Goal: Task Accomplishment & Management: Use online tool/utility

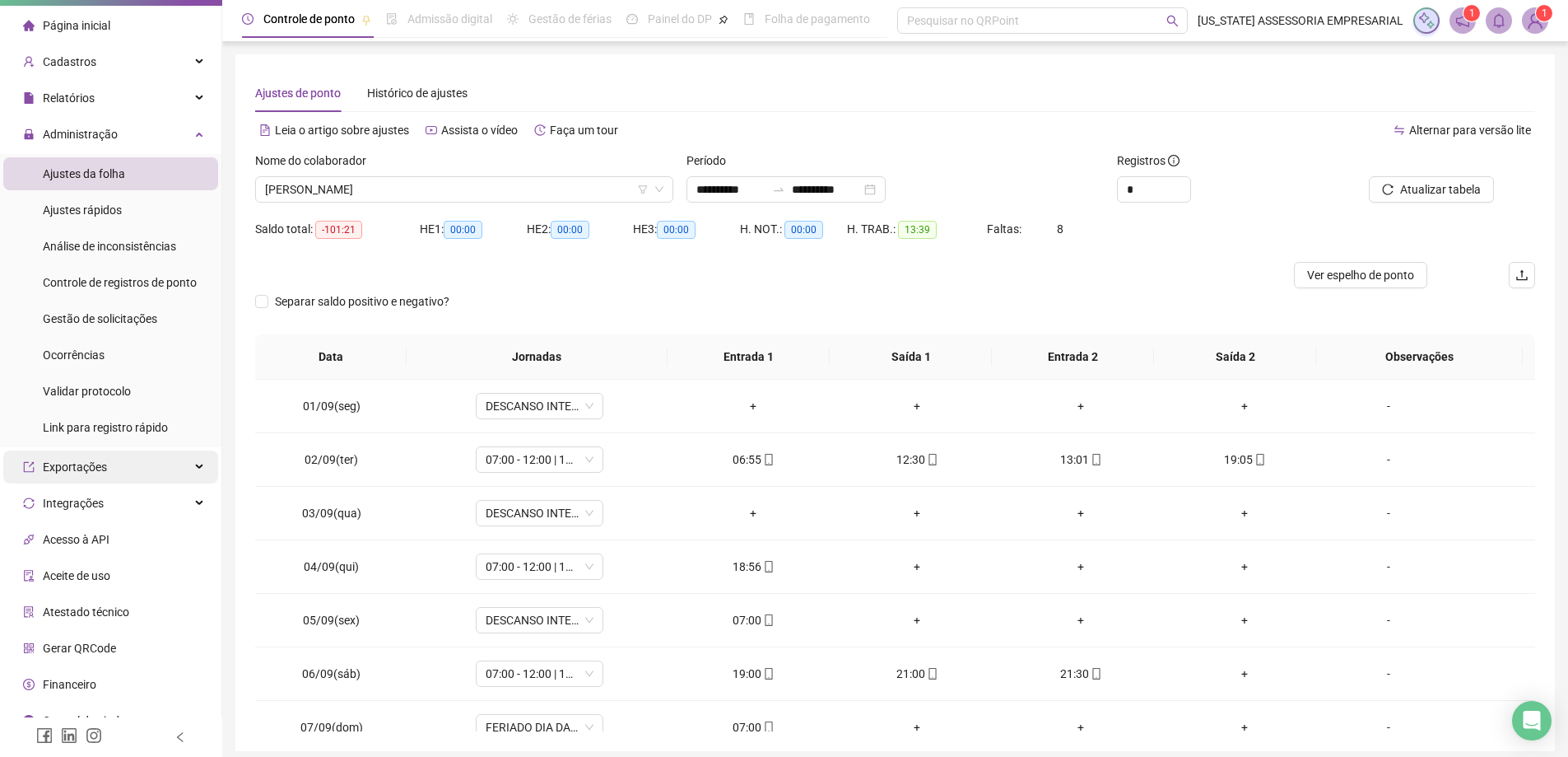
scroll to position [55, 0]
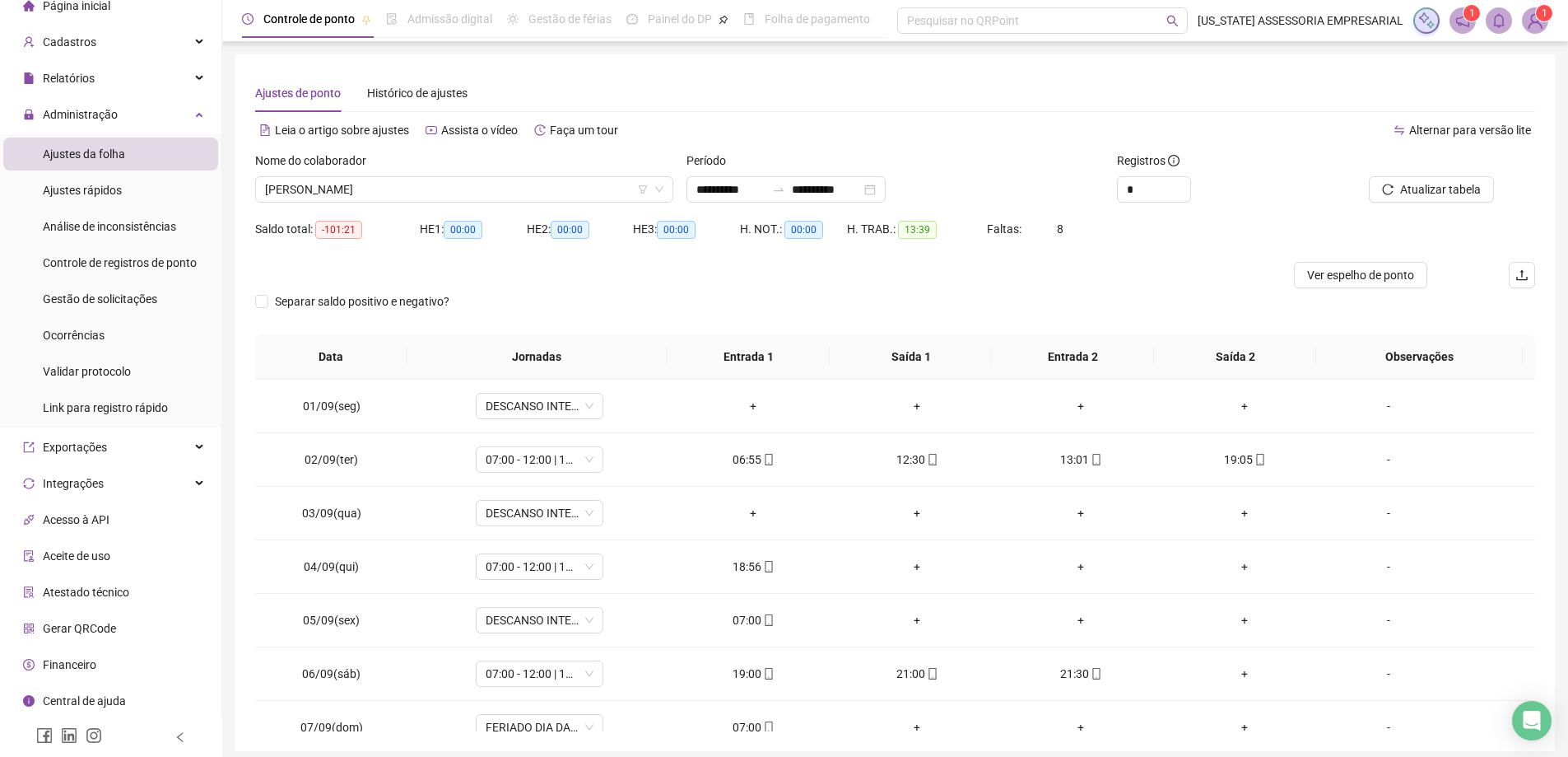
click at [122, 632] on li "Gerar QRCode" at bounding box center [110, 628] width 215 height 33
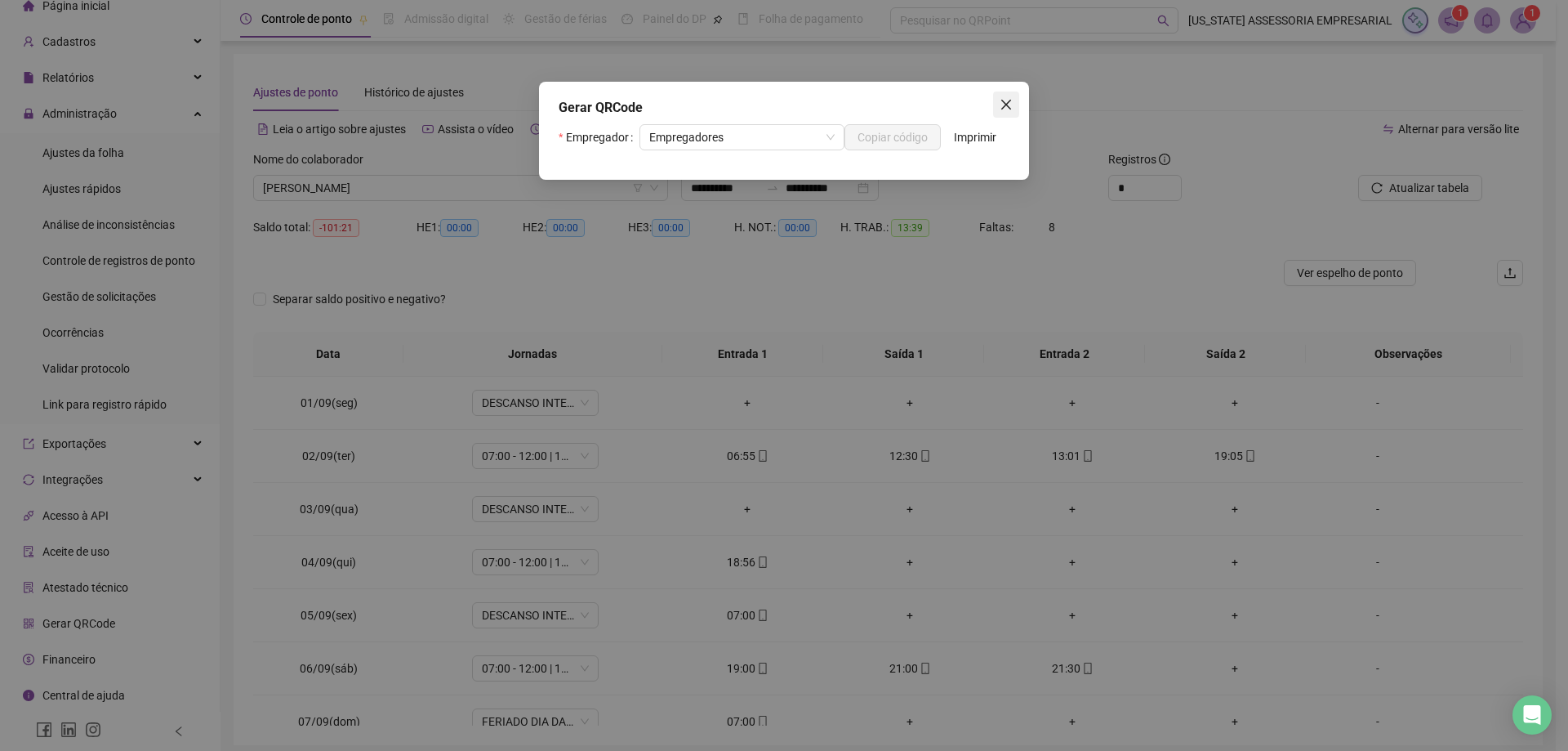
click at [1016, 100] on span "Close" at bounding box center [1006, 105] width 26 height 13
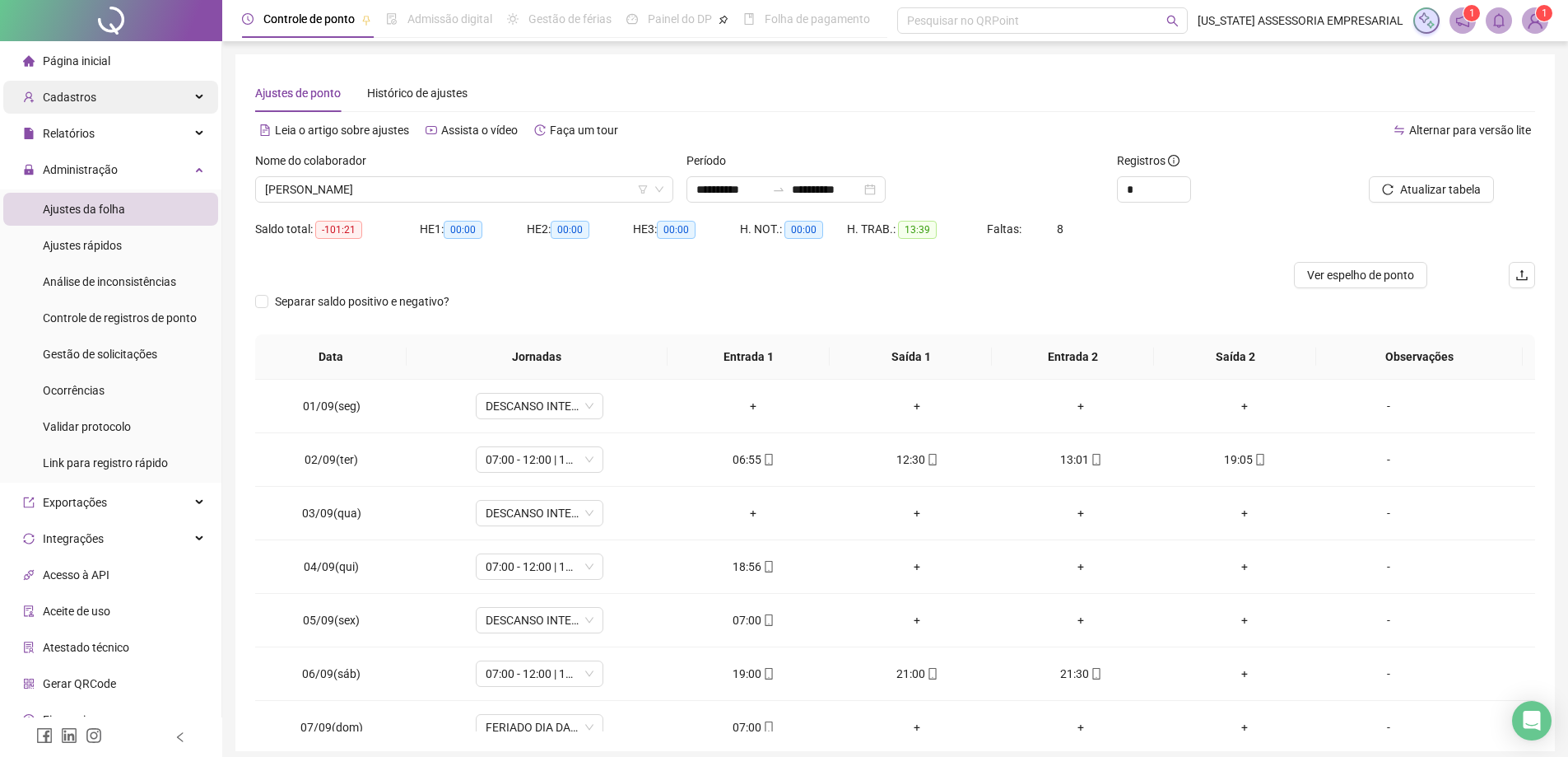
click at [124, 90] on div "Cadastros" at bounding box center [110, 97] width 215 height 33
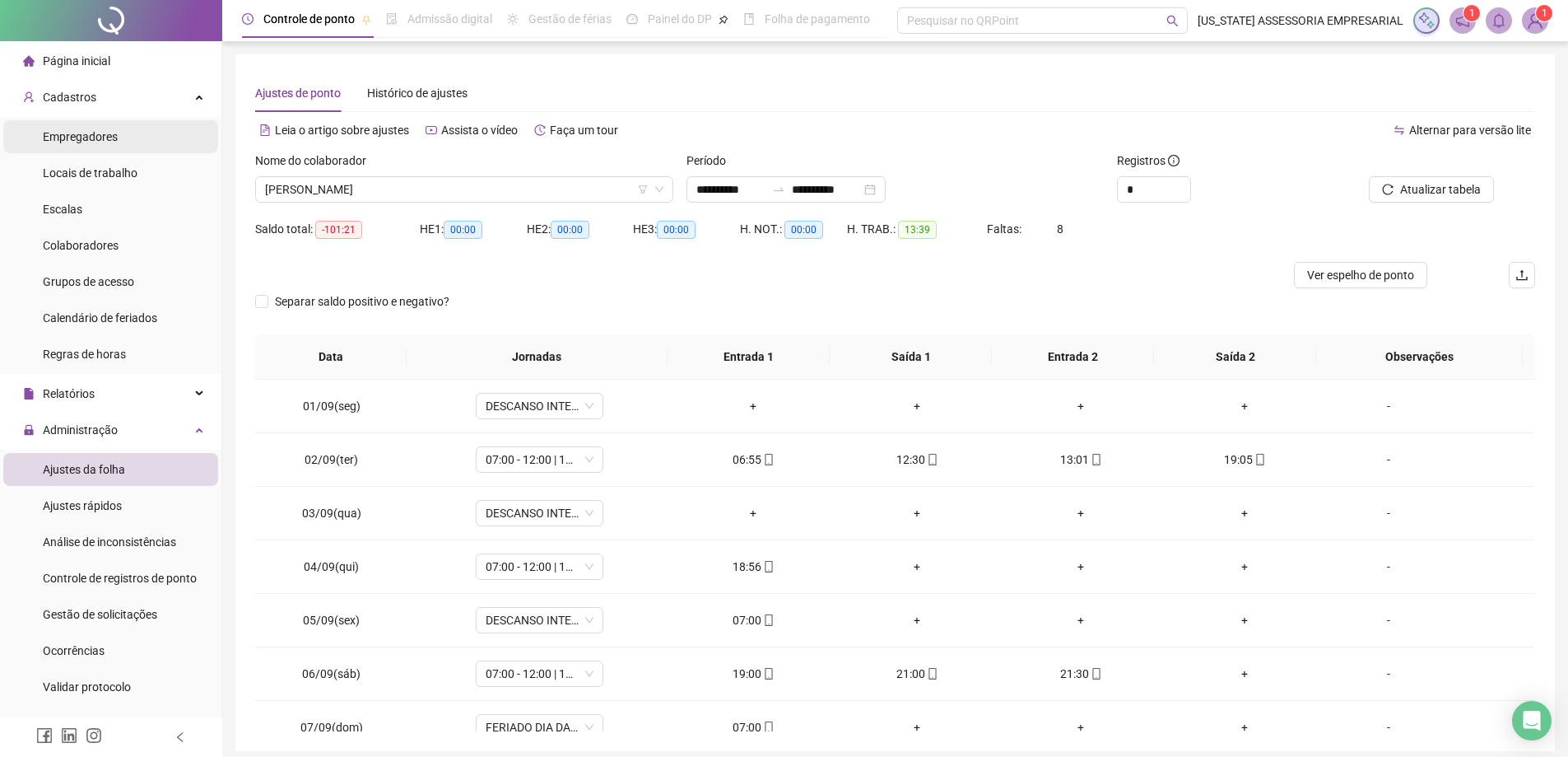
click at [138, 139] on li "Empregadores" at bounding box center [110, 137] width 215 height 33
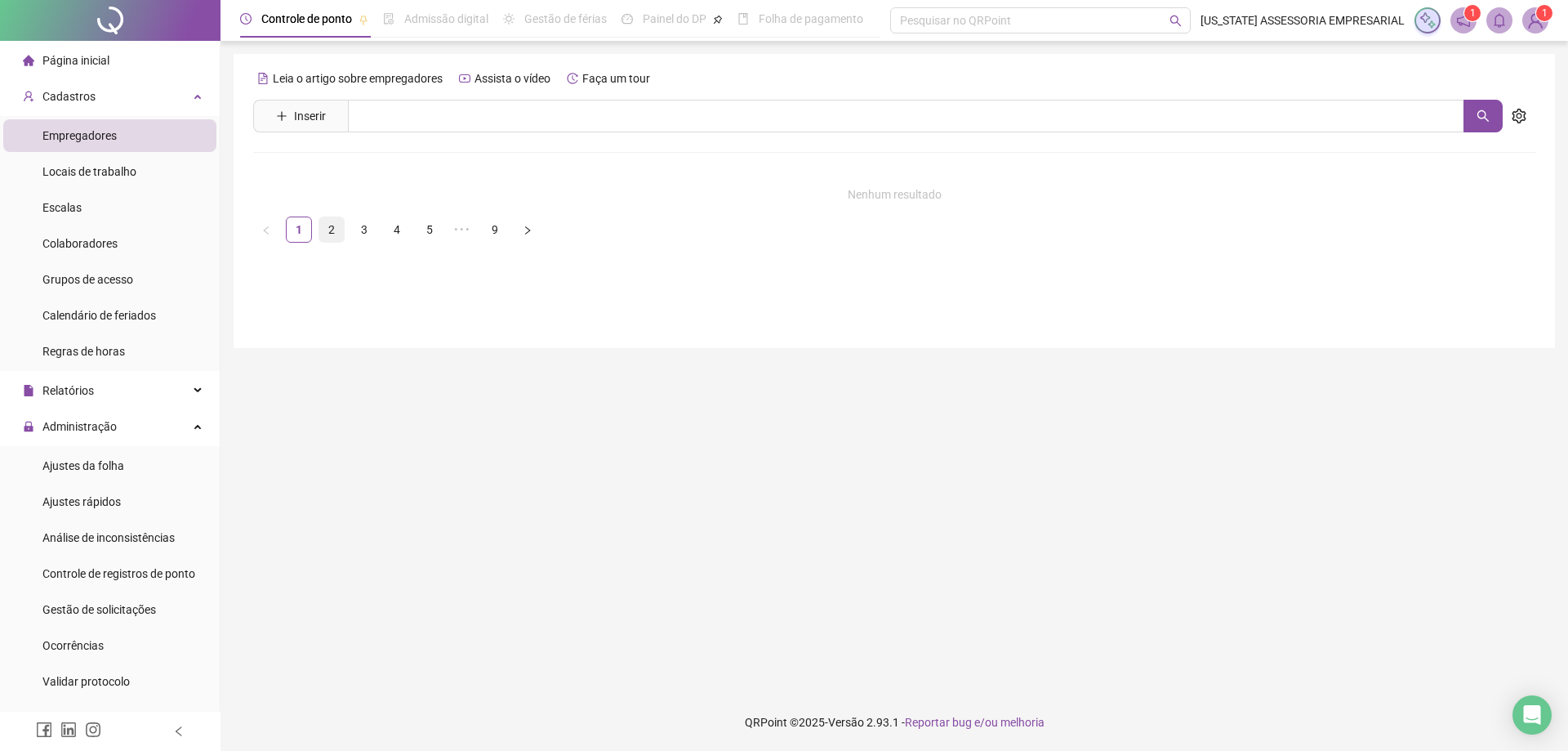
click at [322, 228] on link "2" at bounding box center [331, 229] width 25 height 25
click at [307, 224] on link "1" at bounding box center [299, 229] width 25 height 25
click at [137, 155] on ul "Empregadores Locais de trabalho Escalas Colaboradores Grupos de acesso Calendár…" at bounding box center [110, 243] width 220 height 255
click at [142, 171] on li "Locais de trabalho" at bounding box center [109, 171] width 213 height 32
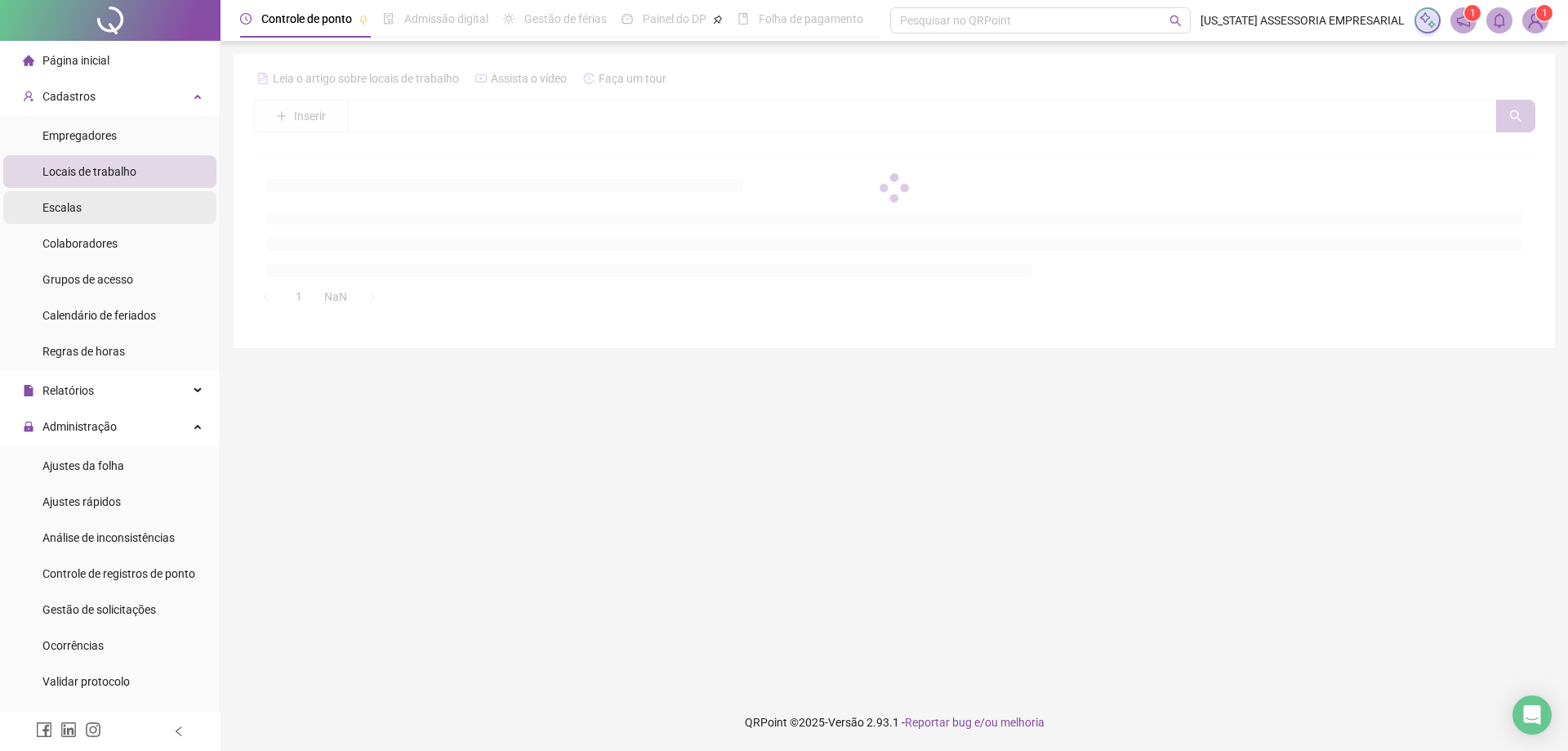
click at [162, 205] on li "Escalas" at bounding box center [109, 207] width 213 height 32
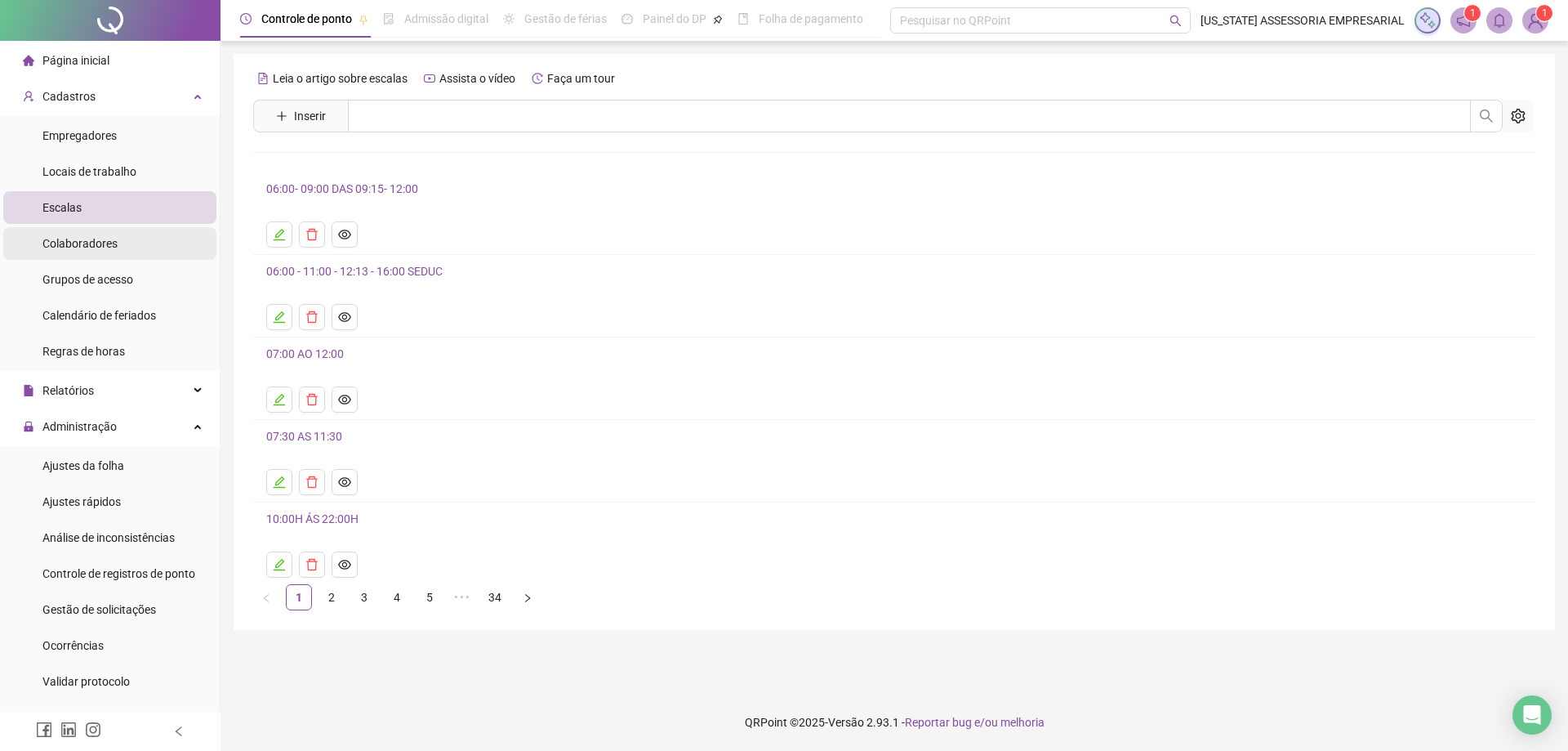
click at [182, 235] on li "Colaboradores" at bounding box center [109, 244] width 213 height 32
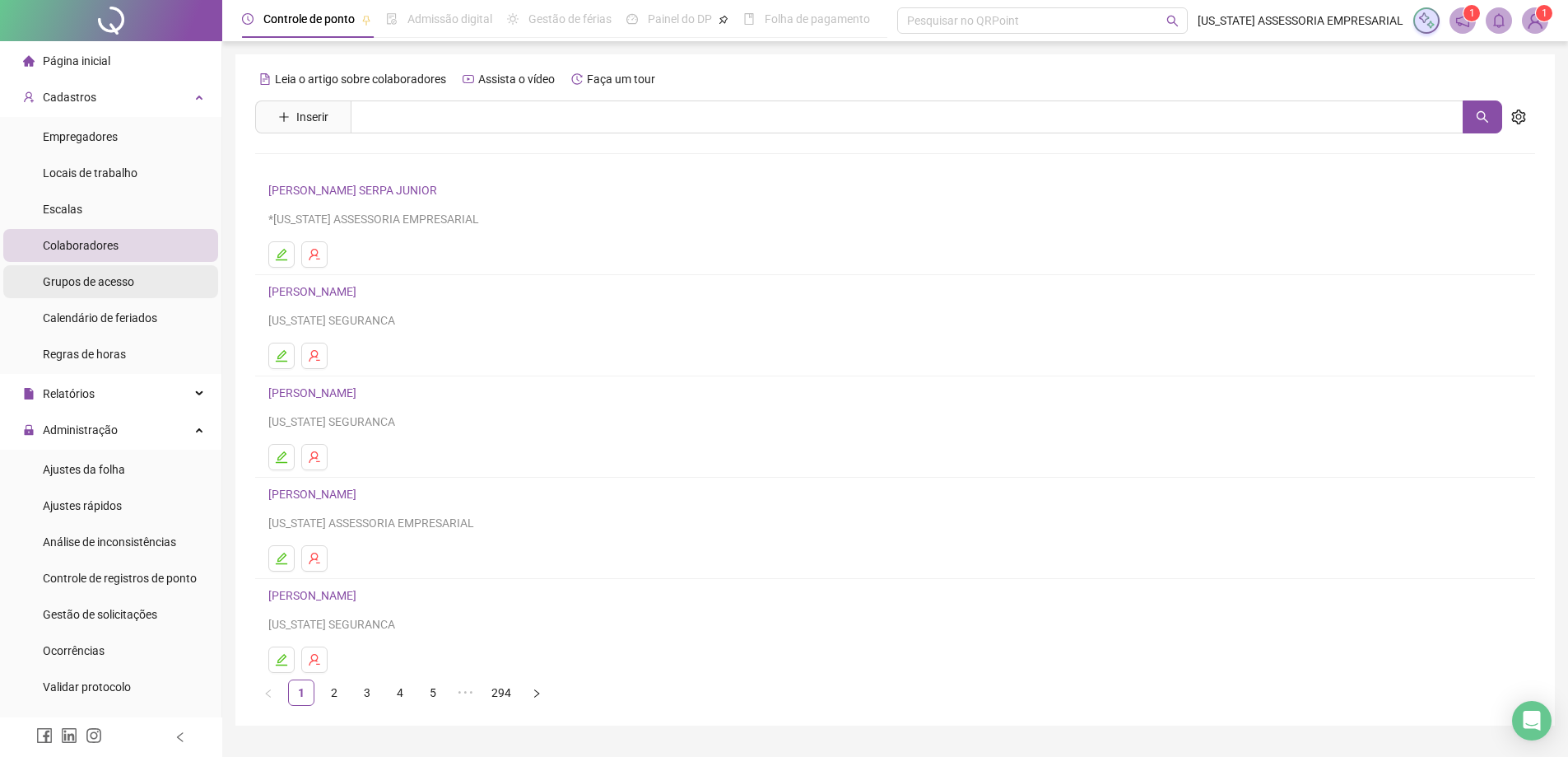
click at [173, 270] on li "Grupos de acesso" at bounding box center [110, 281] width 215 height 33
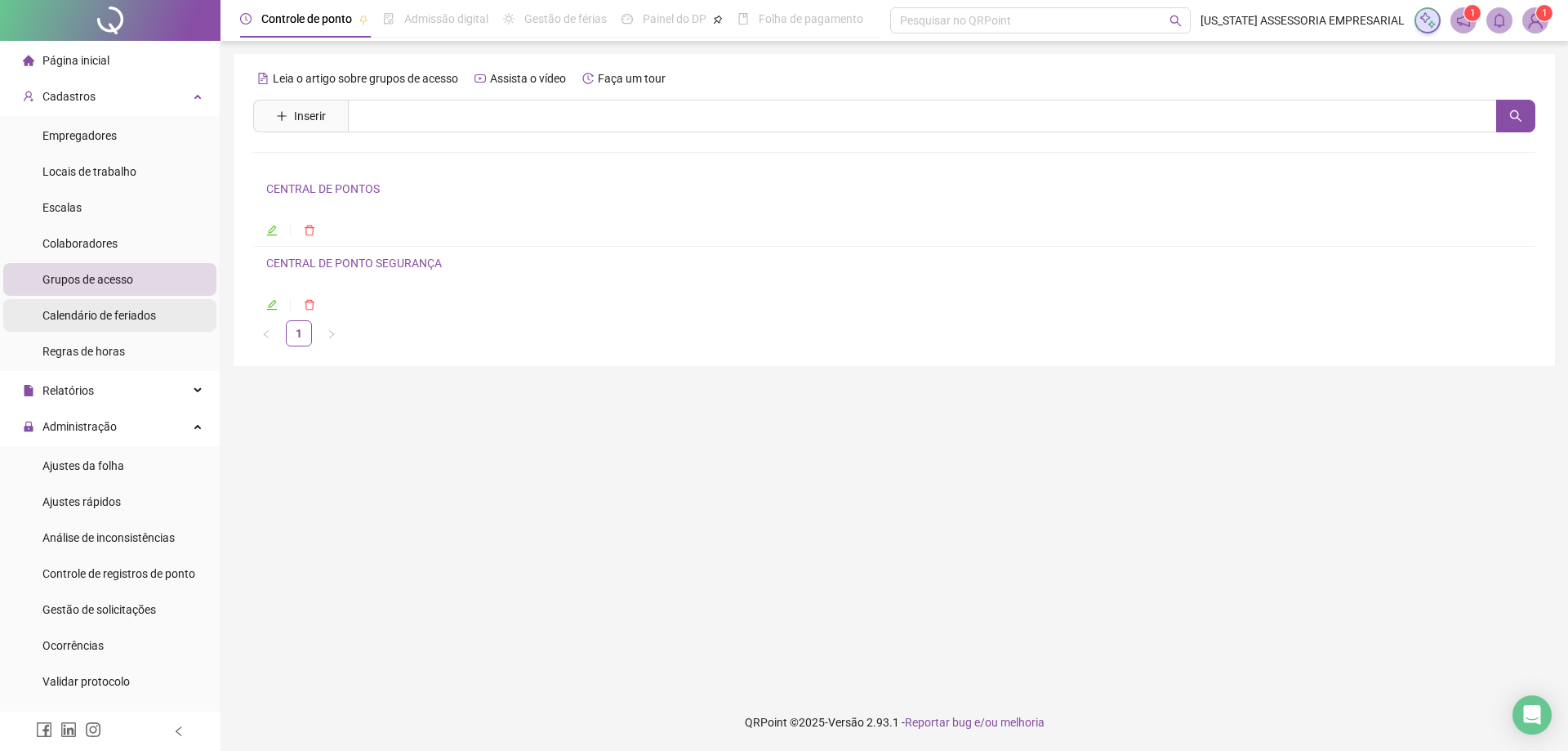
click at [162, 312] on li "Calendário de feriados" at bounding box center [109, 315] width 213 height 32
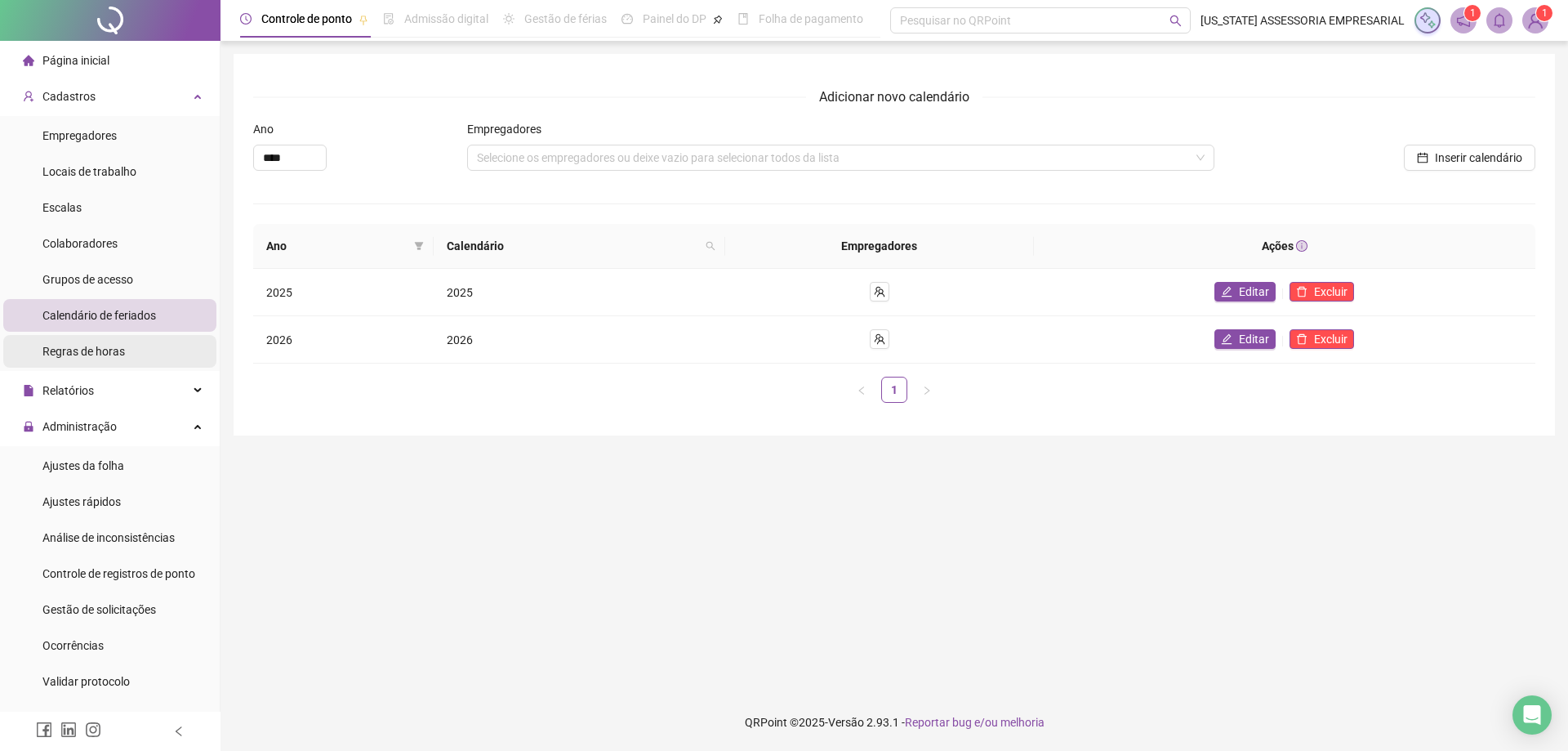
click at [91, 351] on span "Regras de horas" at bounding box center [83, 352] width 82 height 13
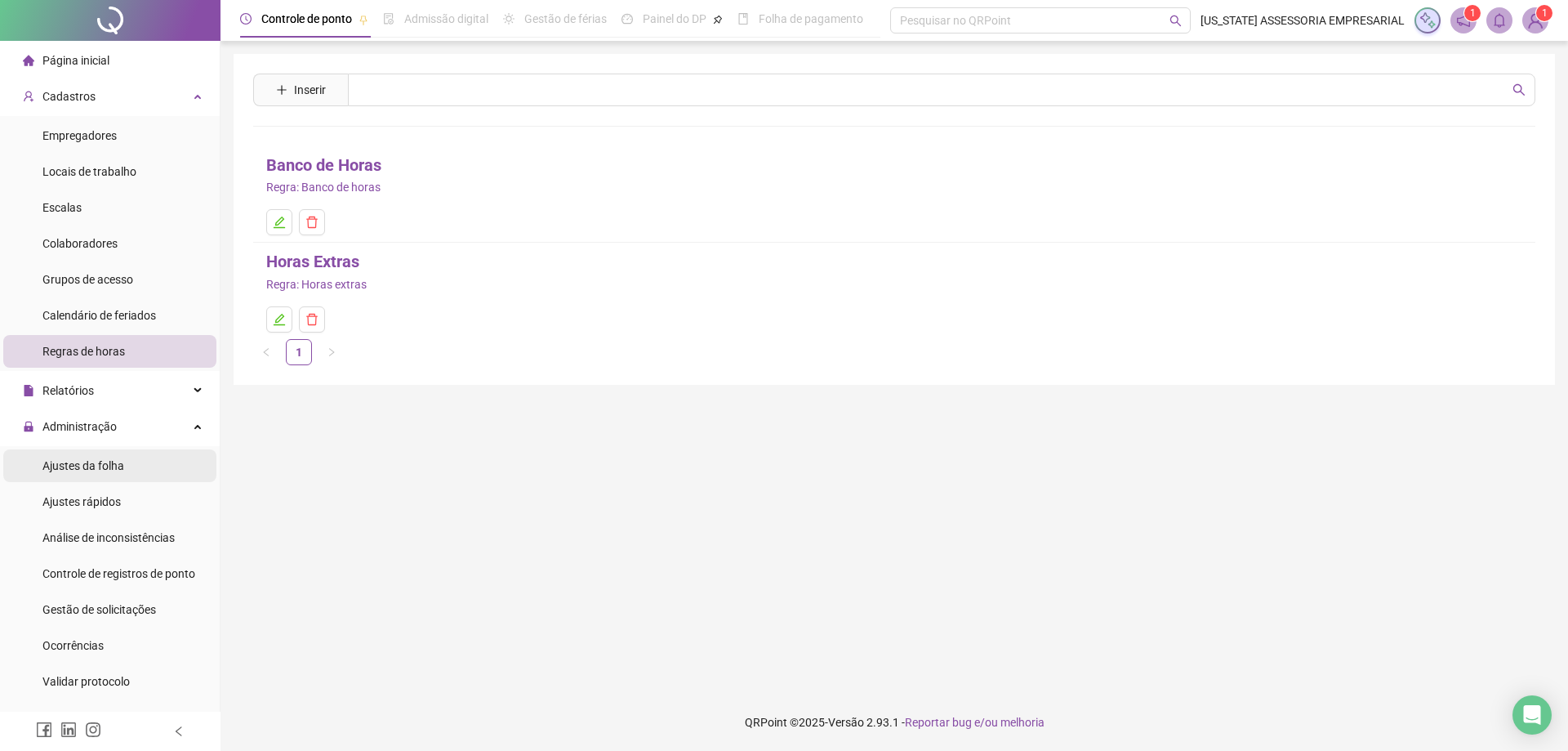
click at [154, 468] on li "Ajustes da folha" at bounding box center [109, 465] width 213 height 32
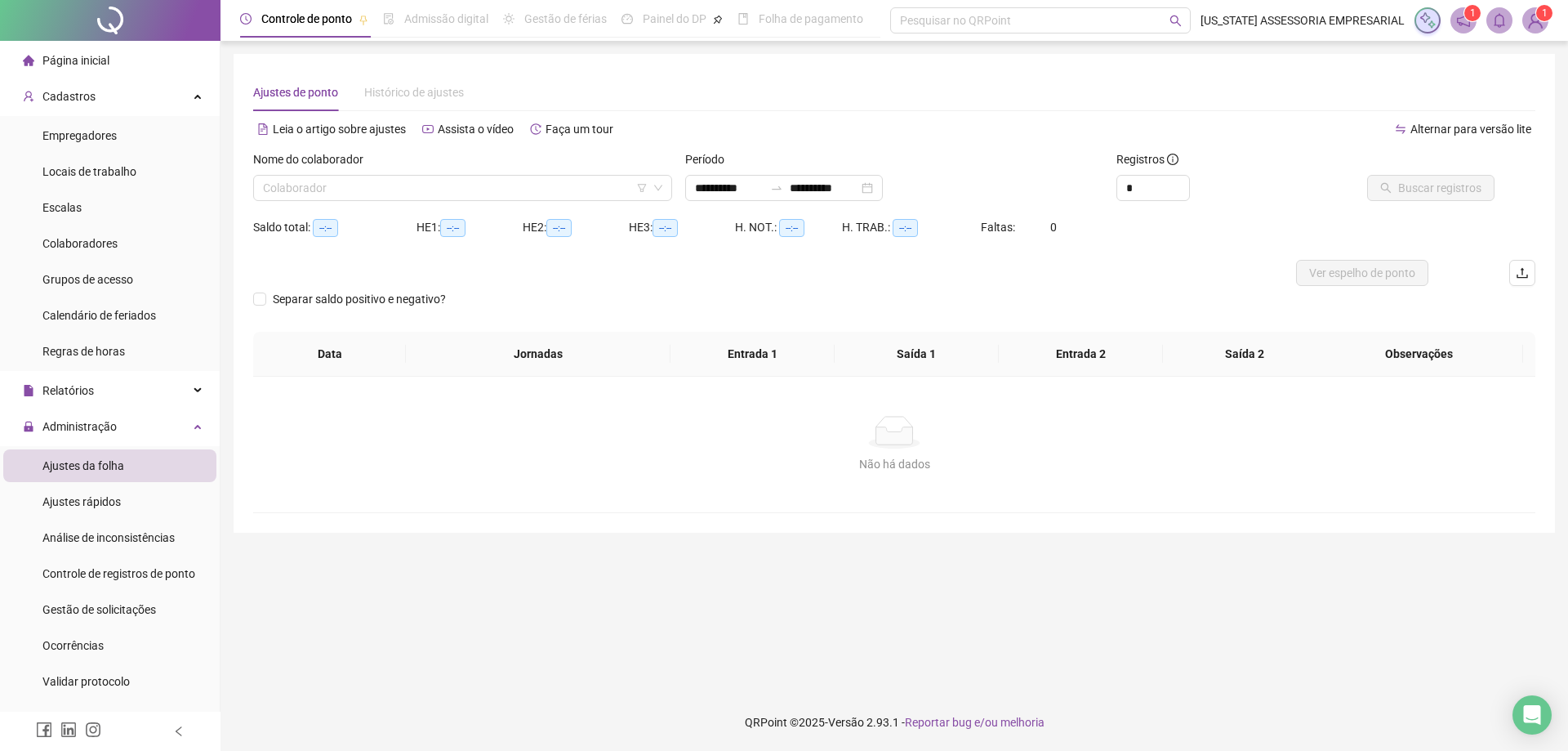
type input "**********"
click at [158, 493] on li "Ajustes rápidos" at bounding box center [109, 502] width 213 height 32
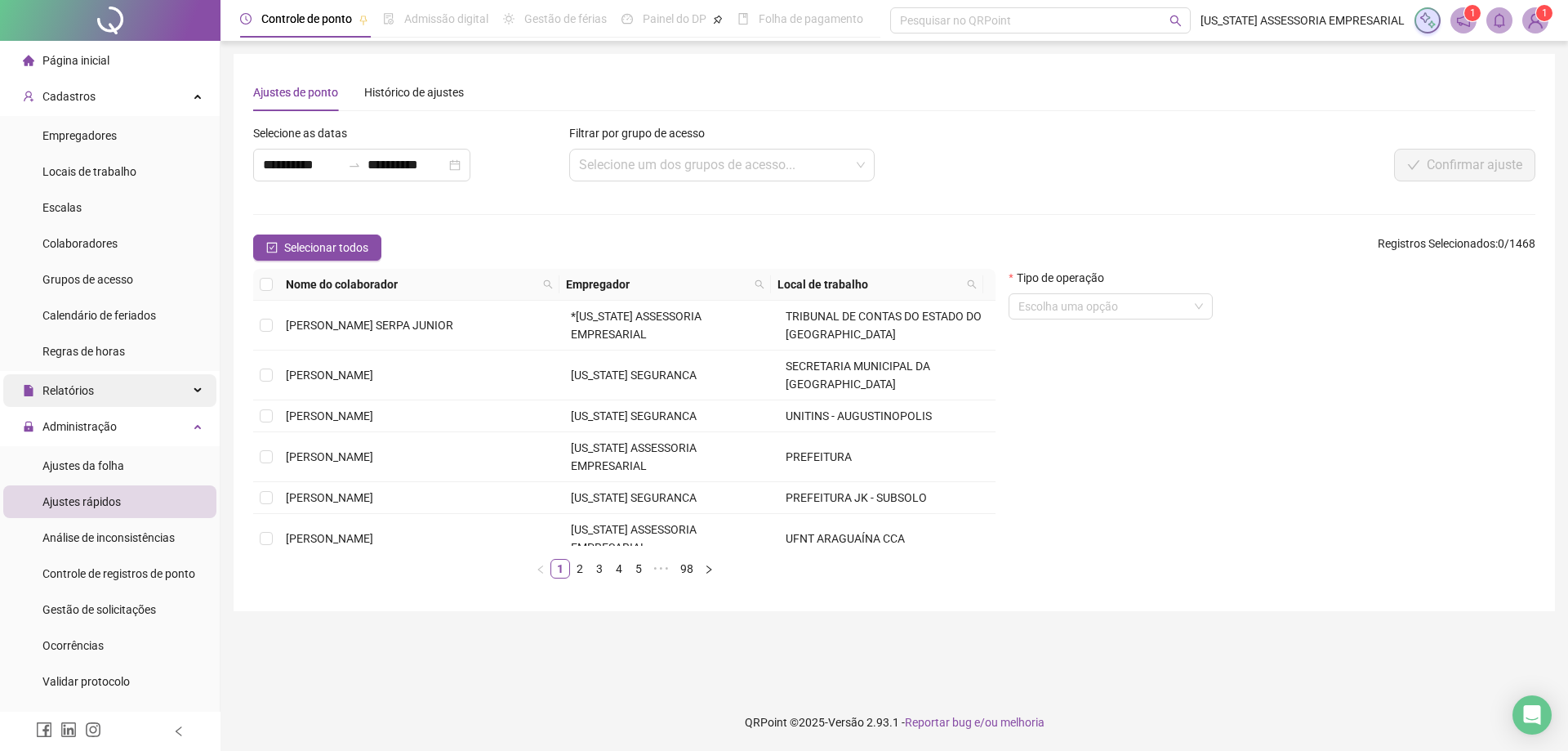
click at [176, 395] on div "Relatórios" at bounding box center [109, 391] width 213 height 32
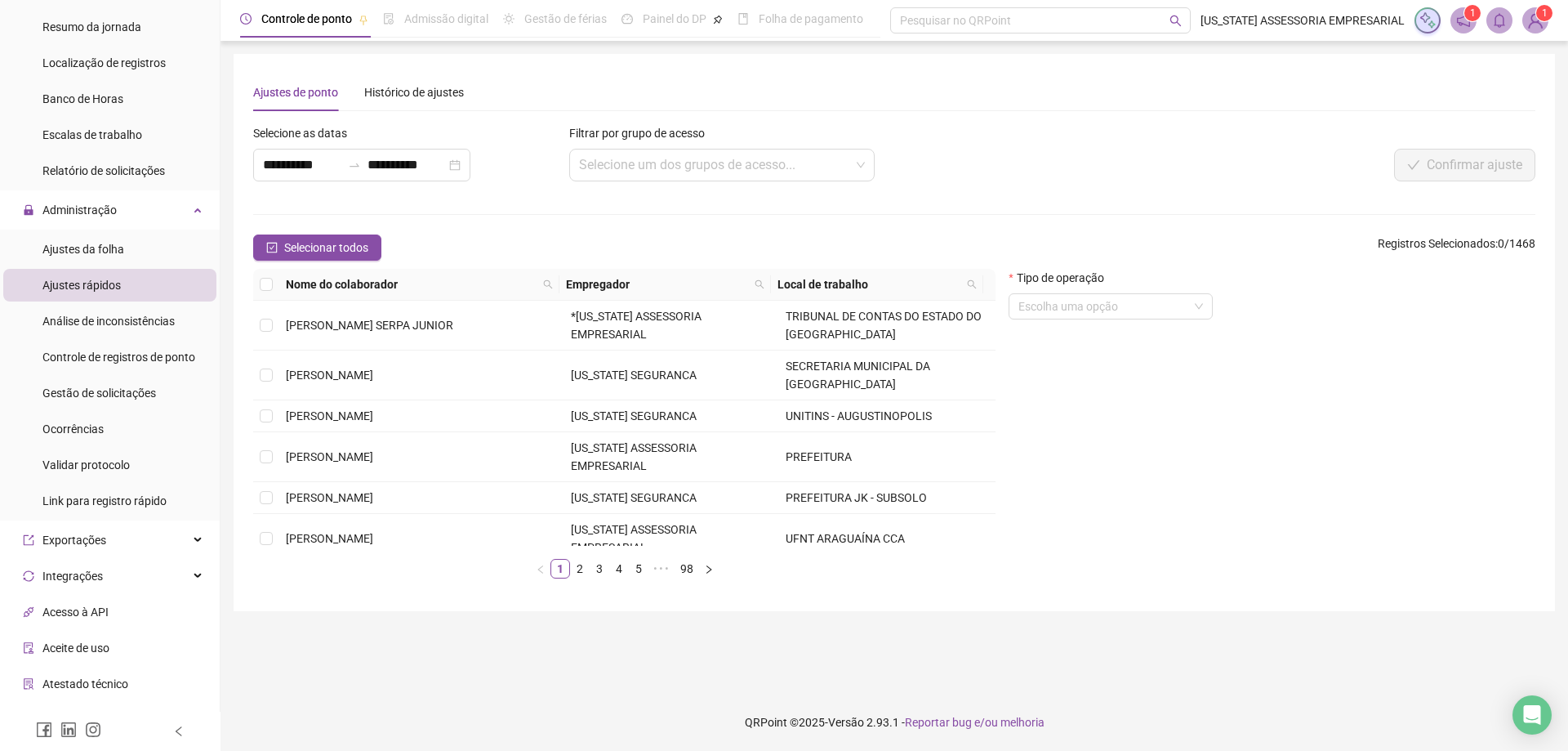
scroll to position [643, 0]
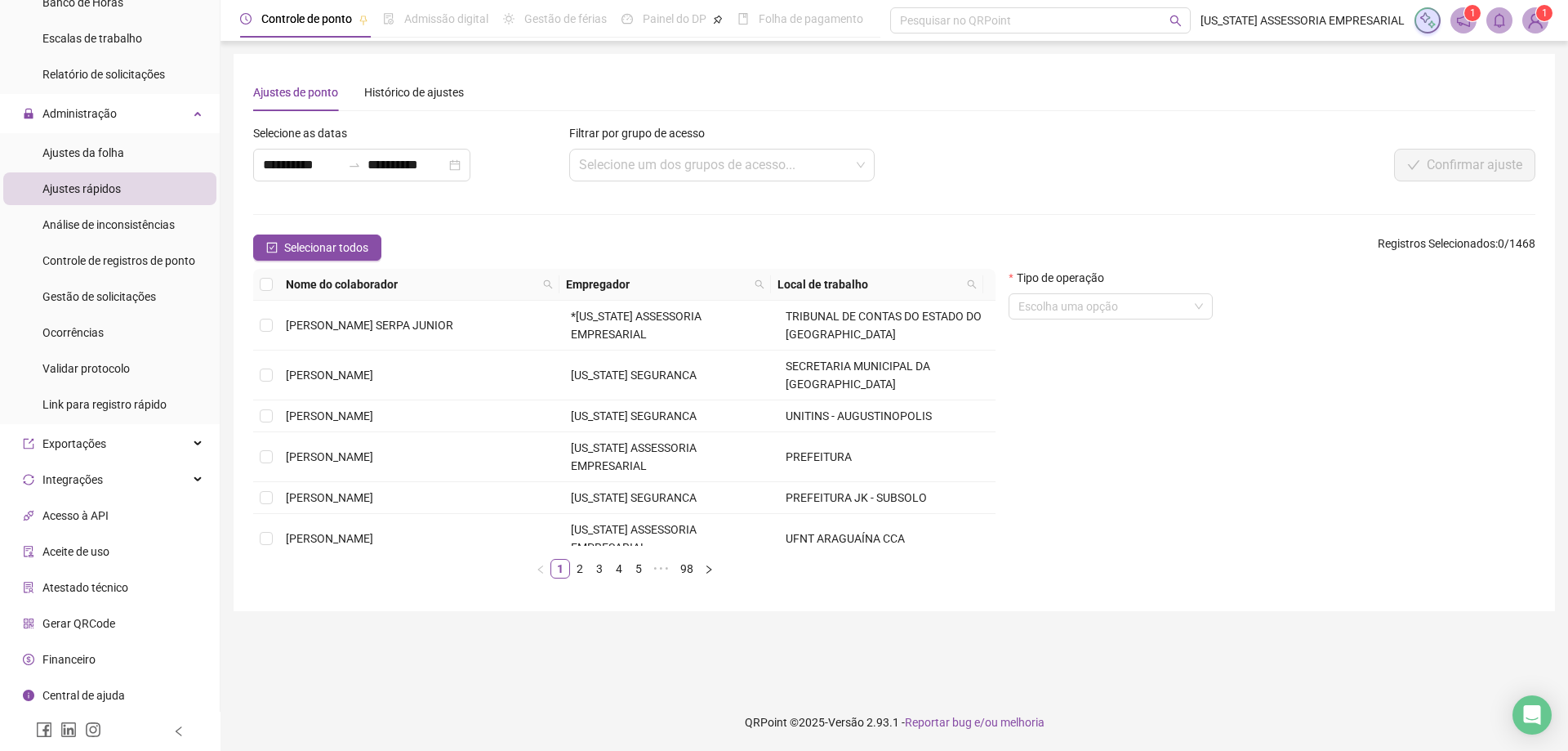
click at [71, 630] on span "Gerar QRCode" at bounding box center [78, 624] width 73 height 13
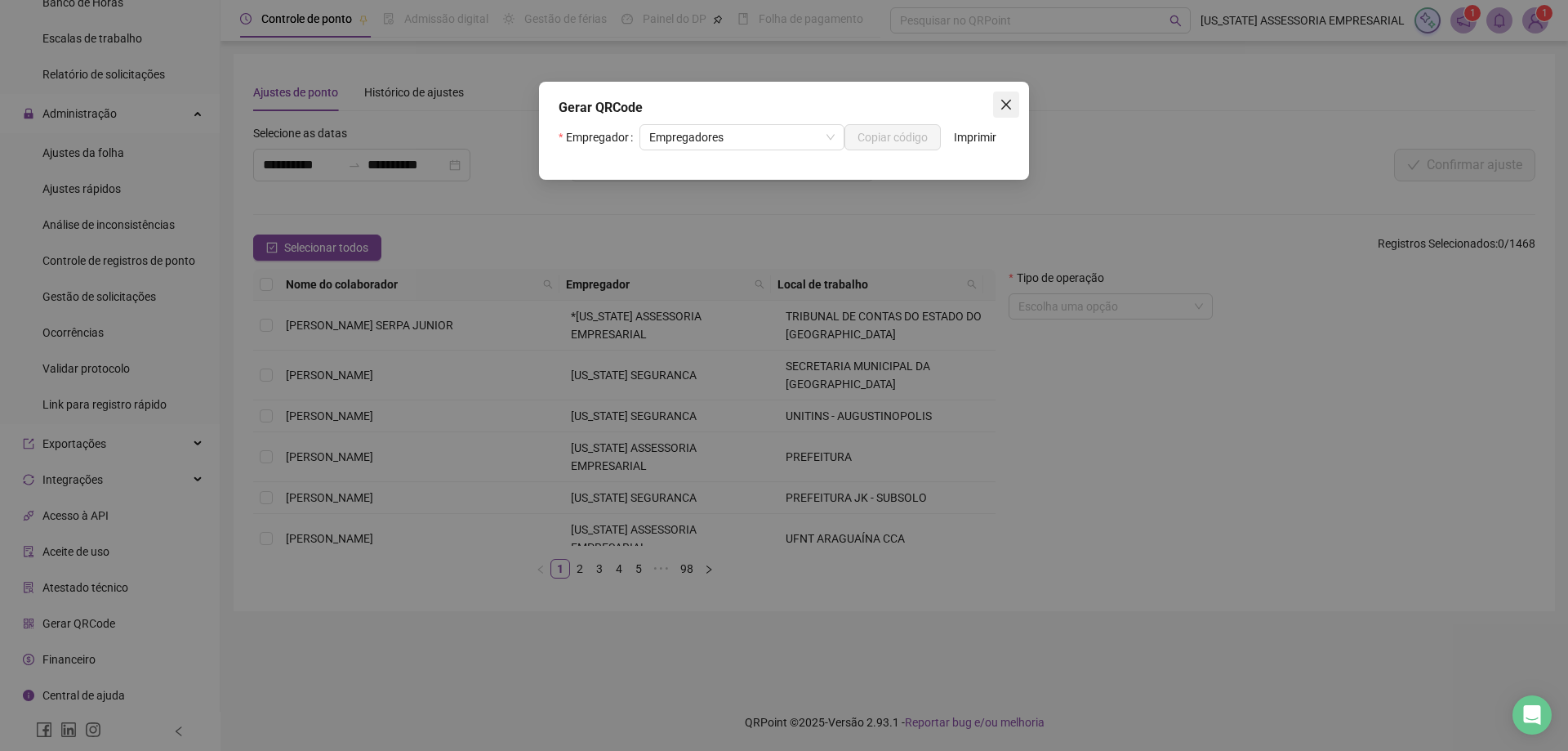
click at [1005, 104] on icon "close" at bounding box center [1006, 104] width 10 height 10
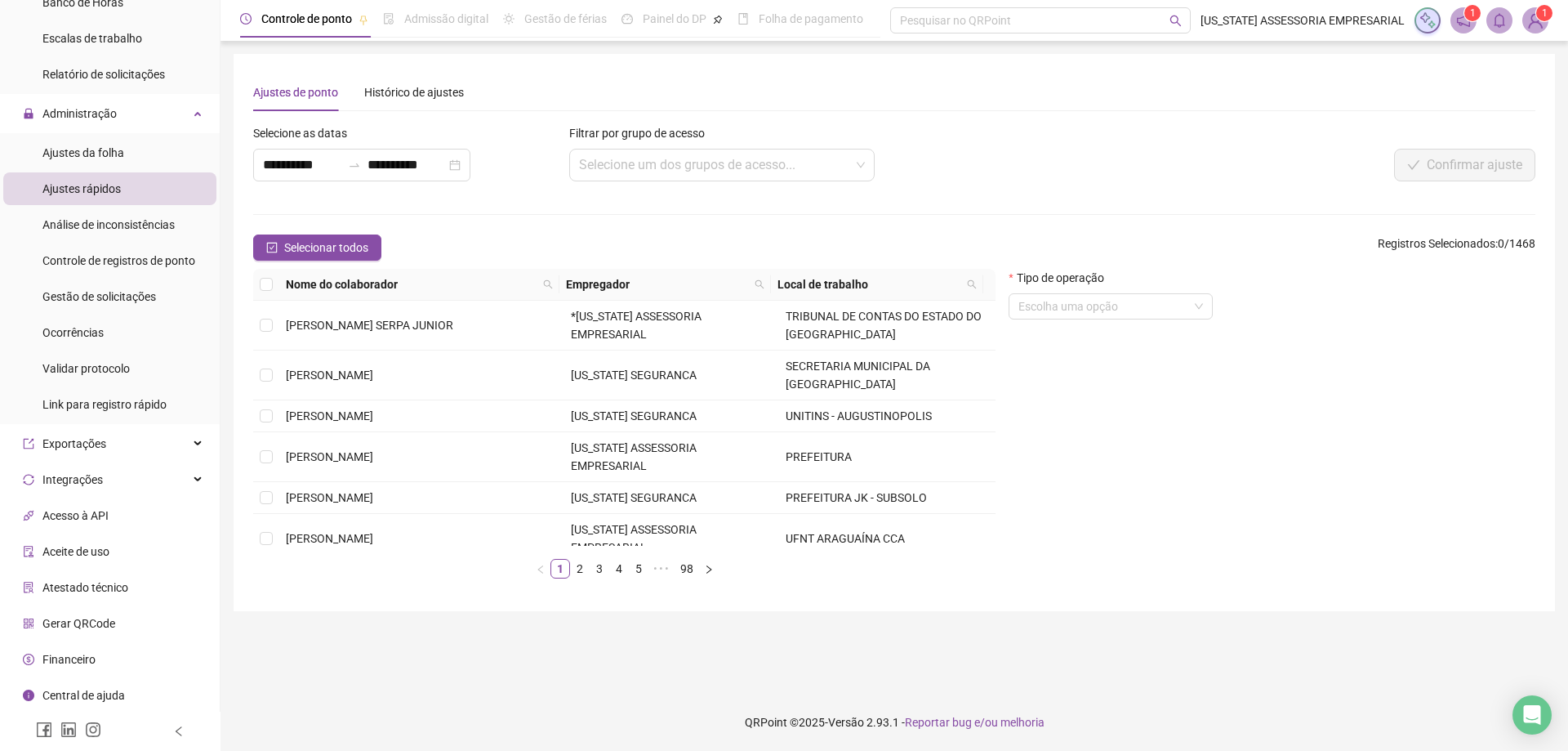
click at [70, 600] on div "Atestado técnico" at bounding box center [75, 588] width 105 height 32
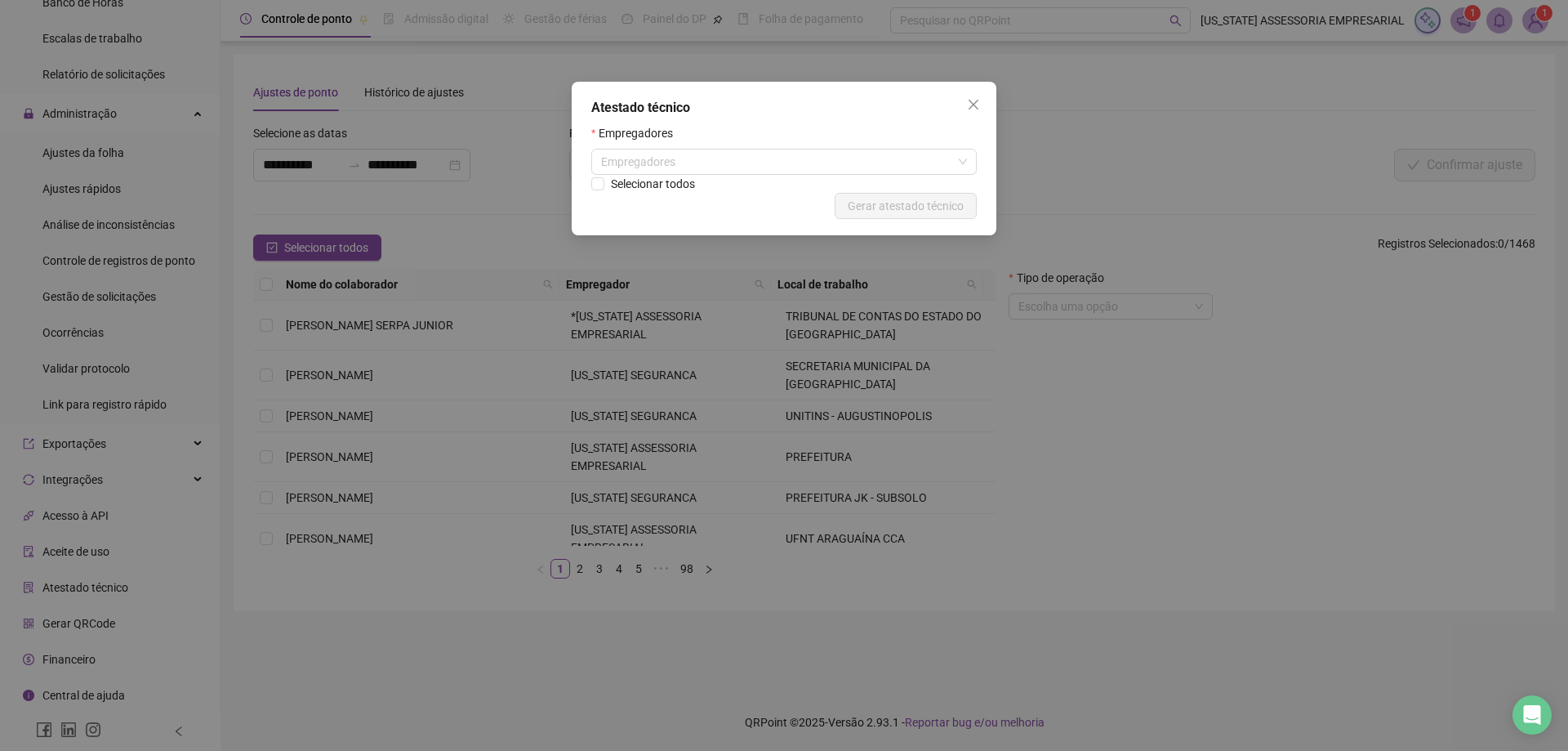
click at [994, 94] on div "Atestado técnico Empregadores Empregadores Selecionar todos Cancelar Gerar ates…" at bounding box center [783, 158] width 425 height 154
click at [983, 96] on button "Close" at bounding box center [972, 104] width 26 height 26
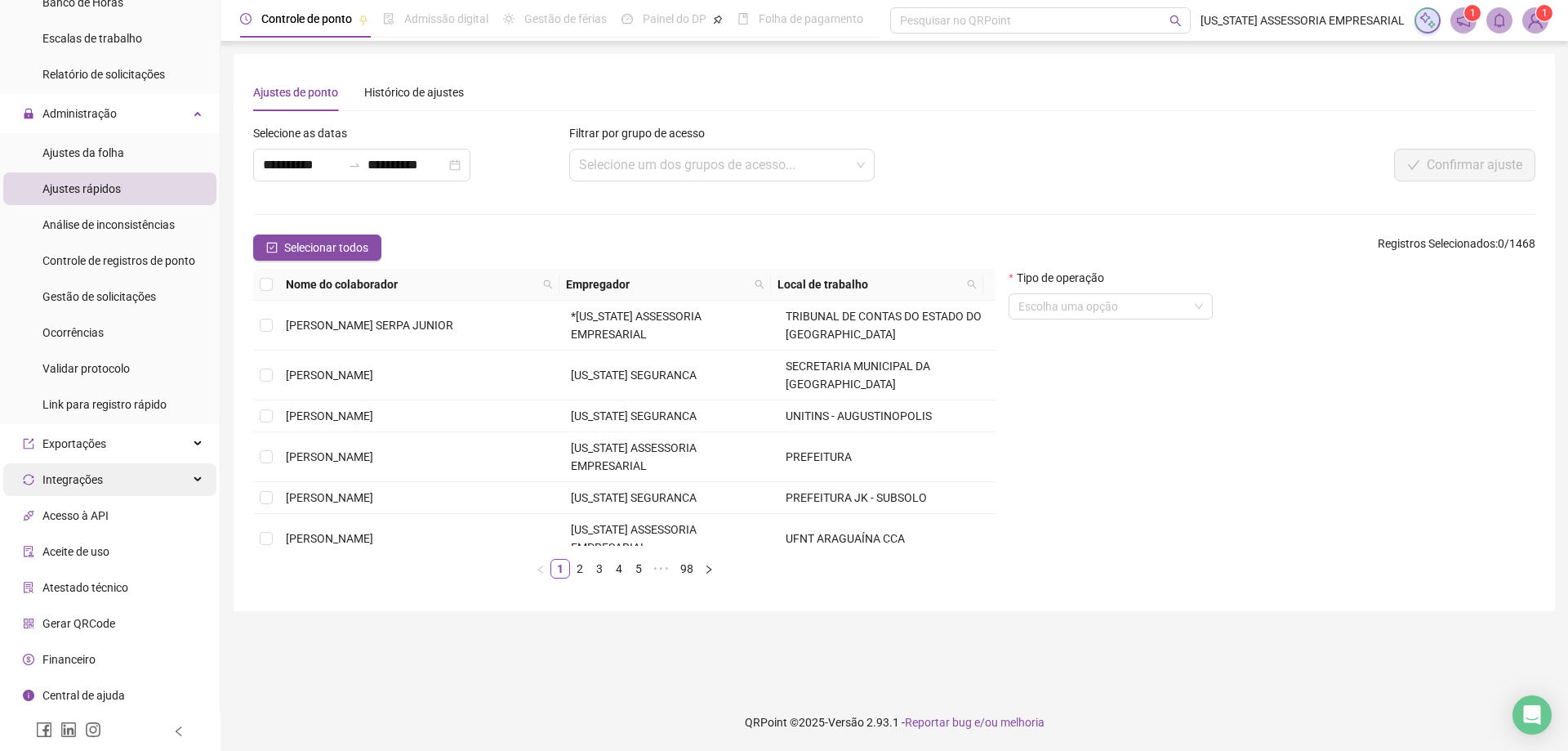
click at [77, 481] on span "Integrações" at bounding box center [72, 480] width 60 height 13
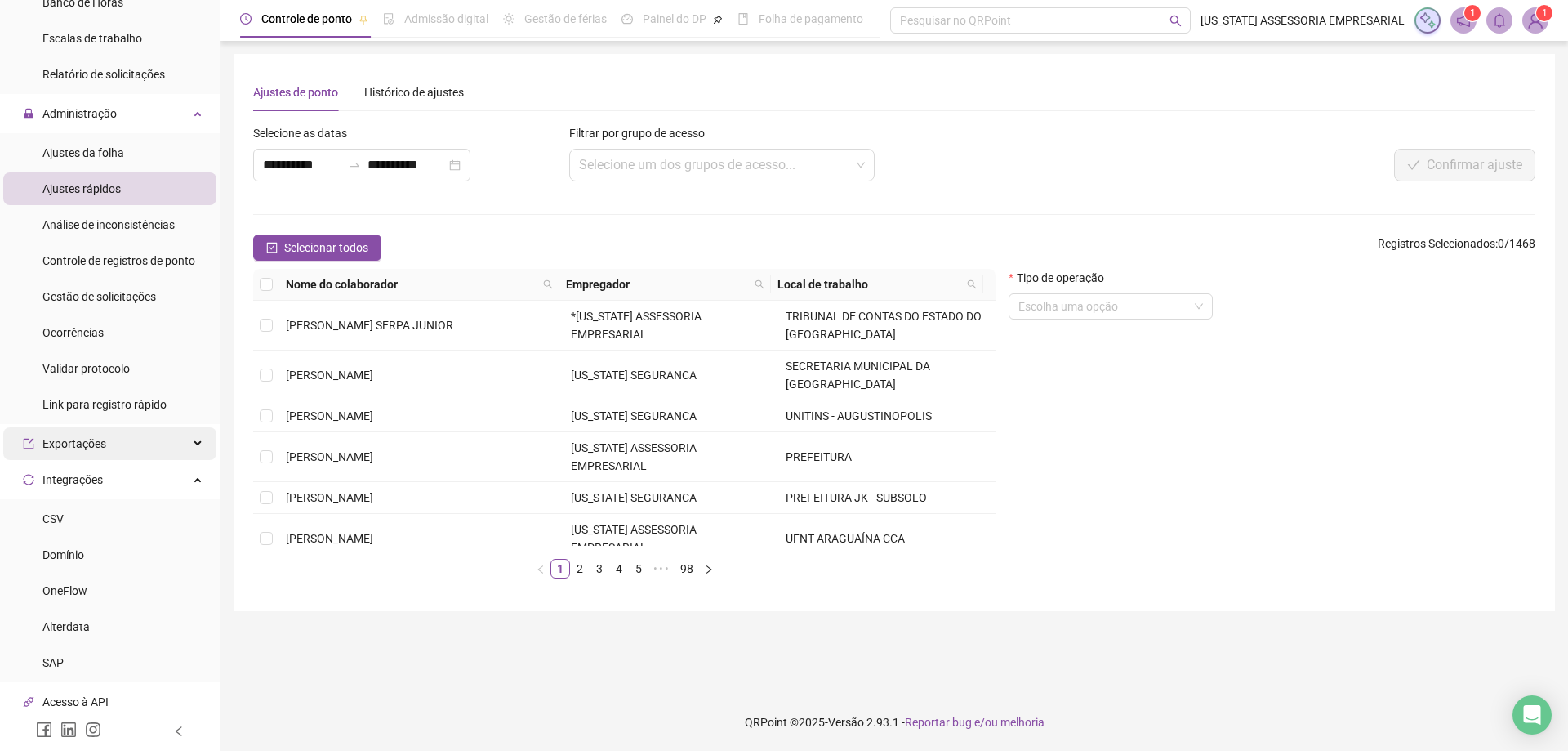
click at [82, 448] on span "Exportações" at bounding box center [74, 443] width 64 height 13
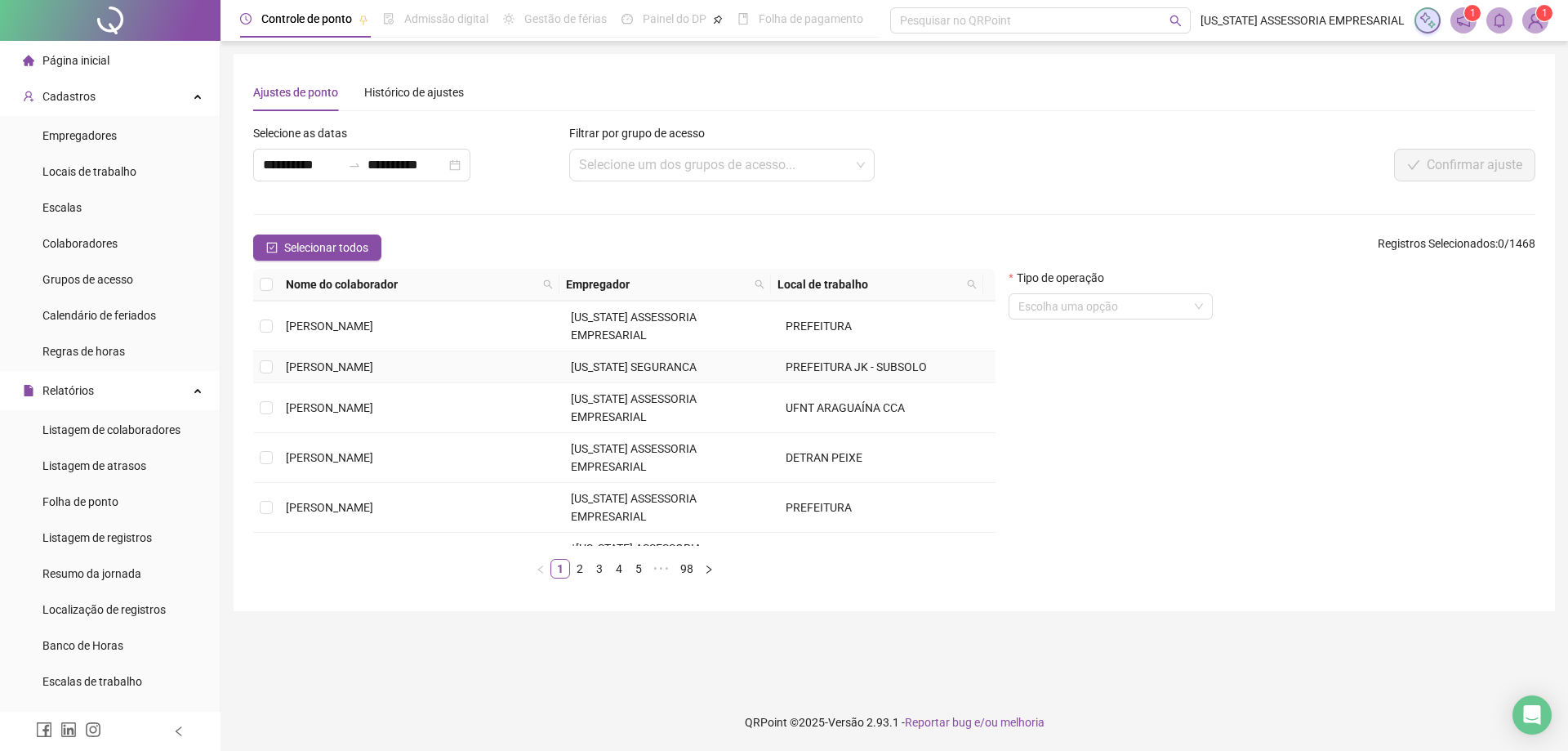
scroll to position [305, 0]
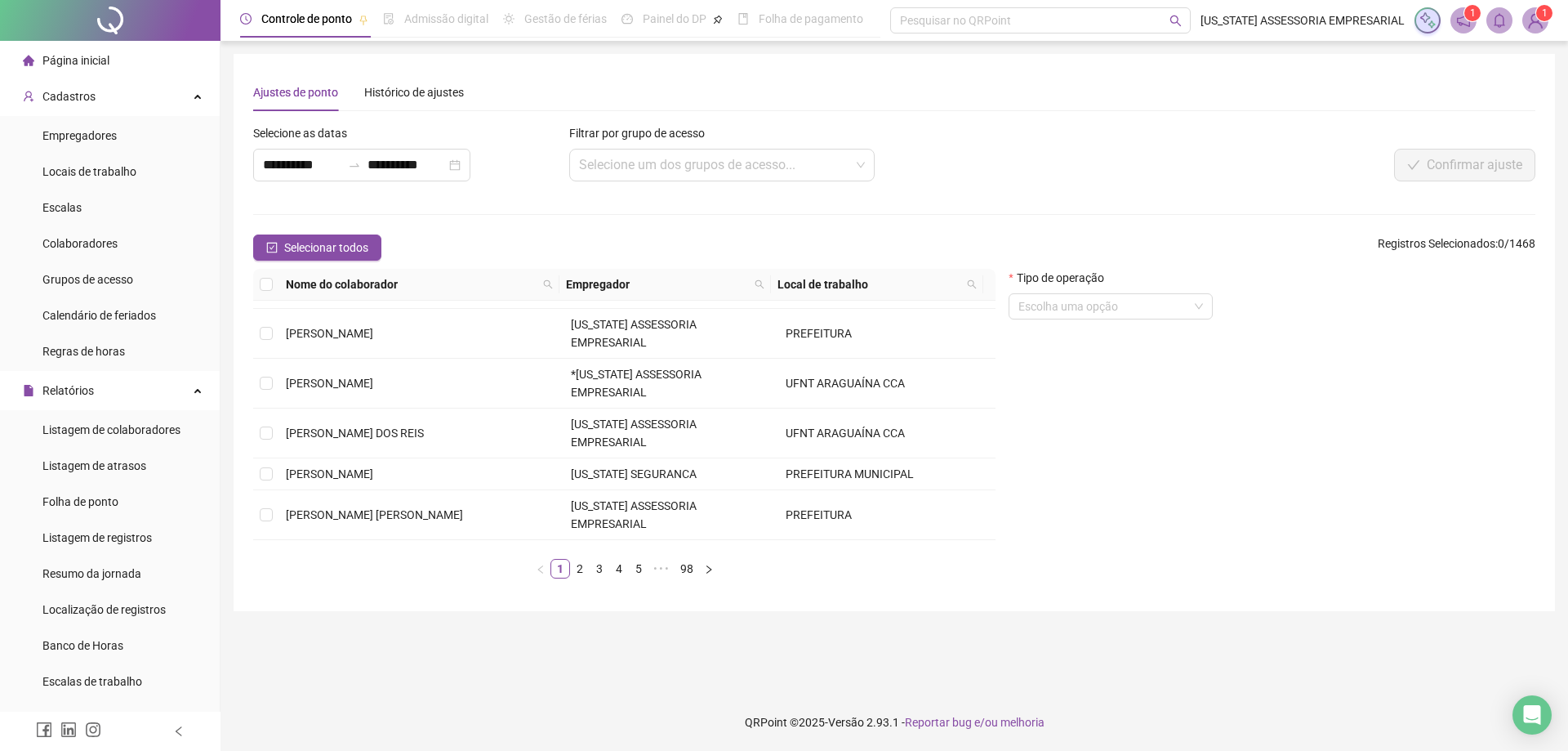
click at [342, 590] on span "ADAUTRO CONCEIÇAO NASCIMENTO" at bounding box center [381, 596] width 192 height 13
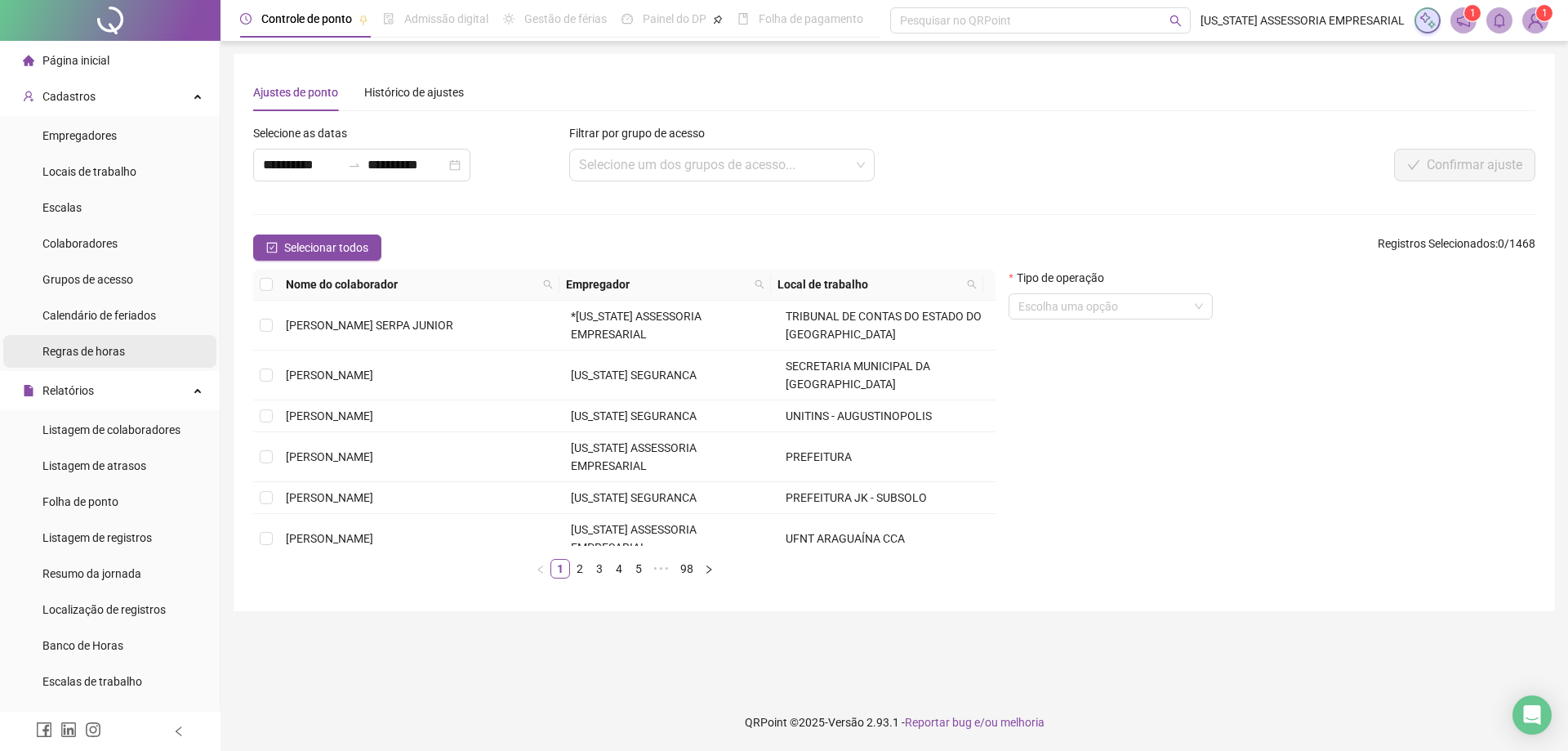
click at [76, 357] on span "Regras de horas" at bounding box center [83, 352] width 82 height 13
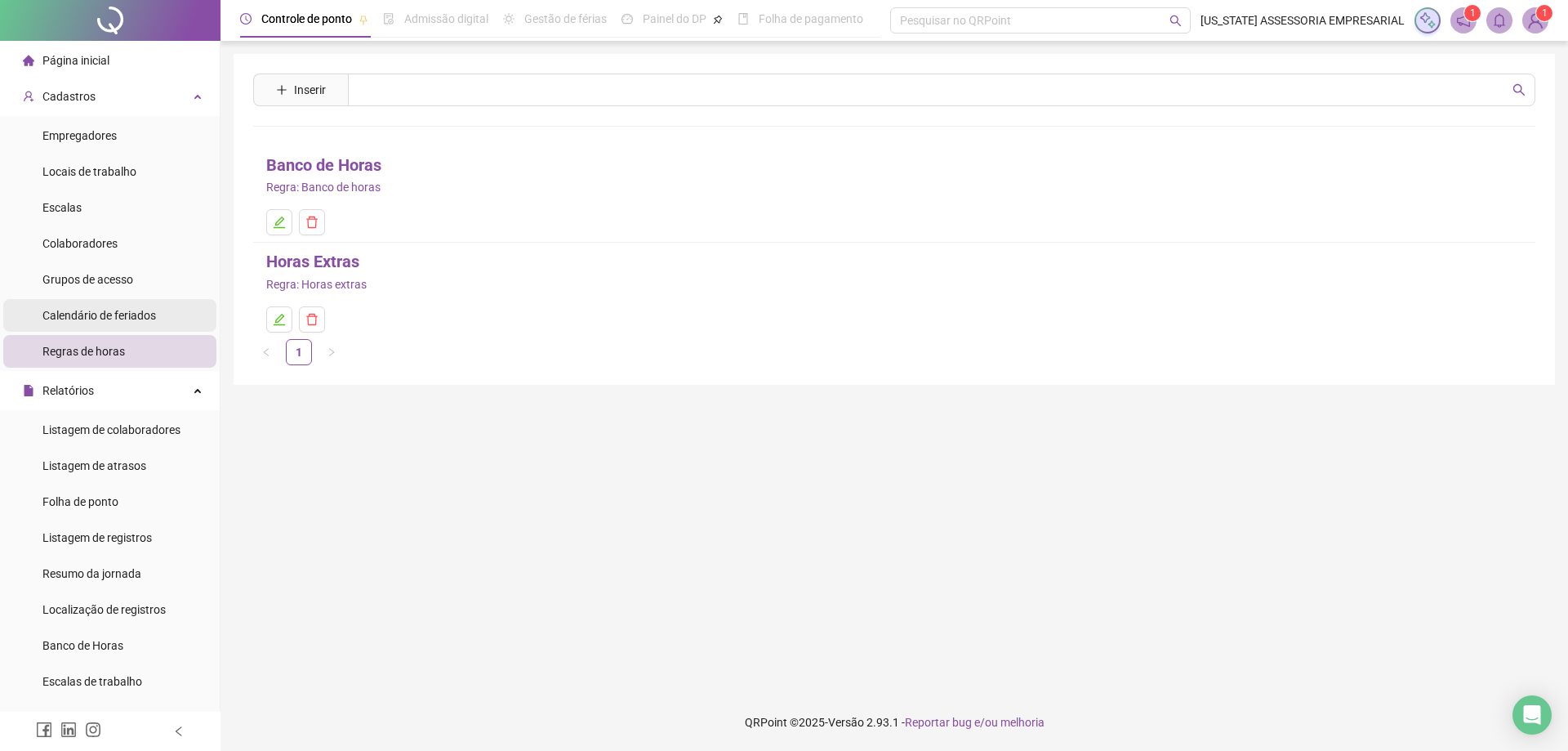
click at [81, 317] on span "Calendário de feriados" at bounding box center [98, 315] width 114 height 13
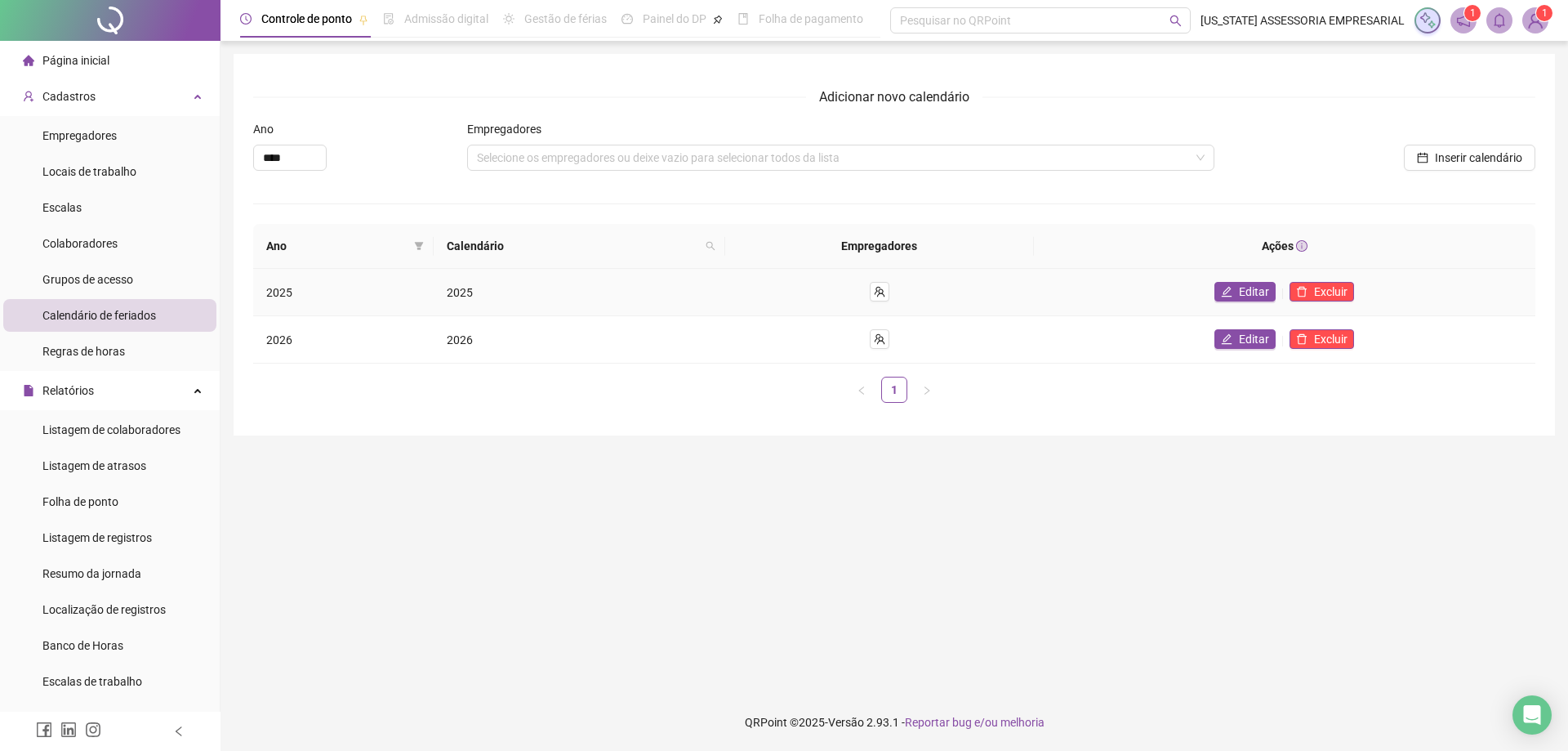
click at [586, 280] on td "2025" at bounding box center [579, 292] width 291 height 48
drag, startPoint x: 586, startPoint y: 280, endPoint x: 576, endPoint y: 285, distance: 11.2
click at [584, 280] on td "2025" at bounding box center [579, 292] width 291 height 48
click at [474, 279] on td "2025" at bounding box center [579, 292] width 291 height 48
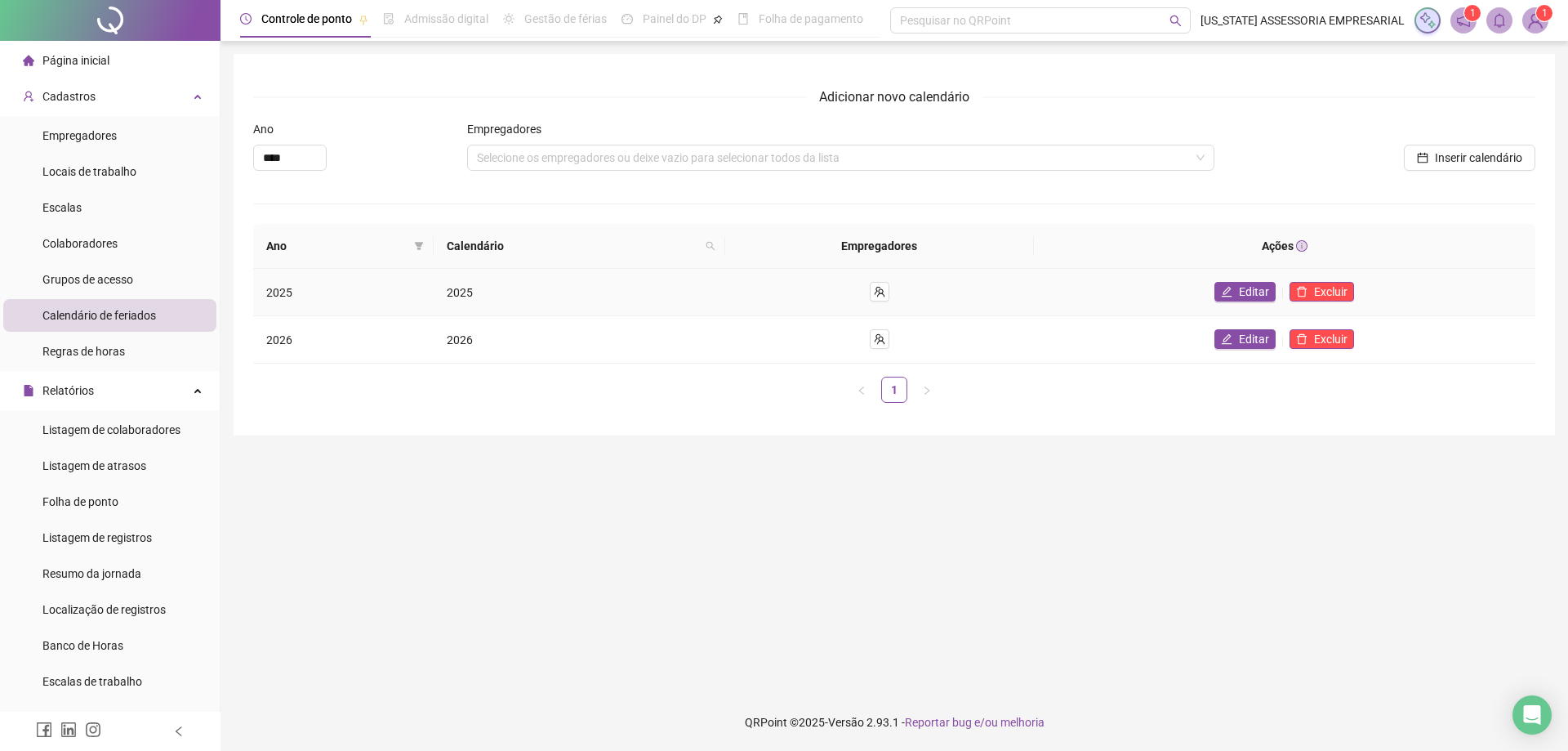
click at [282, 302] on td "2025" at bounding box center [343, 292] width 180 height 48
click at [945, 286] on div at bounding box center [879, 291] width 283 height 20
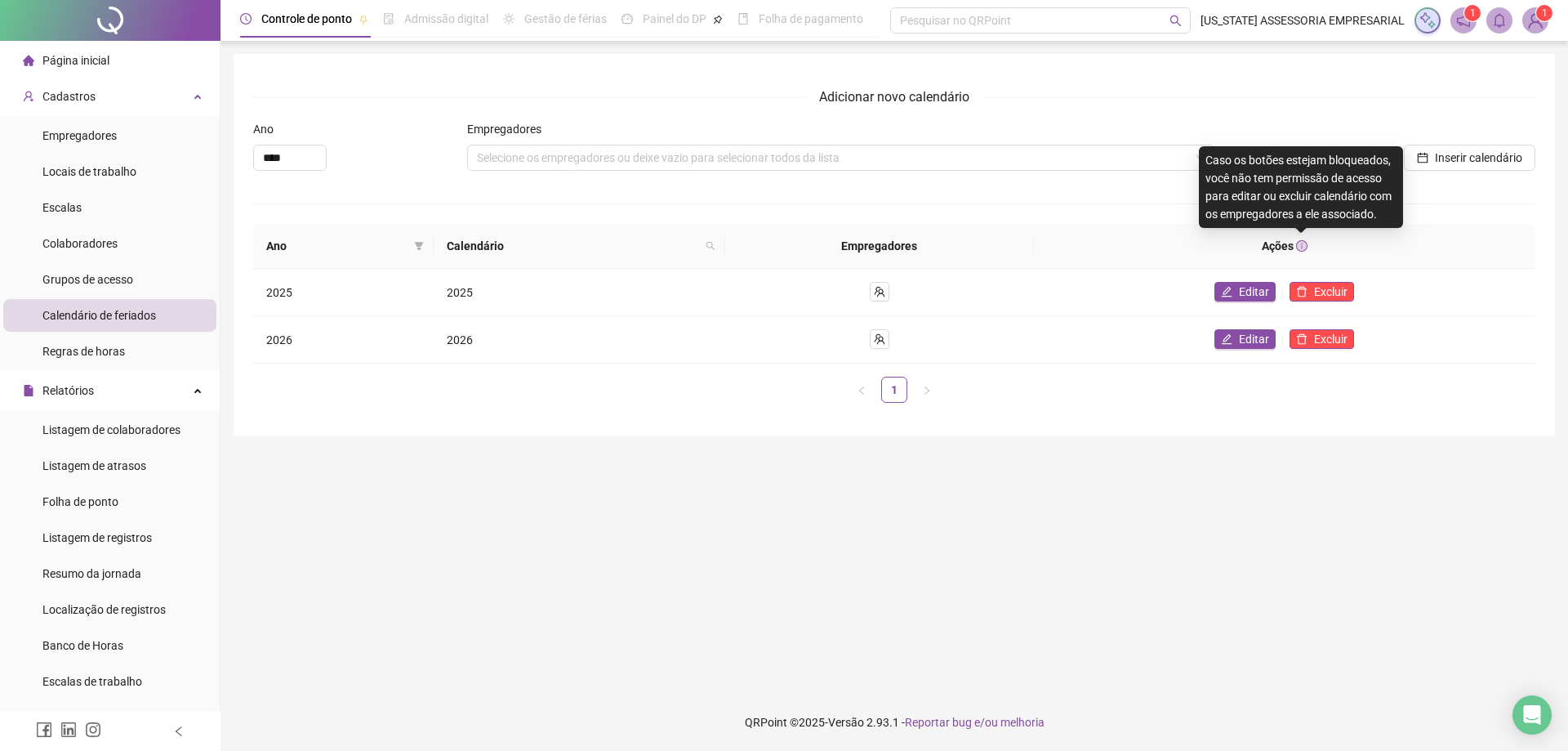
click at [1304, 247] on icon "info-circle" at bounding box center [1302, 246] width 11 height 11
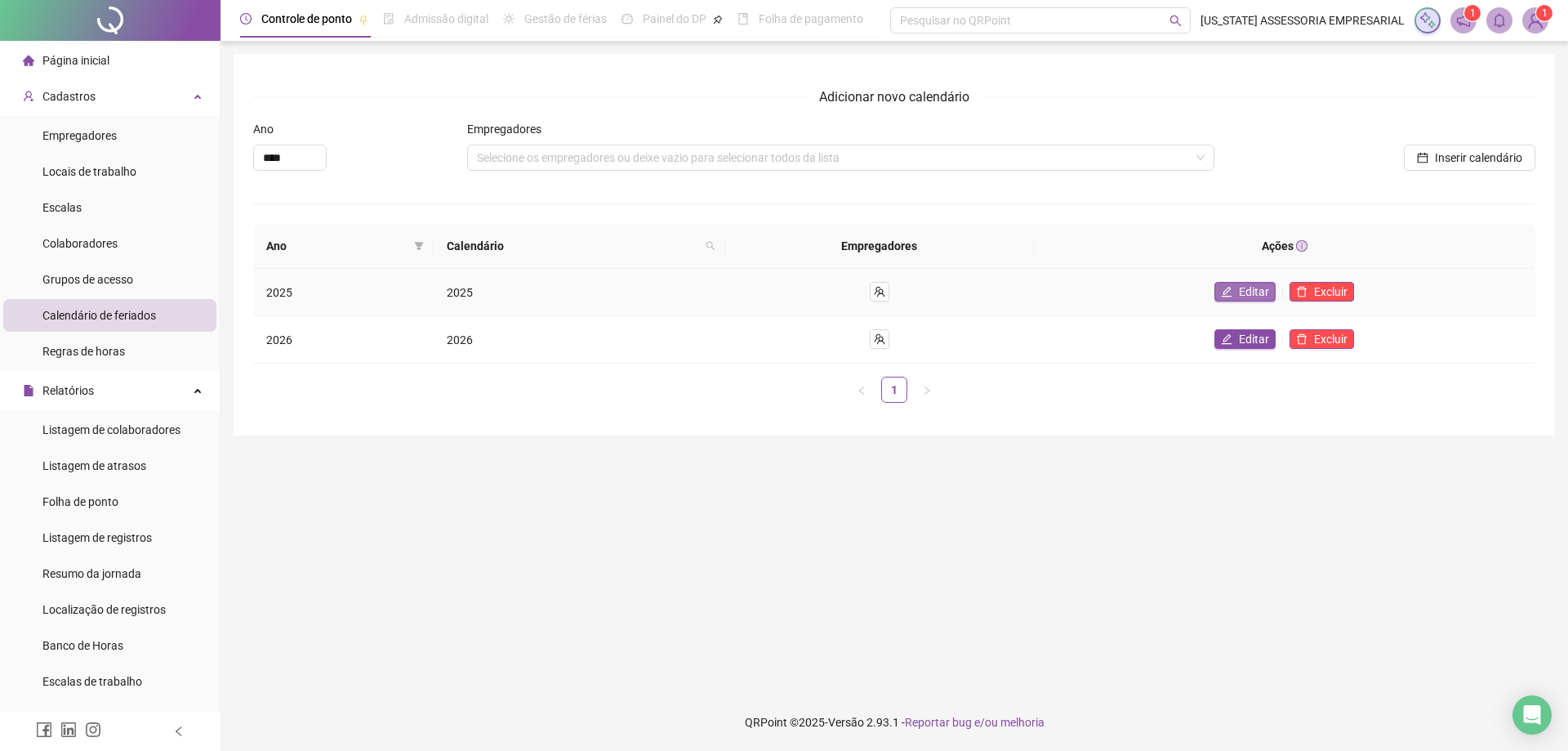
click at [1266, 290] on span "Editar" at bounding box center [1254, 291] width 31 height 18
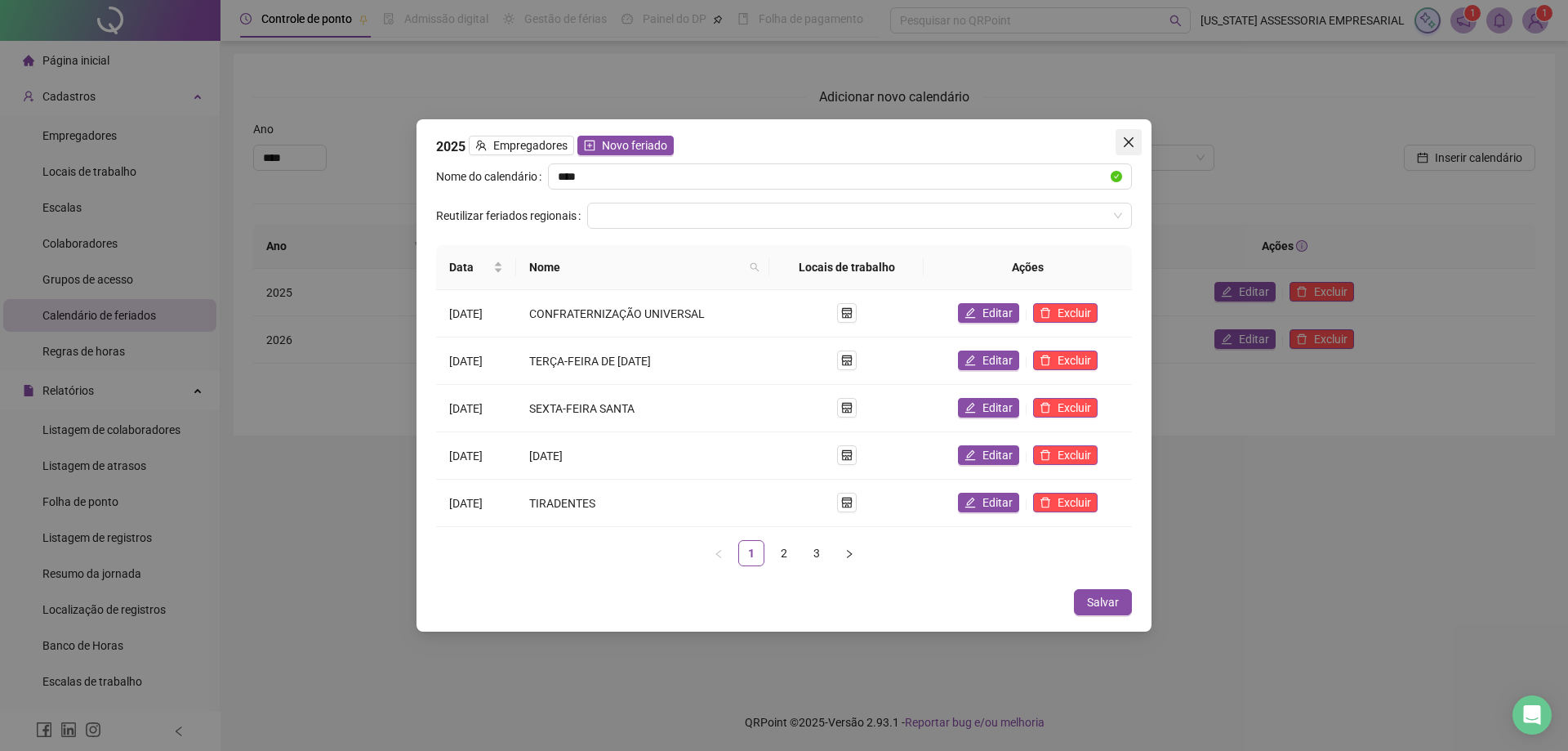
click at [1133, 145] on icon "close" at bounding box center [1129, 142] width 13 height 13
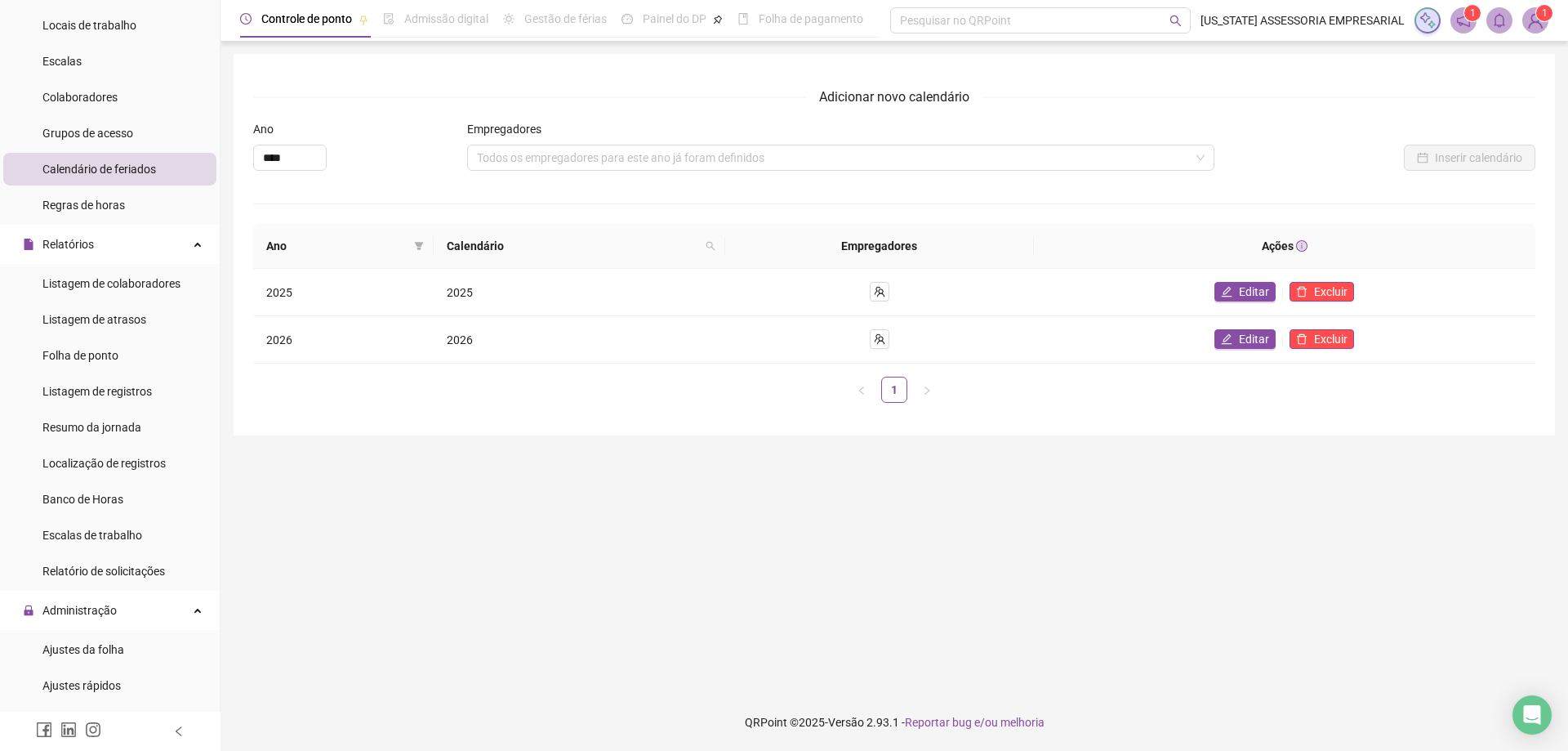
scroll to position [163, 0]
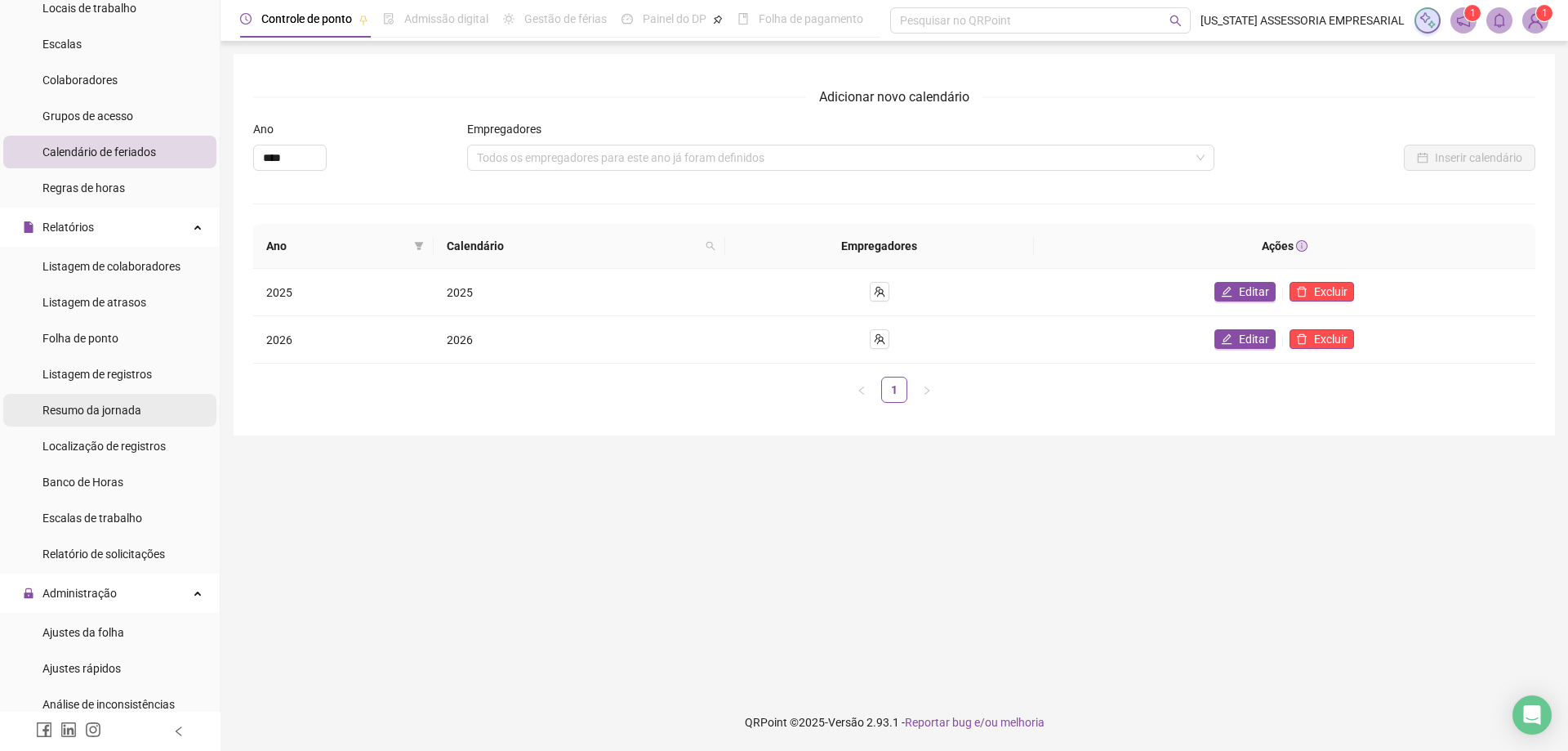
click at [165, 408] on li "Resumo da jornada" at bounding box center [109, 410] width 213 height 32
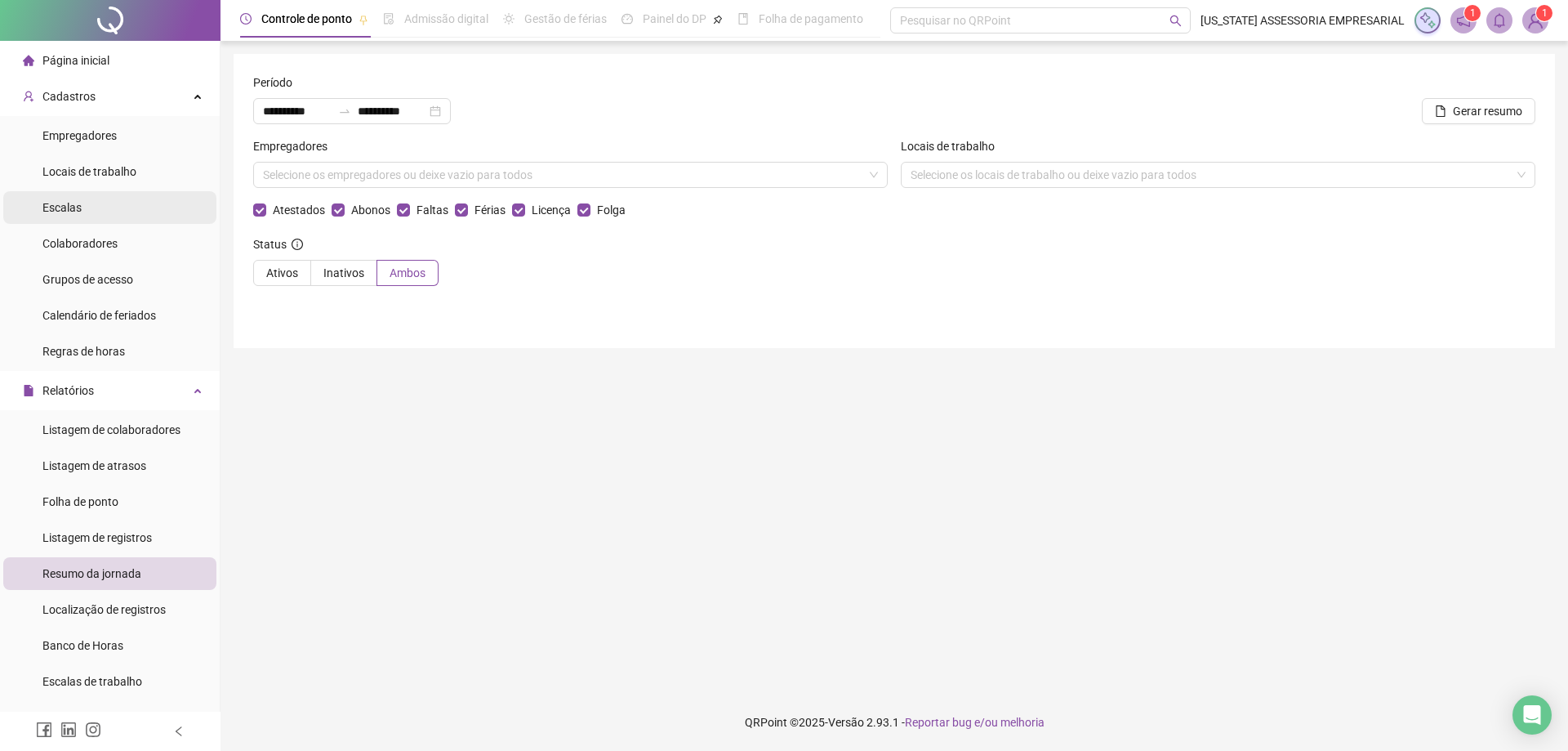
click at [100, 205] on li "Escalas" at bounding box center [109, 207] width 213 height 32
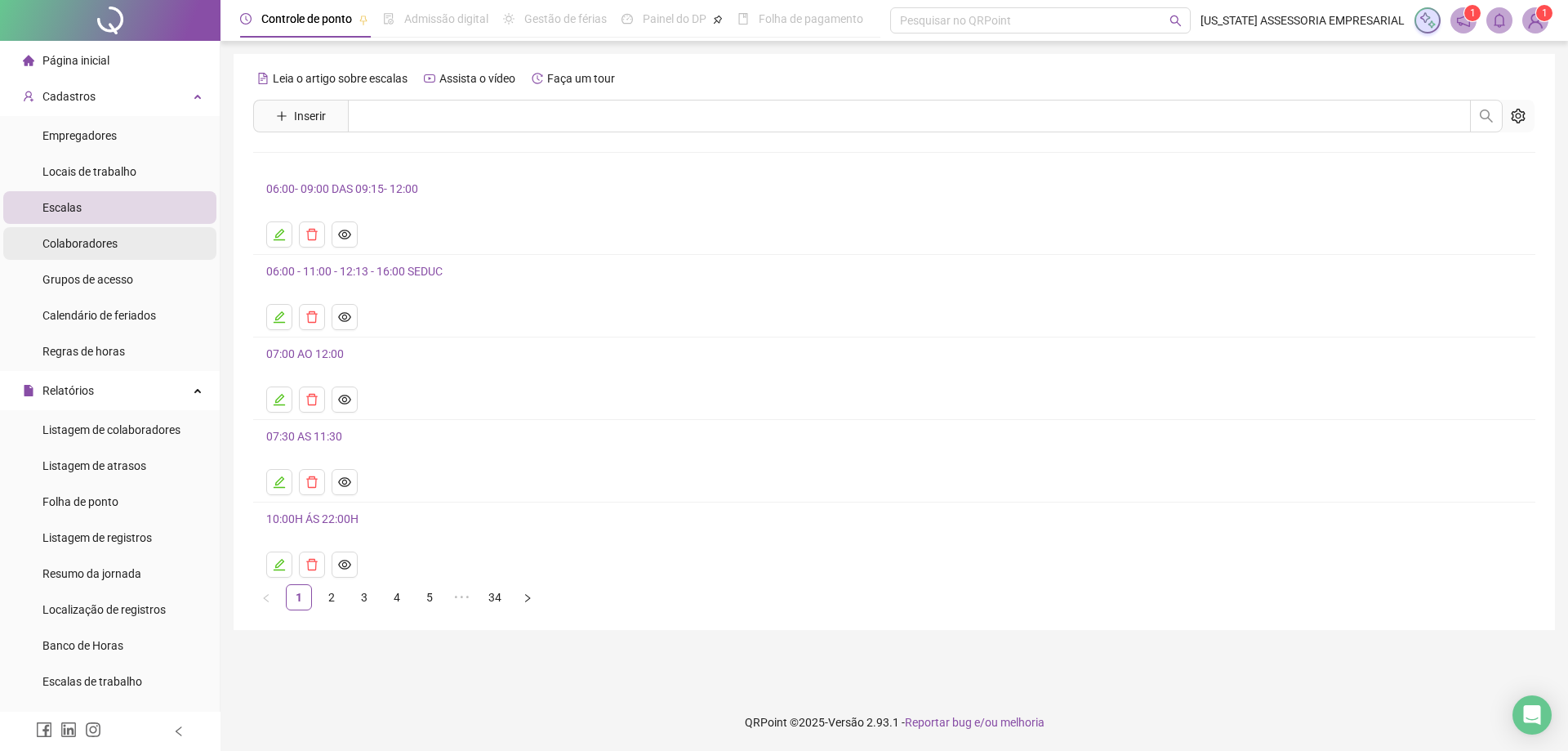
click at [140, 242] on li "Colaboradores" at bounding box center [109, 244] width 213 height 32
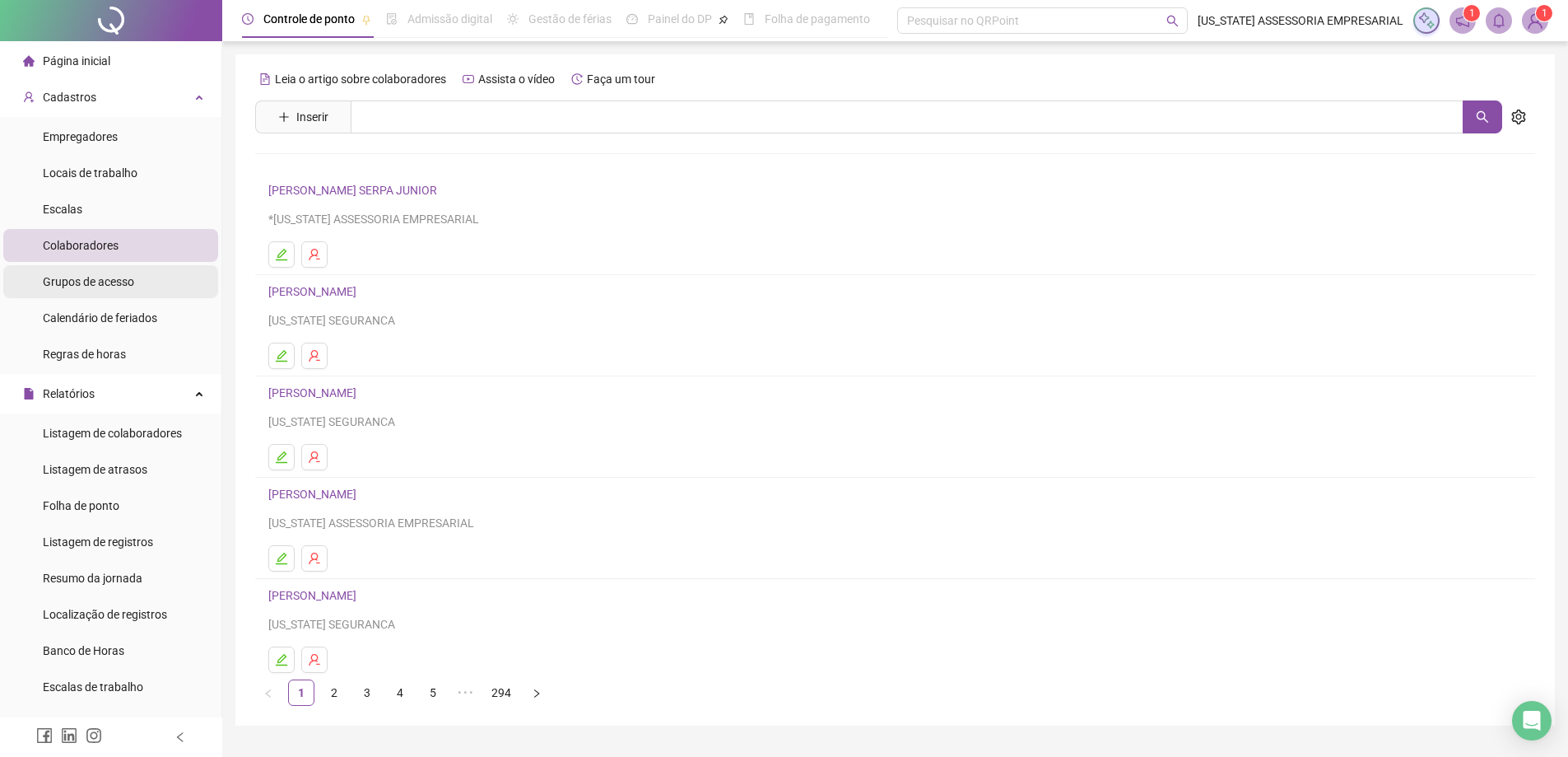
click at [115, 291] on div "Grupos de acesso" at bounding box center [88, 281] width 91 height 33
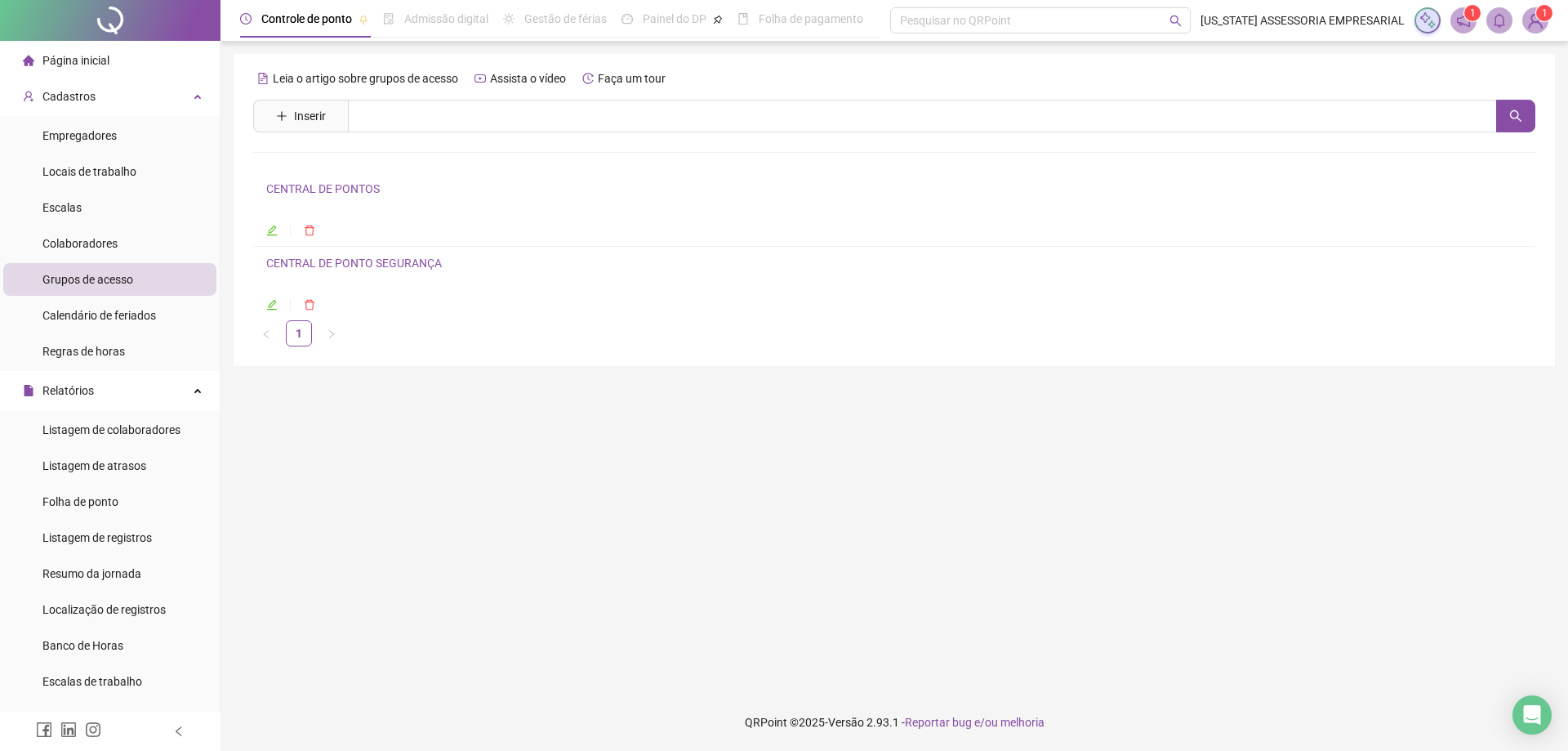
click at [548, 27] on div "Gestão de férias" at bounding box center [565, 18] width 82 height 18
click at [1467, 23] on icon "notification" at bounding box center [1462, 20] width 14 height 14
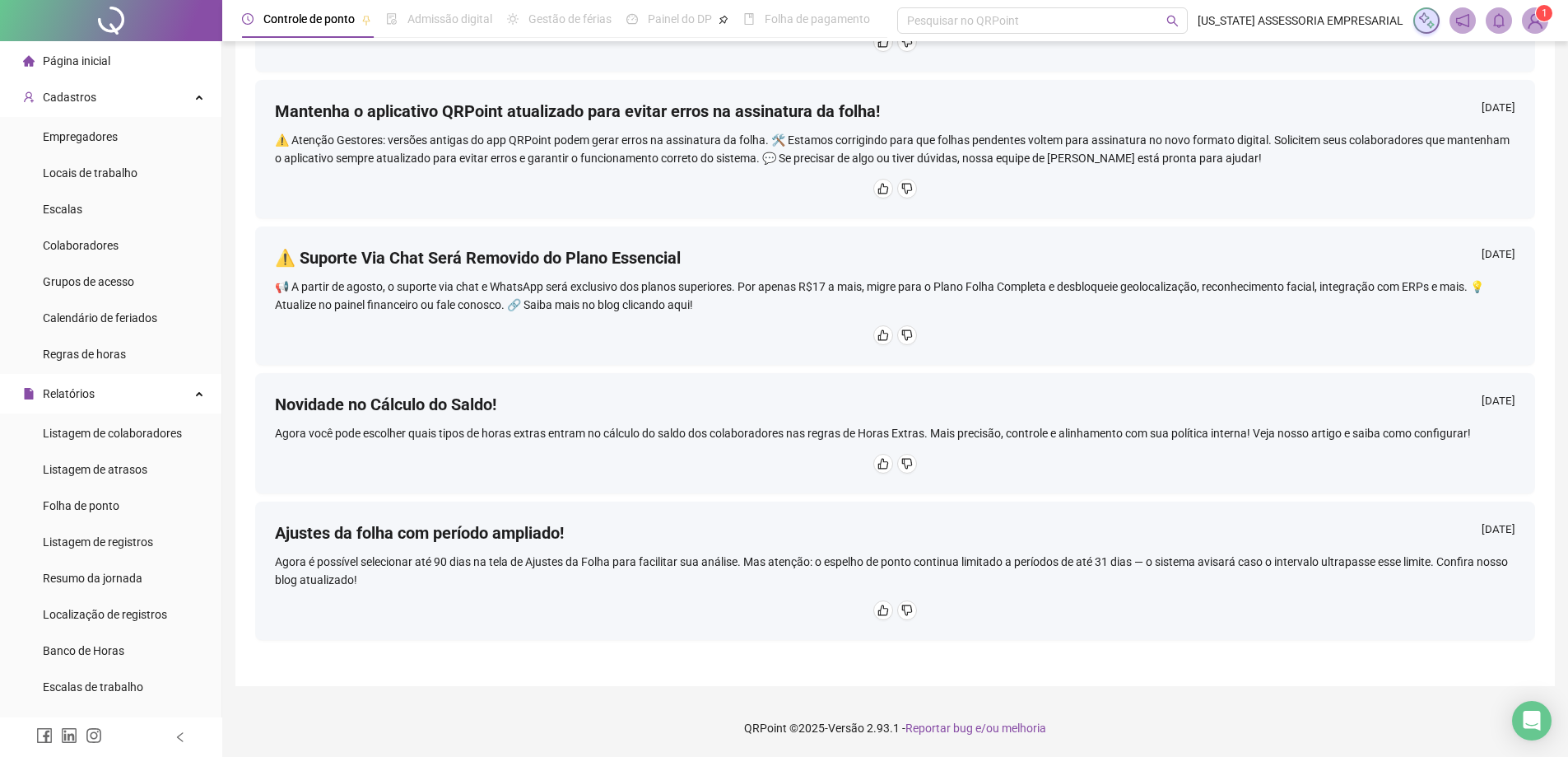
scroll to position [379, 0]
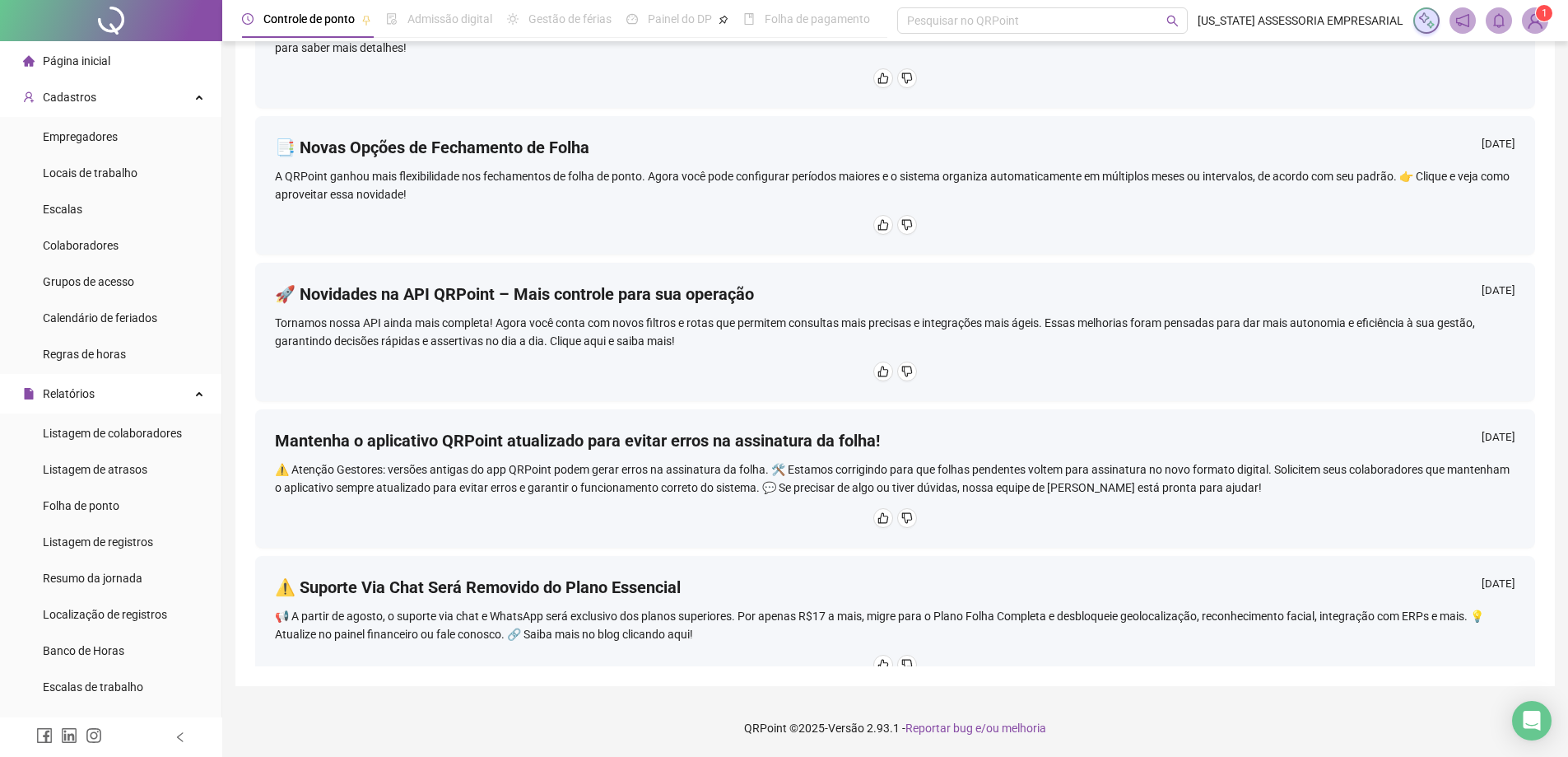
click at [1530, 24] on img at bounding box center [1535, 21] width 25 height 25
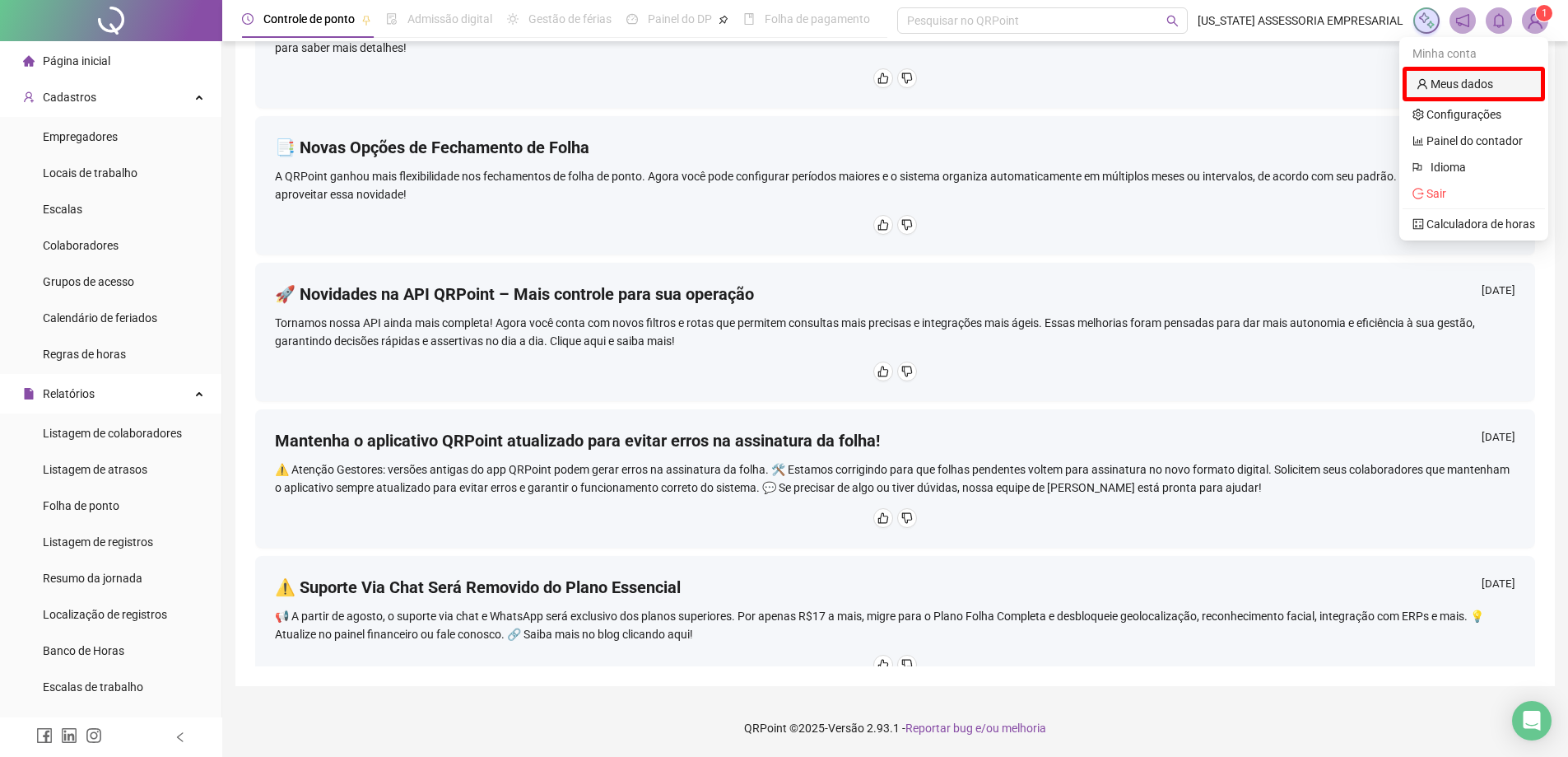
click at [1450, 84] on link "Meus dados" at bounding box center [1454, 84] width 77 height 13
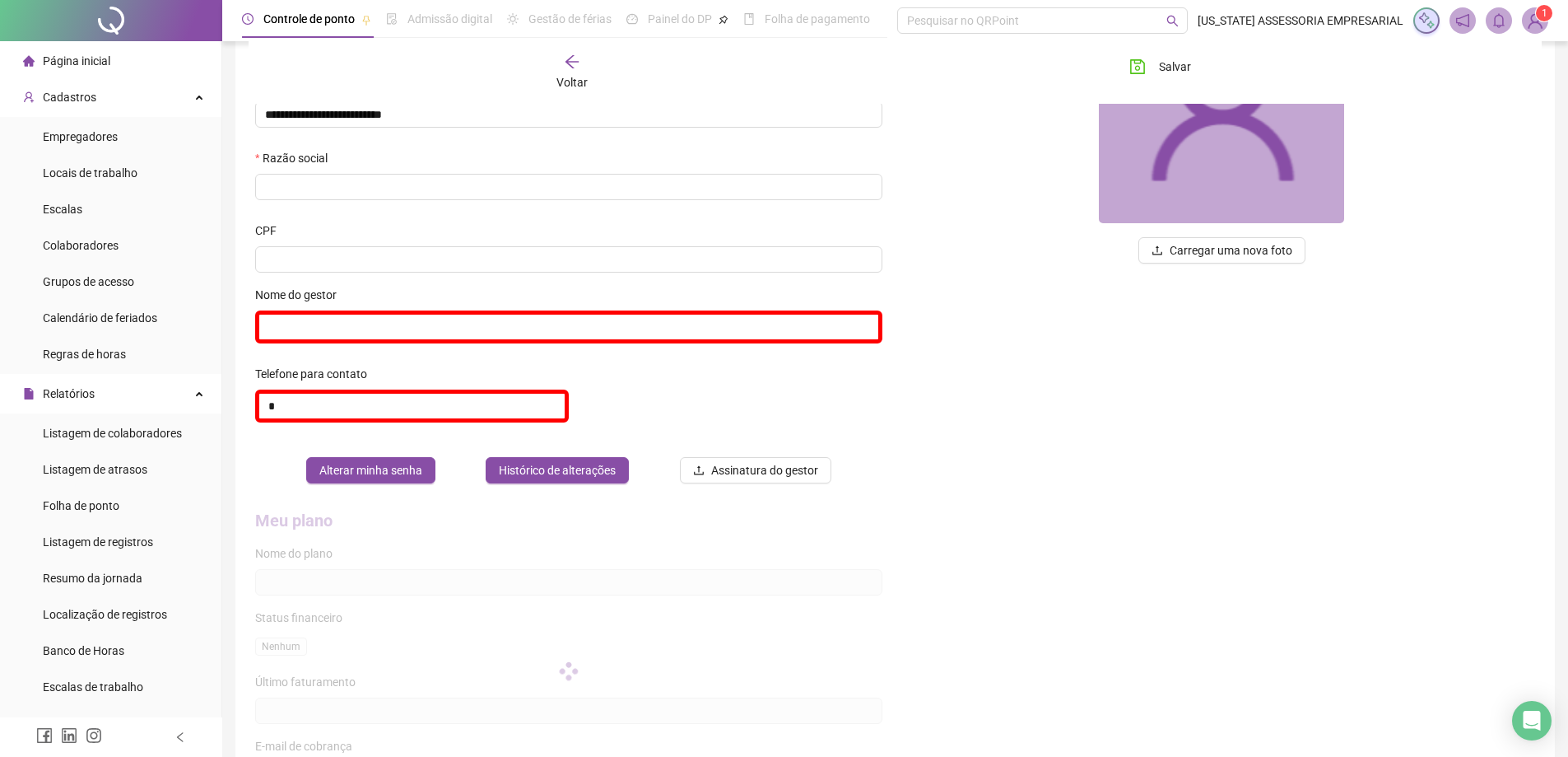
type input "**********"
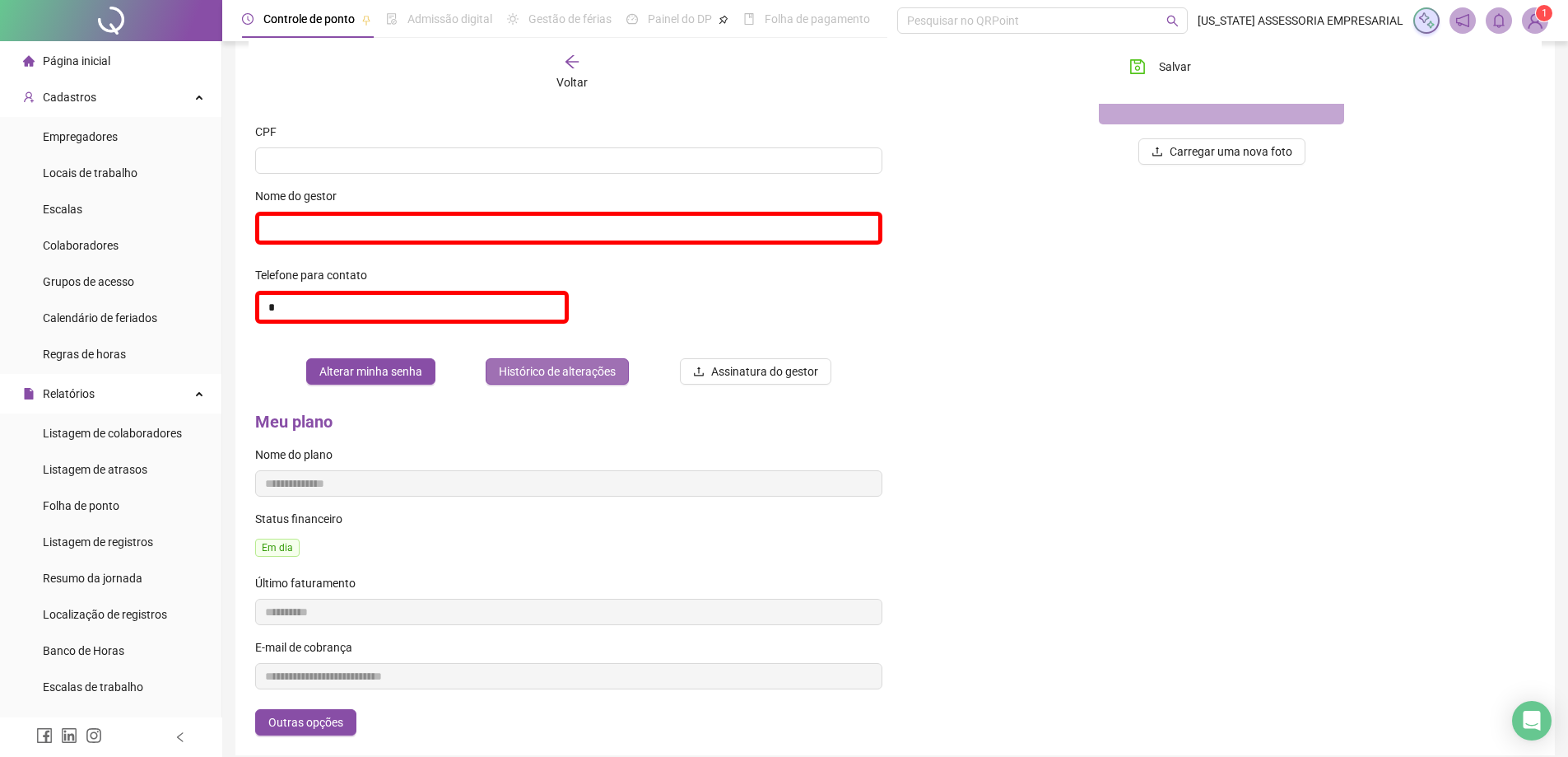
scroll to position [377, 0]
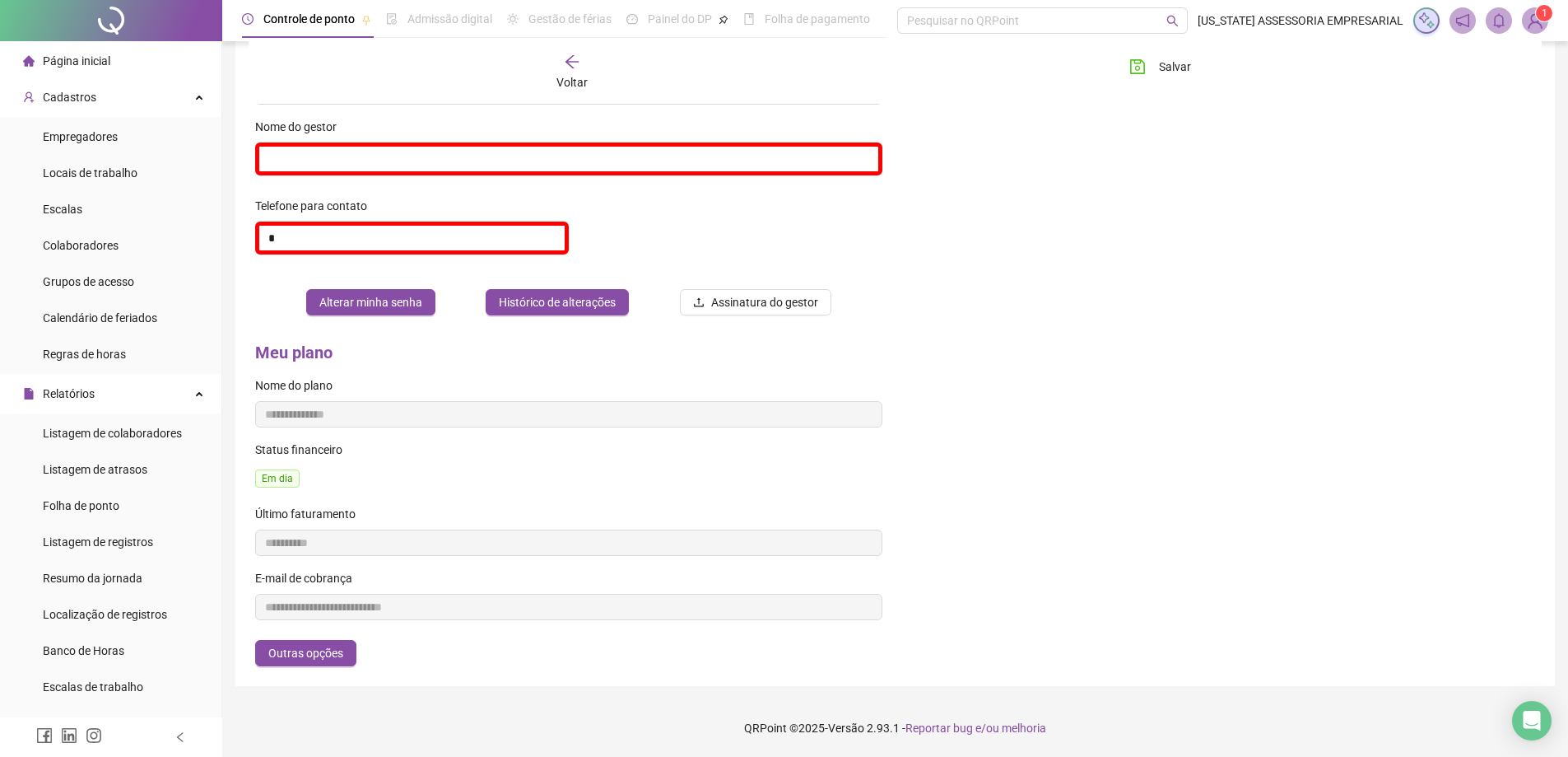
click at [1526, 22] on img at bounding box center [1535, 21] width 25 height 25
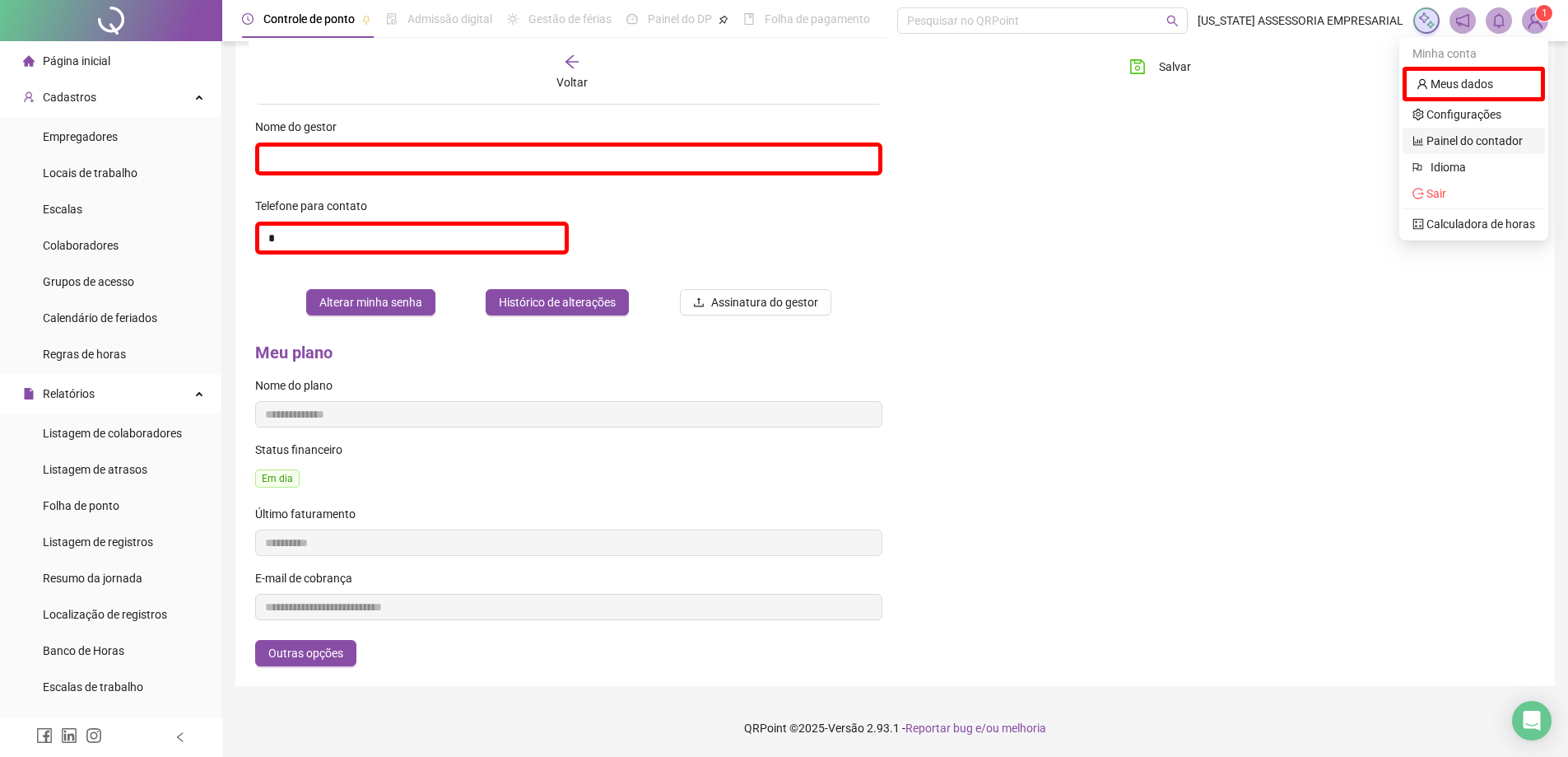
click at [1467, 138] on link "Painel do contador" at bounding box center [1467, 141] width 111 height 13
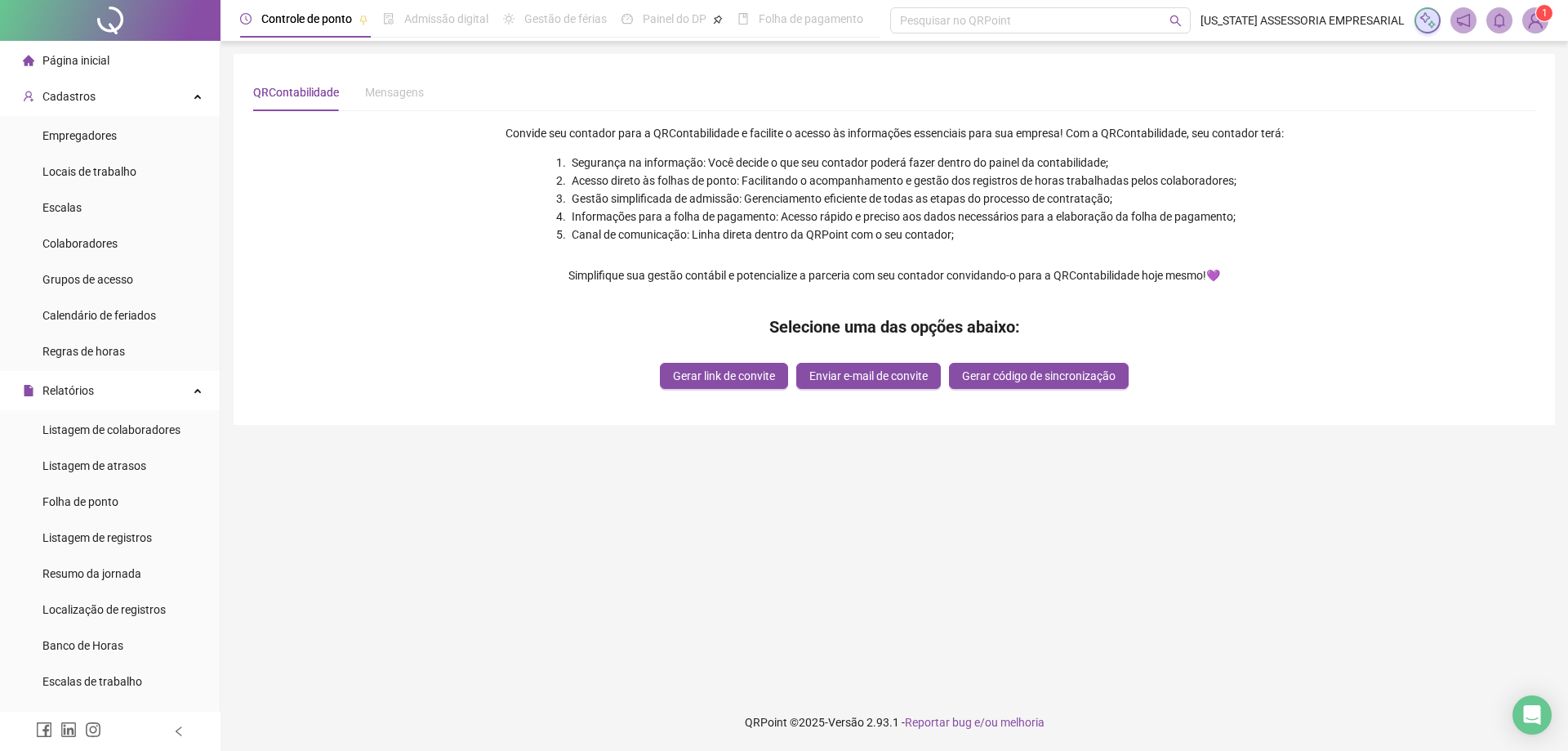
click at [1543, 32] on span "1" at bounding box center [1535, 20] width 26 height 26
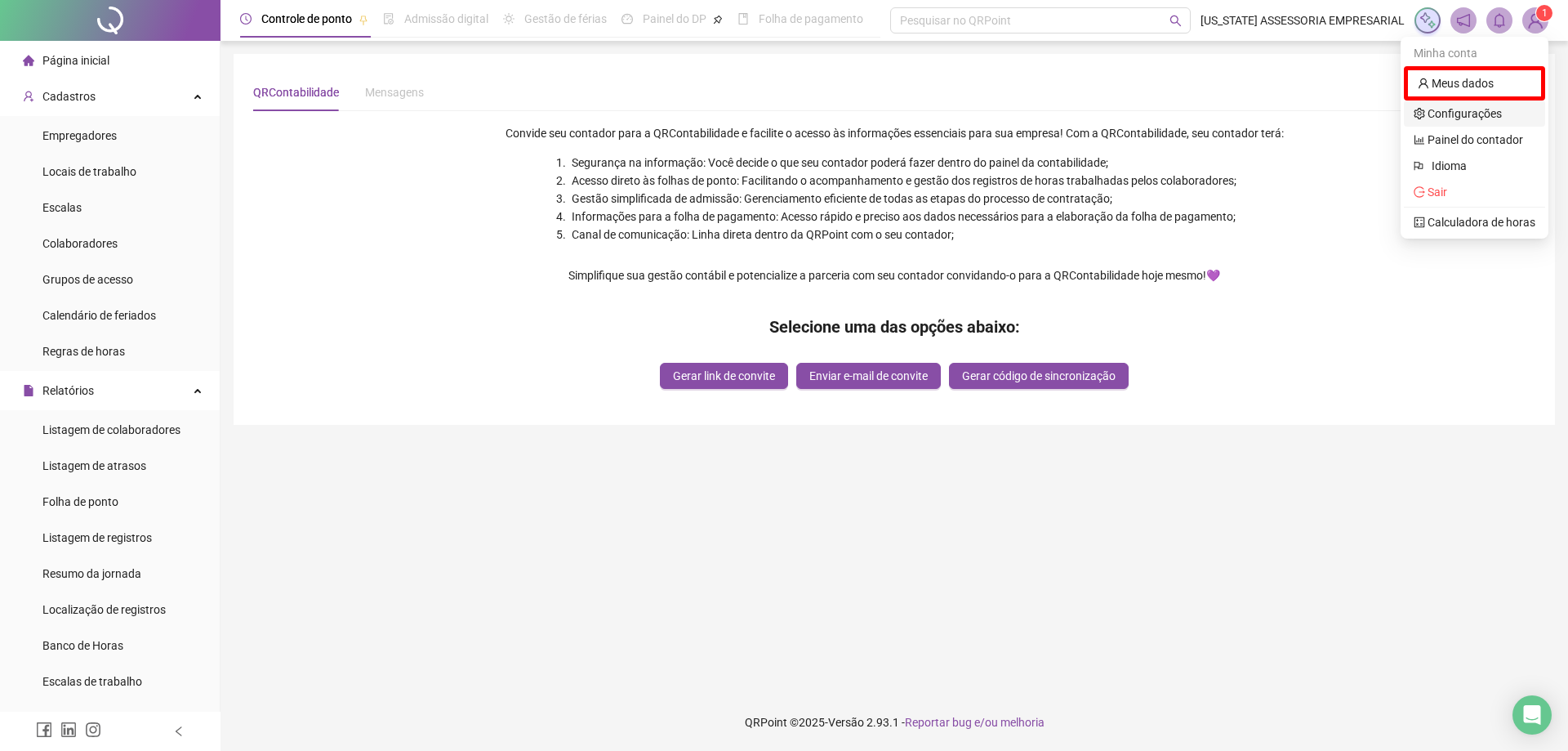
click at [1482, 112] on link "Configurações" at bounding box center [1457, 114] width 88 height 13
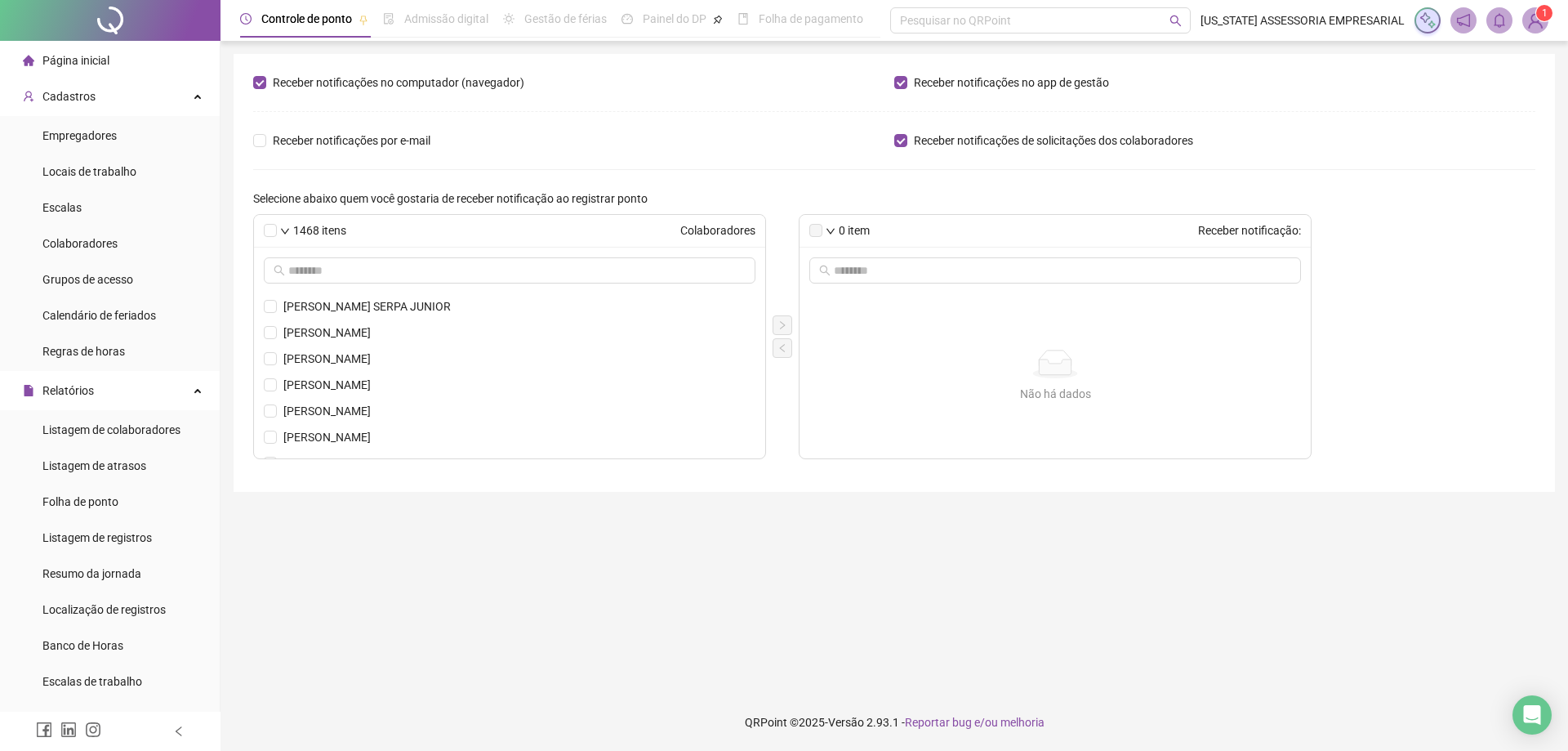
click at [1244, 23] on span "[US_STATE] ASSESSORIA EMPRESARIAL" at bounding box center [1303, 20] width 204 height 18
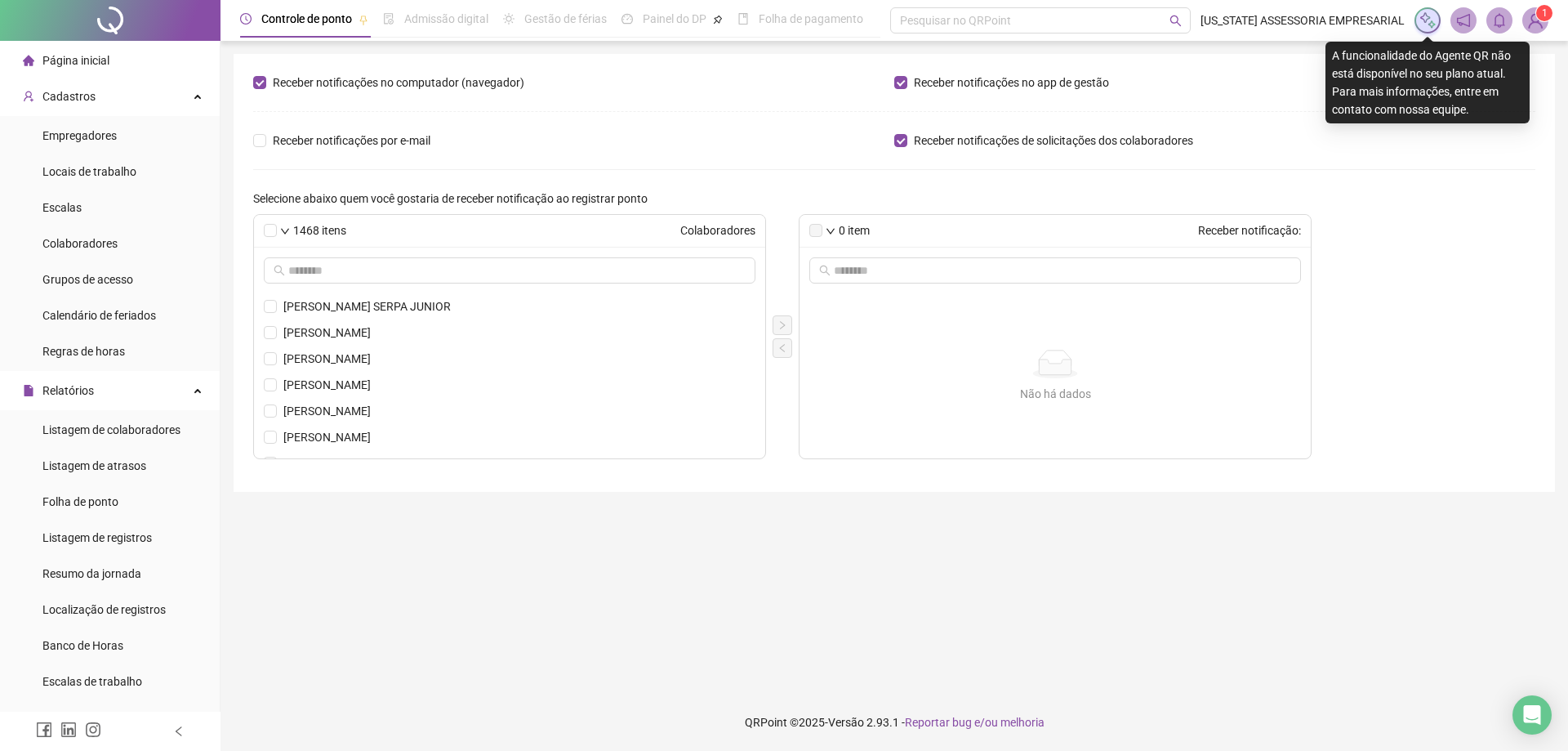
click at [1422, 24] on img at bounding box center [1427, 20] width 18 height 18
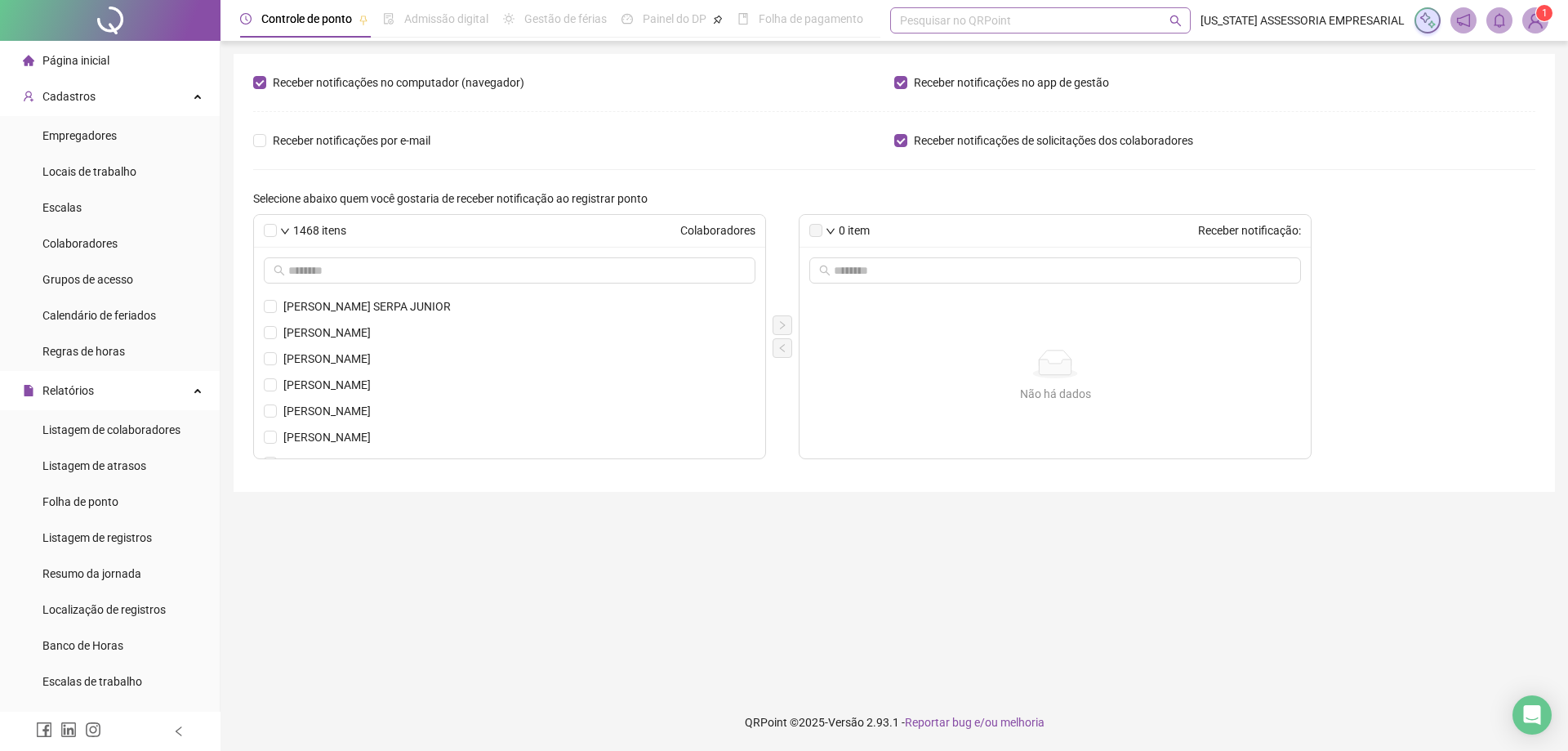
click at [956, 20] on div "Pesquisar no QRPoint" at bounding box center [1040, 20] width 301 height 26
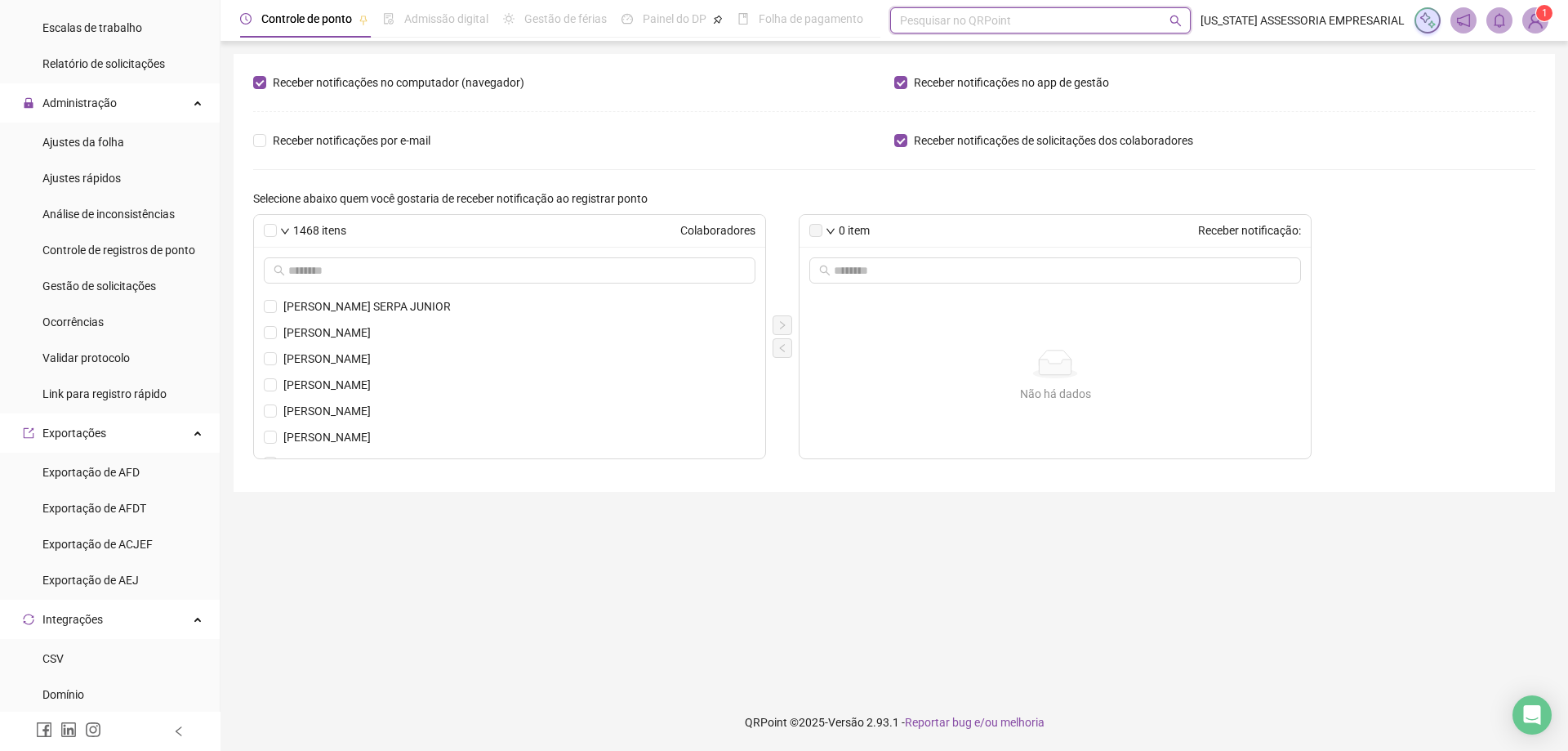
scroll to position [979, 0]
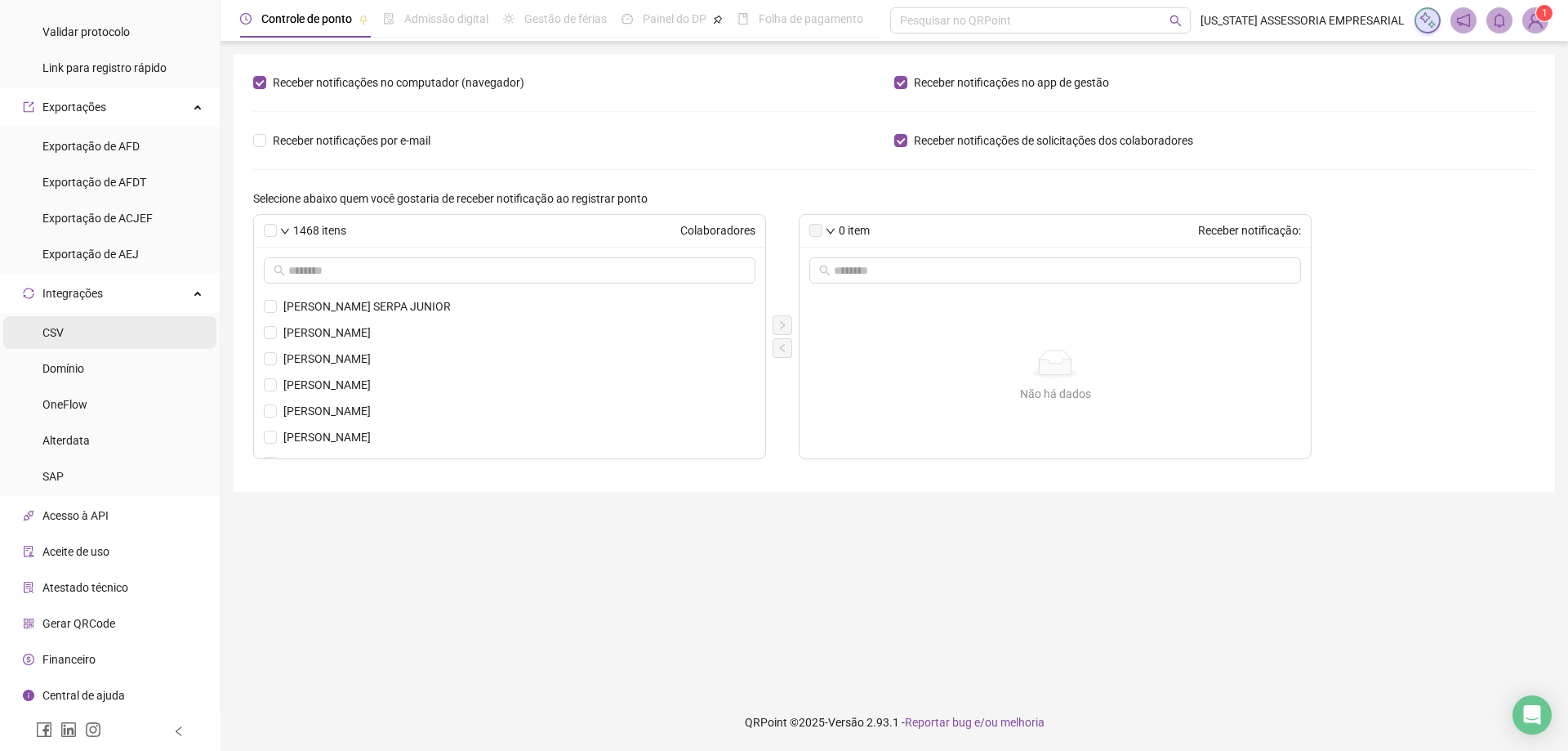
click at [116, 333] on li "CSV" at bounding box center [109, 333] width 213 height 32
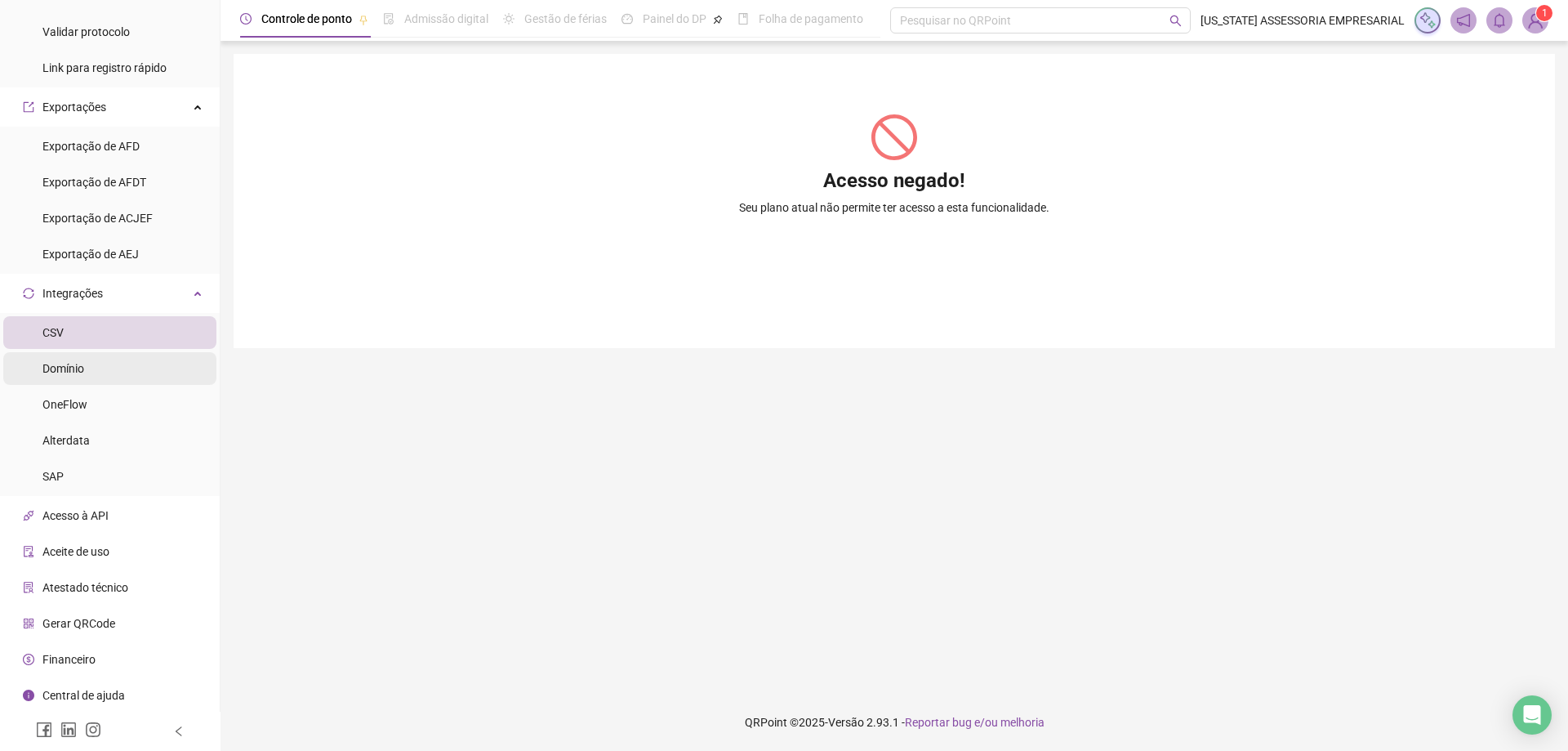
click at [117, 357] on li "Domínio" at bounding box center [109, 368] width 213 height 32
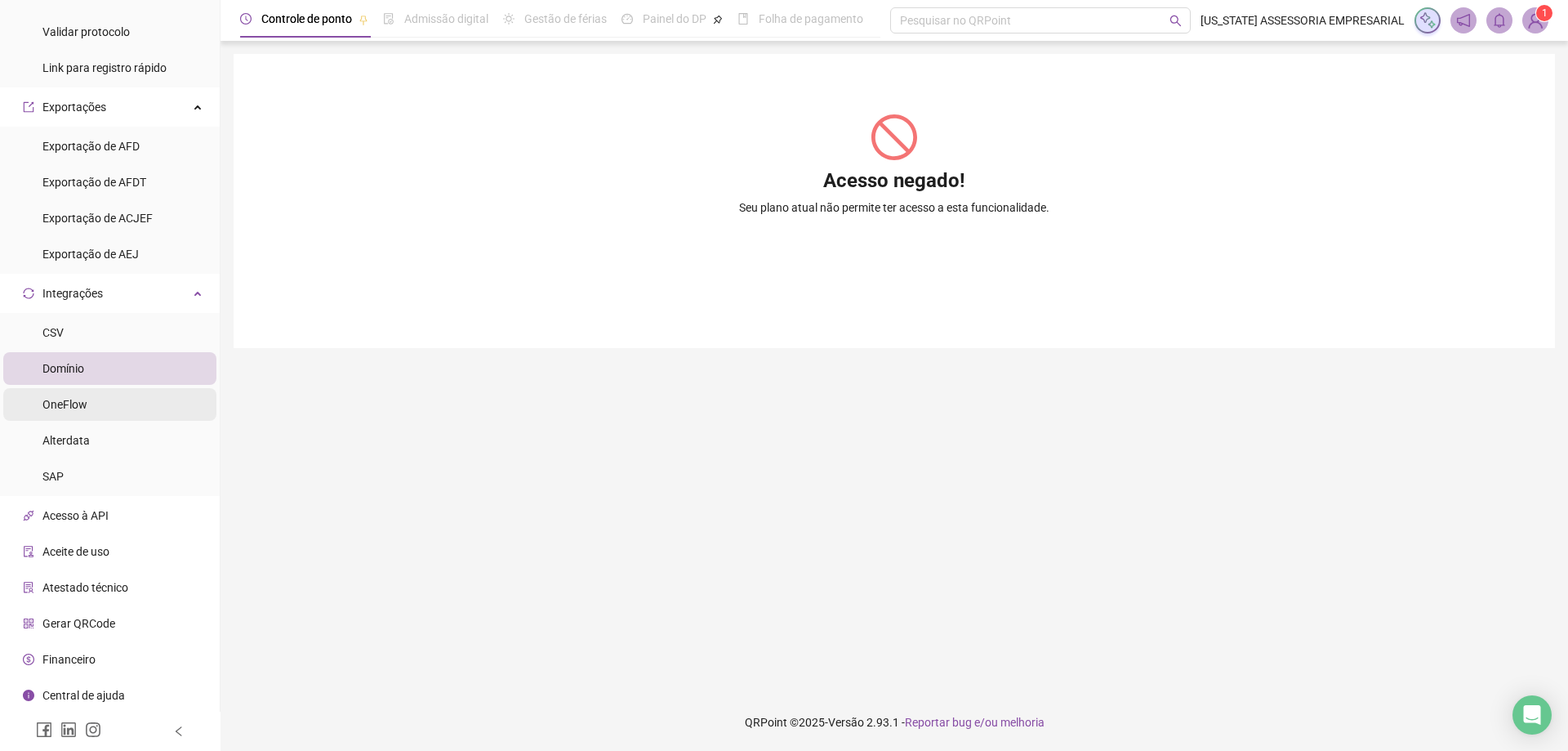
click at [122, 403] on li "OneFlow" at bounding box center [109, 404] width 213 height 32
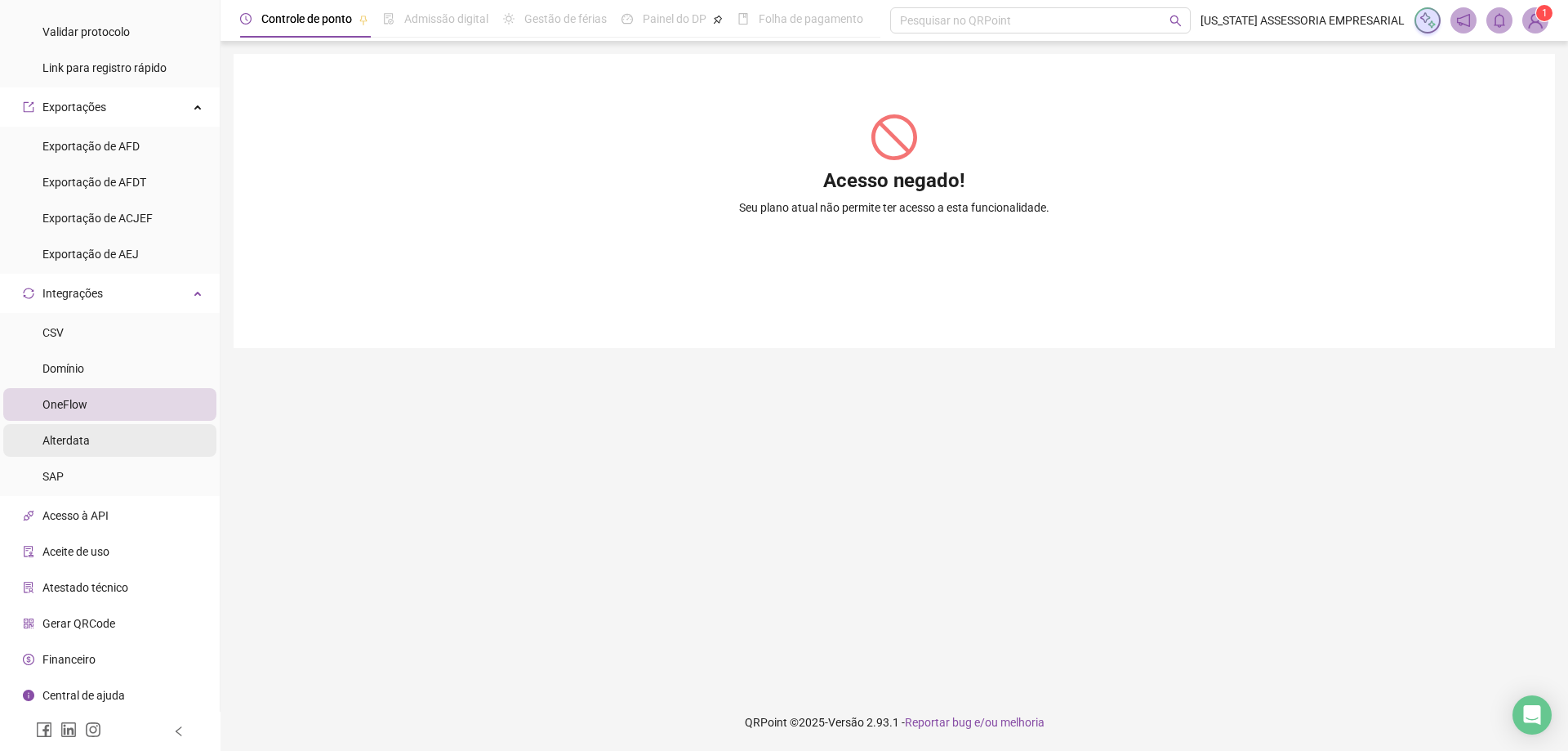
click at [125, 438] on li "Alterdata" at bounding box center [109, 440] width 213 height 32
click at [128, 511] on li "Acesso à API" at bounding box center [109, 515] width 213 height 32
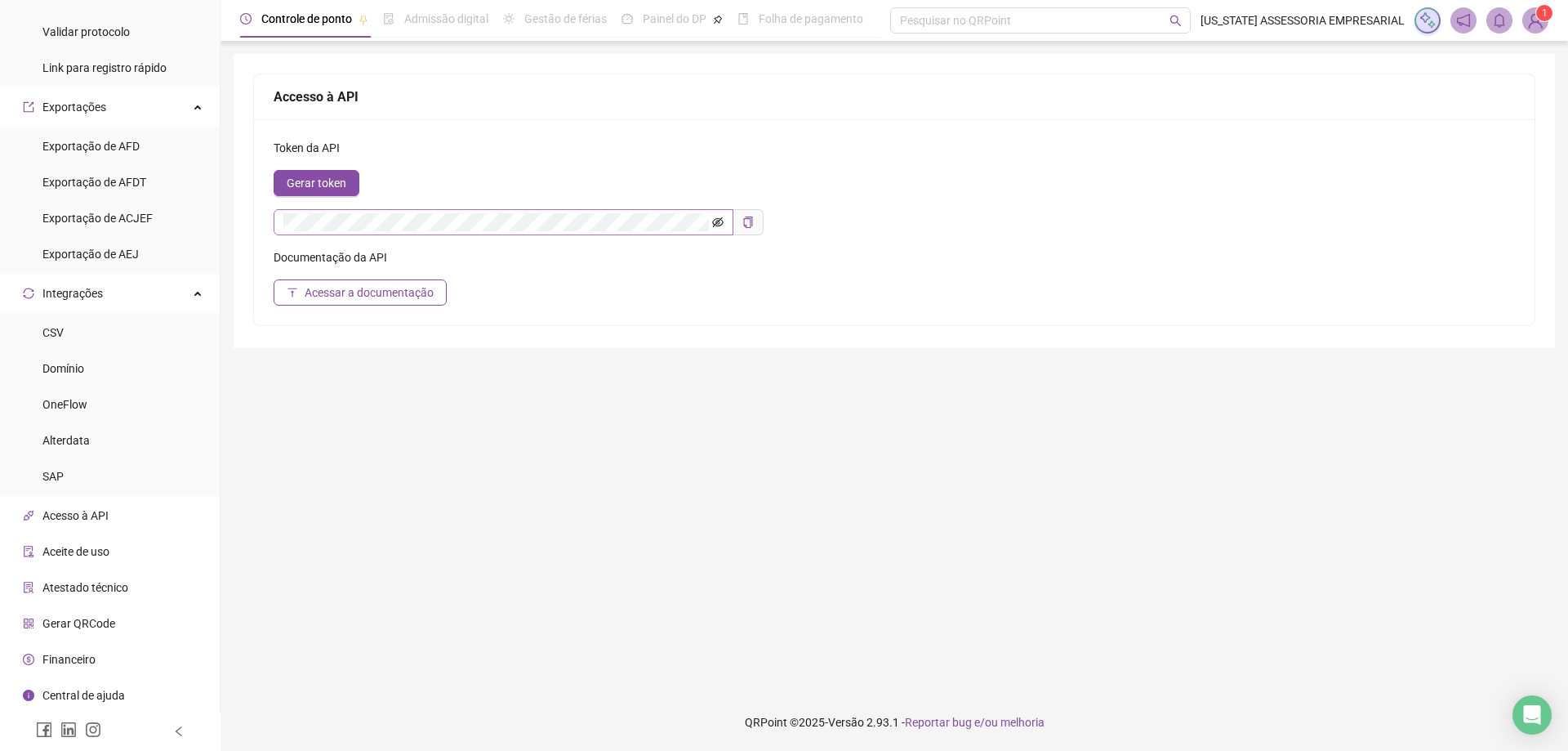
click at [720, 222] on icon "eye-invisible" at bounding box center [718, 223] width 11 height 11
click at [720, 222] on icon "eye" at bounding box center [718, 223] width 11 height 11
click at [118, 581] on span "Atestado técnico" at bounding box center [85, 588] width 86 height 13
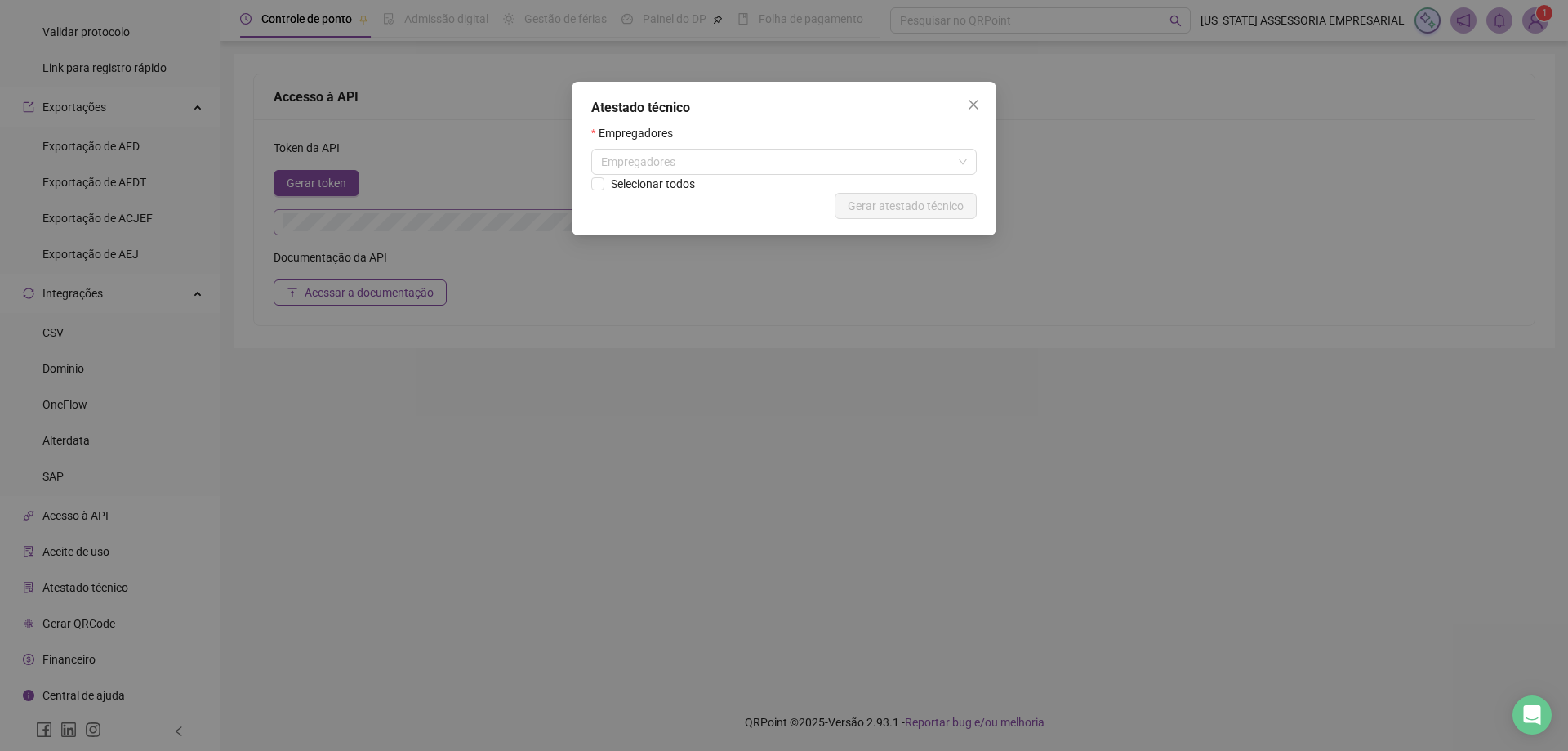
click at [986, 98] on div "Atestado técnico Empregadores Empregadores Selecionar todos Cancelar Gerar ates…" at bounding box center [783, 158] width 425 height 154
click at [977, 107] on icon "close" at bounding box center [973, 105] width 13 height 13
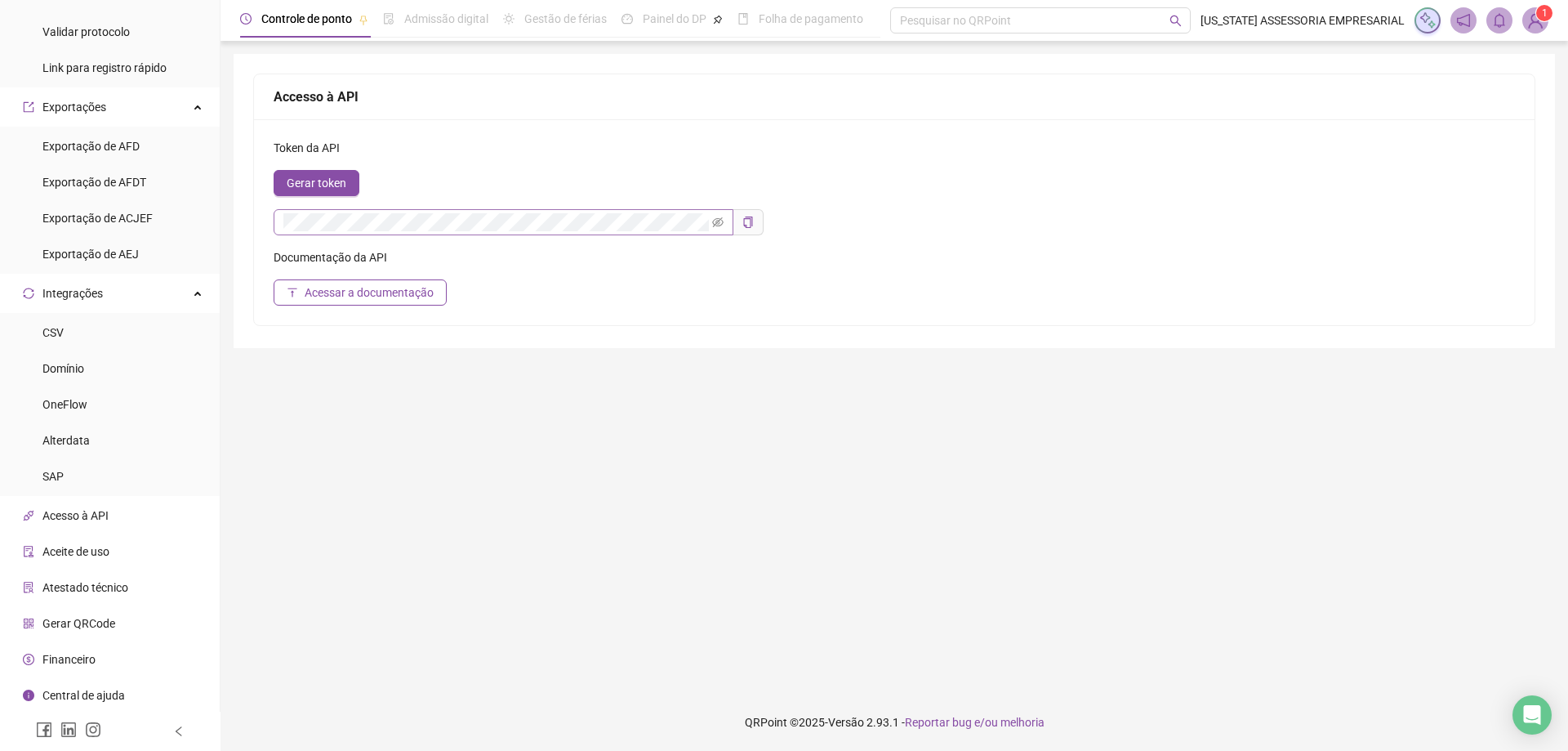
click at [98, 550] on span "Aceite de uso" at bounding box center [75, 551] width 67 height 13
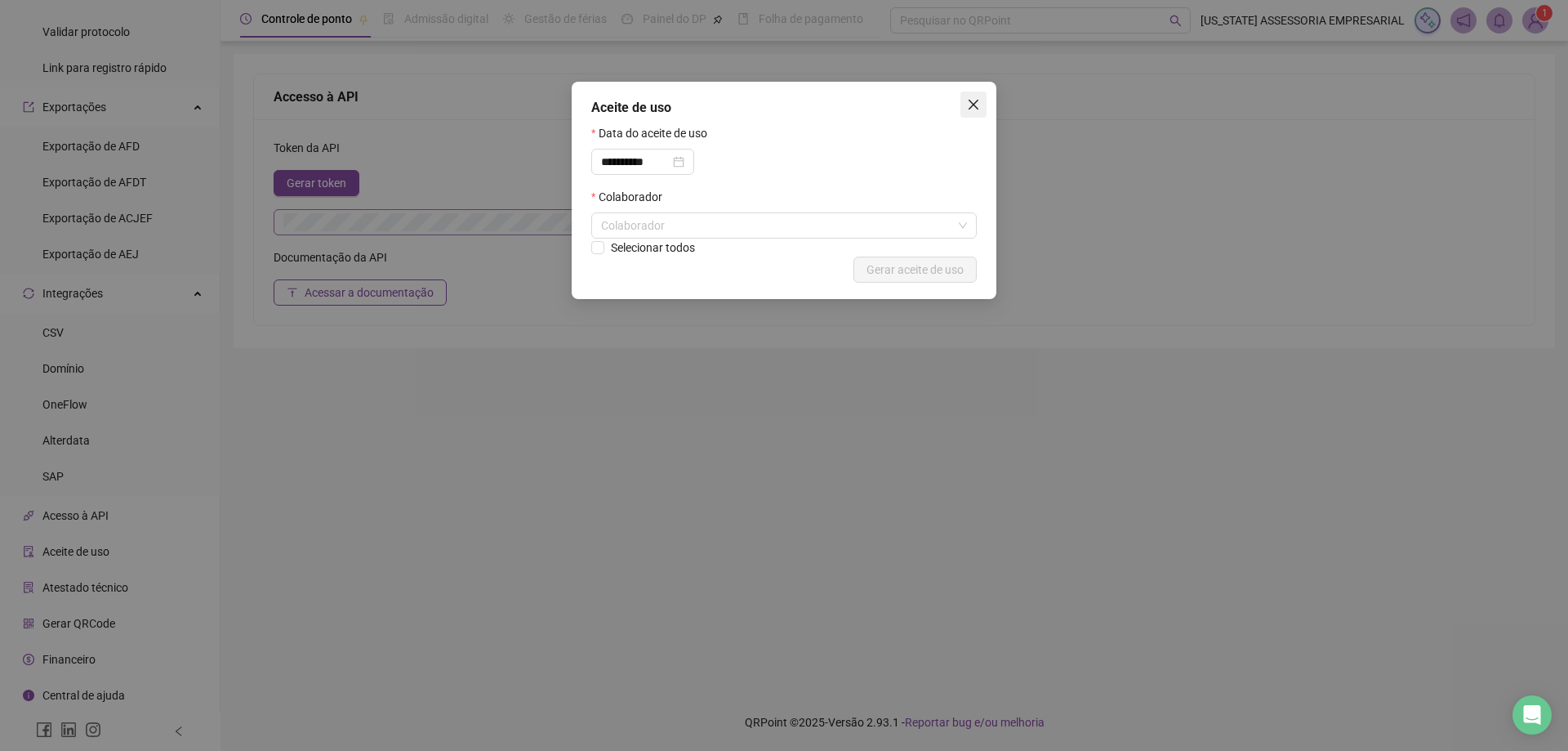
click at [975, 101] on icon "close" at bounding box center [973, 105] width 13 height 13
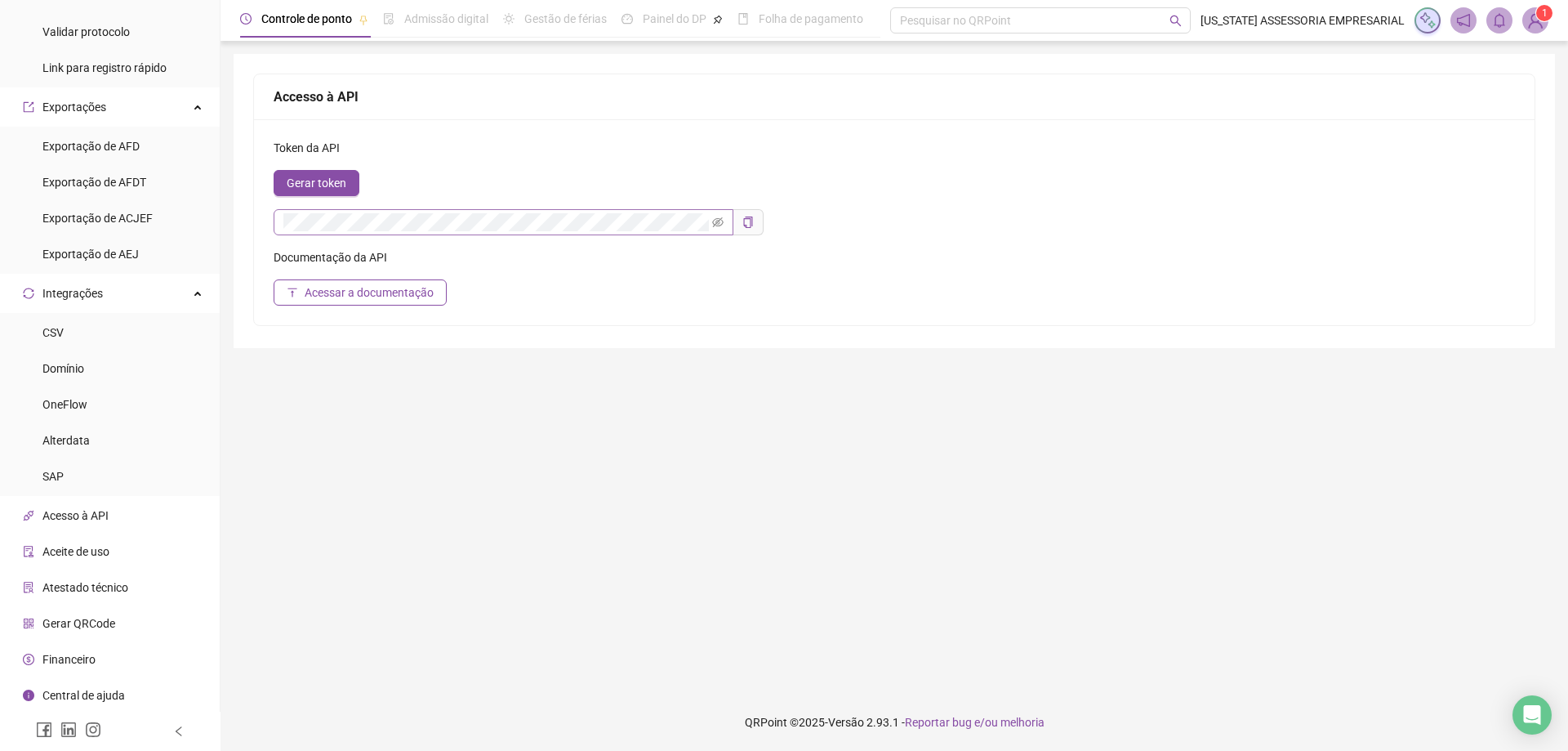
click at [49, 664] on span "Financeiro" at bounding box center [69, 659] width 53 height 13
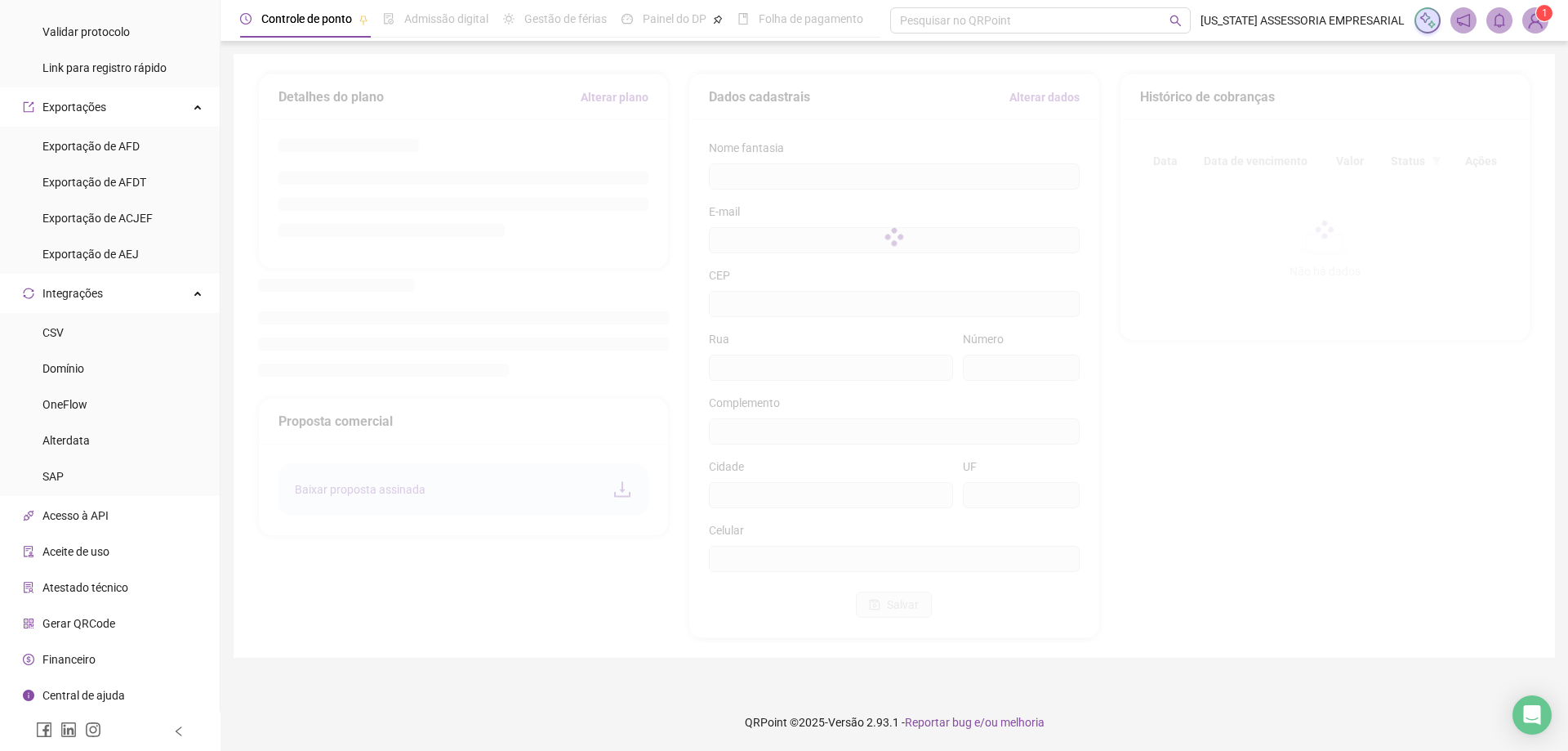
type input "**********"
type input "**"
type input "**********"
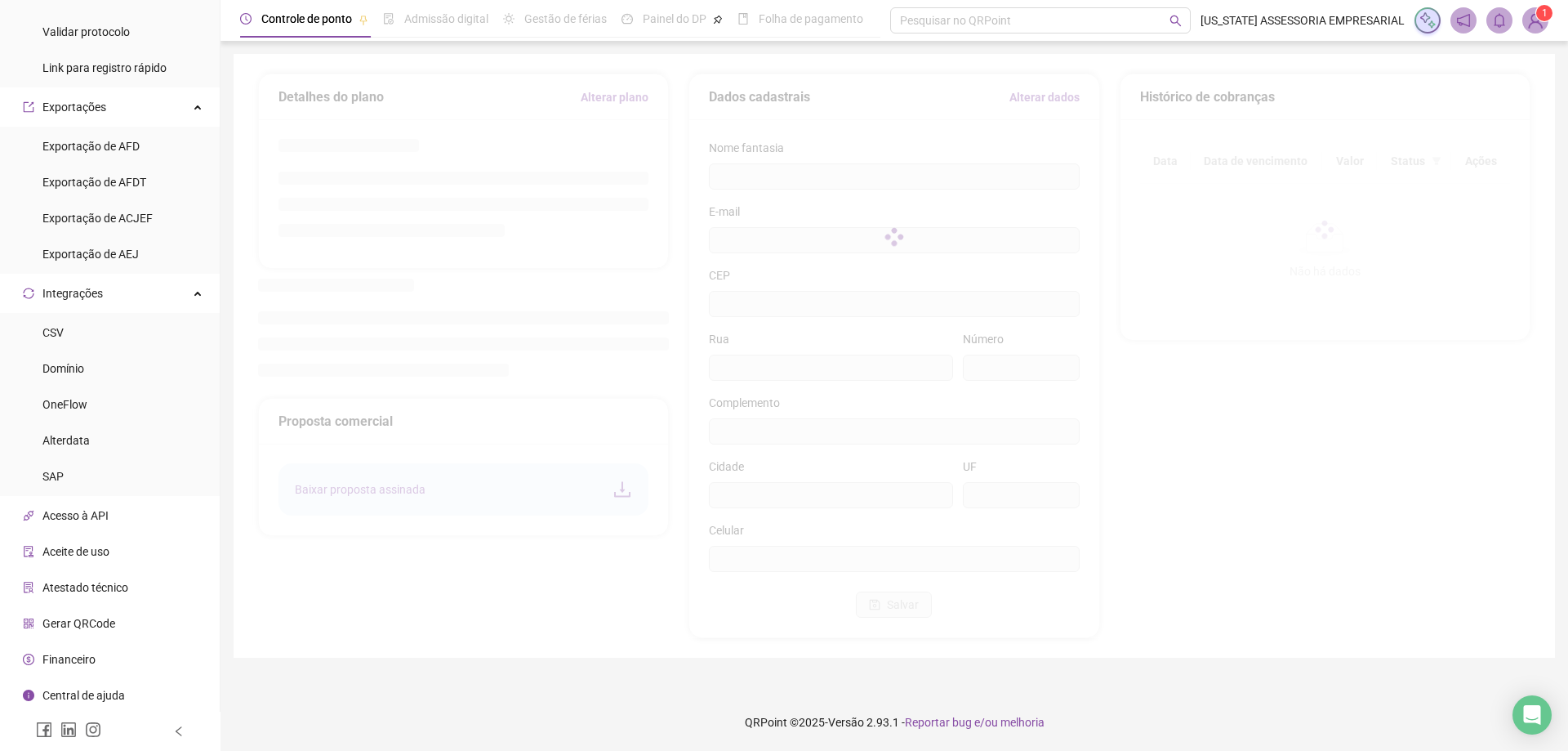
type input "******"
type input "**"
type input "*********"
type input "**********"
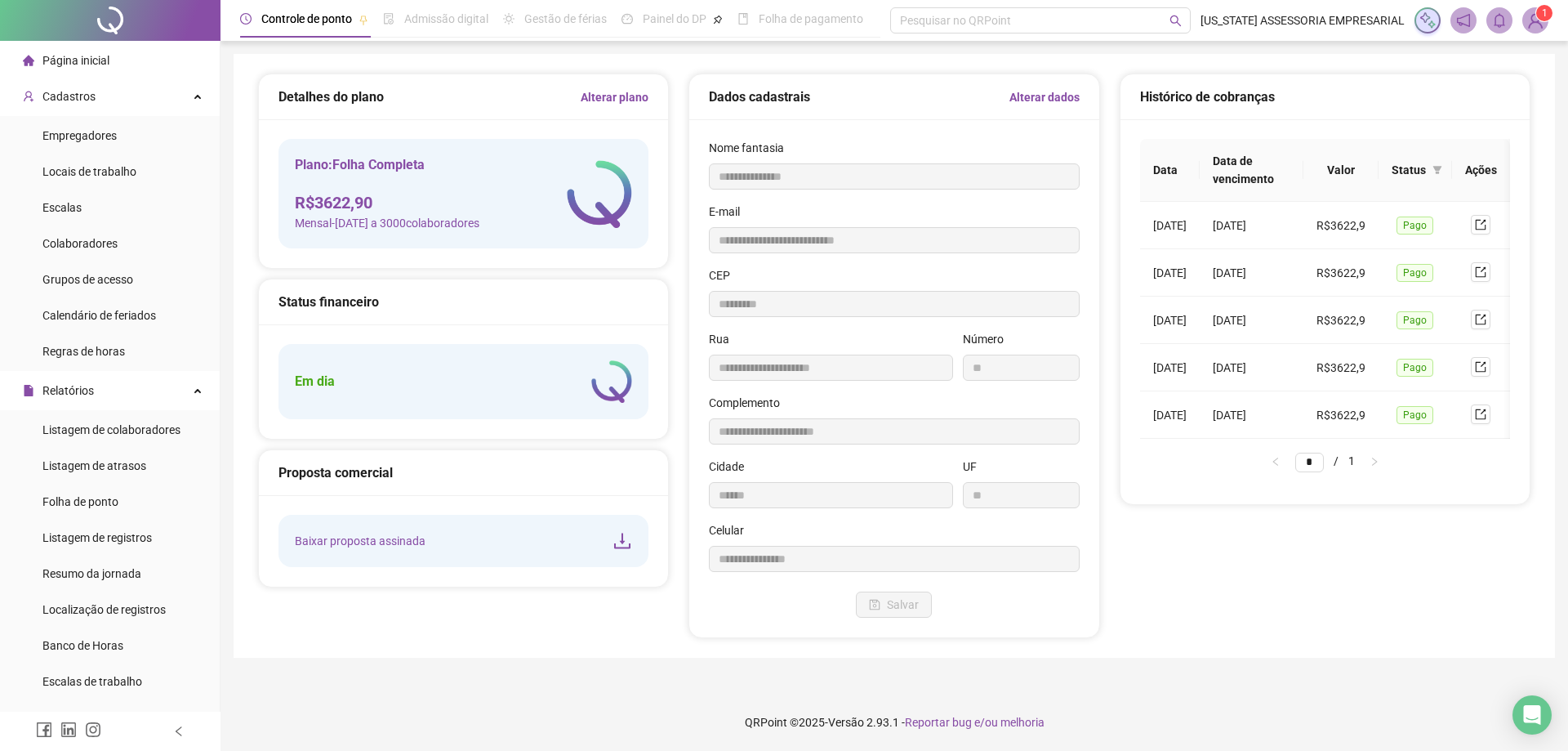
click at [1528, 11] on img at bounding box center [1536, 21] width 25 height 25
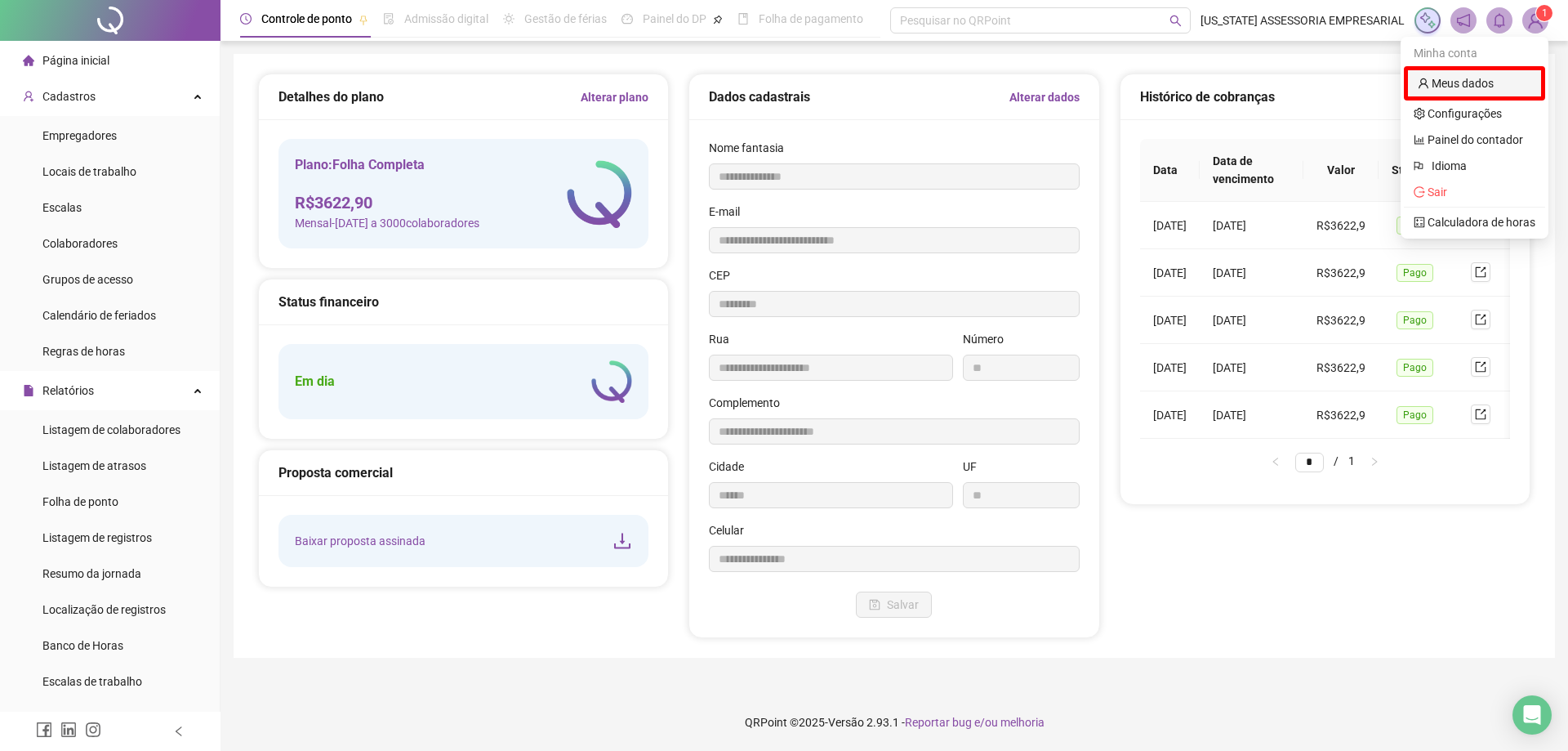
click at [1483, 76] on link "Meus dados" at bounding box center [1455, 83] width 76 height 13
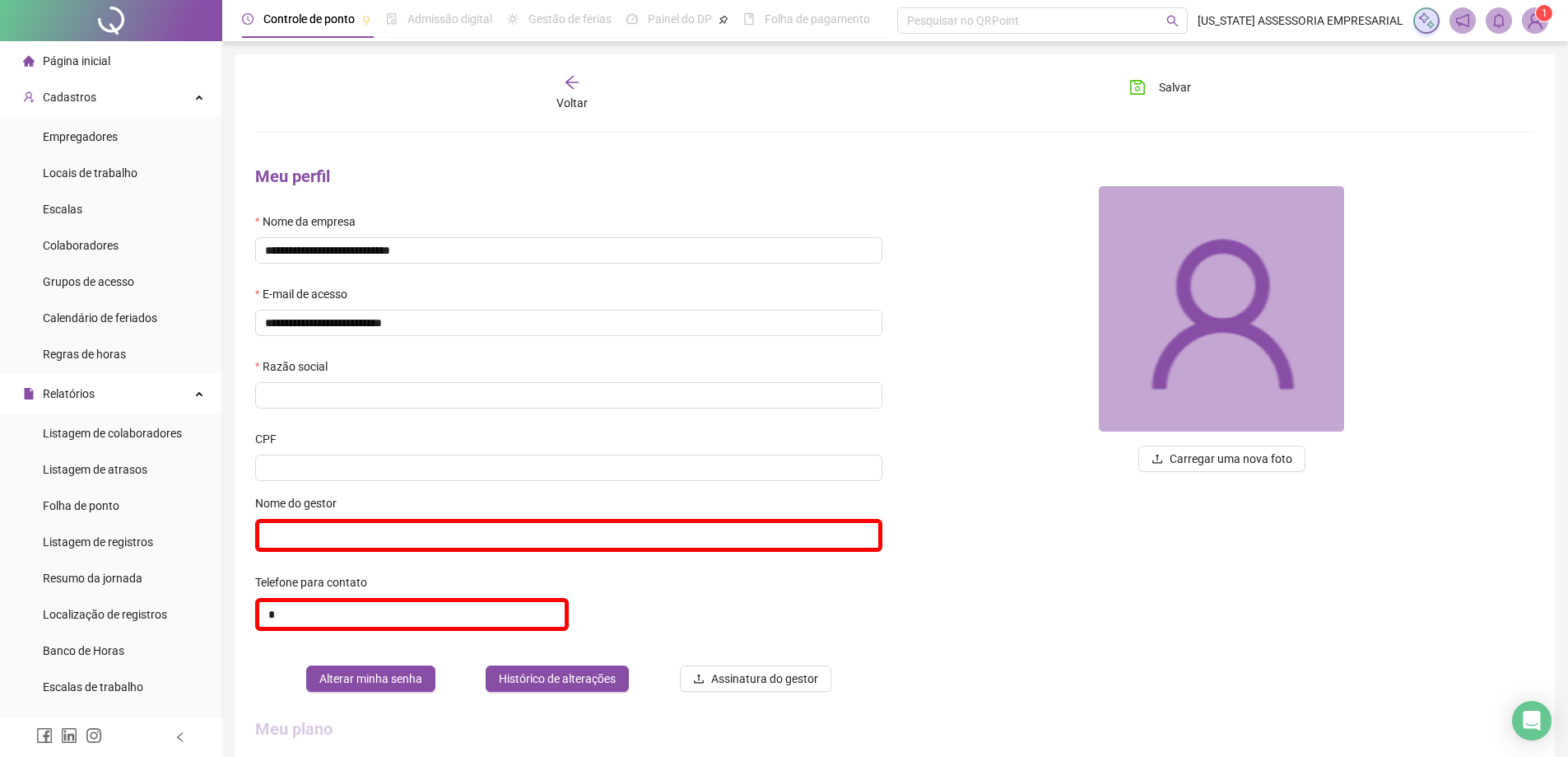
type input "**********"
click at [1545, 30] on span "1" at bounding box center [1534, 20] width 26 height 26
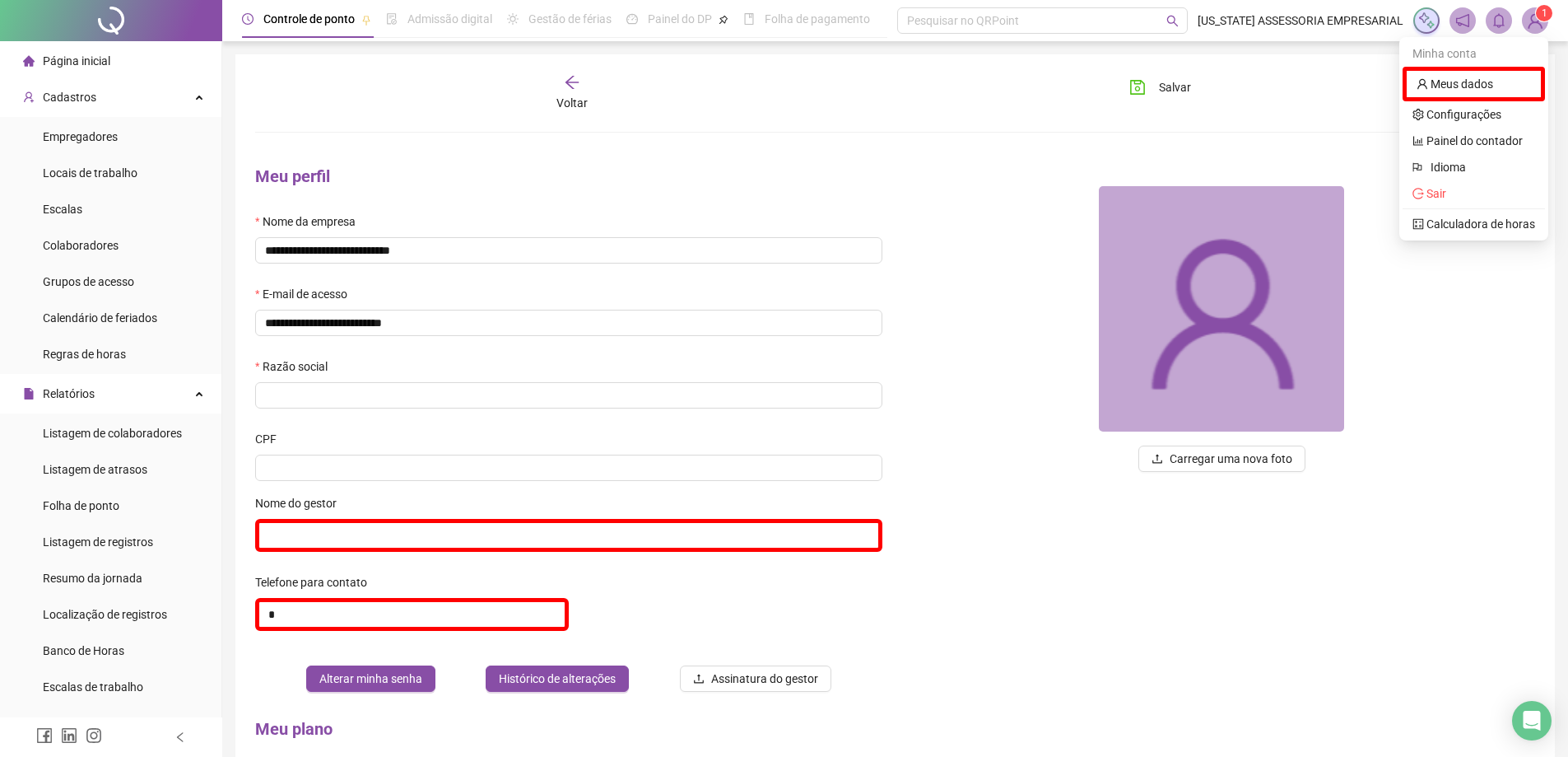
click at [69, 54] on span "Página inicial" at bounding box center [76, 61] width 67 height 13
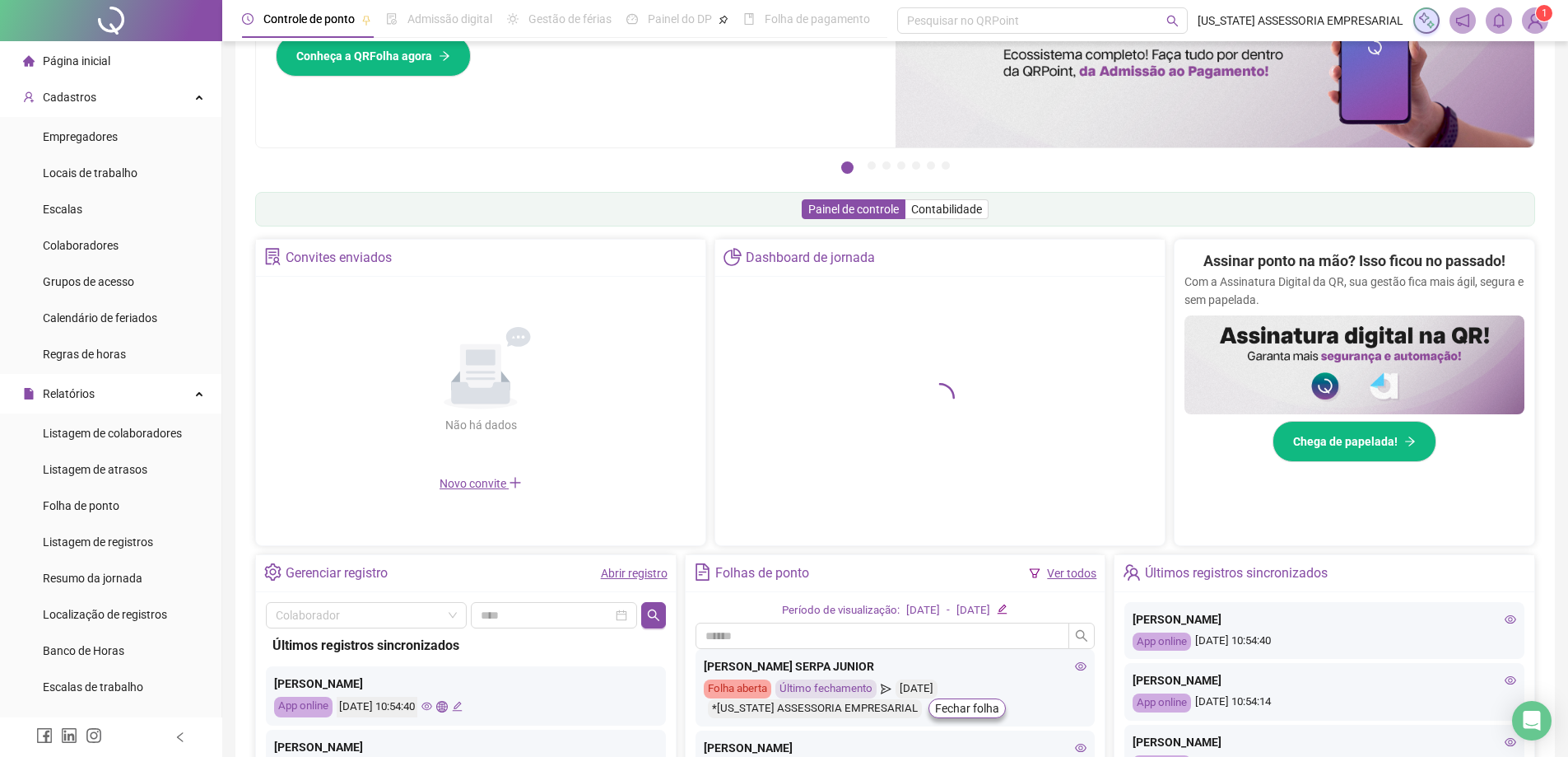
scroll to position [315, 0]
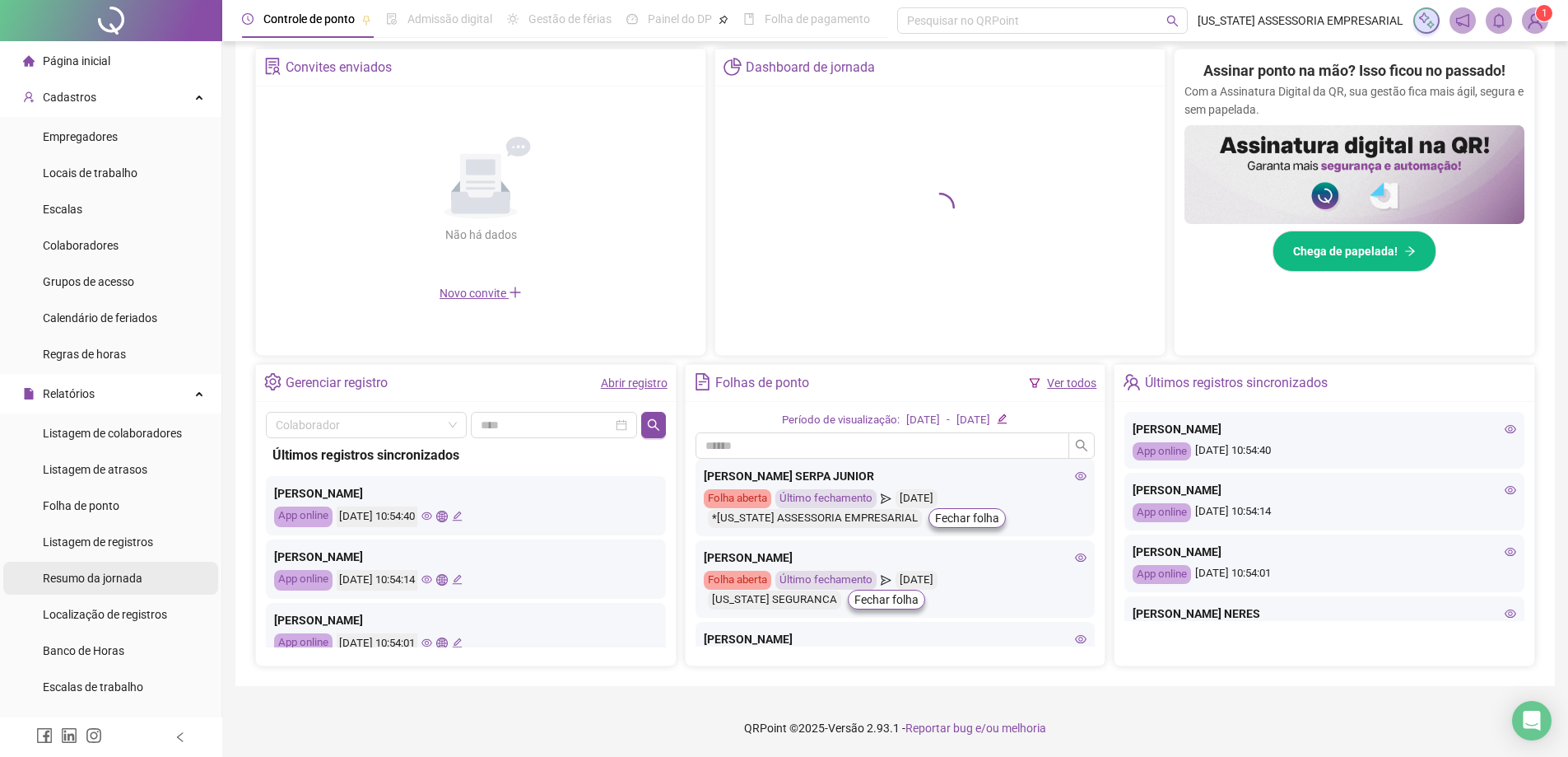
click at [133, 568] on div "Resumo da jornada" at bounding box center [91, 578] width 99 height 33
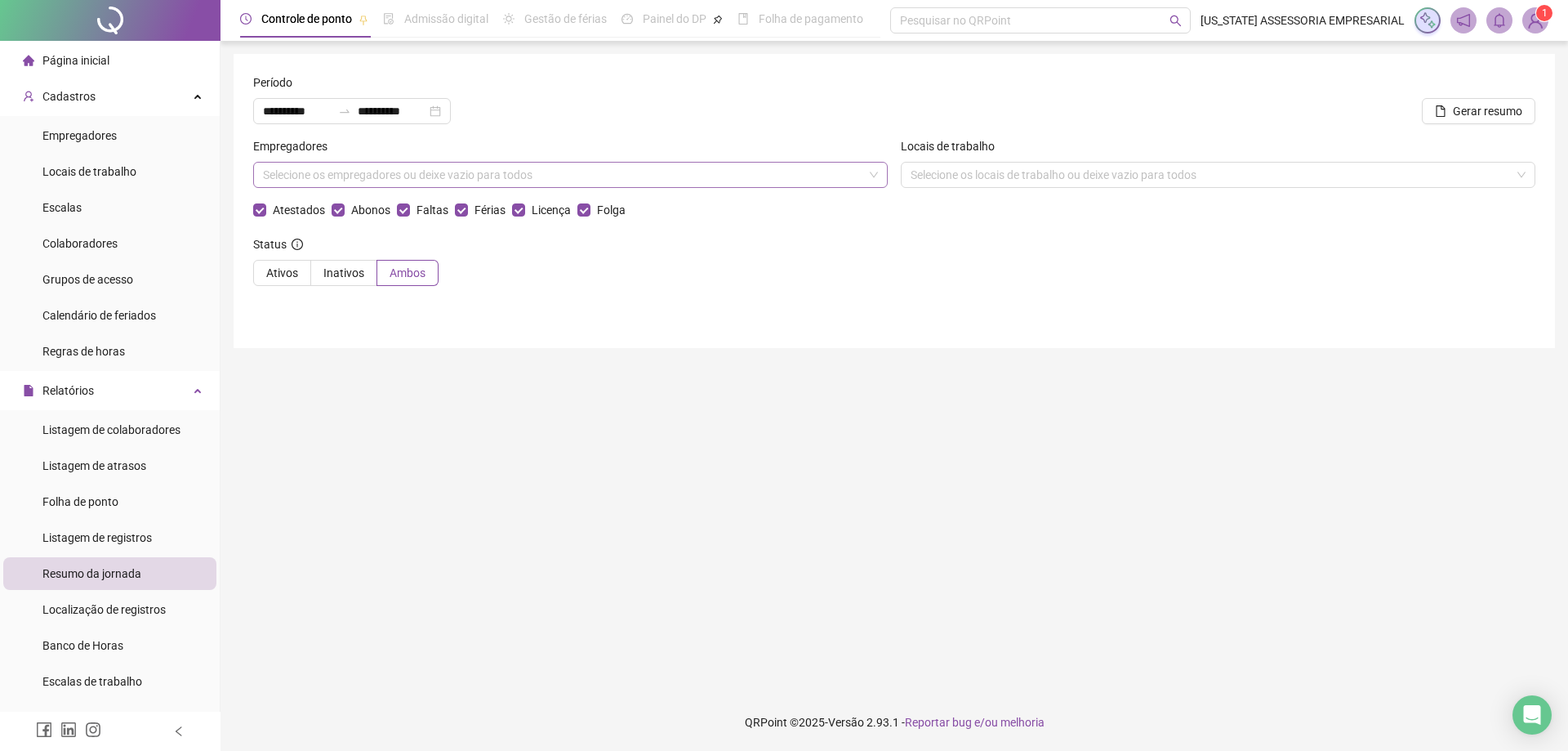
drag, startPoint x: 693, startPoint y: 175, endPoint x: 686, endPoint y: 181, distance: 9.2
click at [691, 182] on div "Selecione os empregadores ou deixe vazio para todos" at bounding box center [570, 174] width 634 height 26
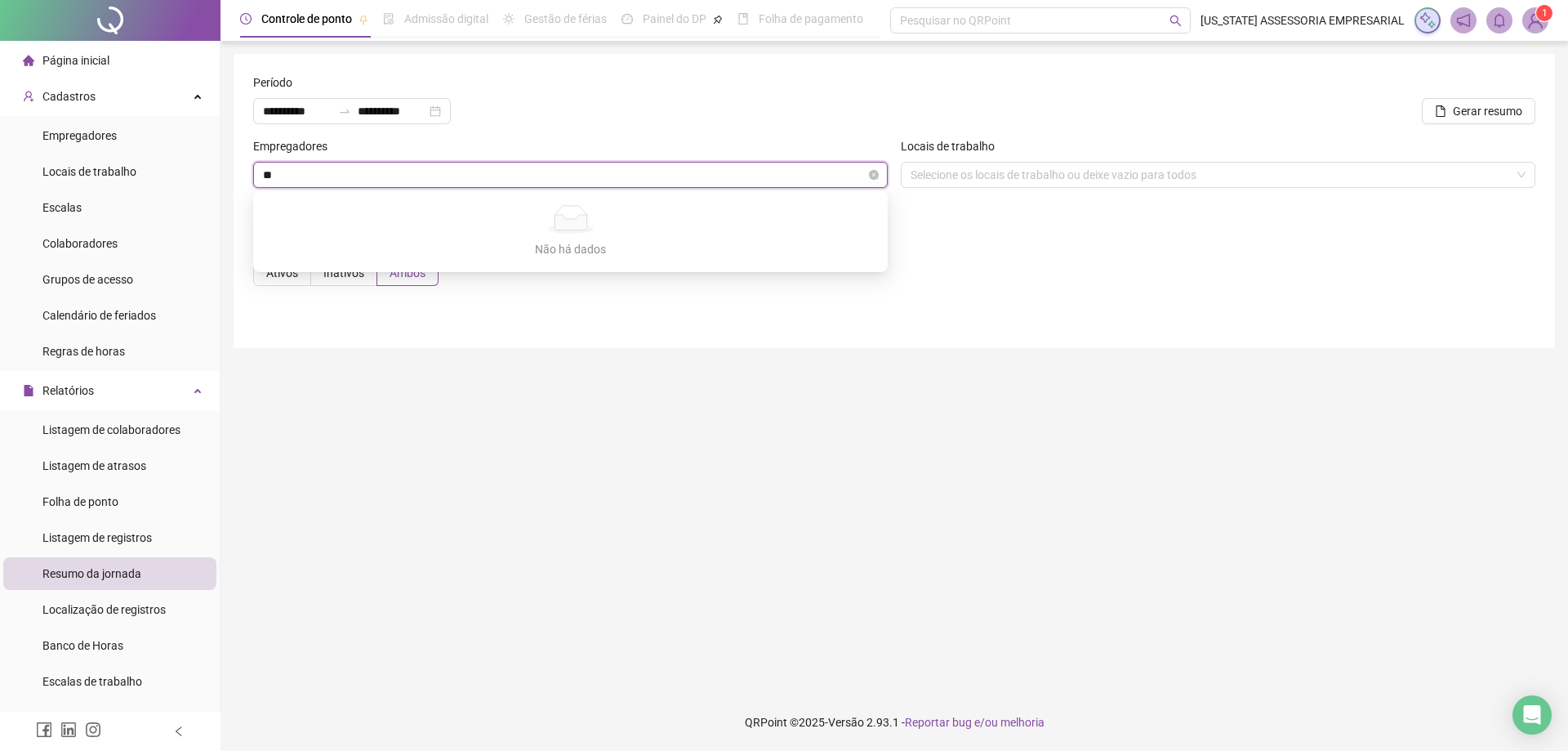
type input "*"
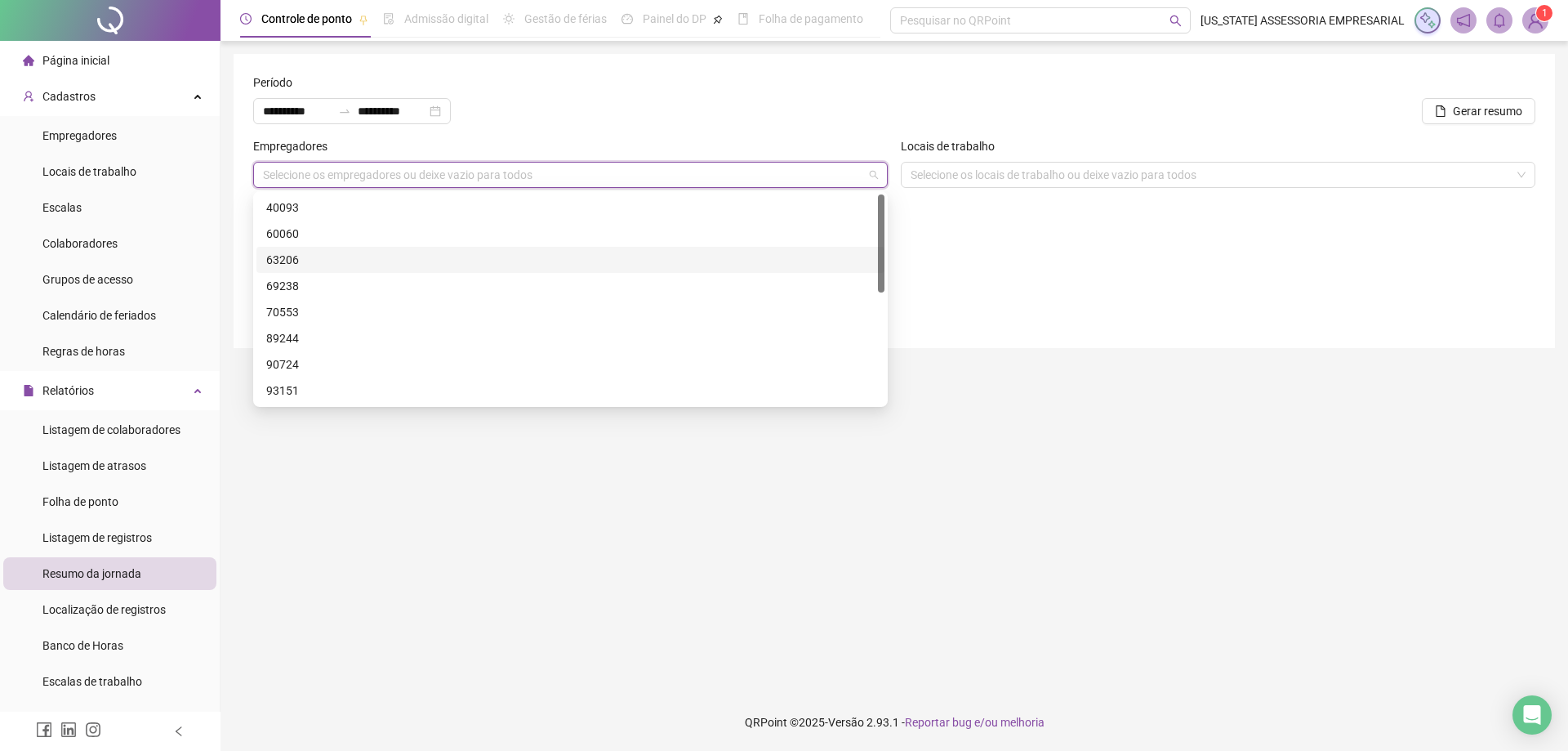
click at [473, 260] on div "63206" at bounding box center [570, 259] width 608 height 18
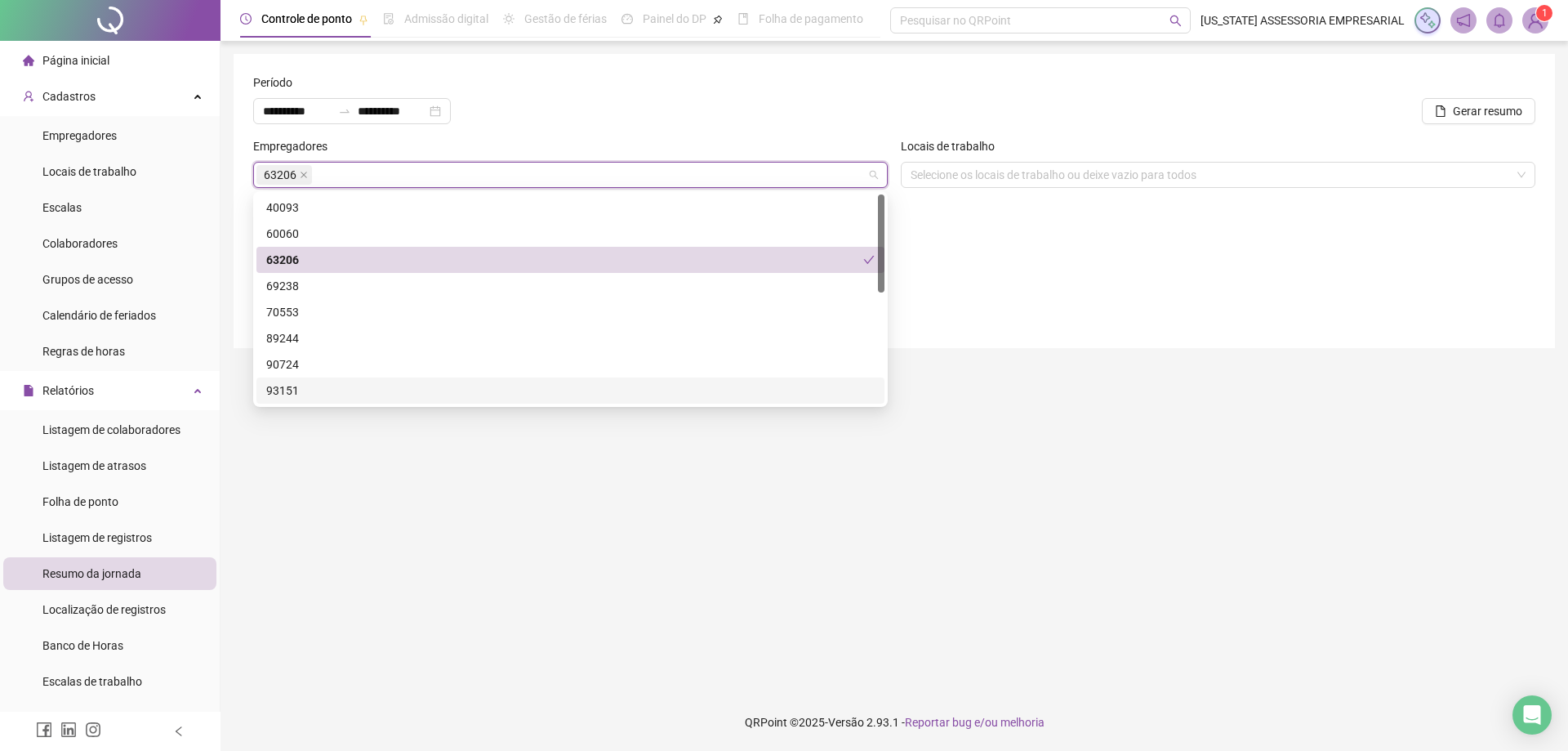
click at [540, 439] on main "**********" at bounding box center [894, 367] width 1321 height 627
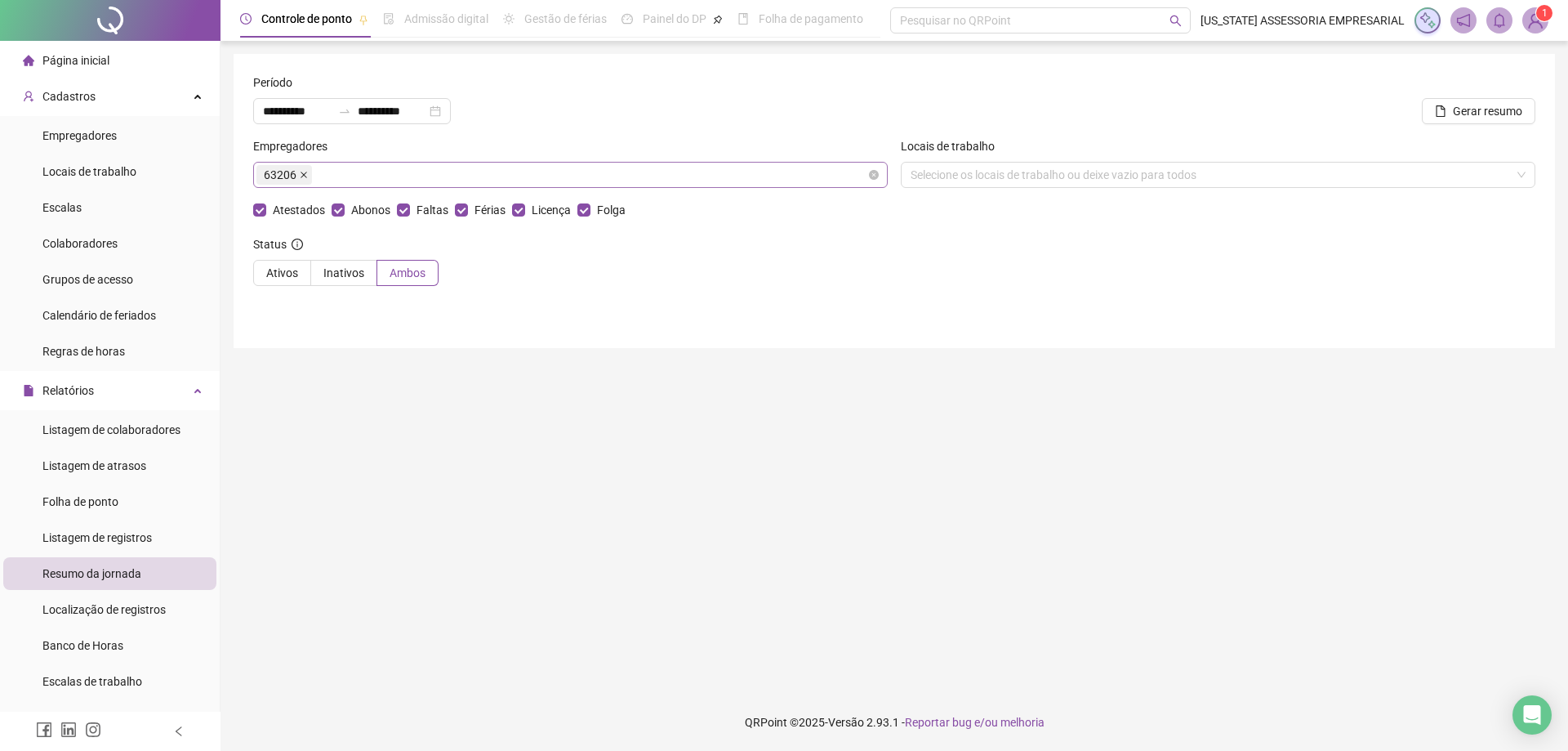
click at [300, 170] on span at bounding box center [304, 175] width 9 height 18
click at [144, 636] on li "Banco de Horas" at bounding box center [109, 645] width 213 height 32
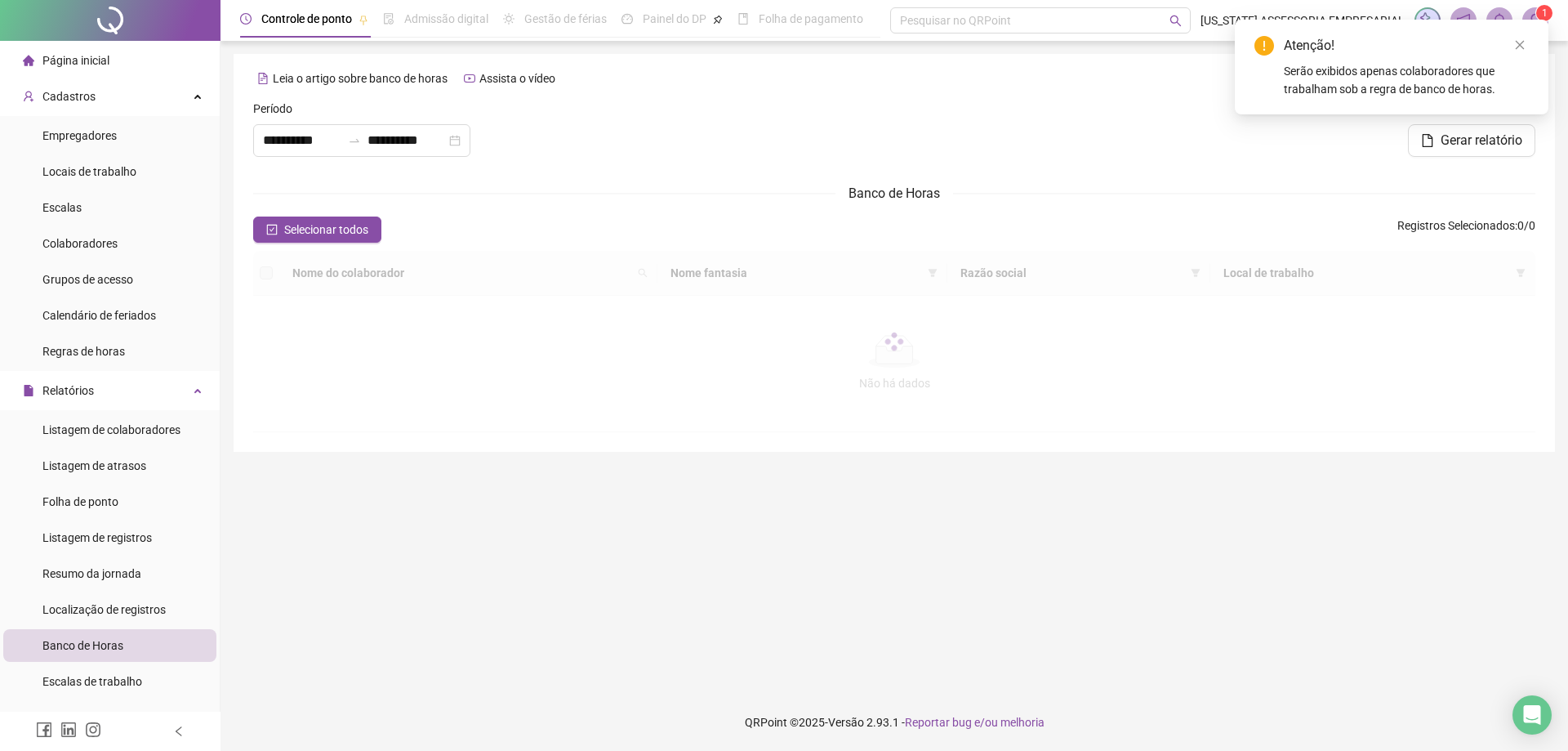
type input "**********"
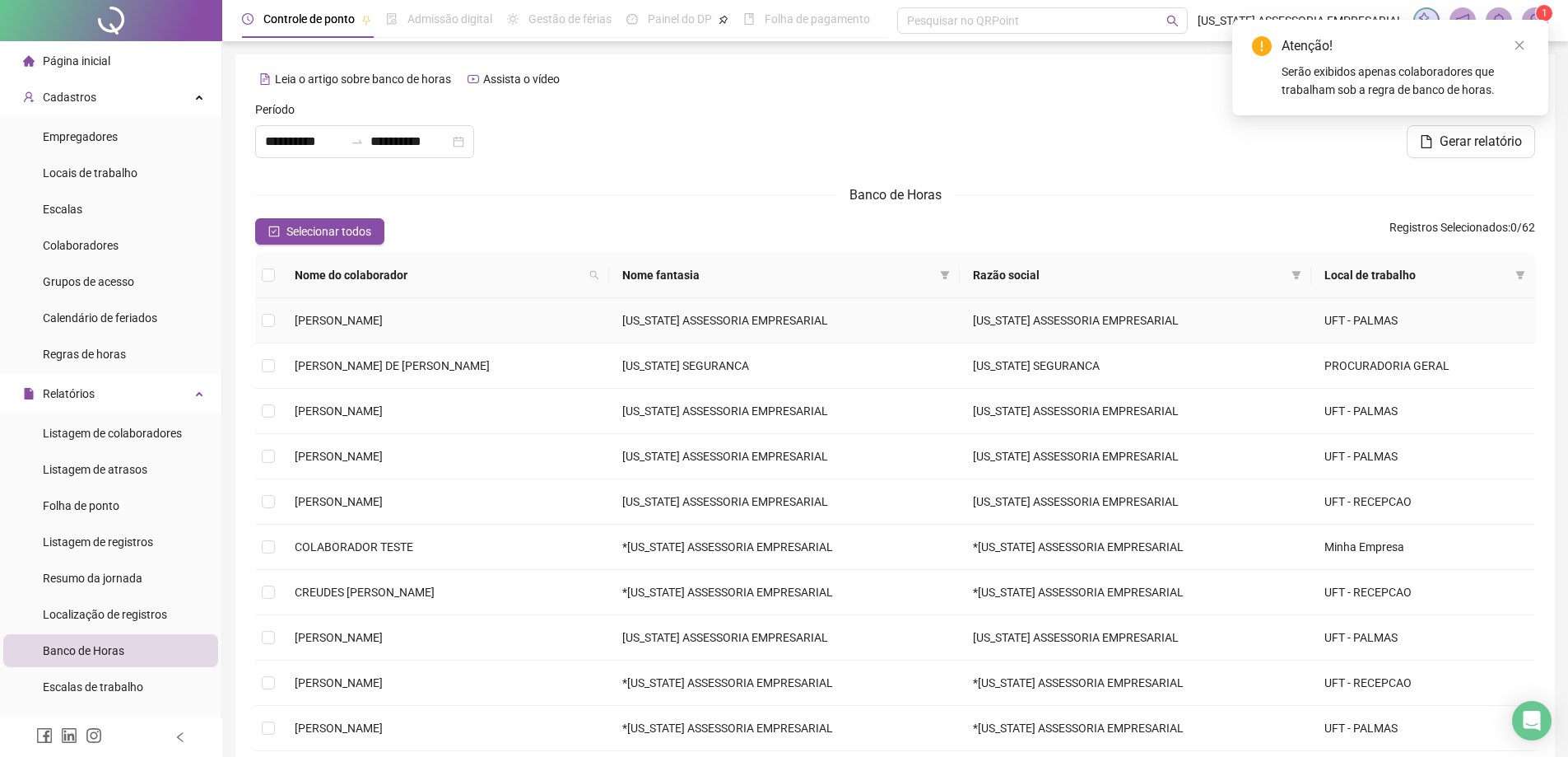
click at [383, 319] on span "[PERSON_NAME]" at bounding box center [338, 321] width 88 height 13
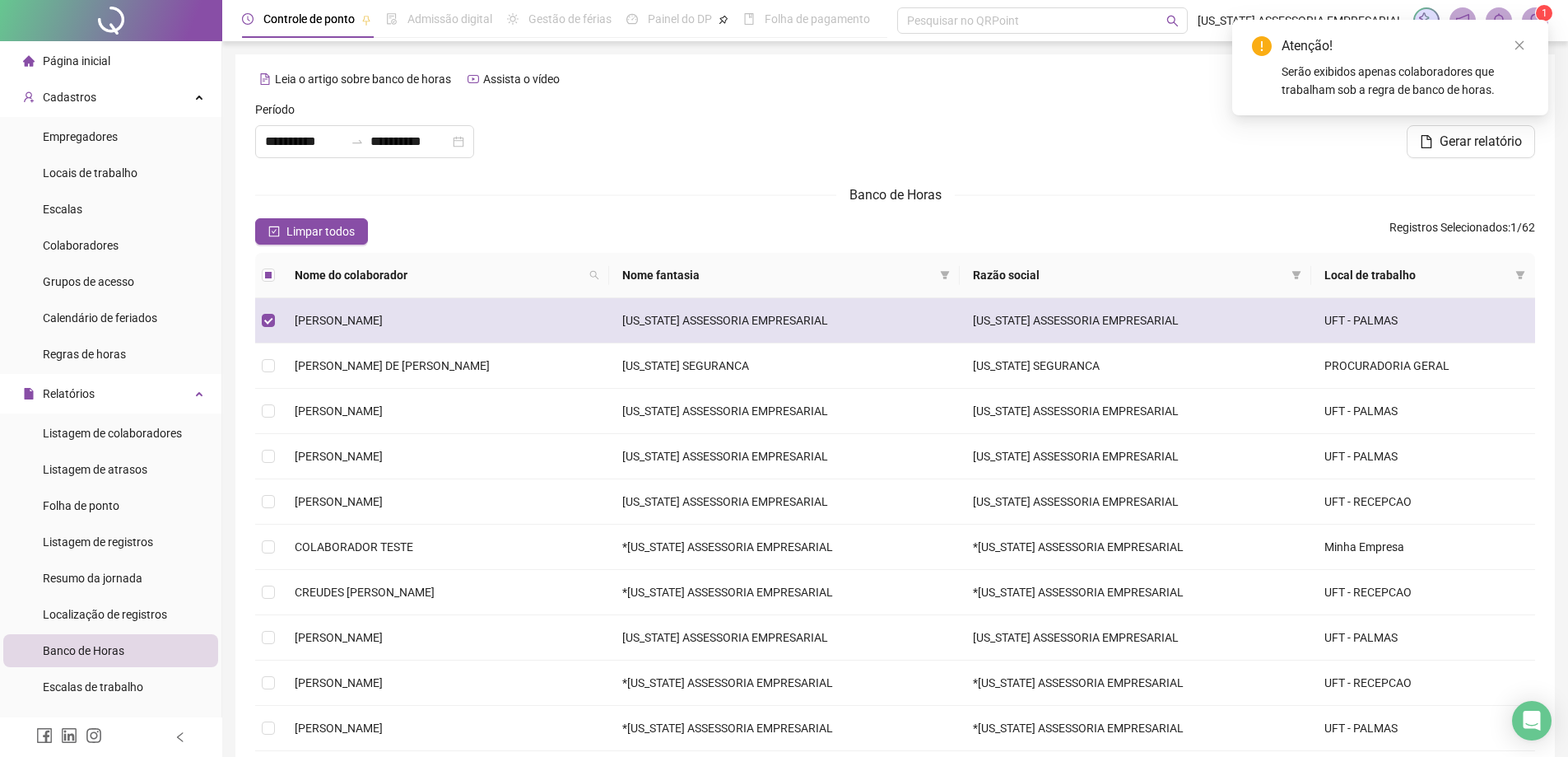
click at [383, 319] on span "[PERSON_NAME]" at bounding box center [338, 321] width 88 height 13
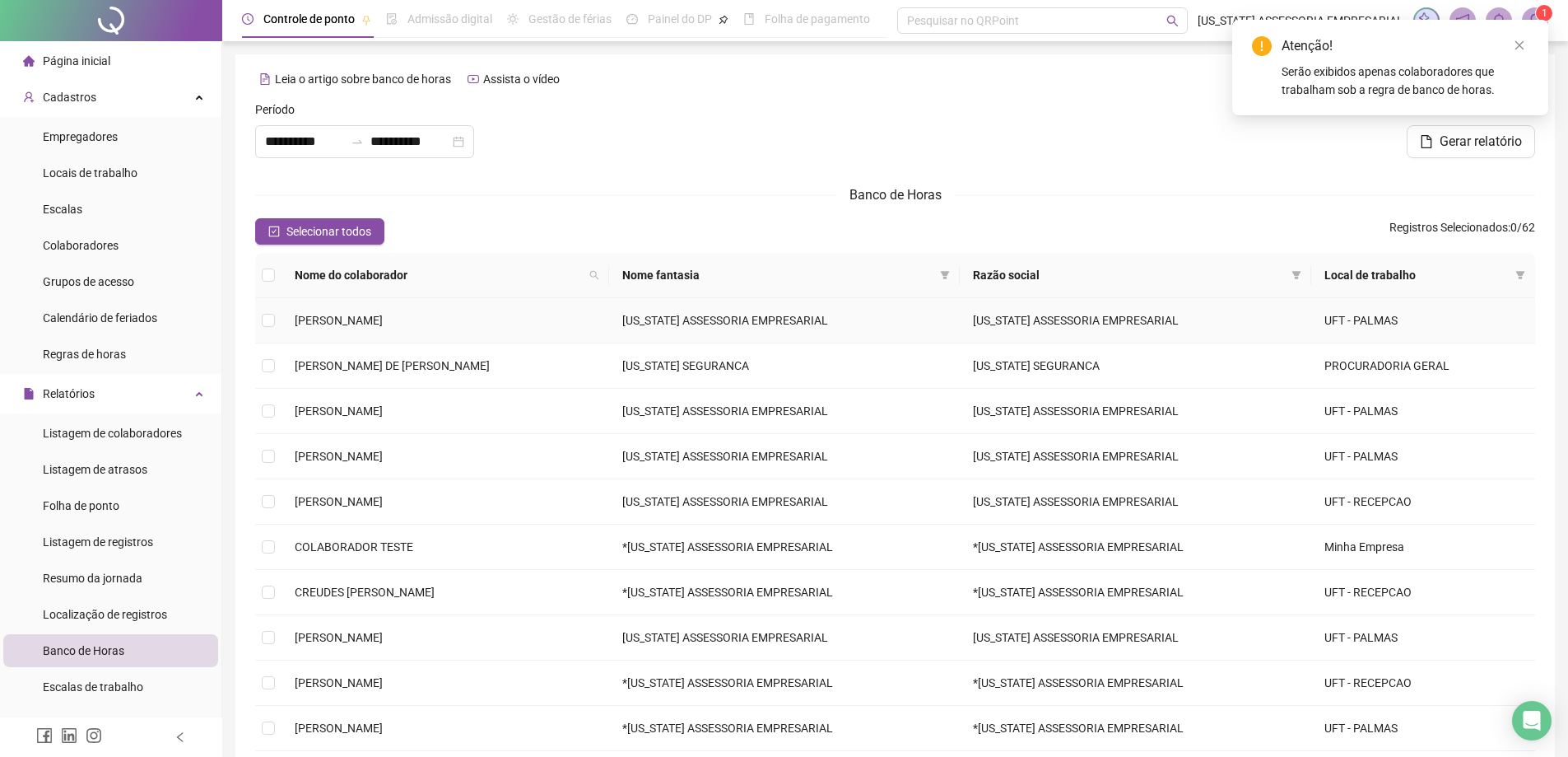
click at [383, 319] on span "[PERSON_NAME]" at bounding box center [338, 321] width 88 height 13
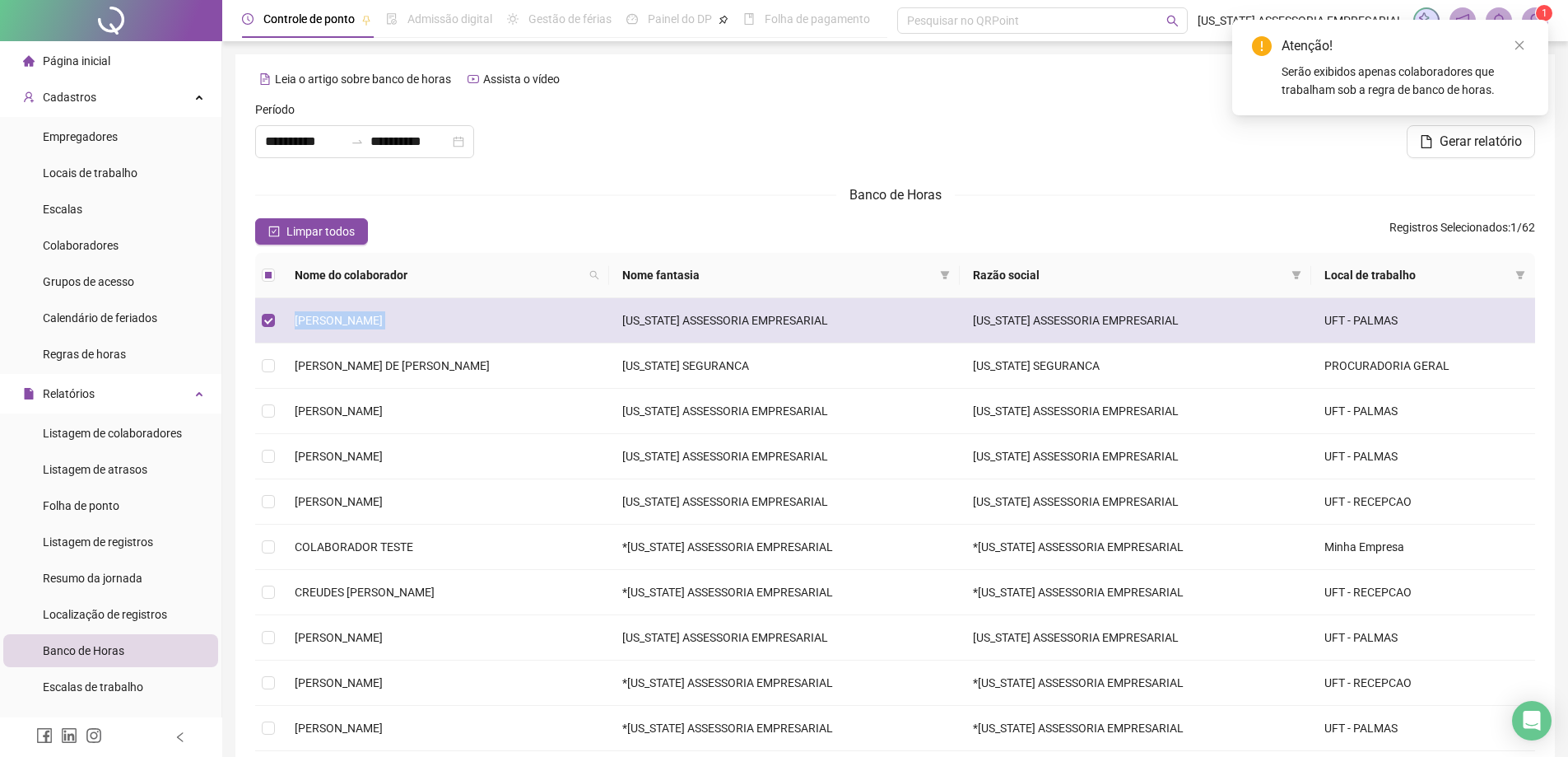
click at [383, 319] on span "[PERSON_NAME]" at bounding box center [338, 321] width 88 height 13
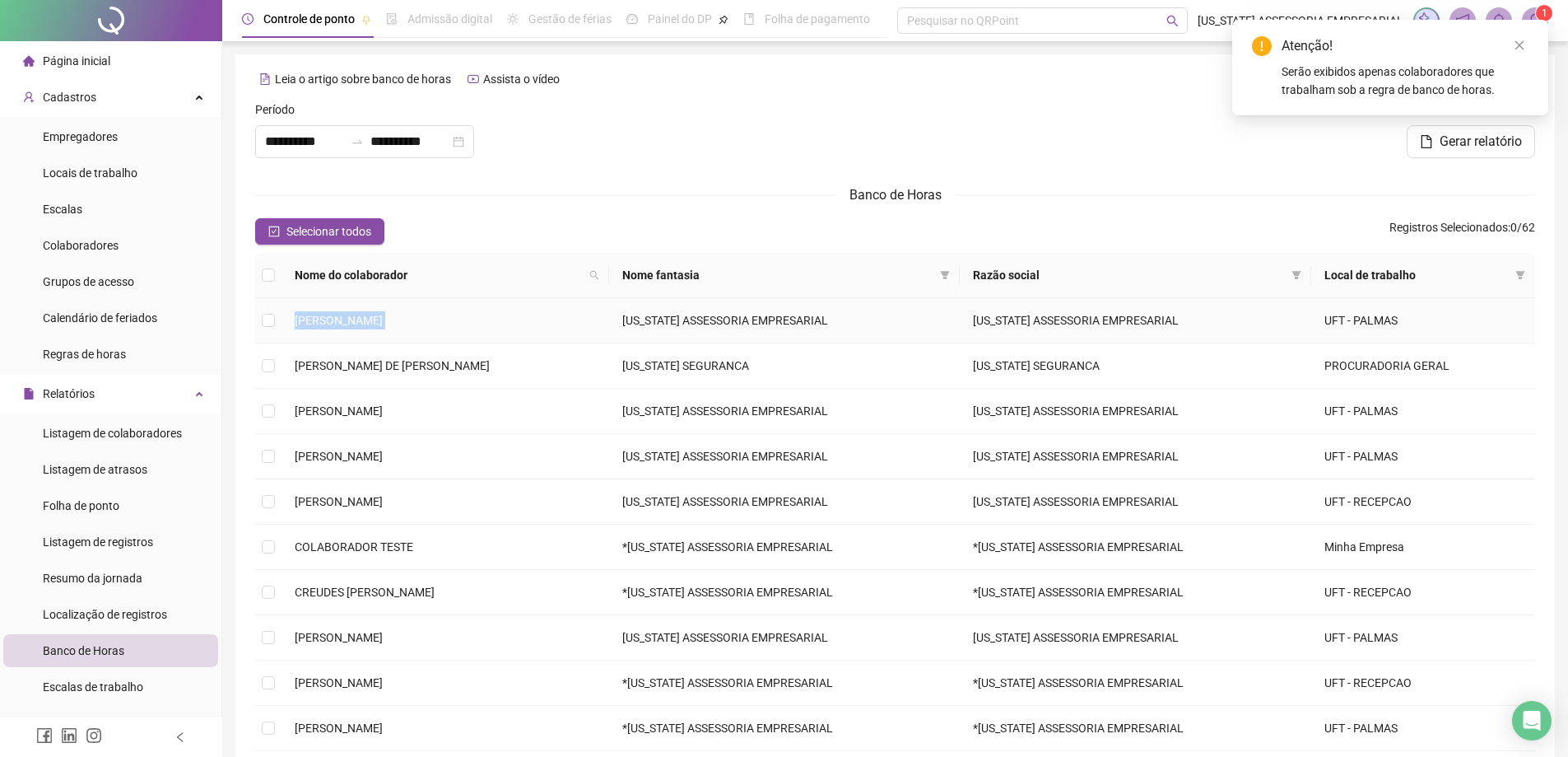
click at [341, 308] on td "[PERSON_NAME]" at bounding box center [445, 321] width 327 height 45
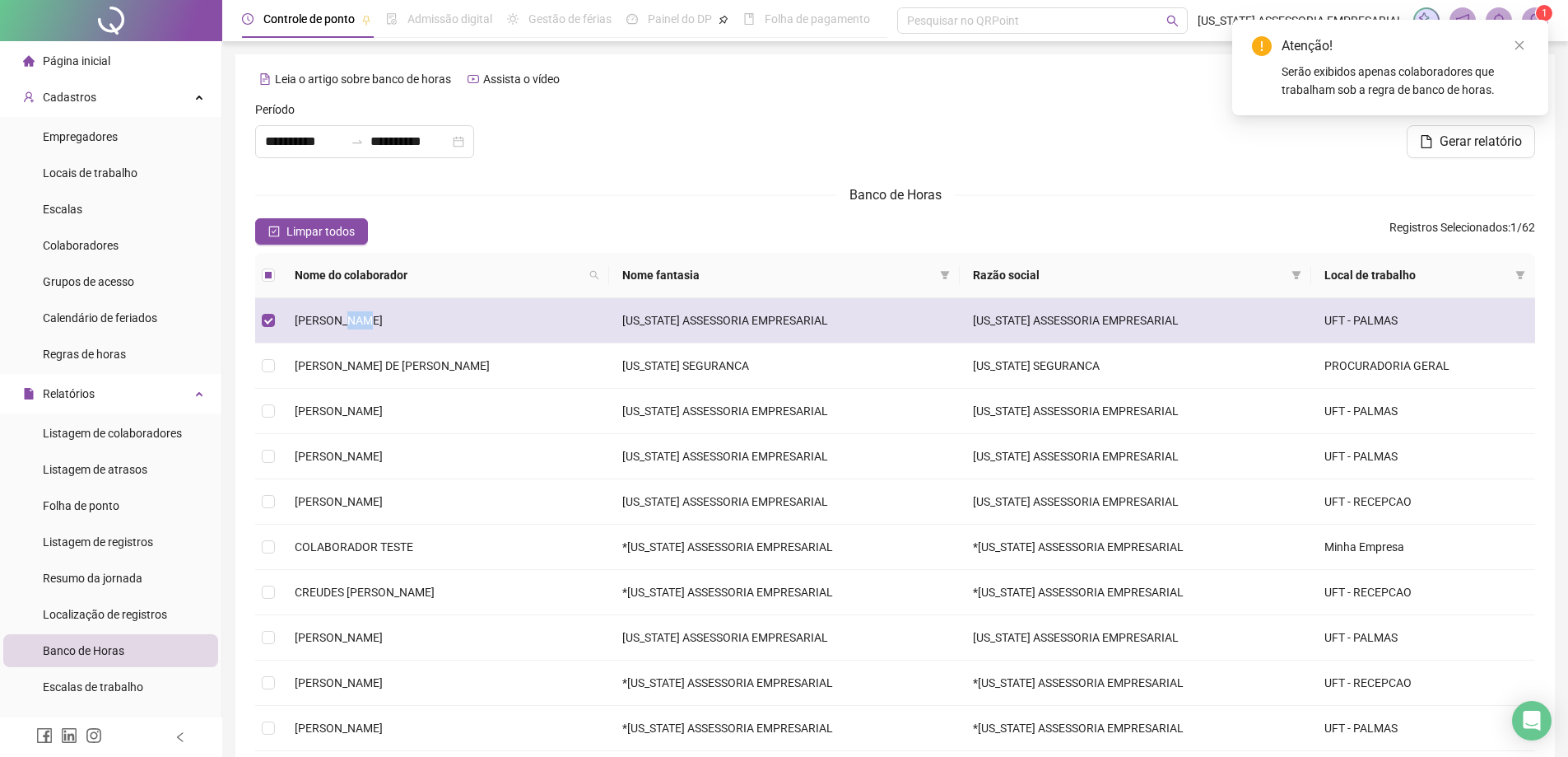
click at [341, 308] on td "[PERSON_NAME]" at bounding box center [445, 321] width 327 height 45
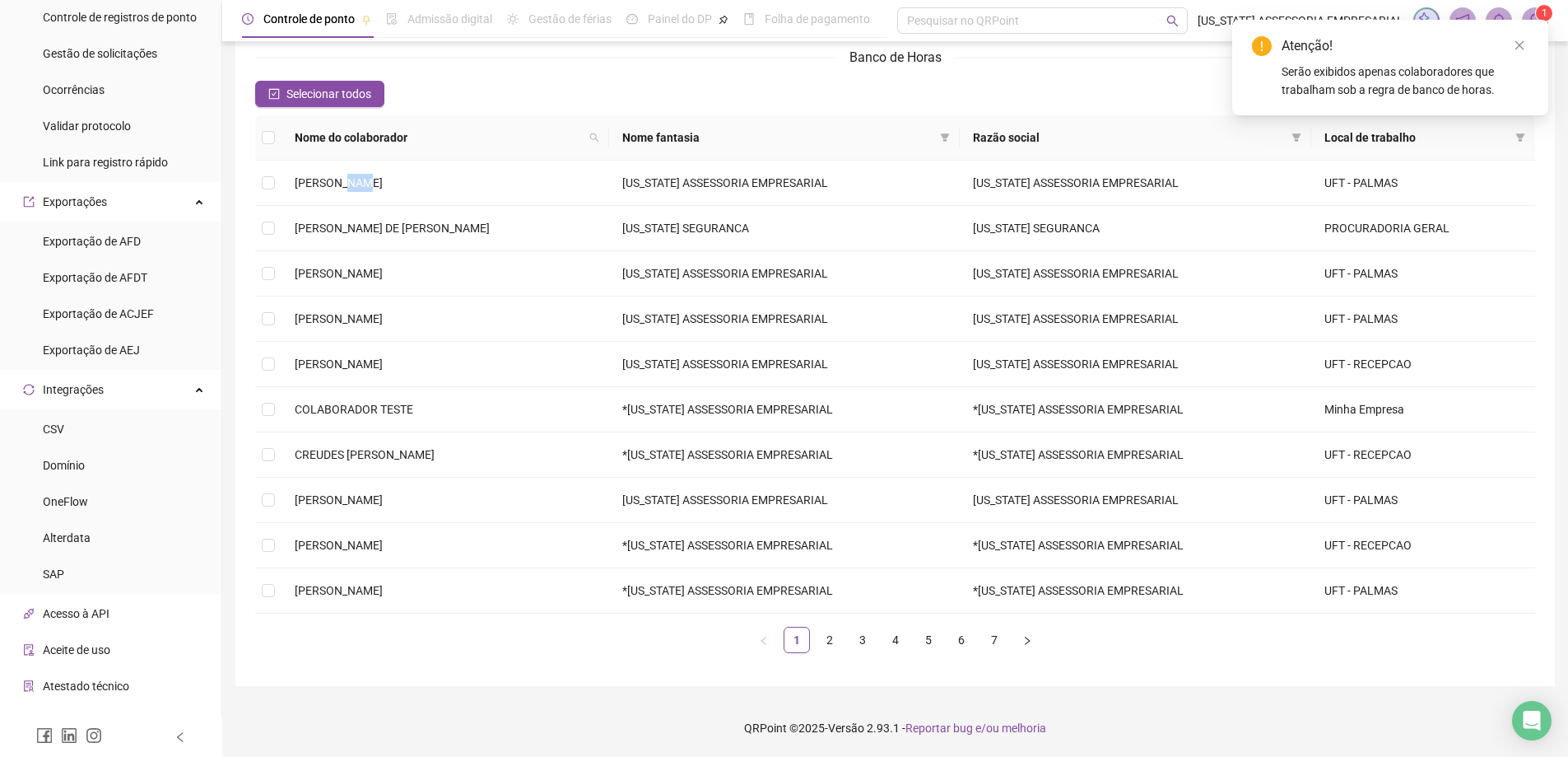
scroll to position [905, 0]
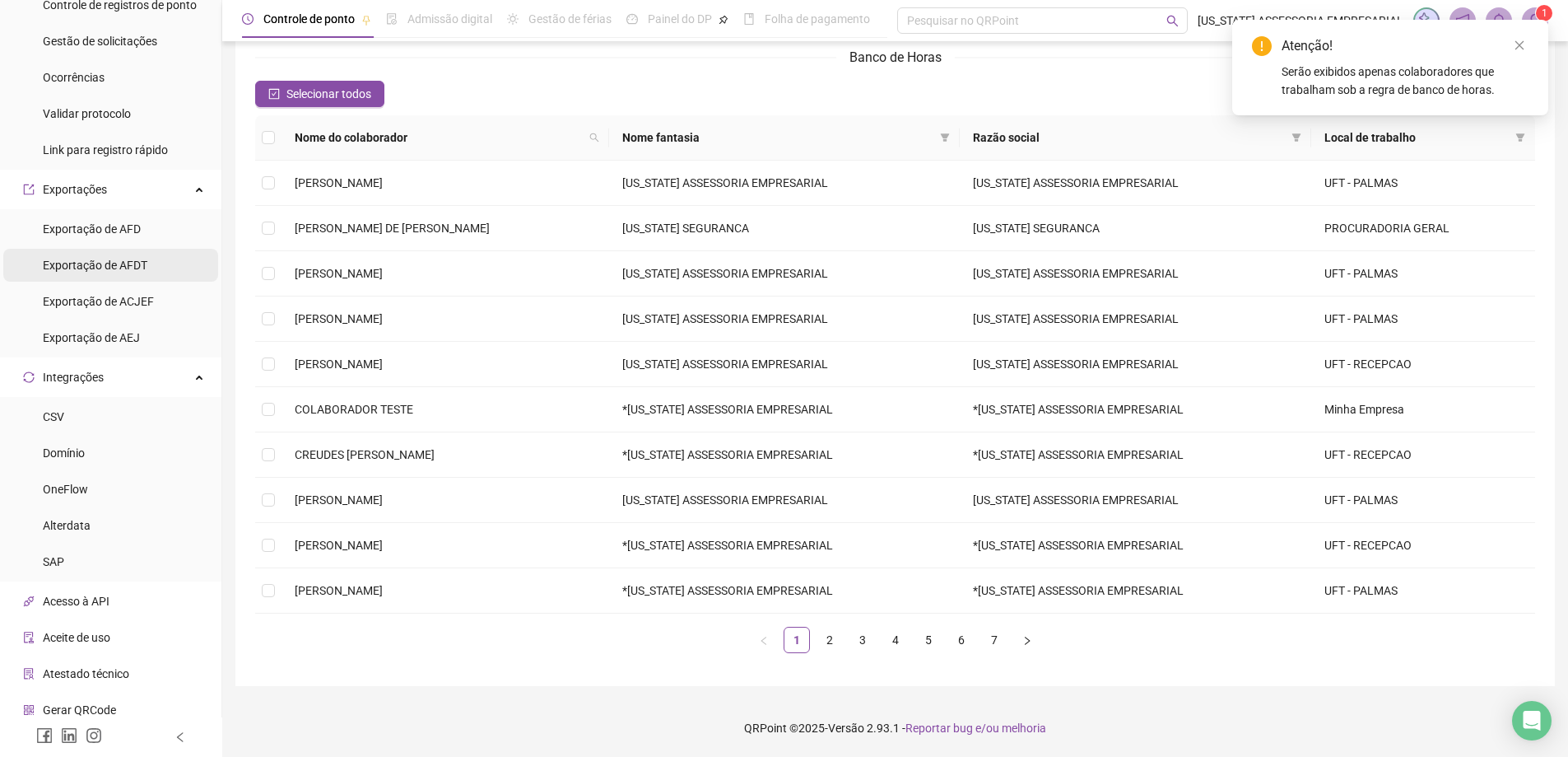
click at [150, 270] on li "Exportação de AFDT" at bounding box center [110, 265] width 215 height 33
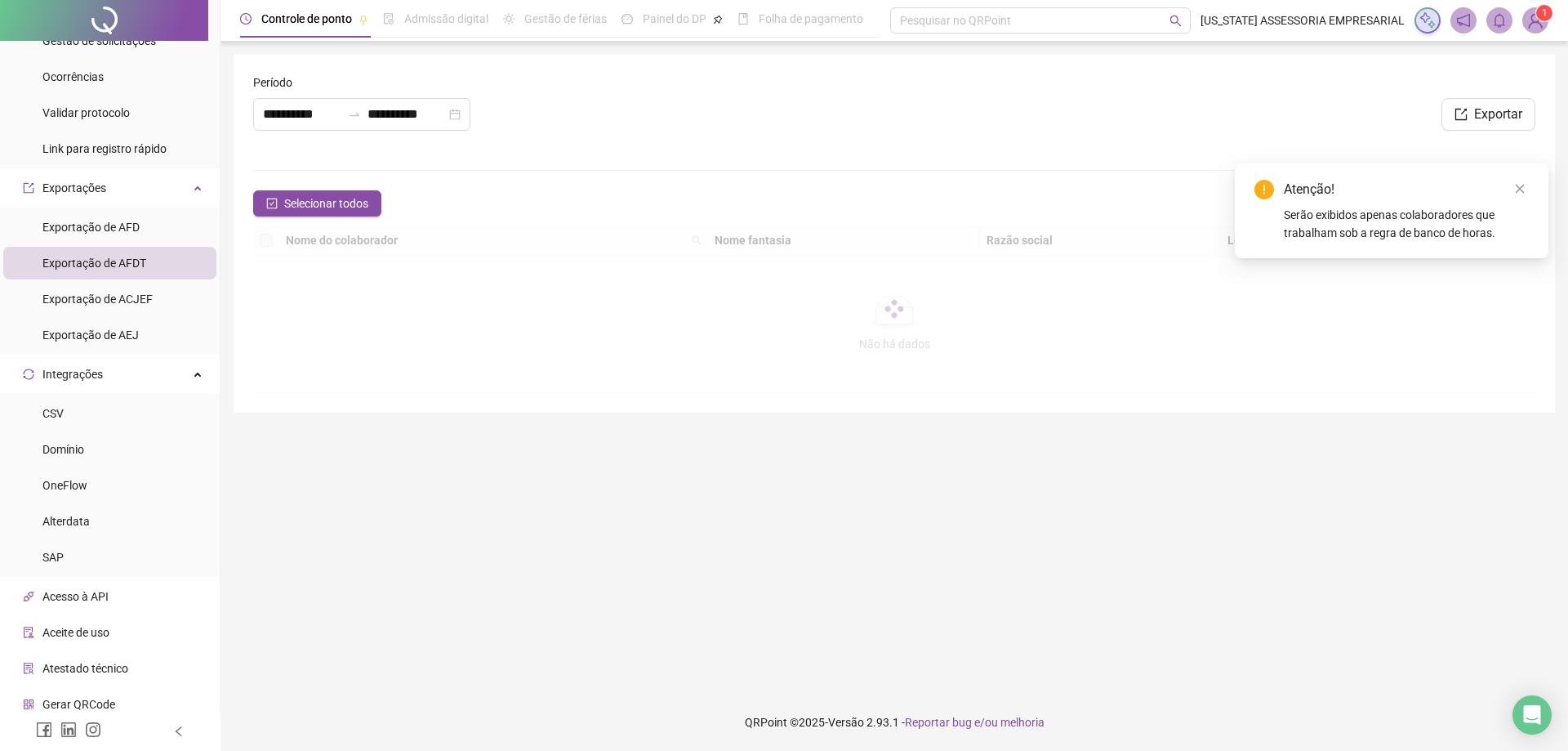
type input "**********"
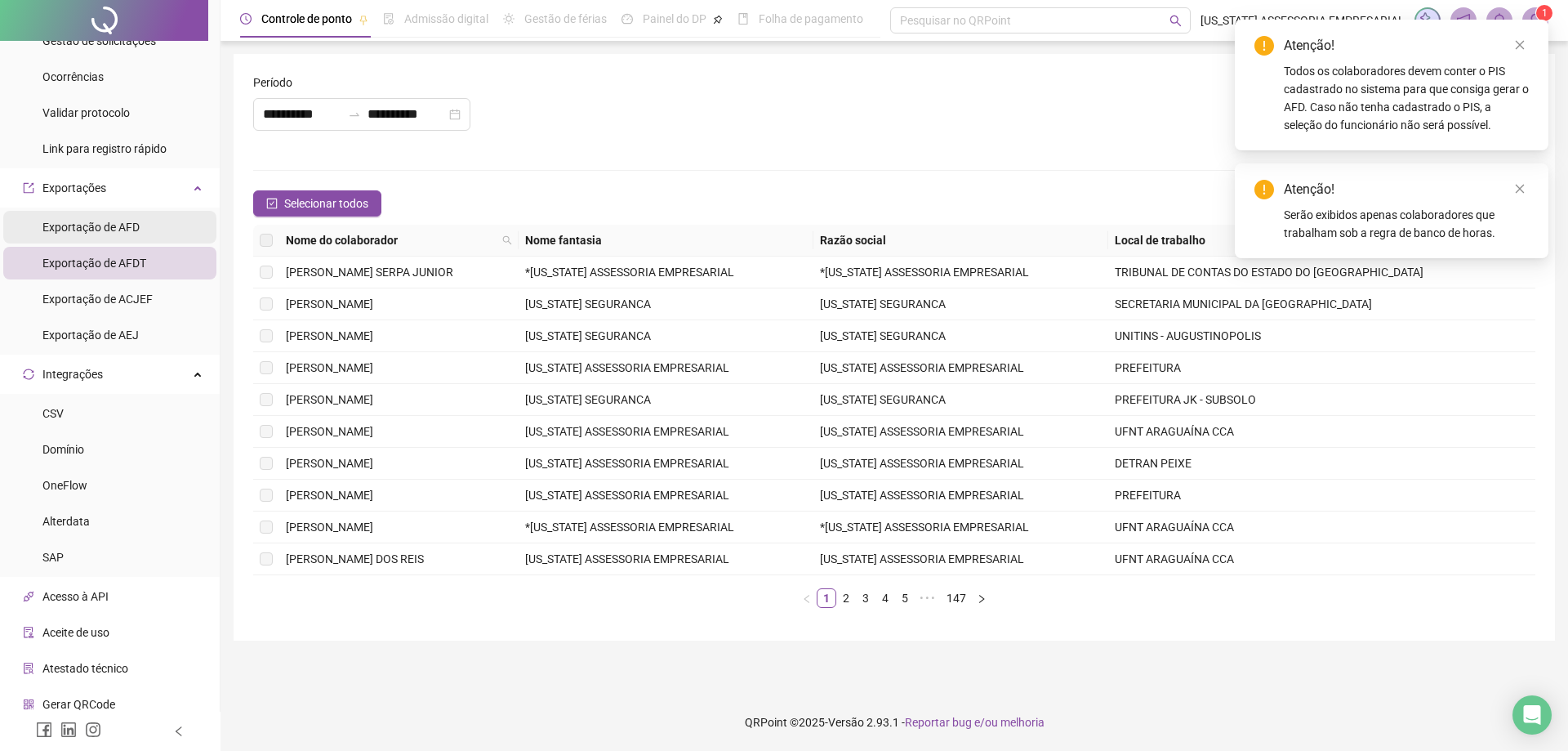
click at [104, 228] on span "Exportação de AFD" at bounding box center [91, 227] width 97 height 13
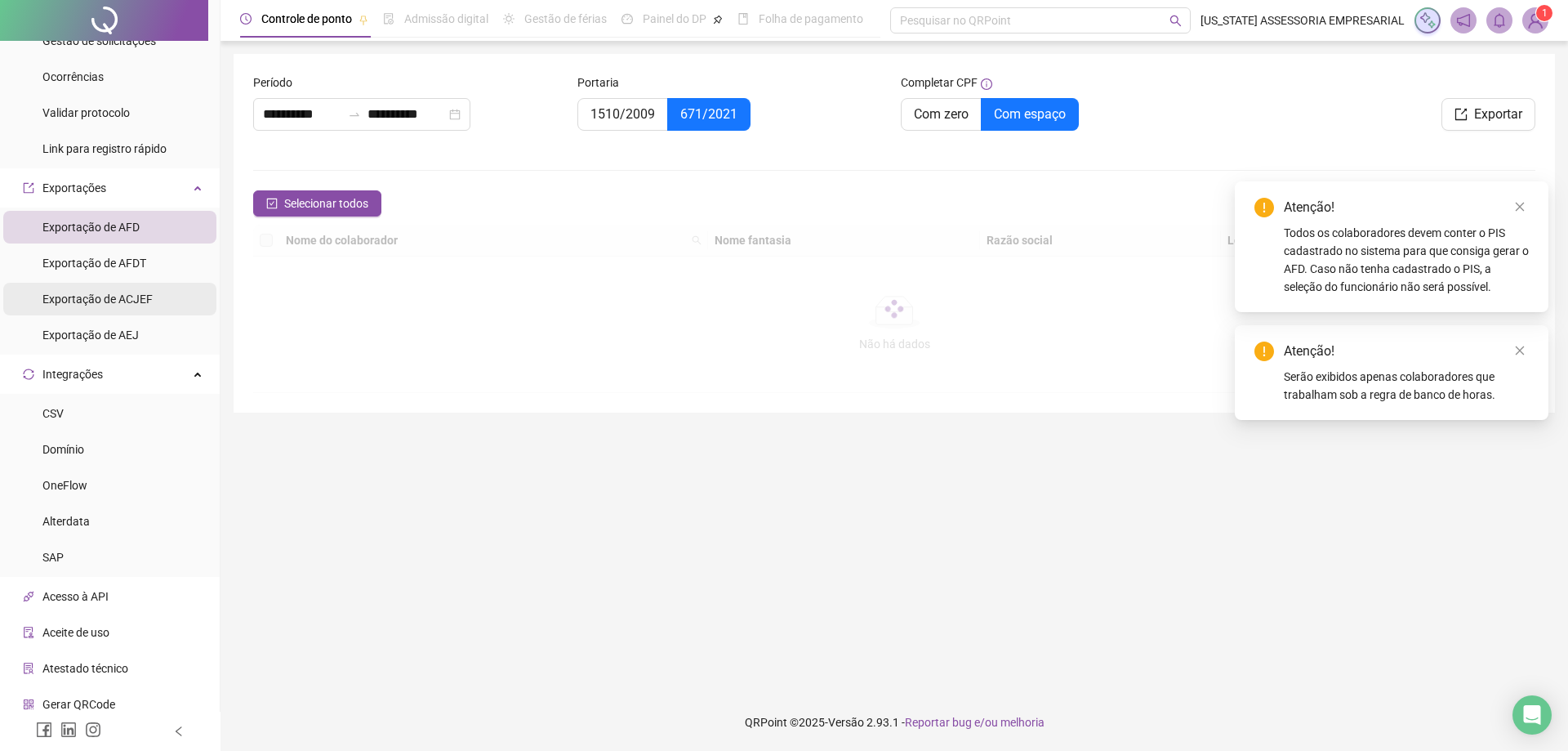
type input "**********"
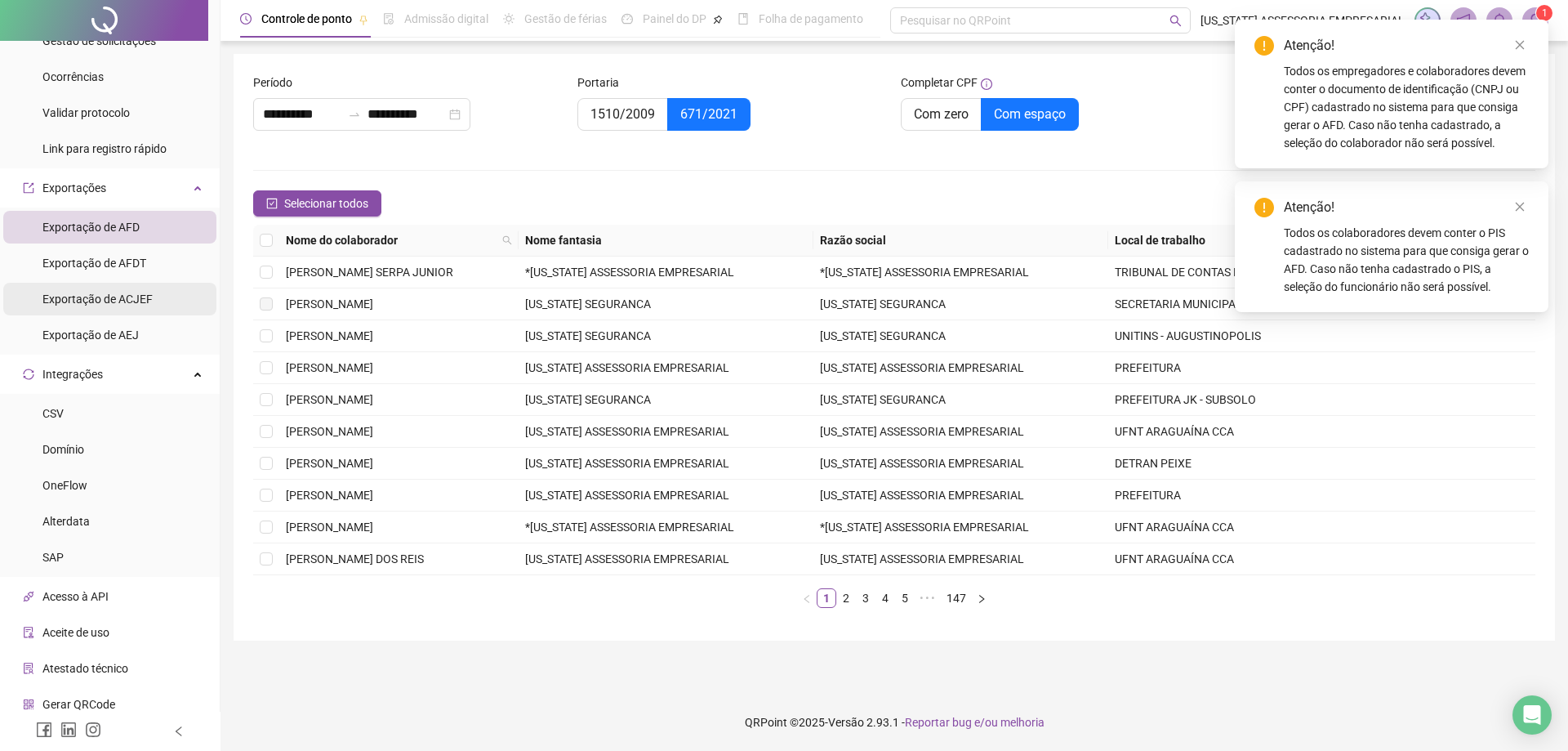
click at [138, 307] on div "Exportação de ACJEF" at bounding box center [96, 299] width 110 height 32
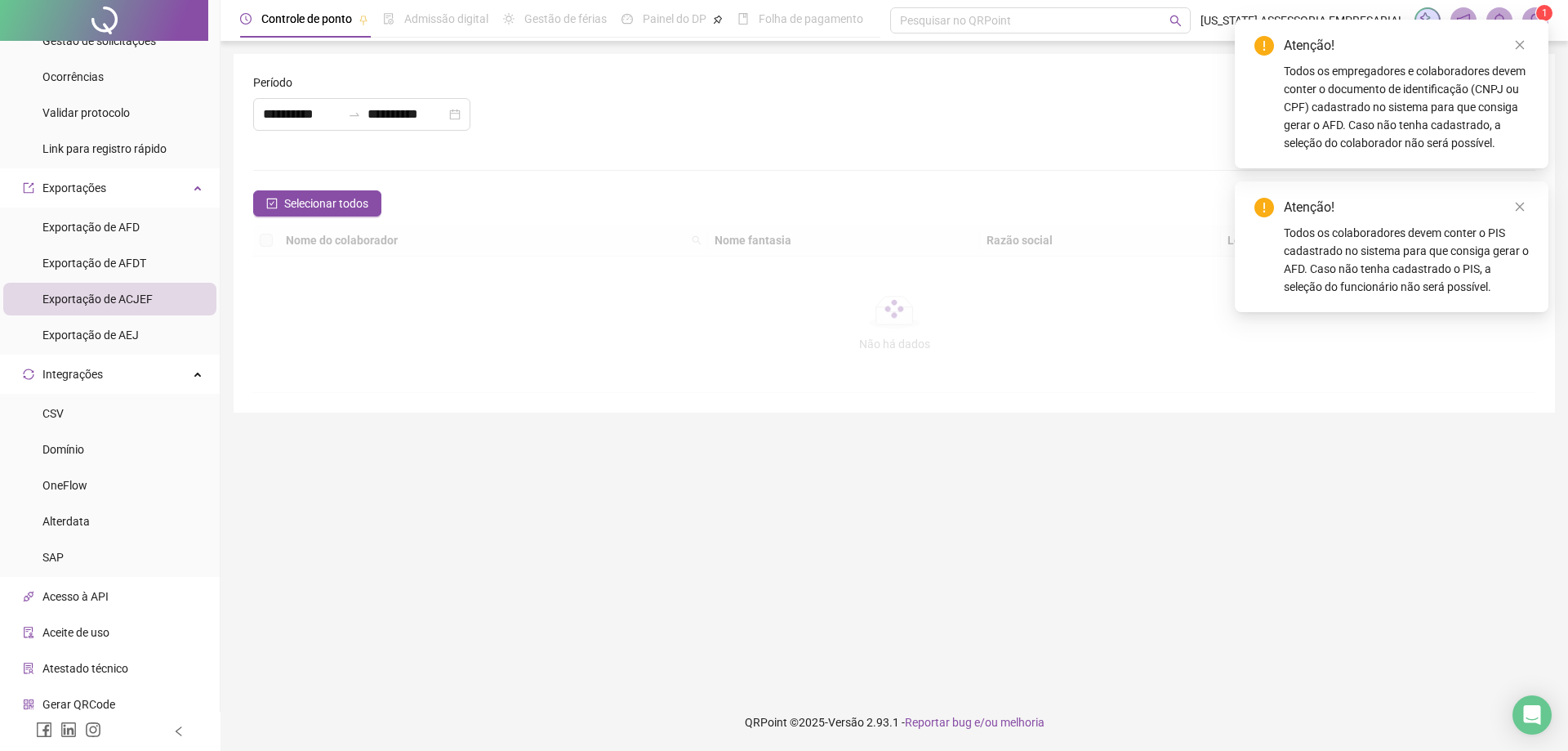
type input "**********"
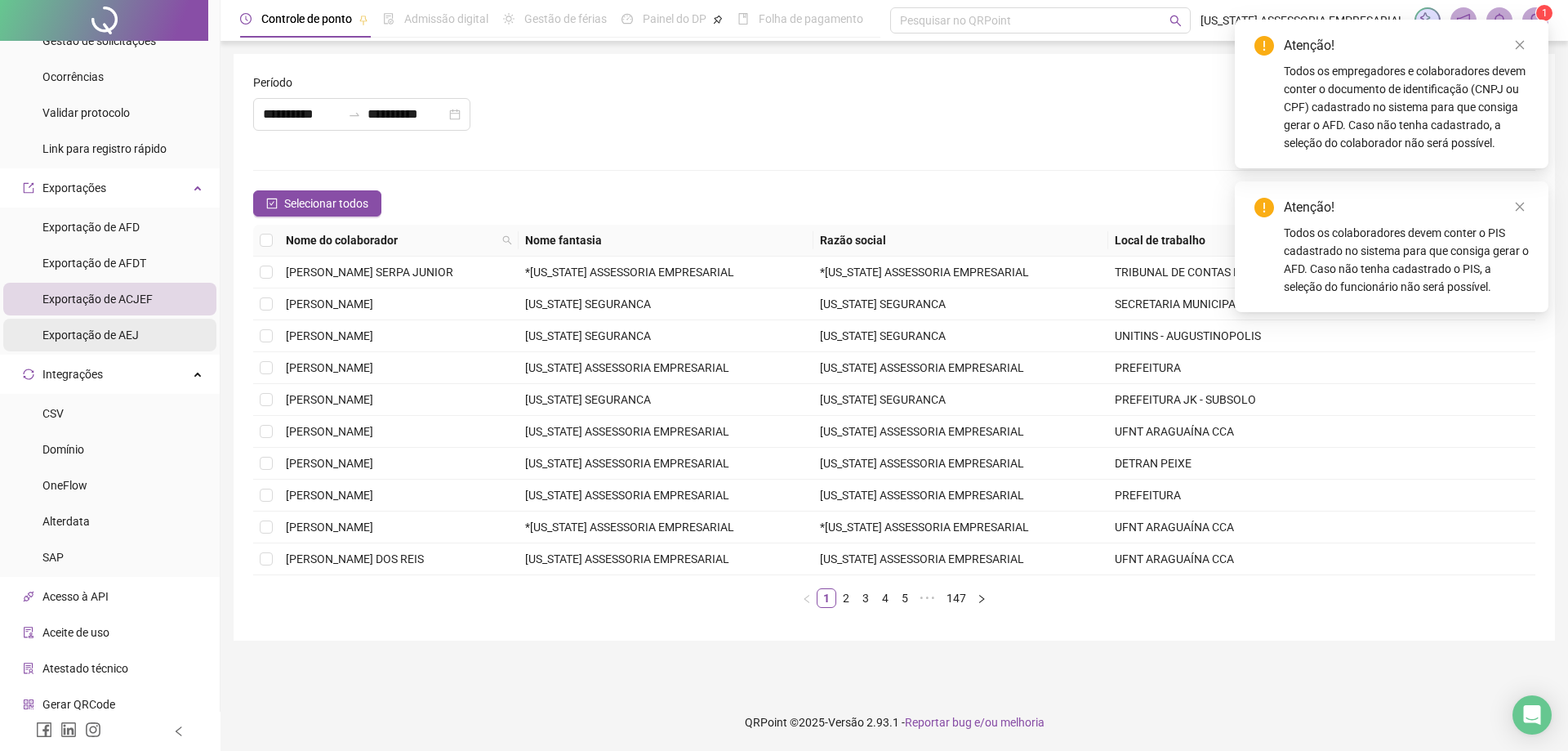
click at [127, 324] on div "Exportação de AEJ" at bounding box center [90, 334] width 96 height 32
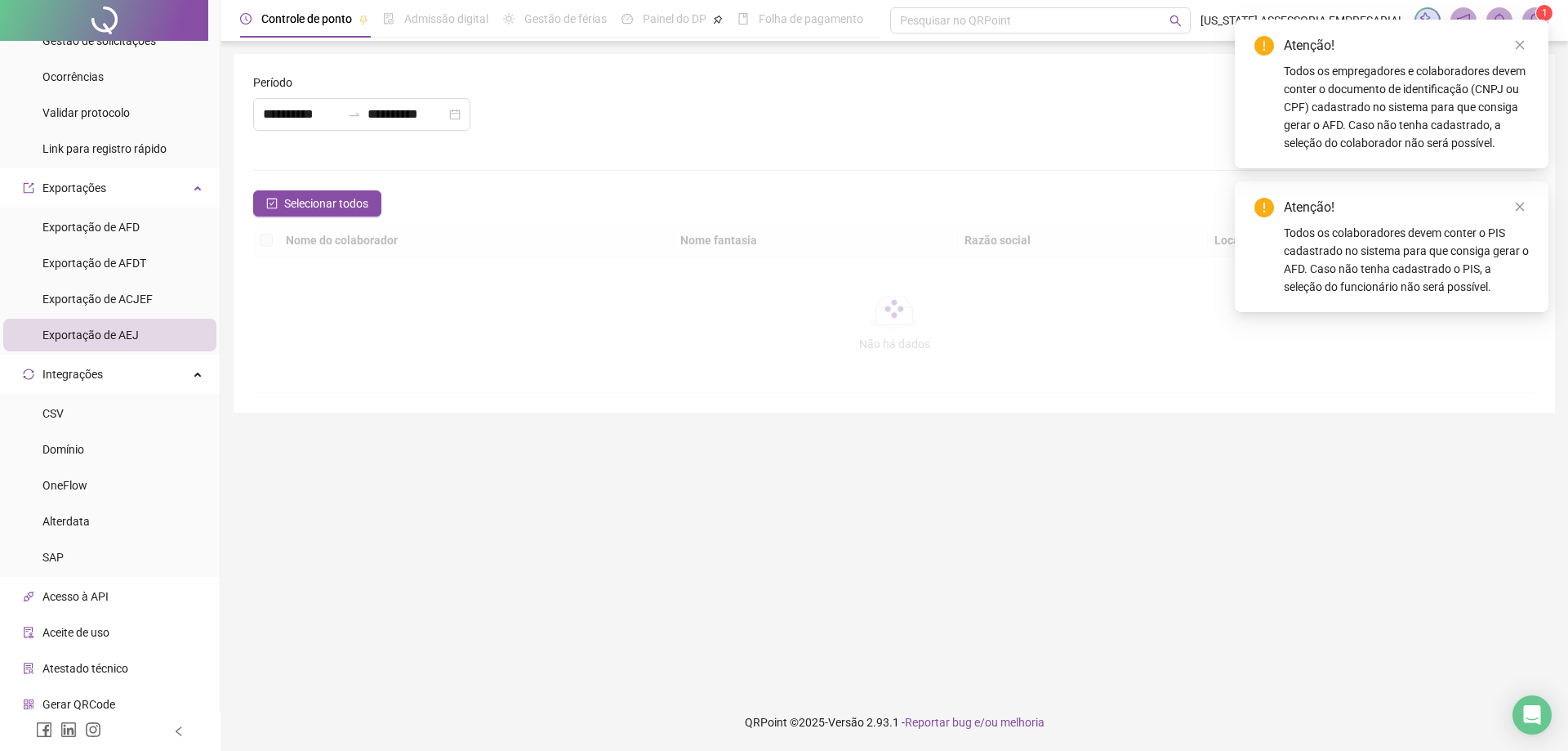
type input "**********"
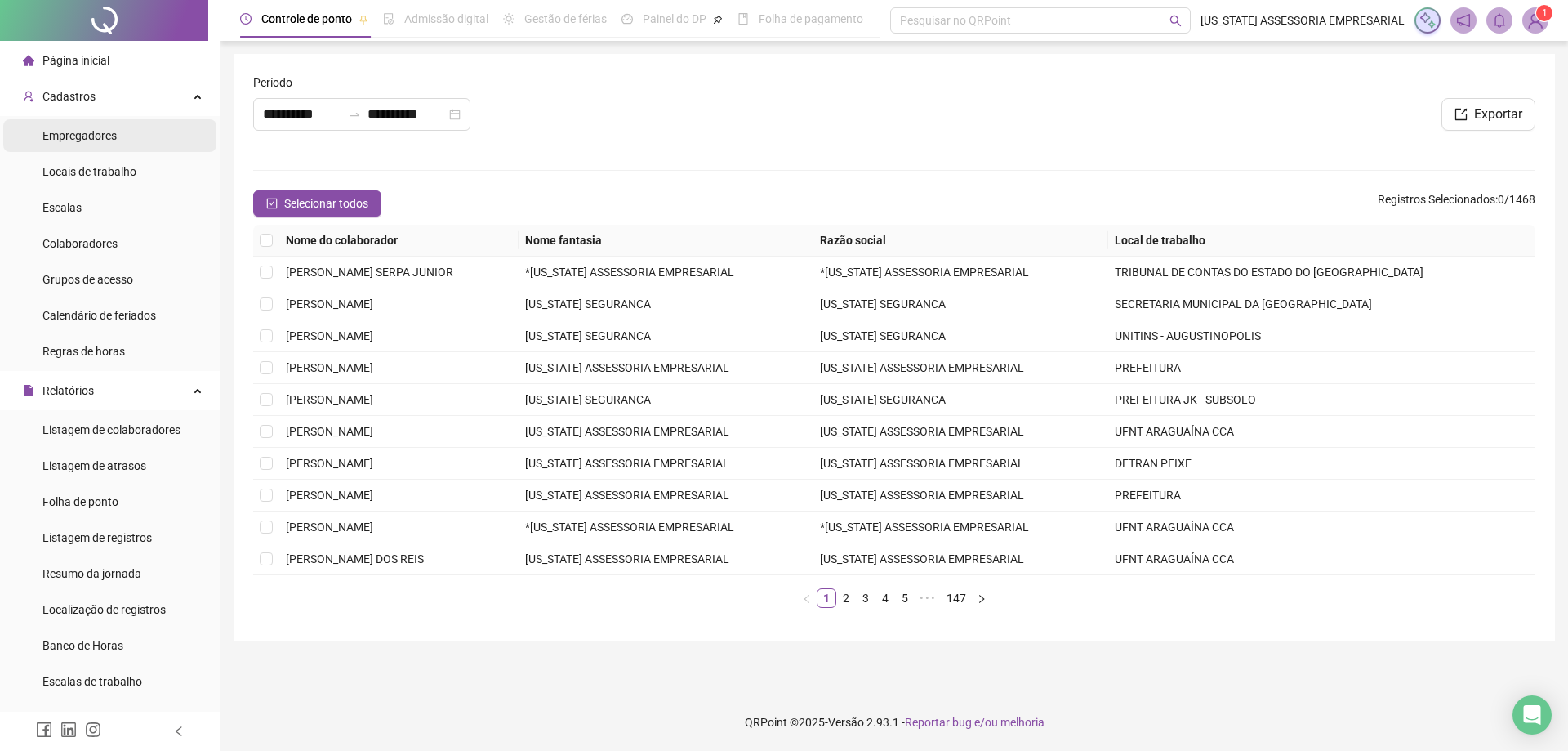
click at [95, 137] on span "Empregadores" at bounding box center [79, 136] width 74 height 13
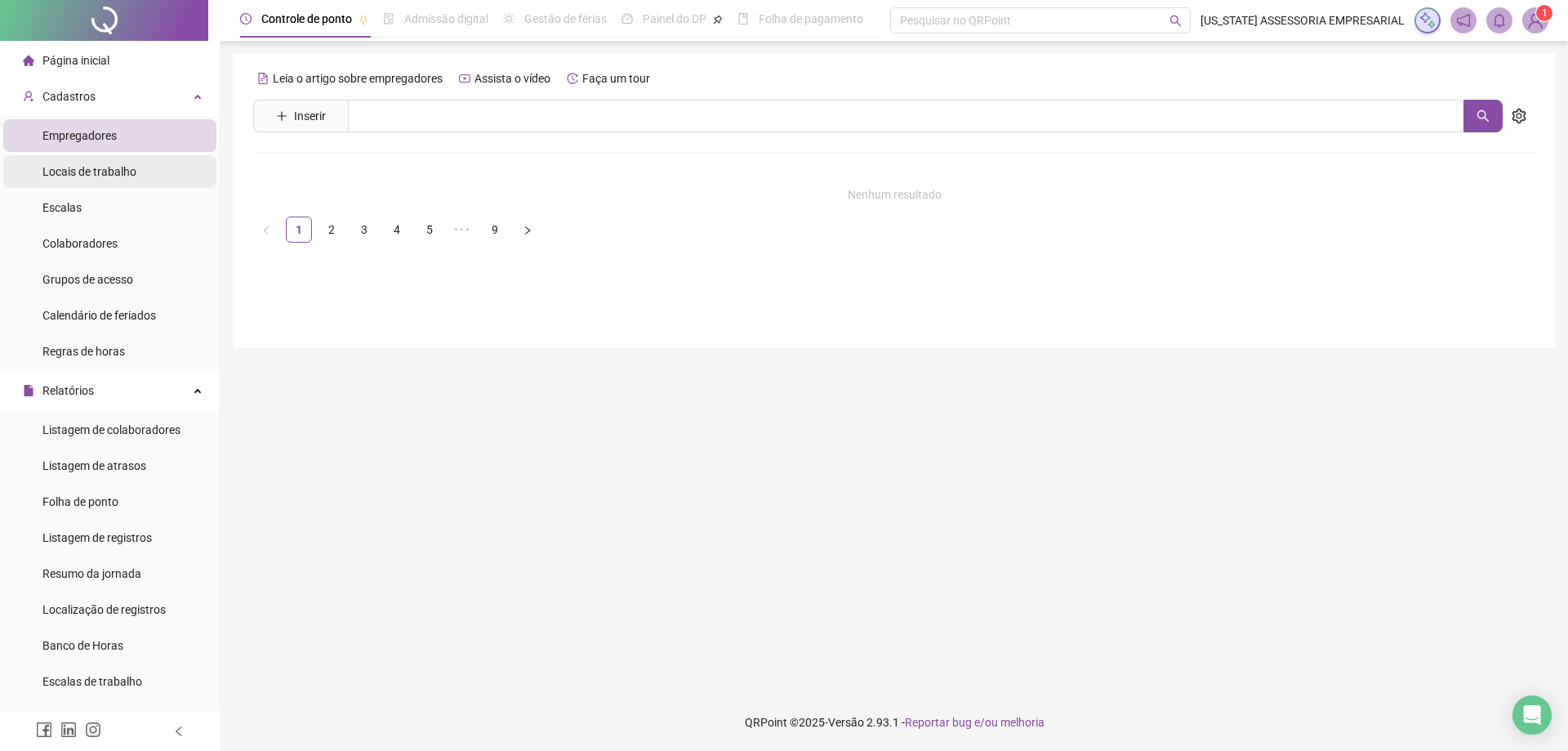
click at [113, 166] on span "Locais de trabalho" at bounding box center [89, 172] width 94 height 13
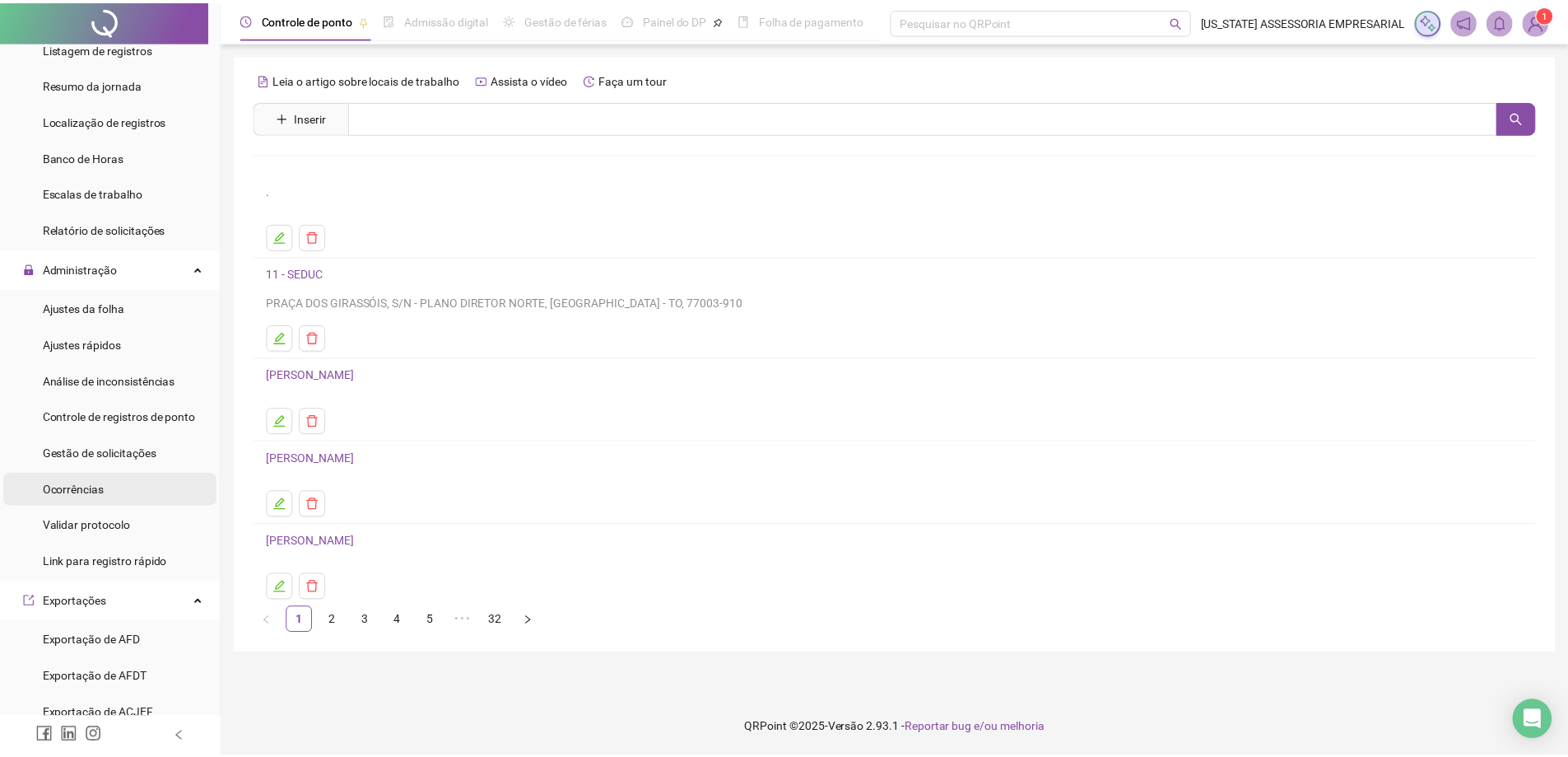
scroll to position [987, 0]
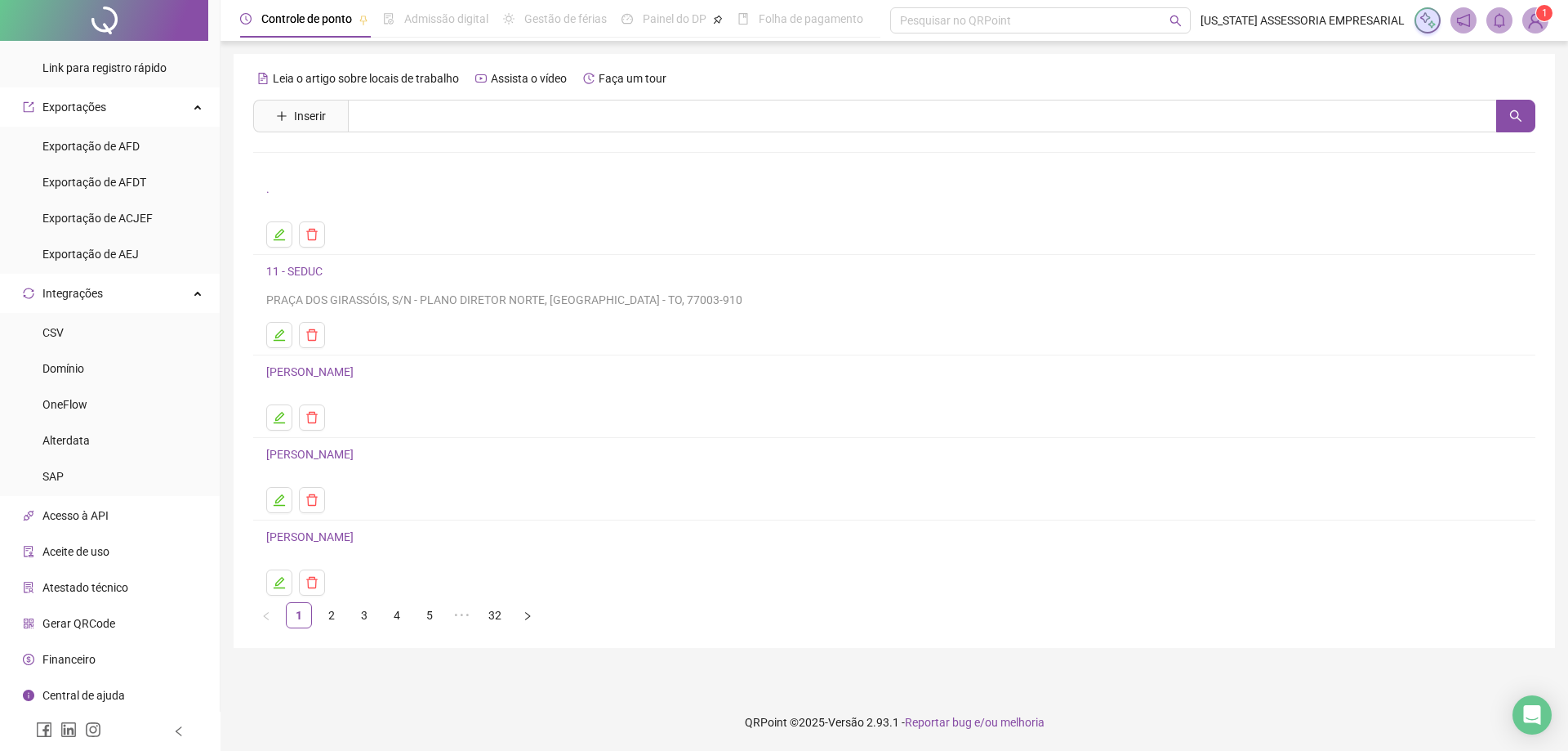
click at [128, 509] on li "Acesso à API" at bounding box center [109, 515] width 213 height 32
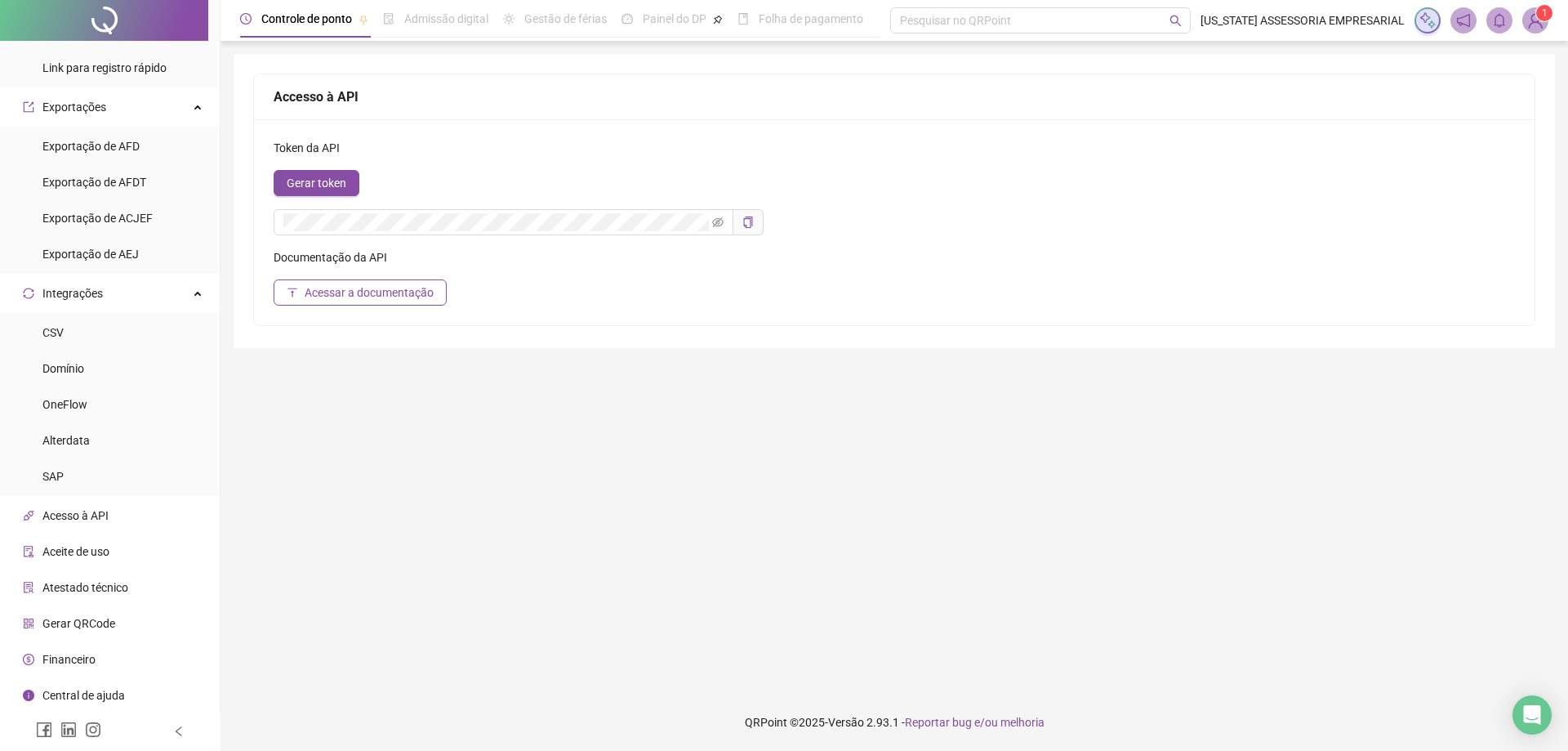
click at [130, 542] on li "Aceite de uso" at bounding box center [109, 551] width 213 height 32
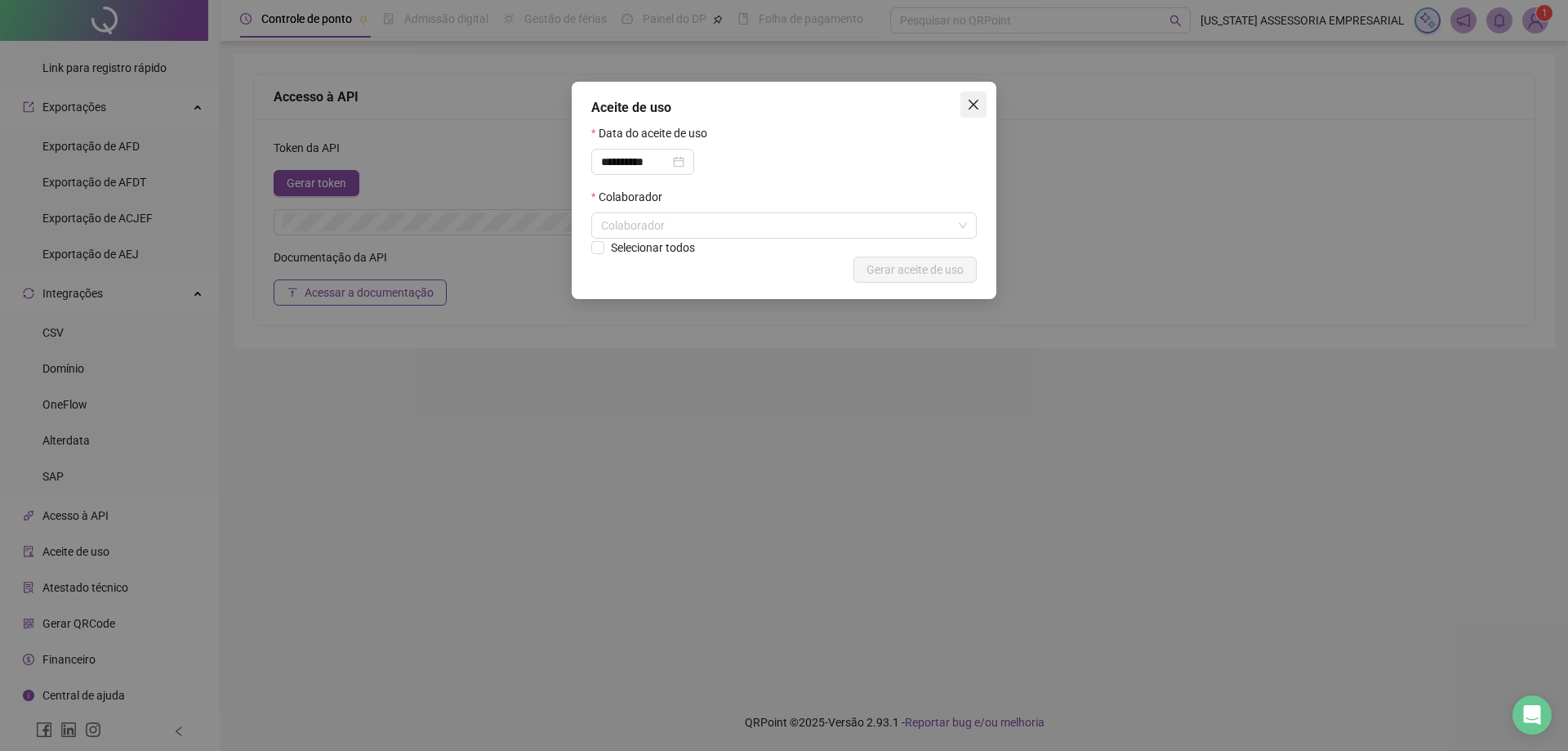
click at [974, 105] on icon "close" at bounding box center [973, 104] width 10 height 10
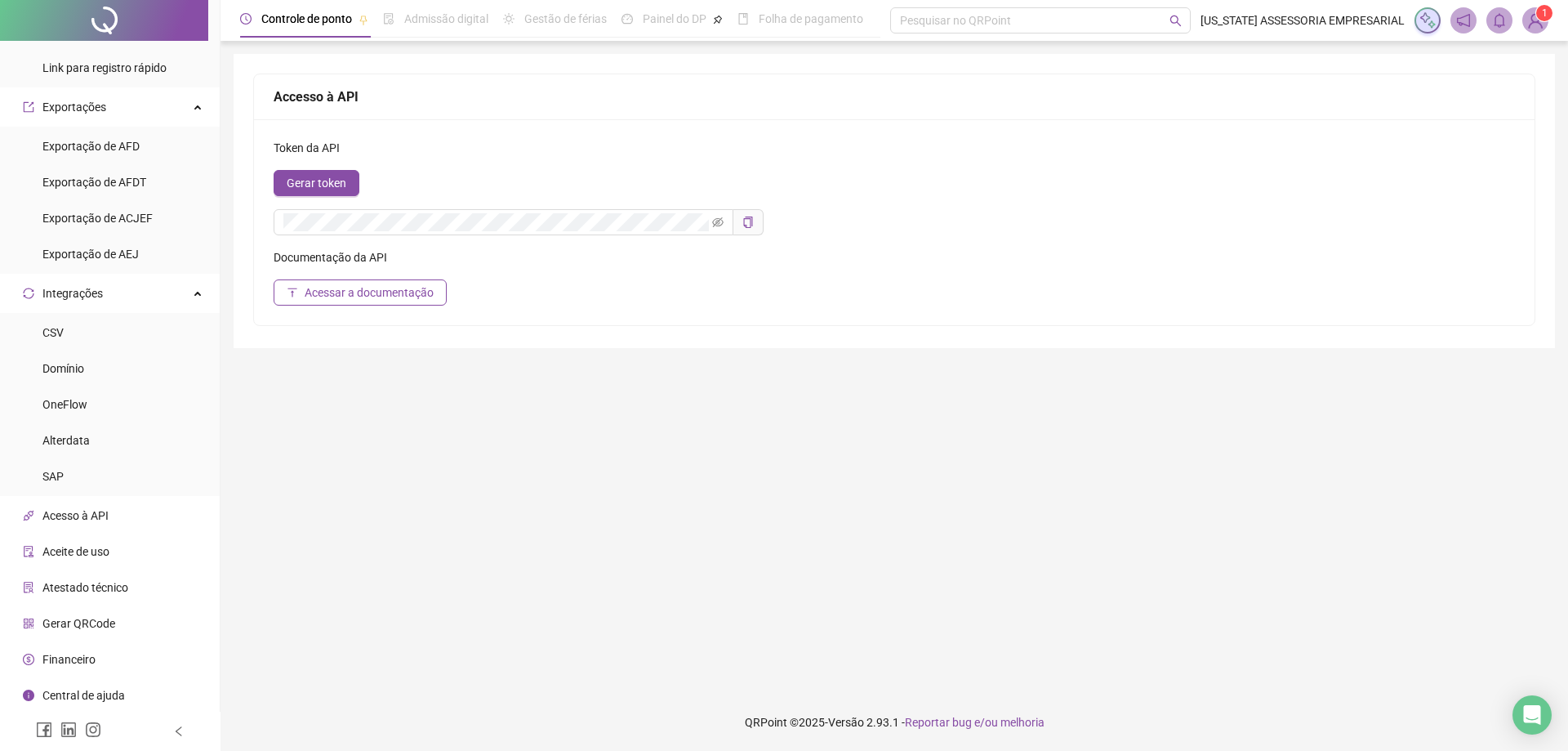
click at [116, 695] on span "Central de ajuda" at bounding box center [83, 696] width 82 height 13
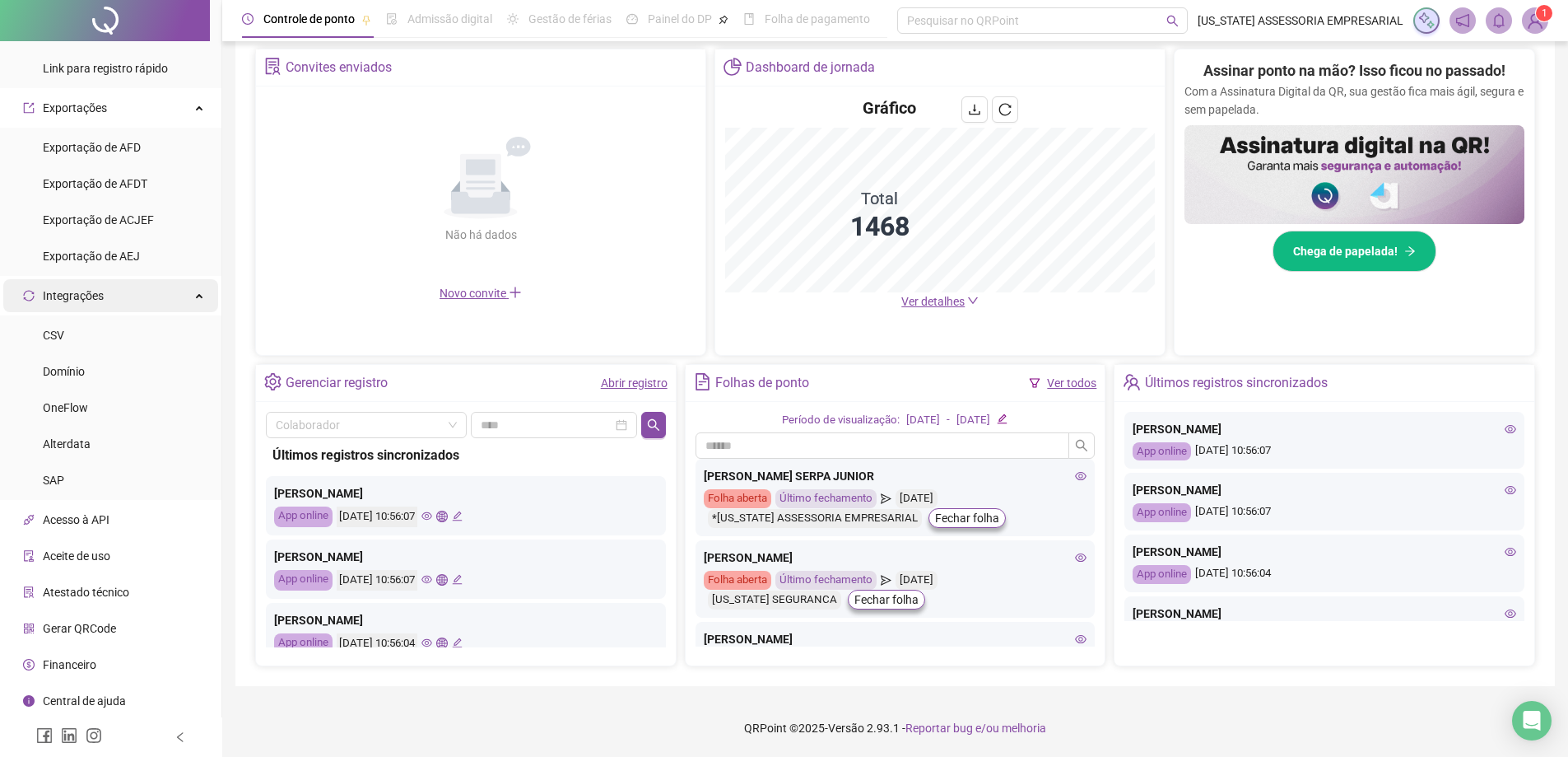
scroll to position [822, 0]
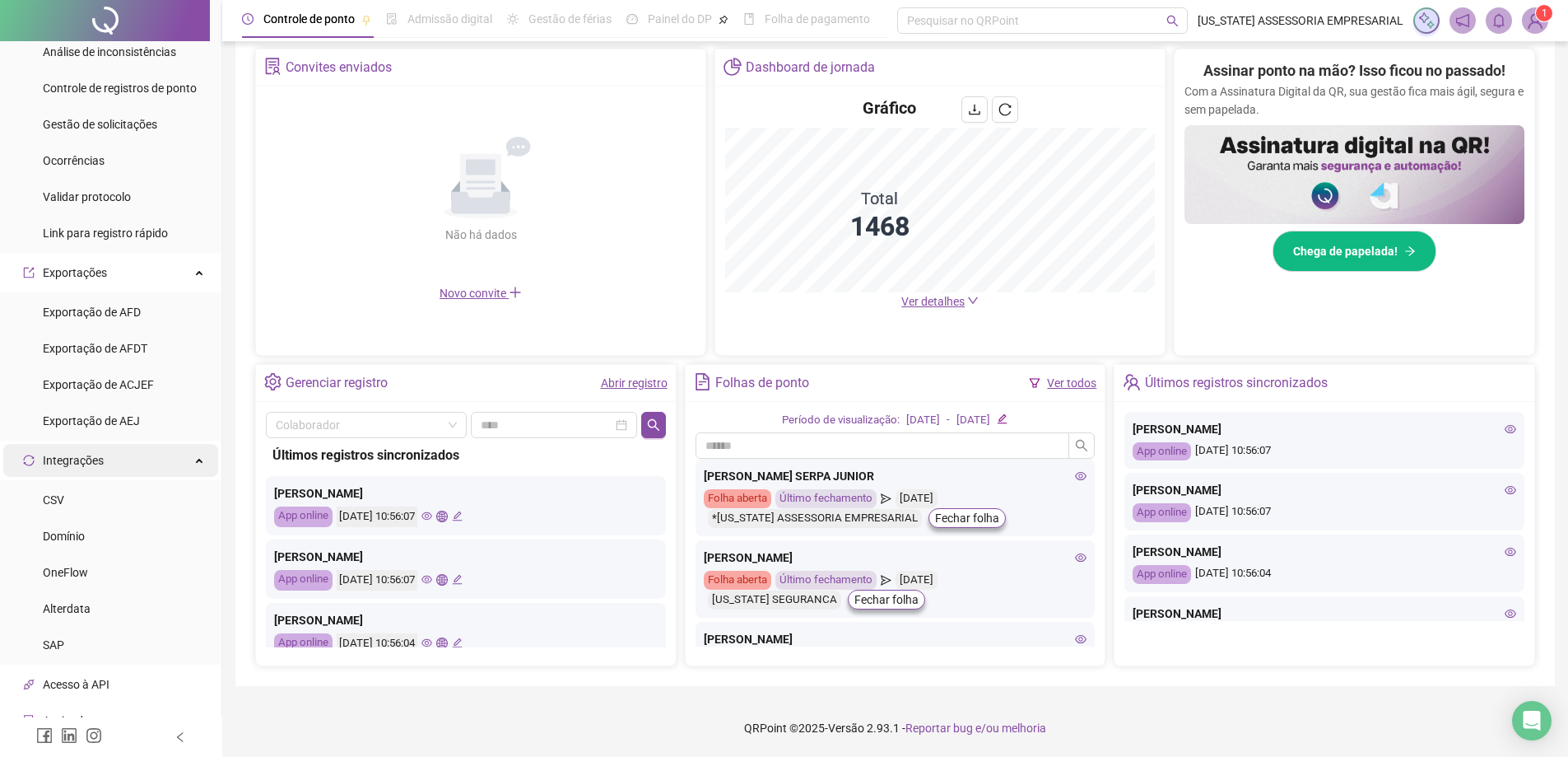
click at [159, 279] on div "Exportações" at bounding box center [110, 273] width 215 height 33
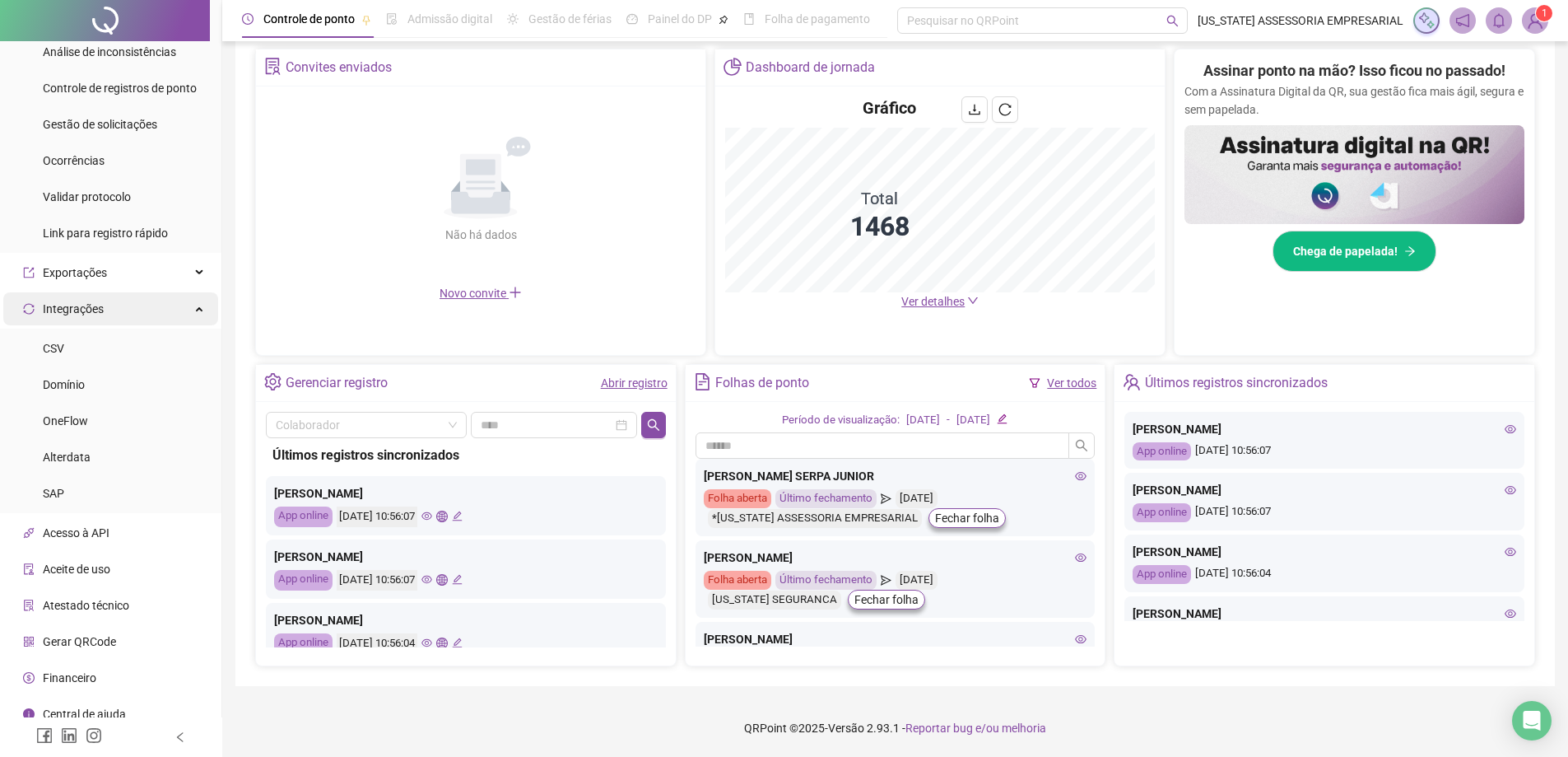
click at [167, 307] on div "Integrações" at bounding box center [110, 309] width 215 height 33
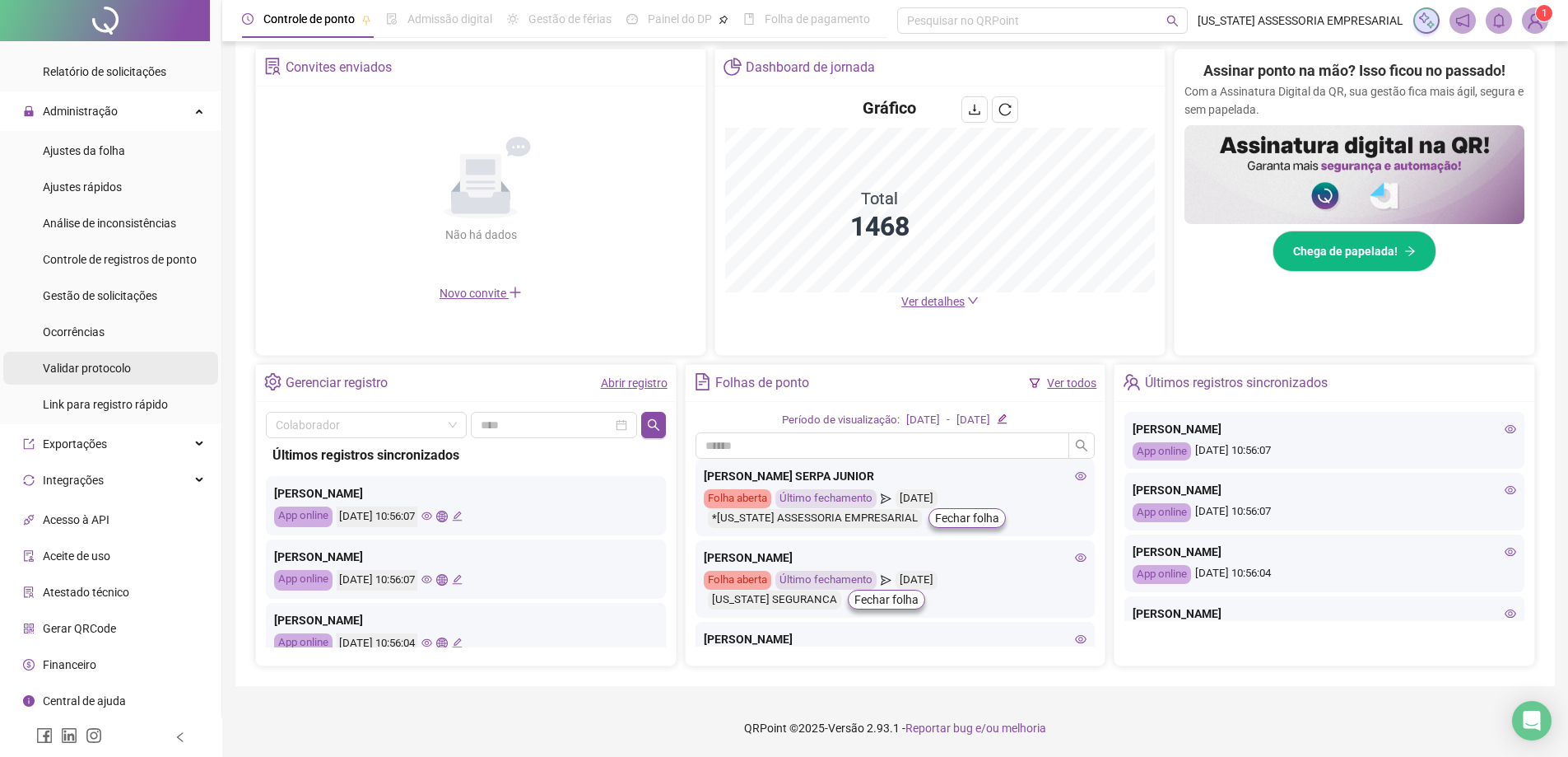
scroll to position [648, 0]
click at [92, 115] on span "Administração" at bounding box center [80, 115] width 75 height 13
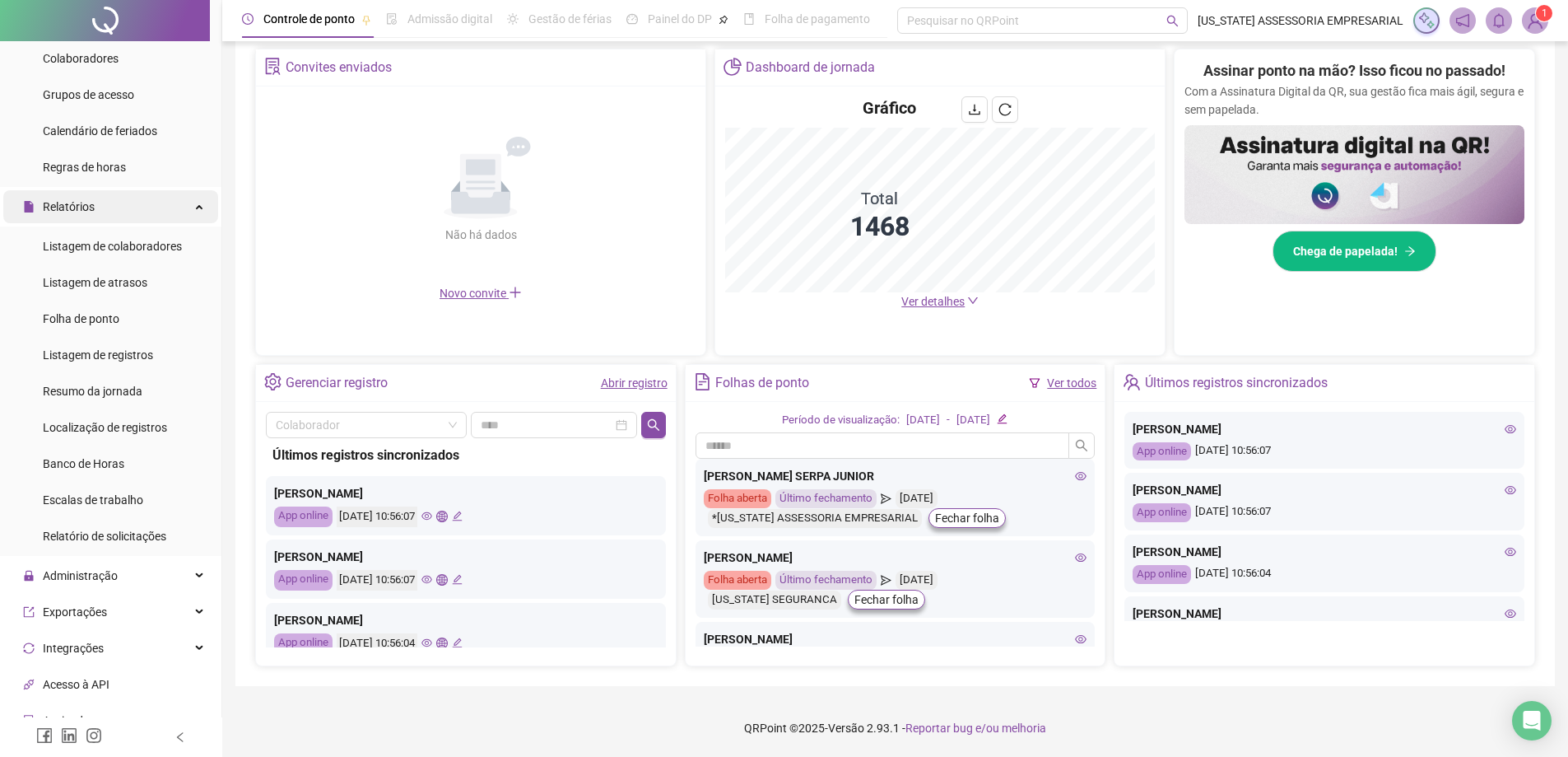
click at [113, 196] on div "Relatórios" at bounding box center [110, 207] width 215 height 33
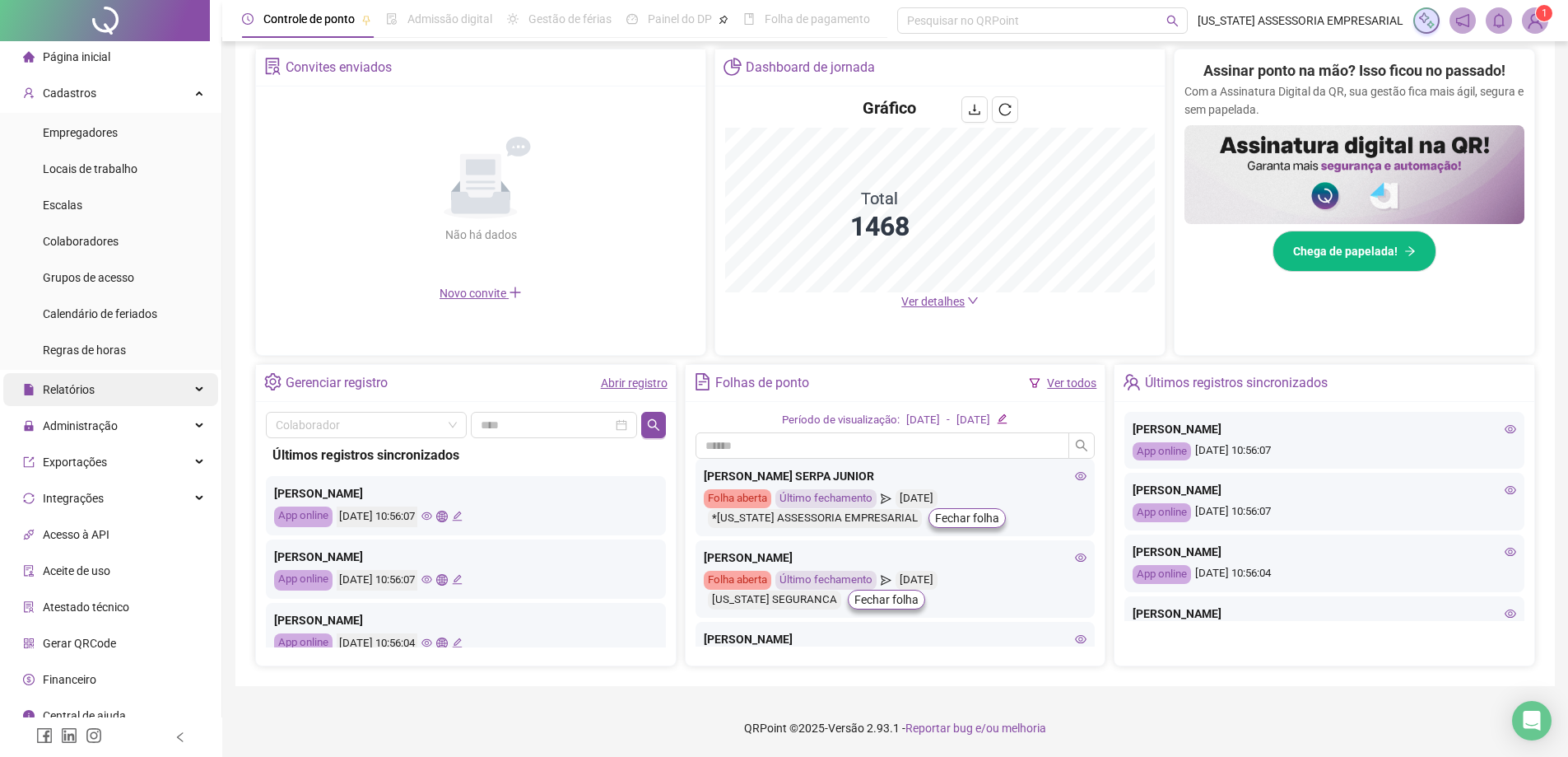
scroll to position [0, 0]
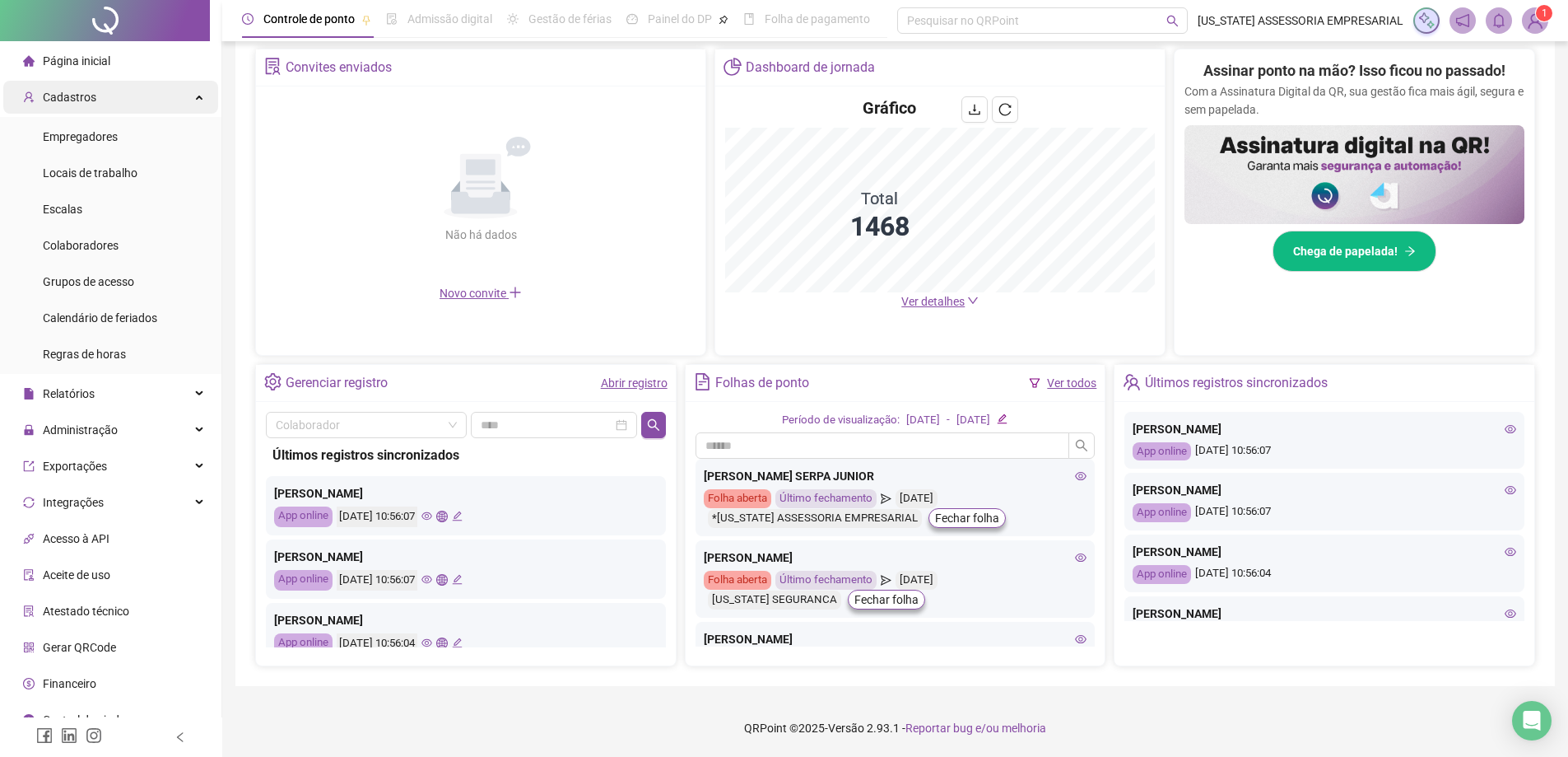
click at [120, 97] on div "Cadastros" at bounding box center [110, 97] width 215 height 33
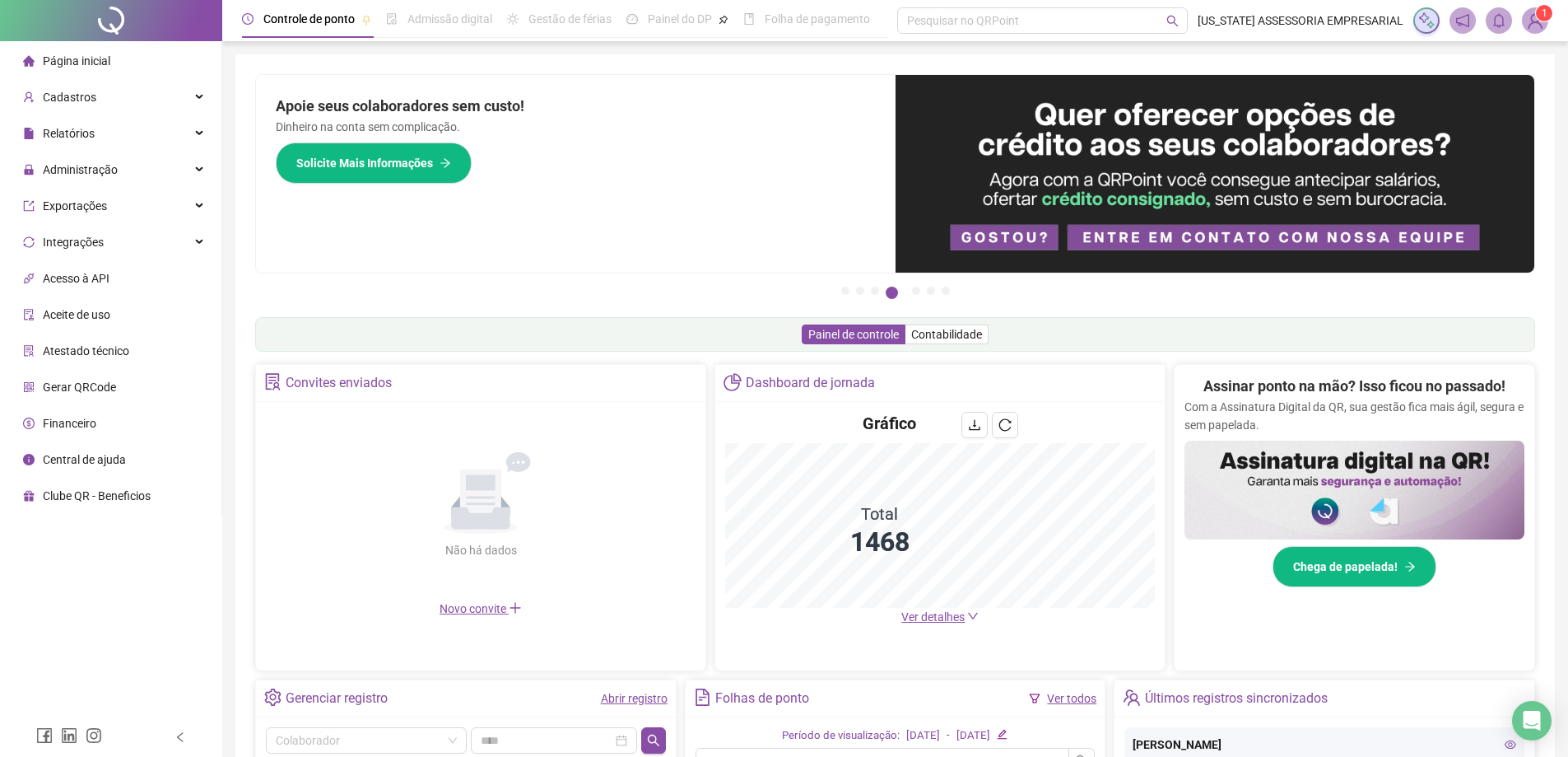
click at [96, 320] on span "Aceite de uso" at bounding box center [76, 315] width 67 height 13
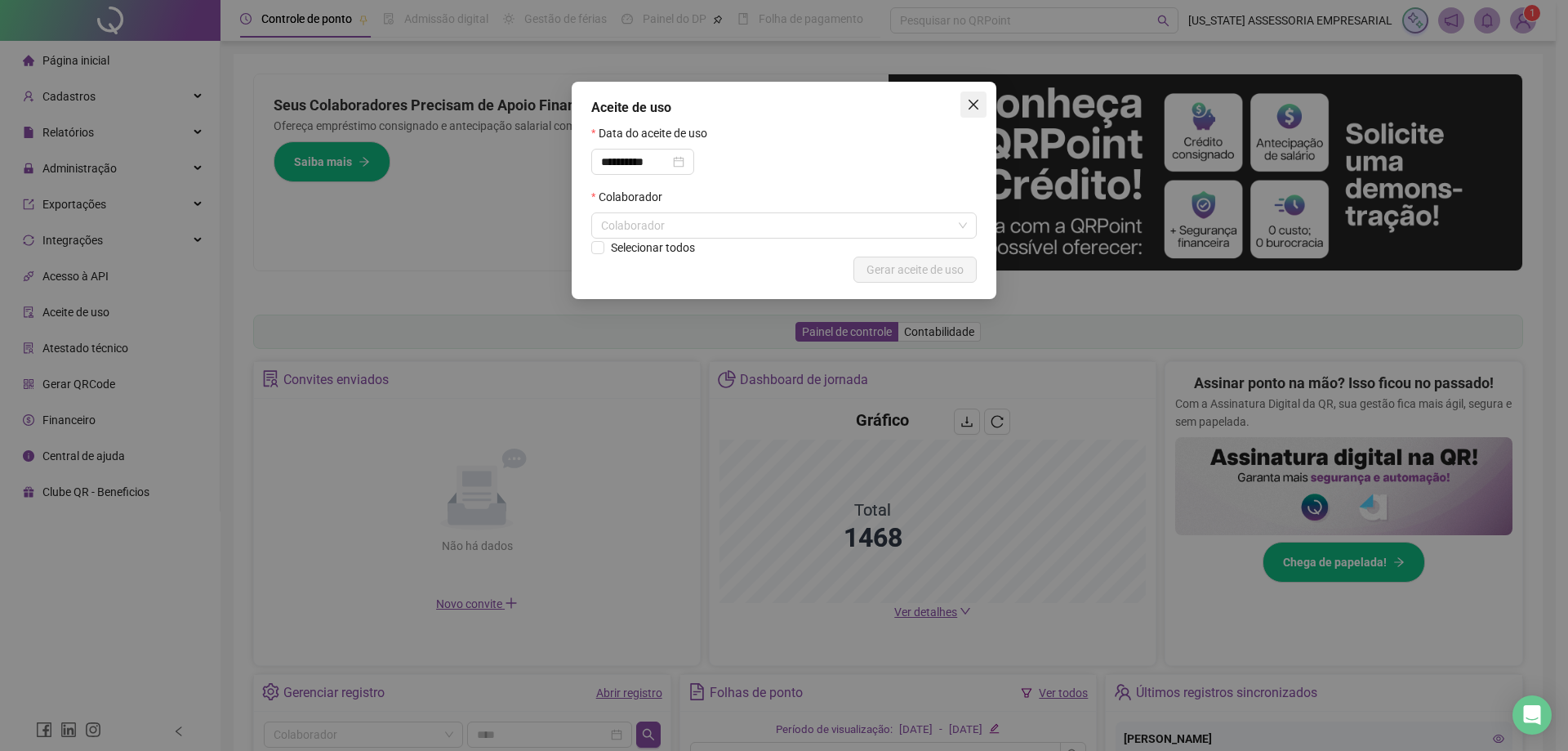
click at [972, 105] on icon "close" at bounding box center [973, 104] width 10 height 10
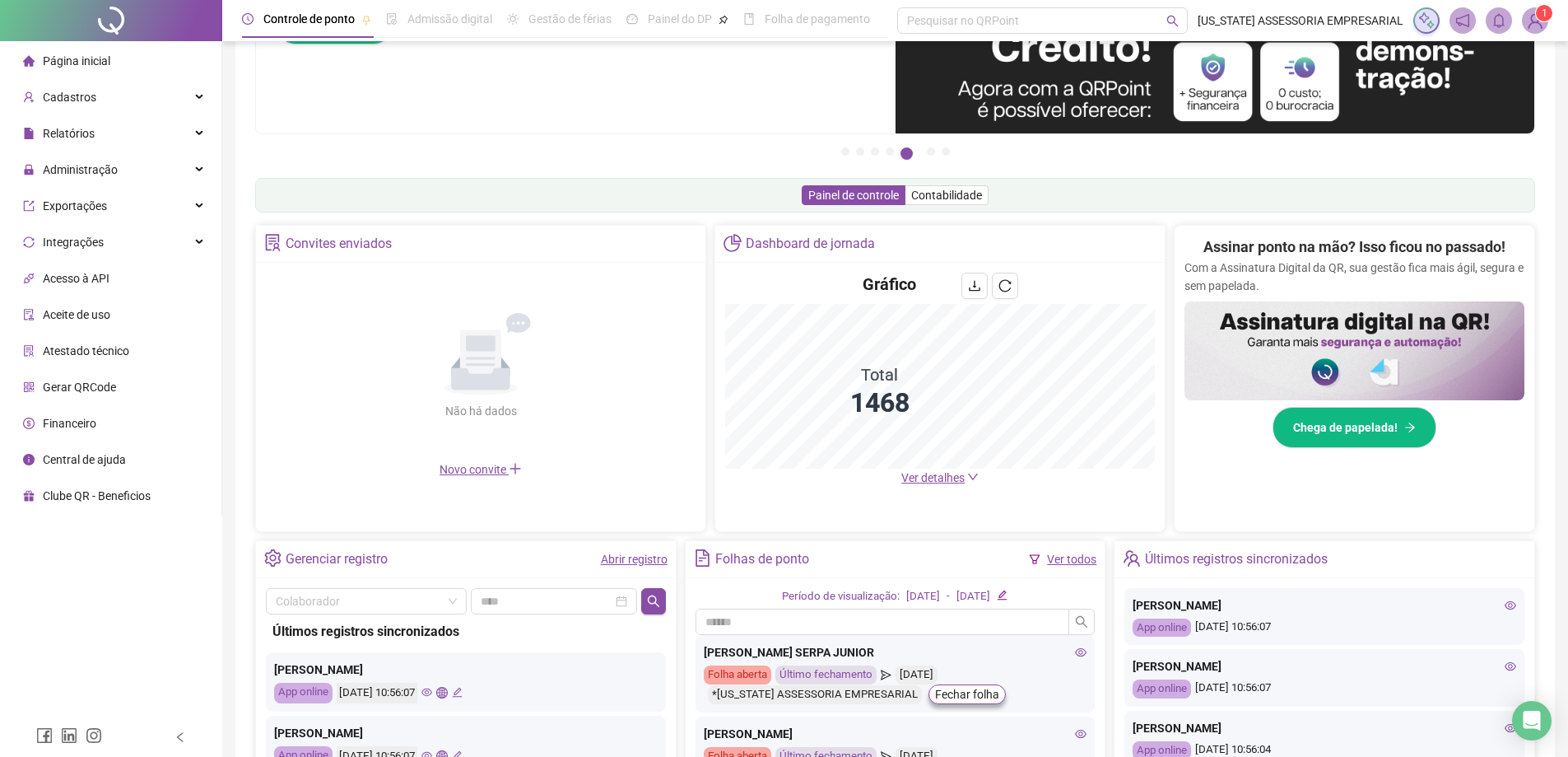
scroll to position [247, 0]
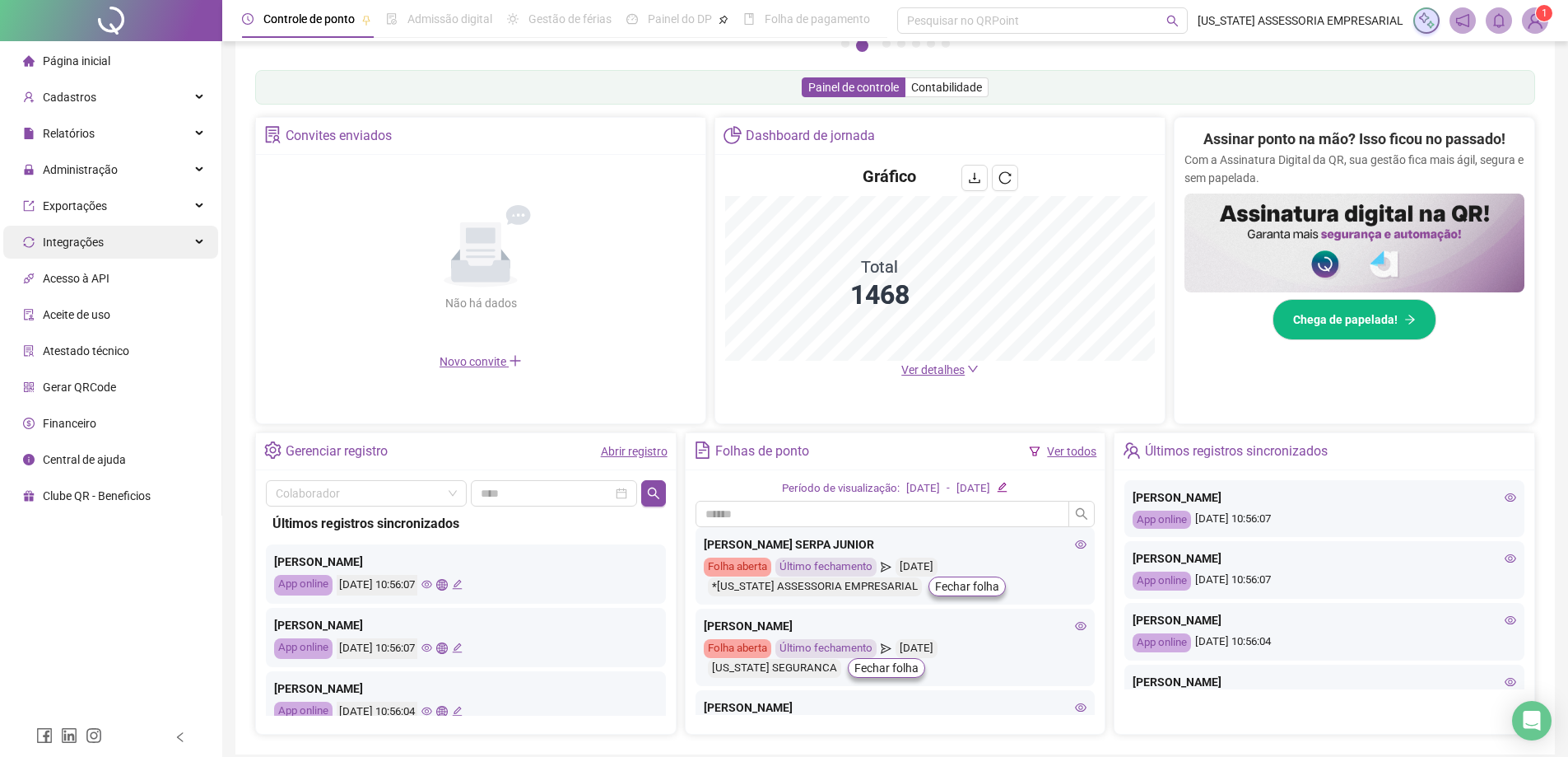
click at [77, 248] on span "Integrações" at bounding box center [72, 243] width 61 height 13
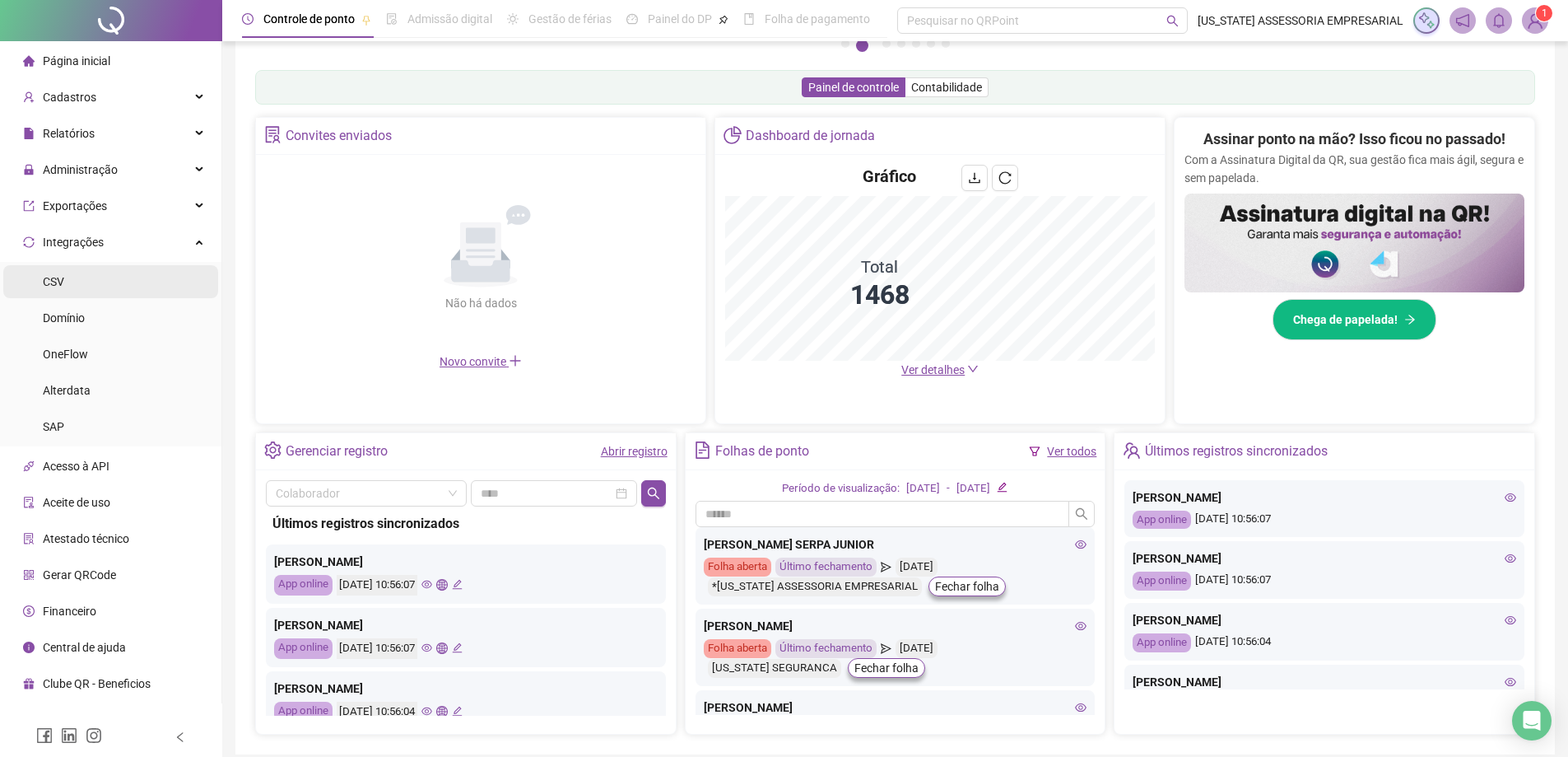
click at [88, 278] on li "CSV" at bounding box center [110, 281] width 215 height 33
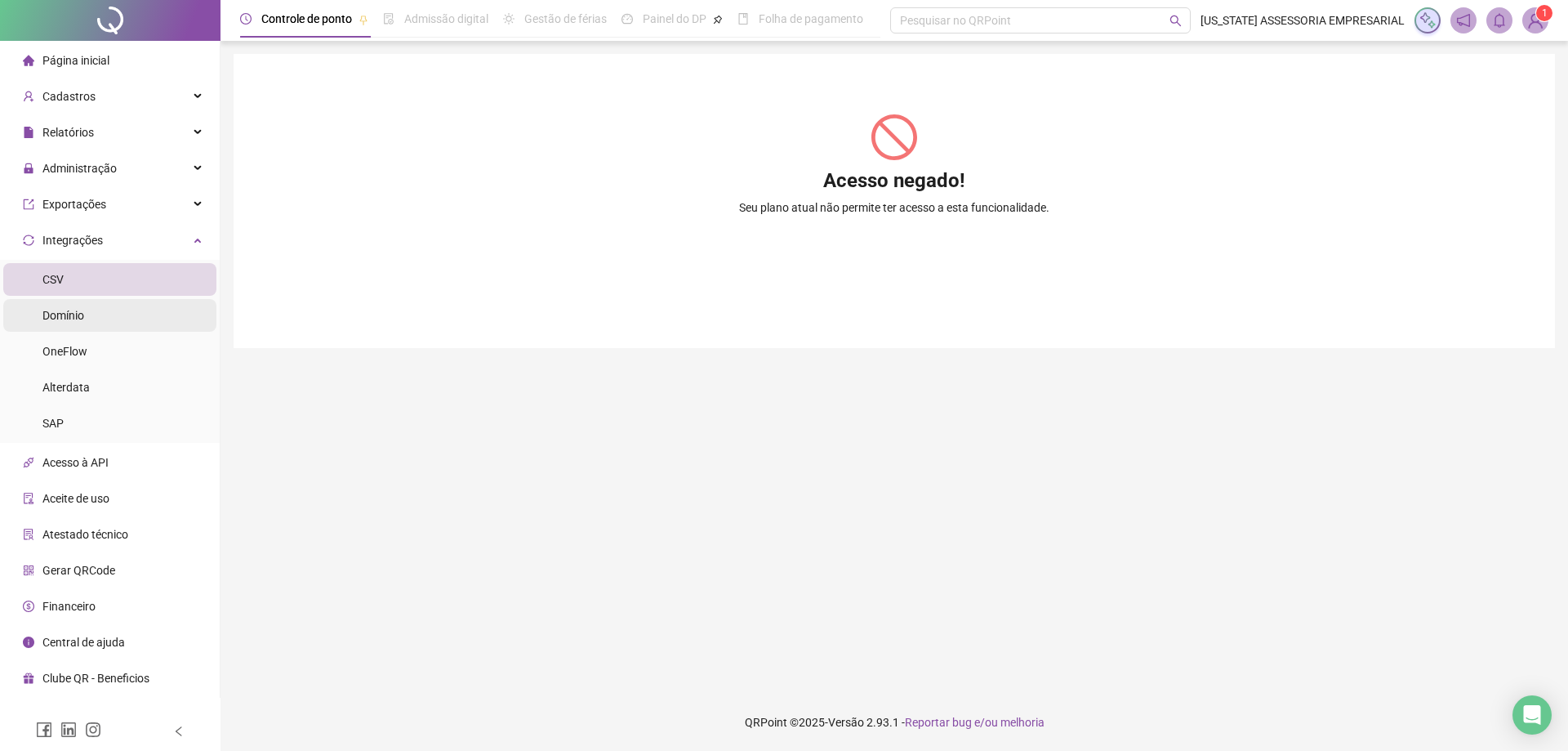
click at [93, 305] on li "Domínio" at bounding box center [109, 315] width 213 height 32
click at [97, 333] on ul "CSV Domínio OneFlow Alterdata SAP" at bounding box center [110, 352] width 220 height 183
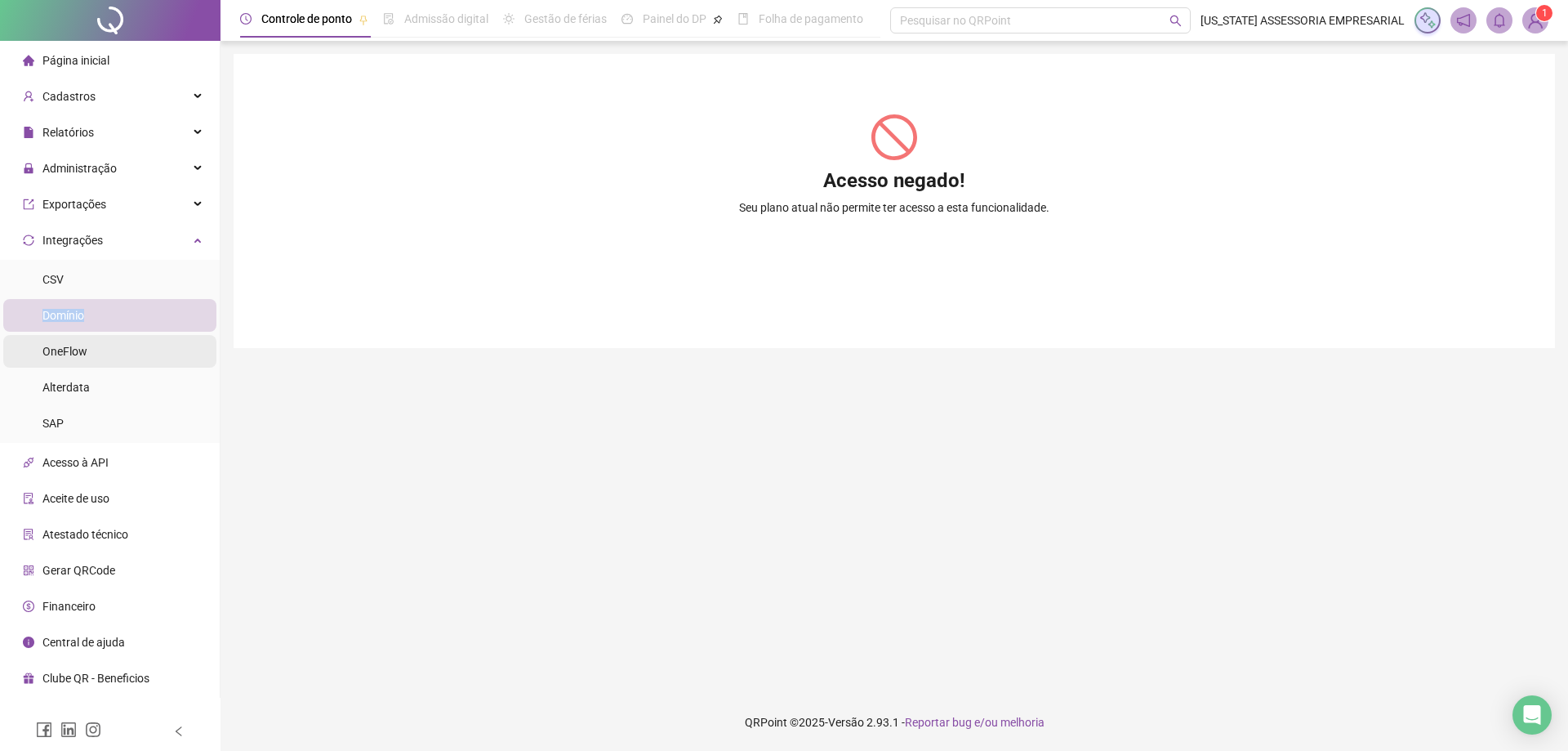
drag, startPoint x: 84, startPoint y: 307, endPoint x: 87, endPoint y: 354, distance: 47.1
click at [82, 330] on div "Domínio" at bounding box center [63, 315] width 42 height 32
click at [87, 354] on span "OneFlow" at bounding box center [64, 352] width 45 height 13
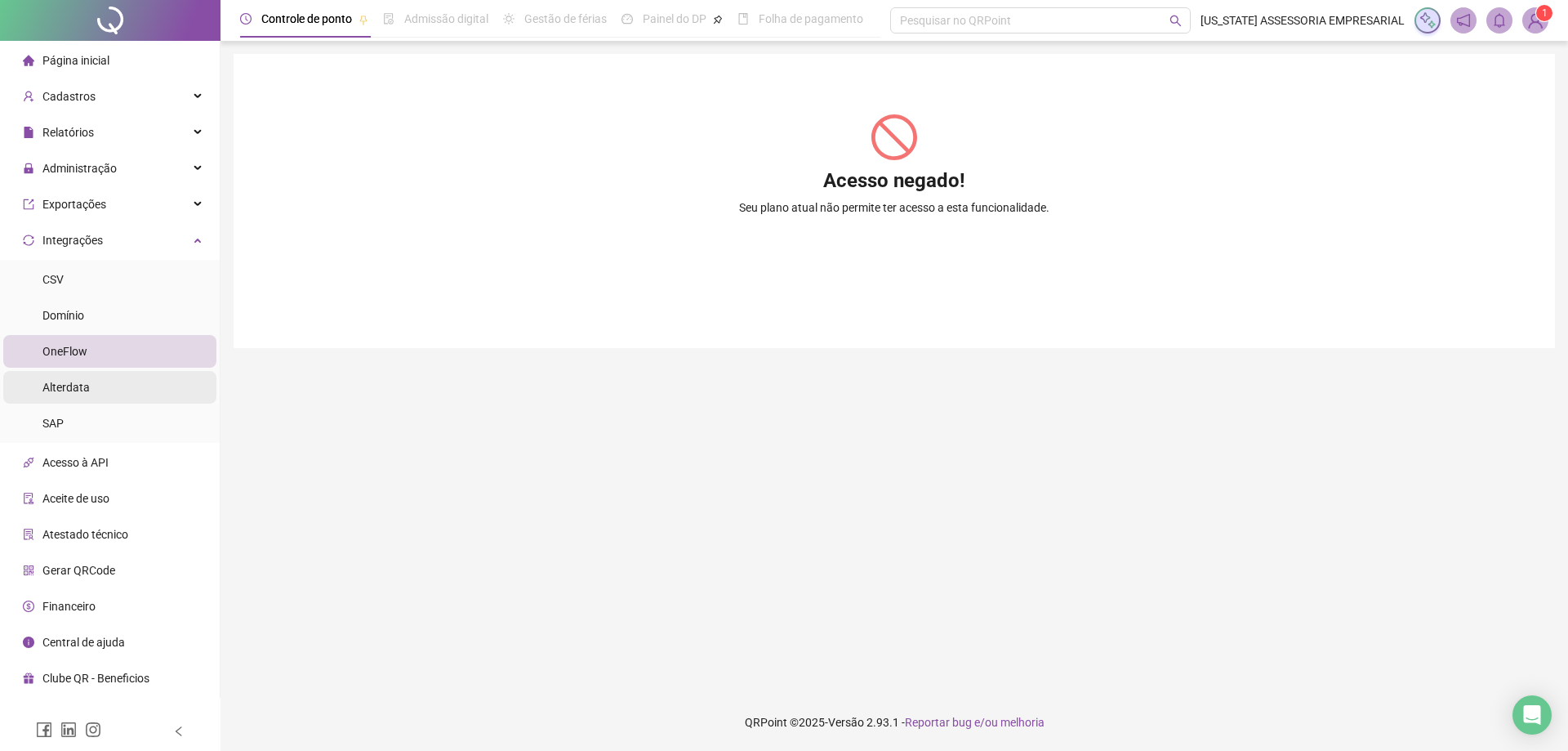
click at [92, 381] on li "Alterdata" at bounding box center [109, 387] width 213 height 32
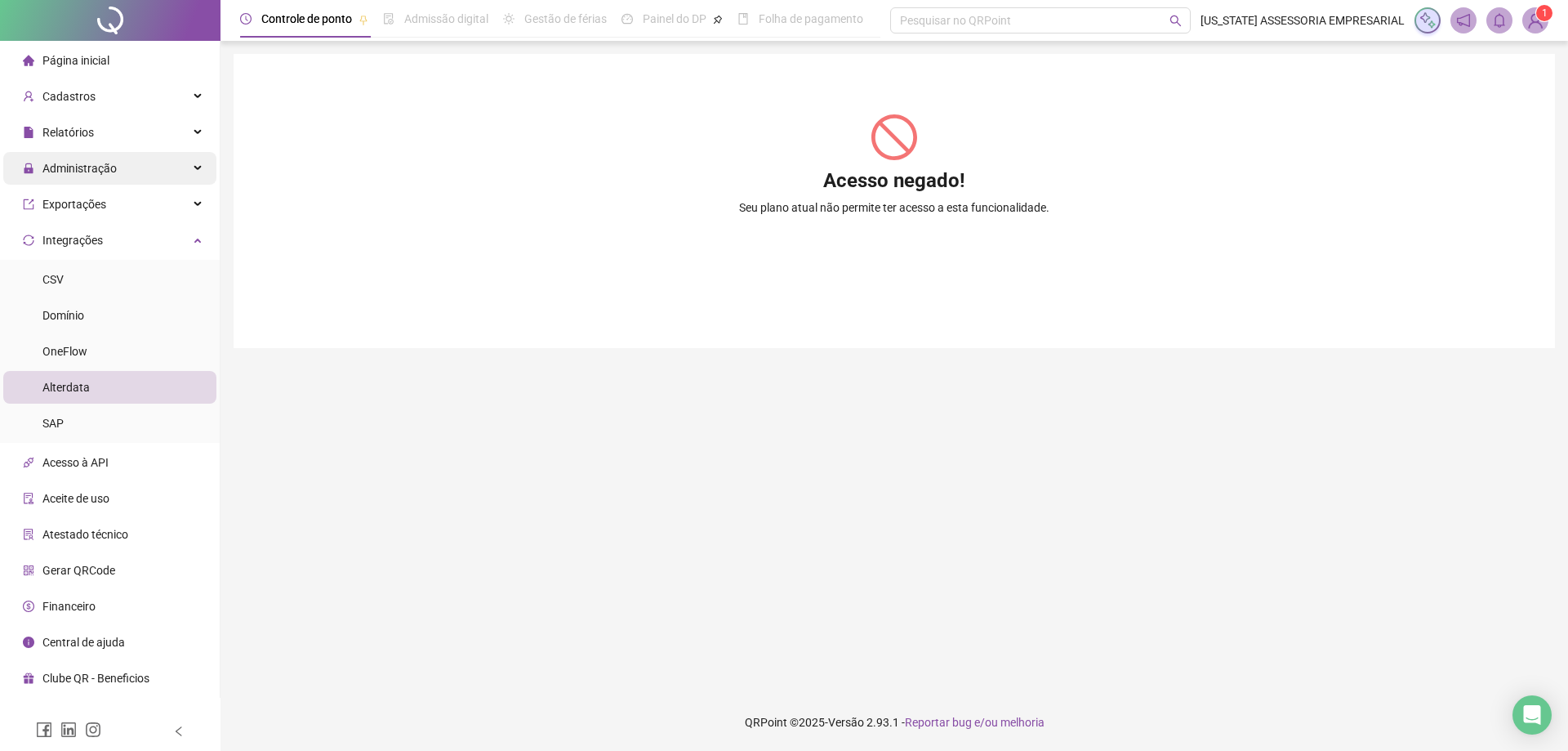
click at [72, 183] on span "Administração" at bounding box center [70, 168] width 94 height 32
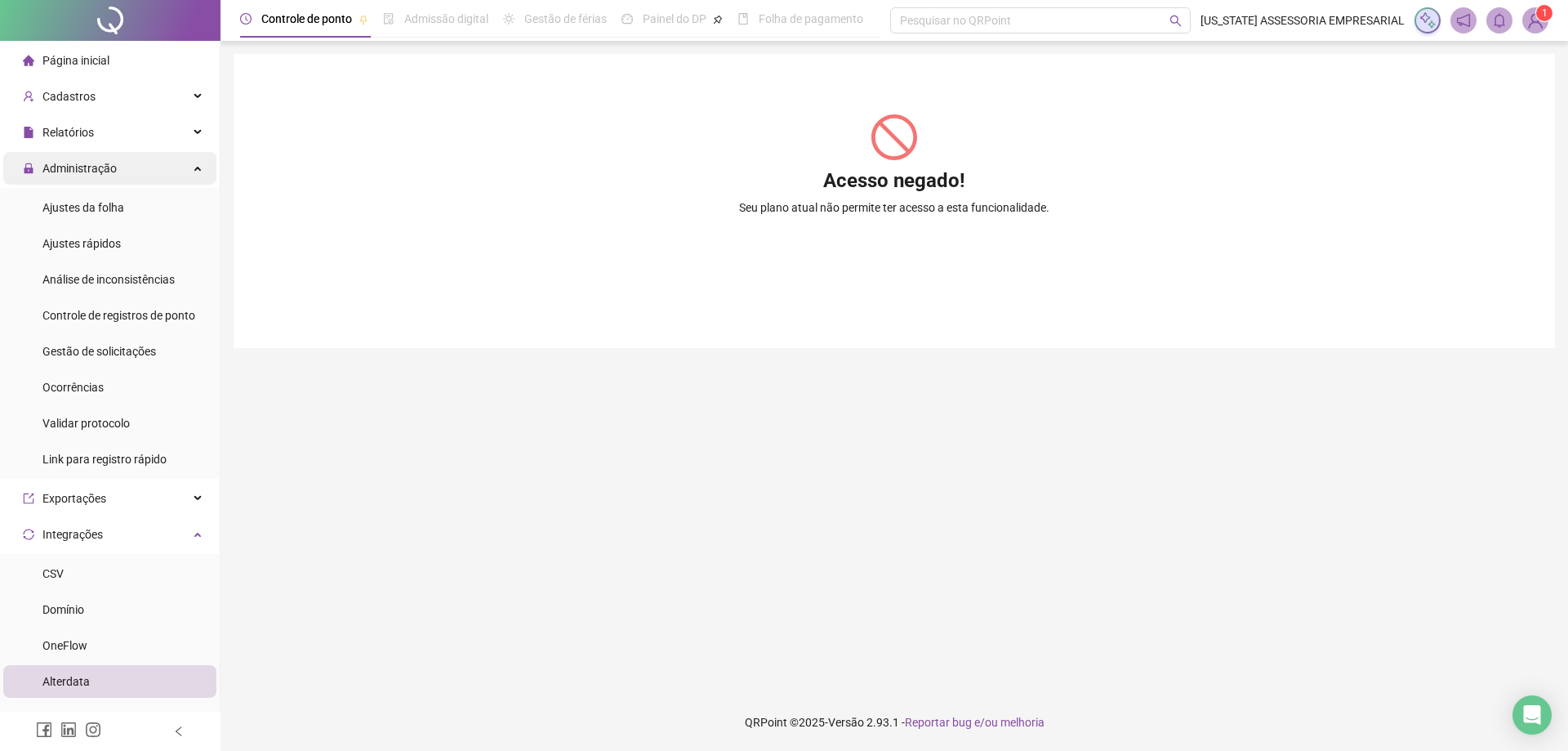
click at [70, 161] on span "Administração" at bounding box center [79, 168] width 74 height 13
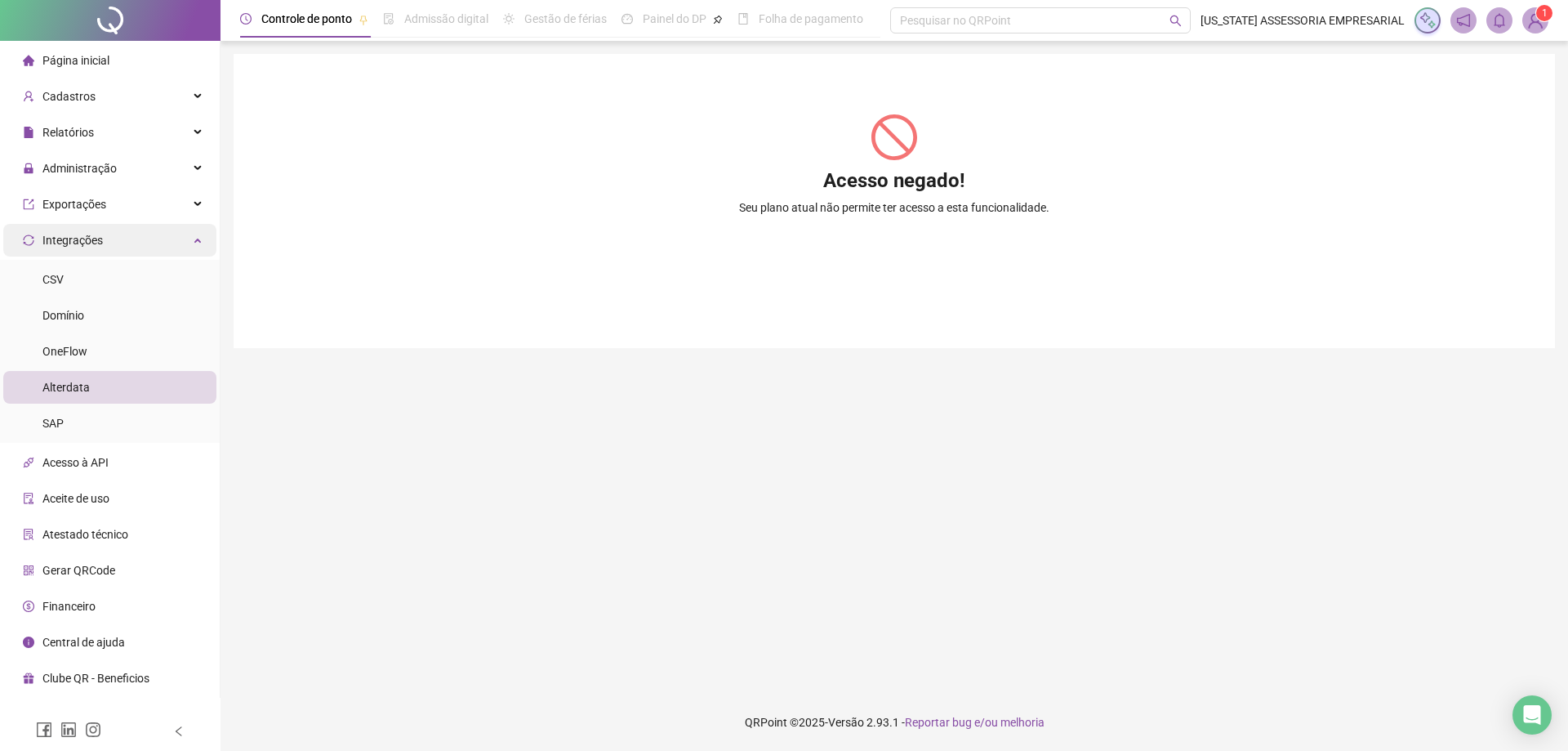
click at [88, 239] on span "Integrações" at bounding box center [72, 241] width 60 height 13
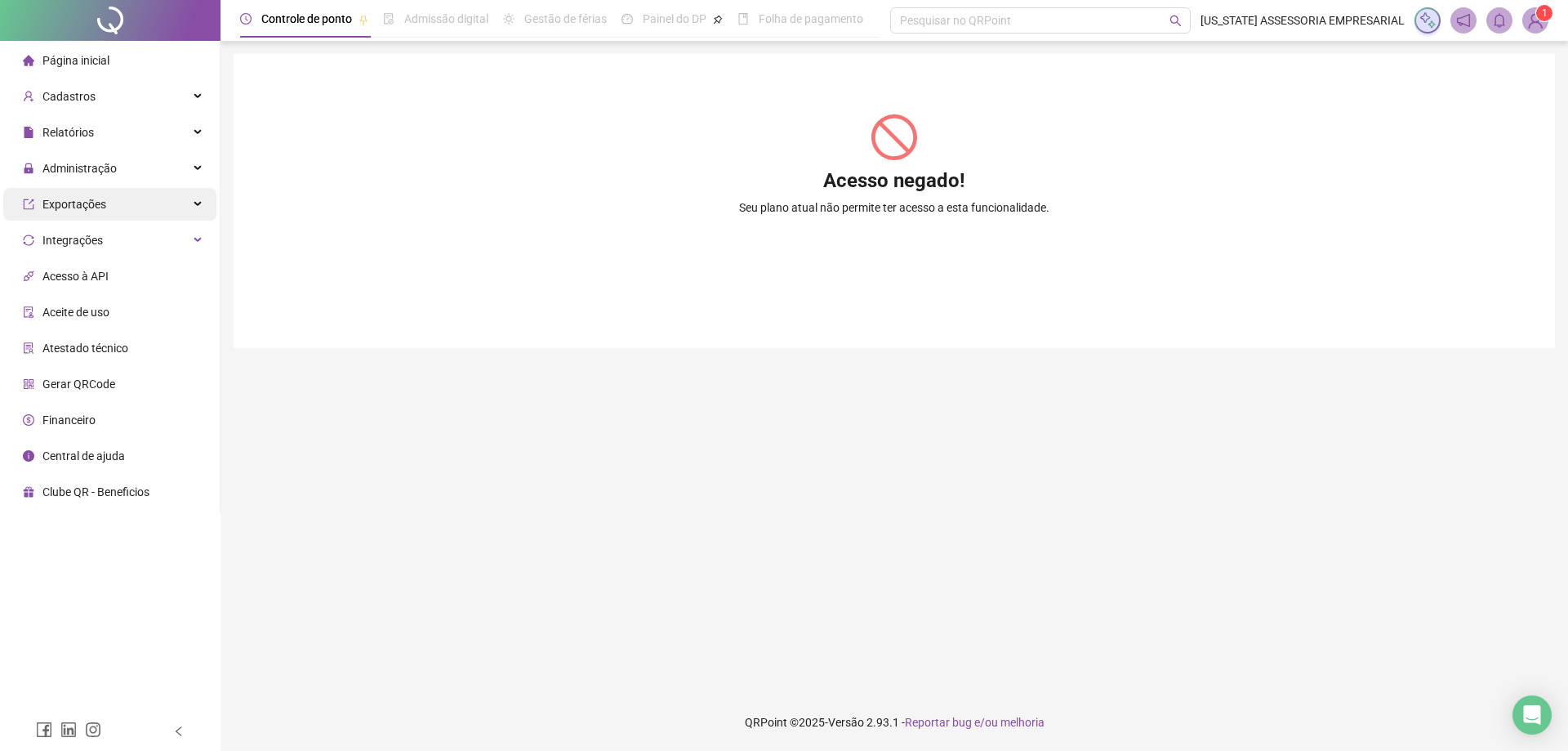
click at [109, 204] on div "Exportações" at bounding box center [109, 204] width 213 height 32
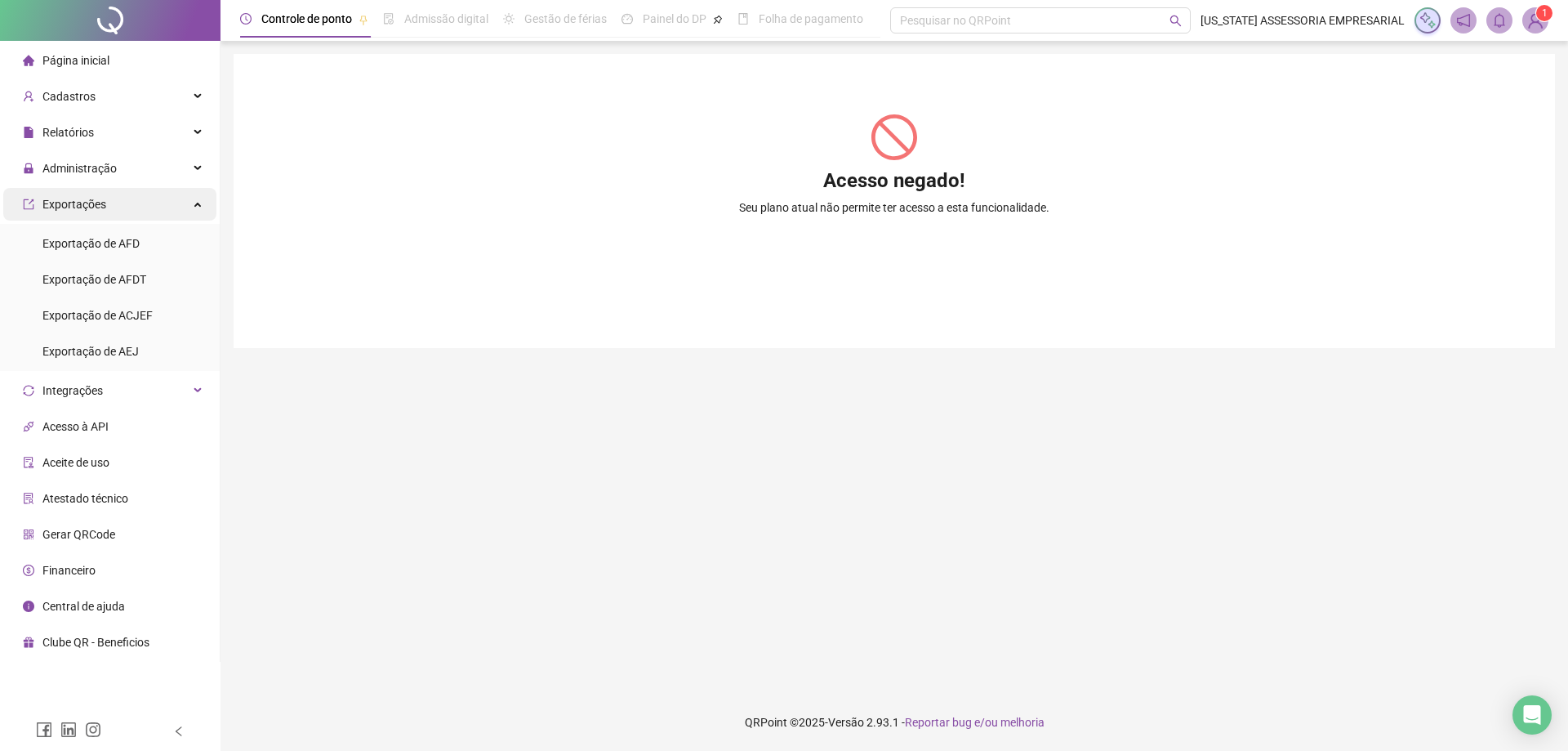
click at [103, 203] on span "Exportações" at bounding box center [74, 204] width 64 height 13
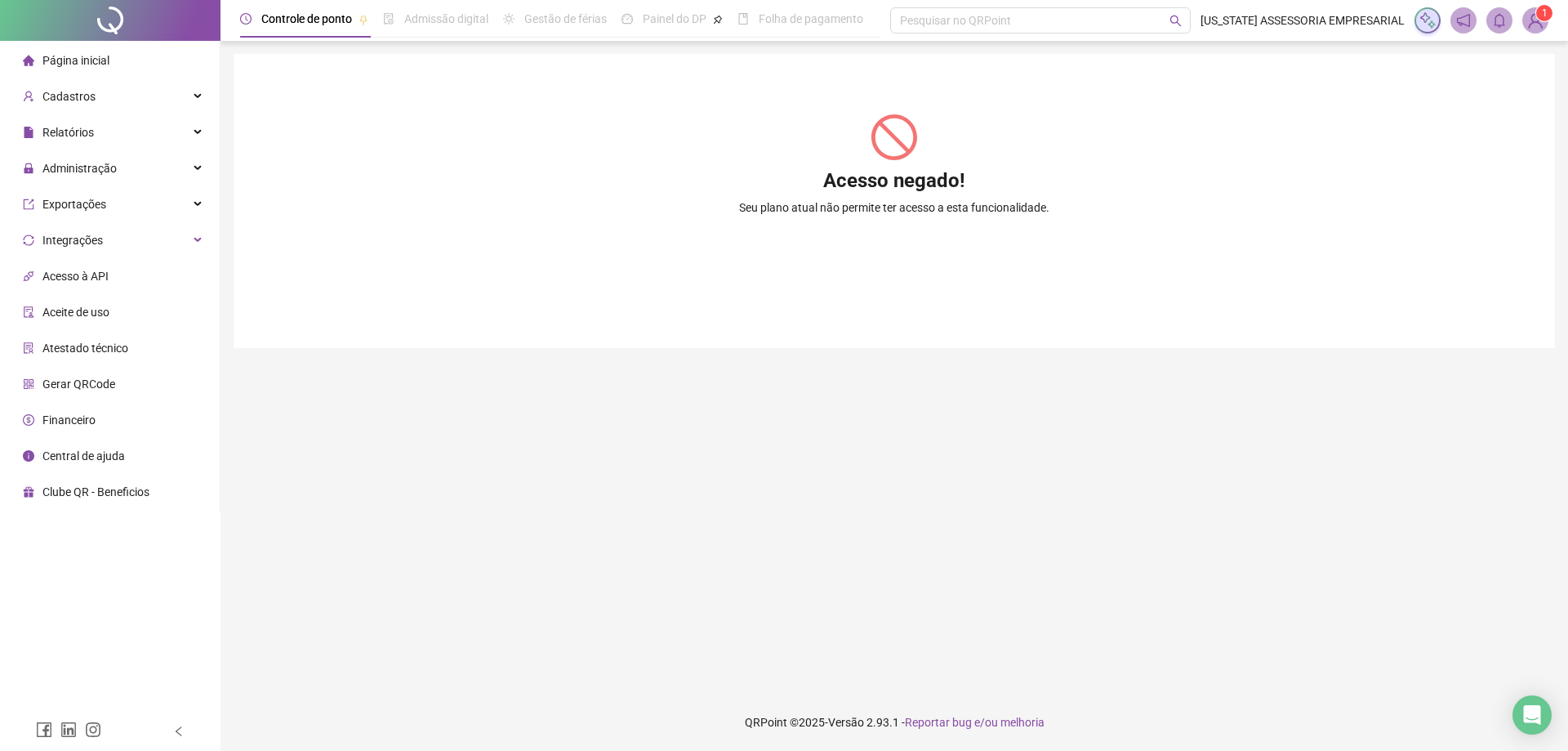
click at [431, 26] on div "Admissão digital" at bounding box center [446, 18] width 84 height 18
click at [578, 26] on span "Gestão de férias" at bounding box center [565, 19] width 82 height 13
drag, startPoint x: 829, startPoint y: 20, endPoint x: 931, endPoint y: 31, distance: 102.6
click at [910, 29] on header "Controle de ponto Admissão digital Gestão de férias Painel do DP Folha de pagam…" at bounding box center [894, 20] width 1347 height 41
click at [668, 54] on div "Controle de ponto Admissão digital Gestão de férias Painel do DP Folha de pagam…" at bounding box center [894, 376] width 1347 height 751
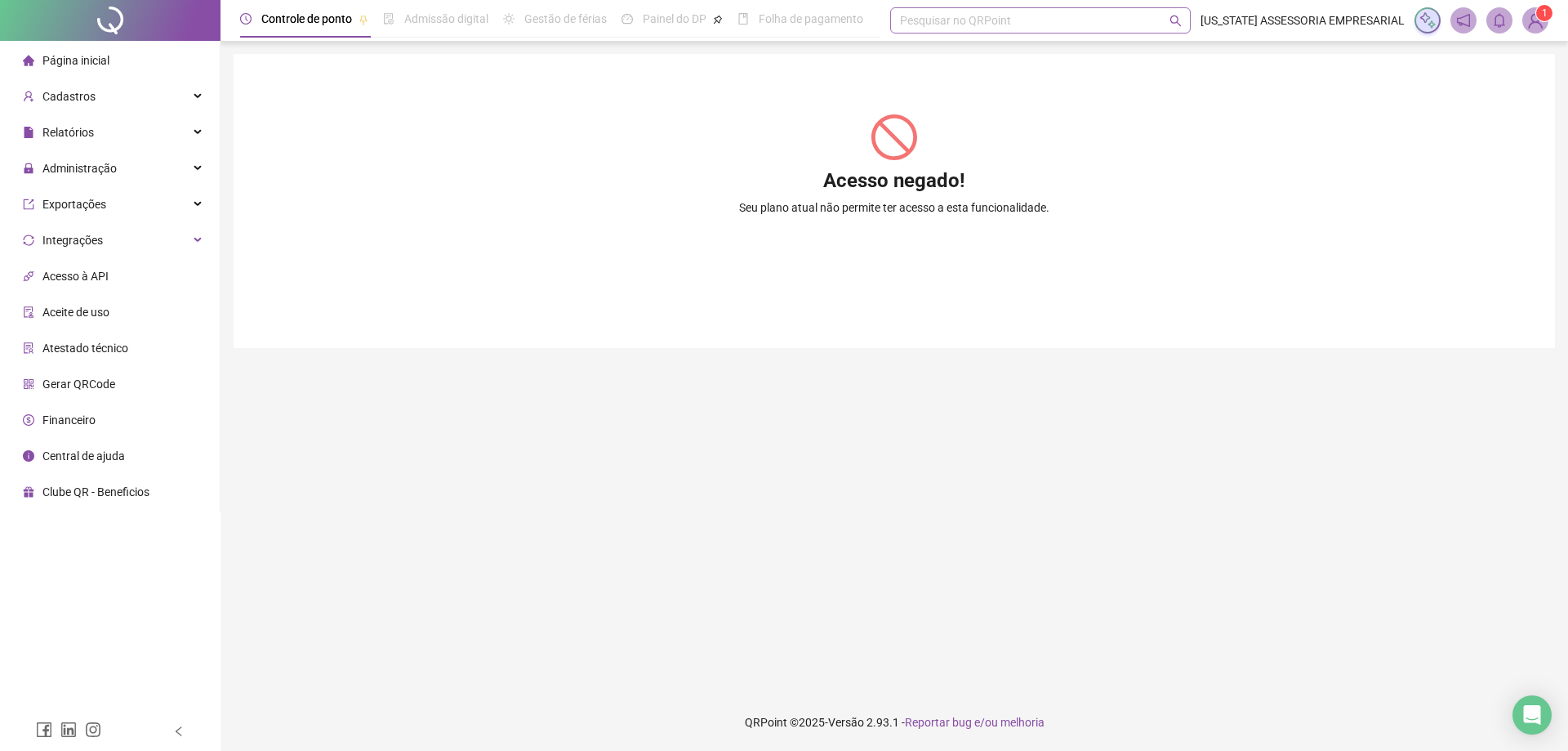
click at [937, 18] on div "Pesquisar no QRPoint" at bounding box center [1040, 20] width 301 height 26
type input "*"
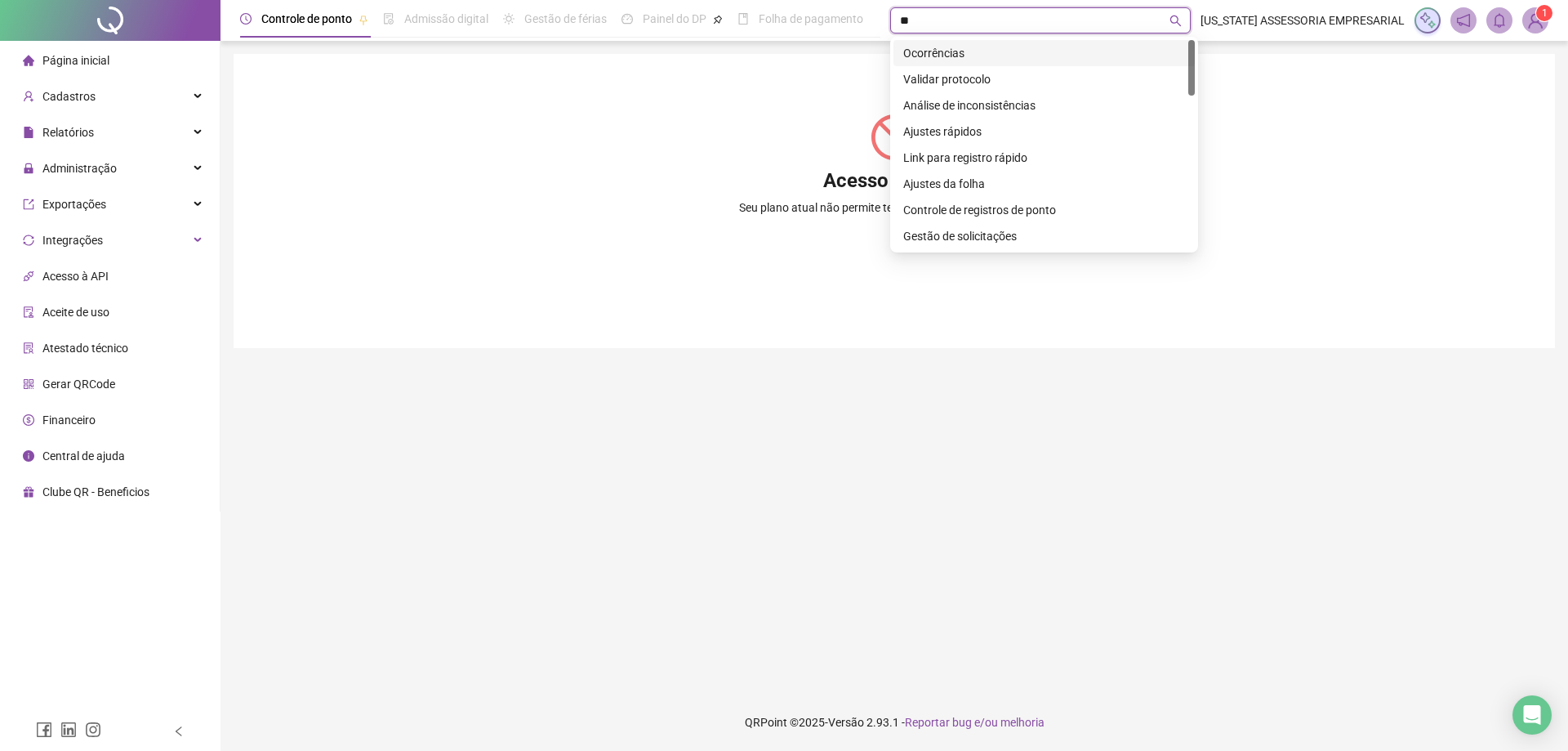
type input "*"
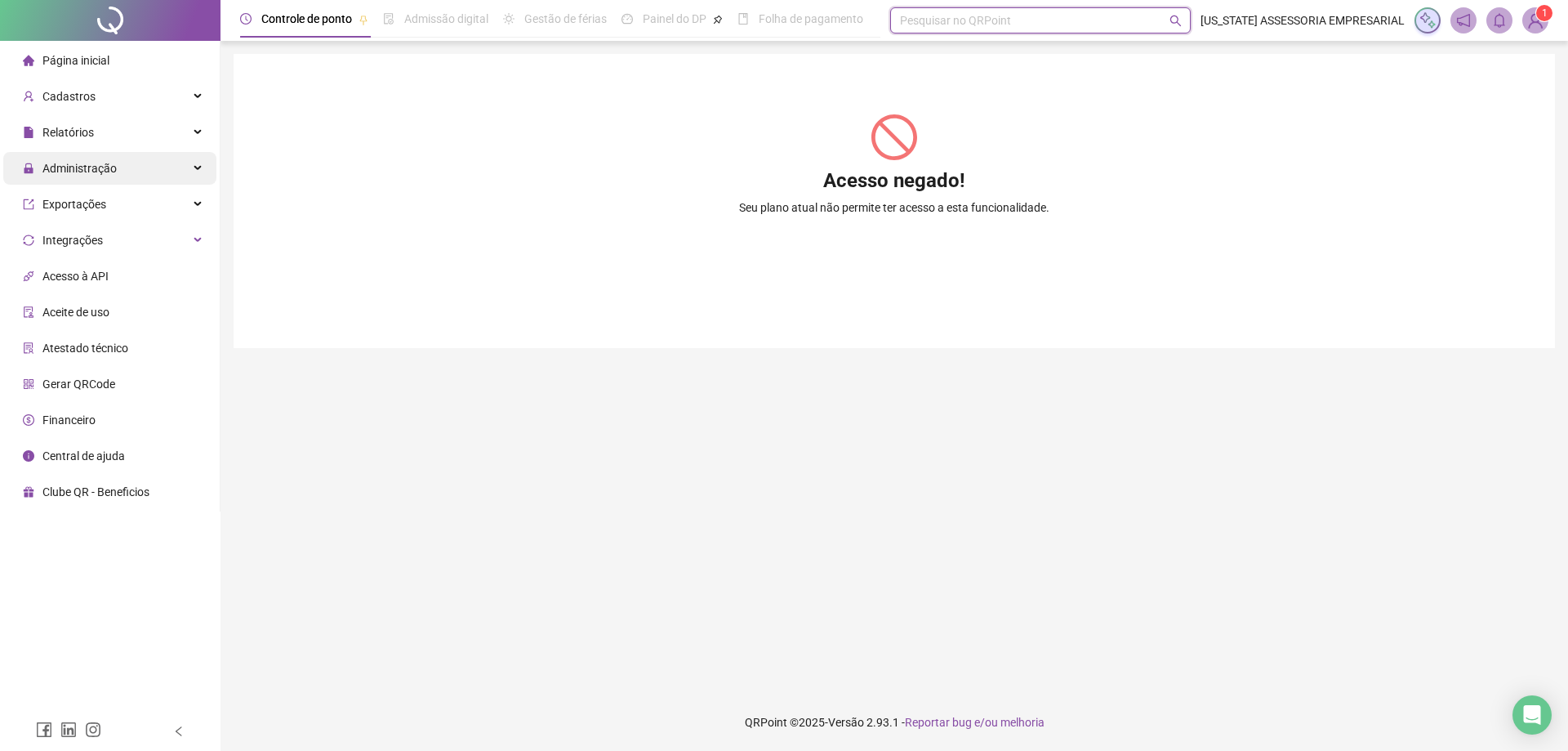
click at [100, 167] on span "Administração" at bounding box center [79, 168] width 74 height 13
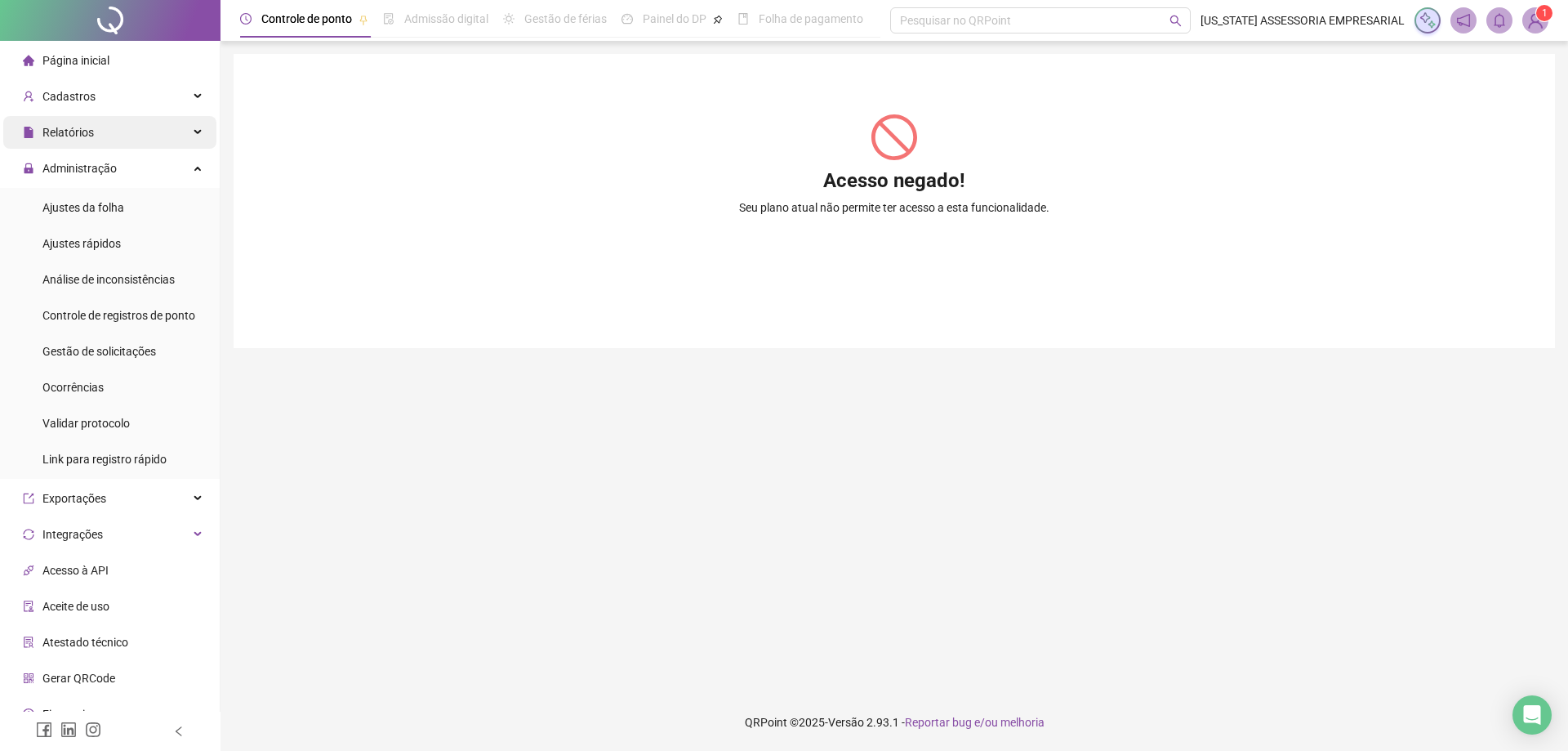
click at [113, 118] on div "Relatórios" at bounding box center [109, 132] width 213 height 32
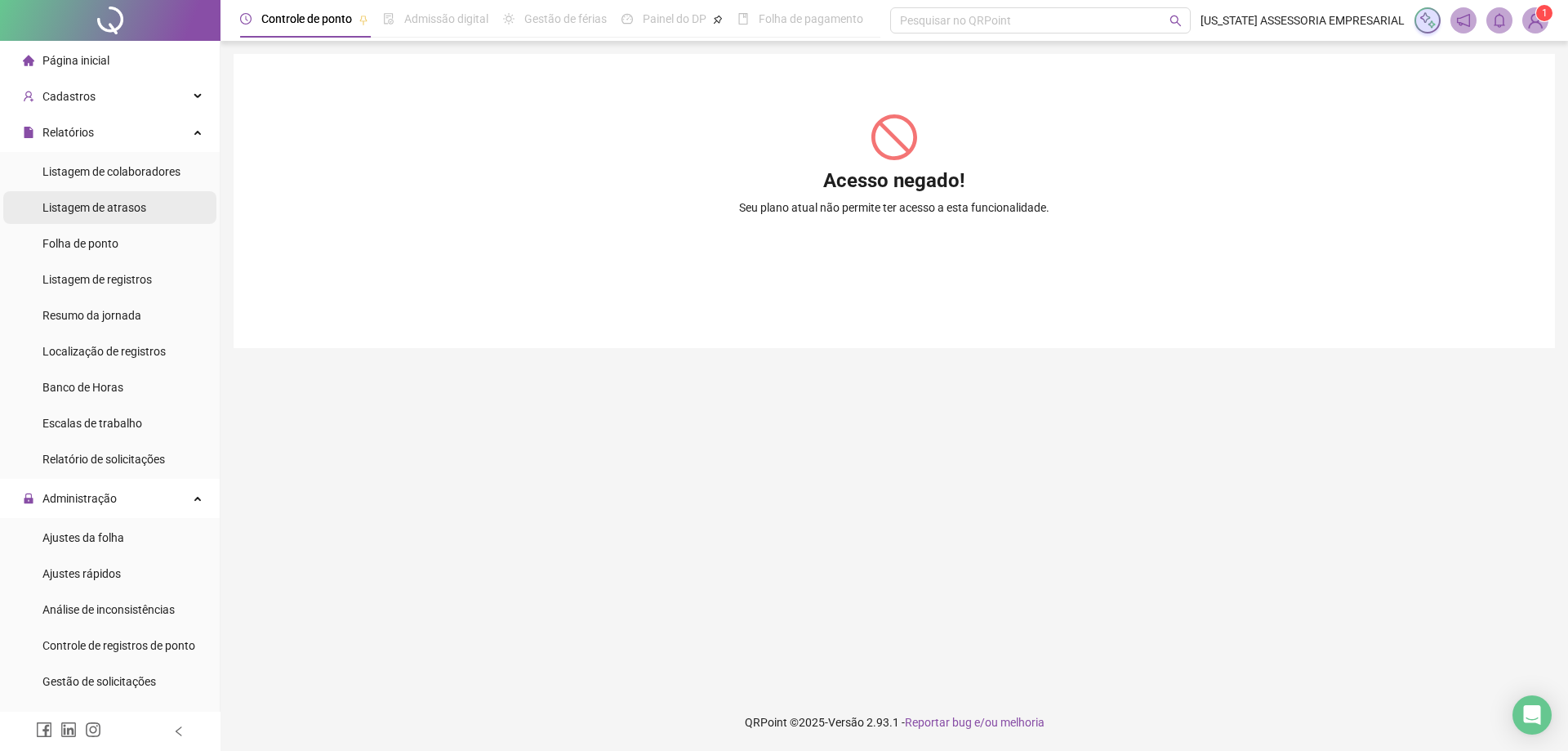
click at [113, 211] on span "Listagem de atrasos" at bounding box center [94, 207] width 104 height 13
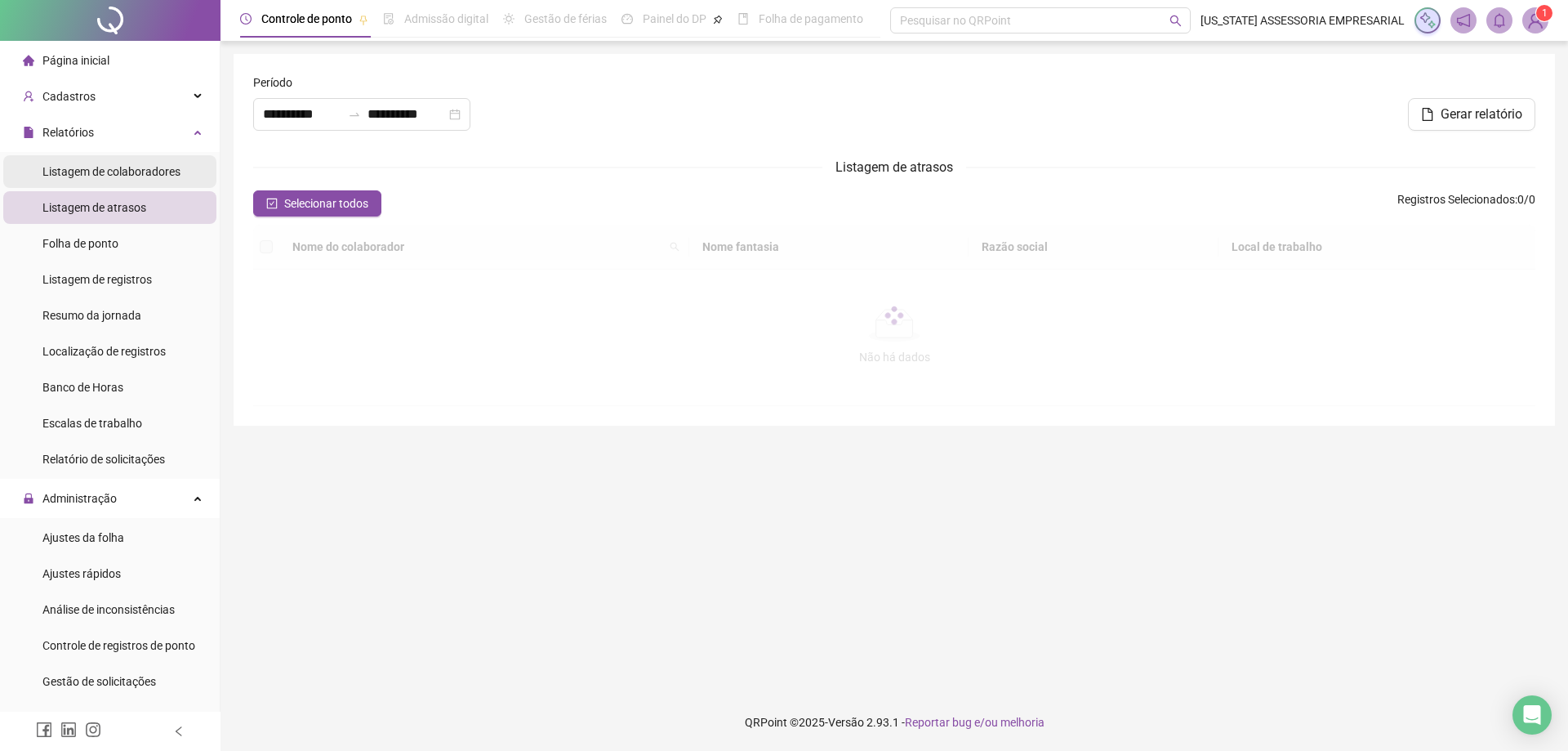
type input "**********"
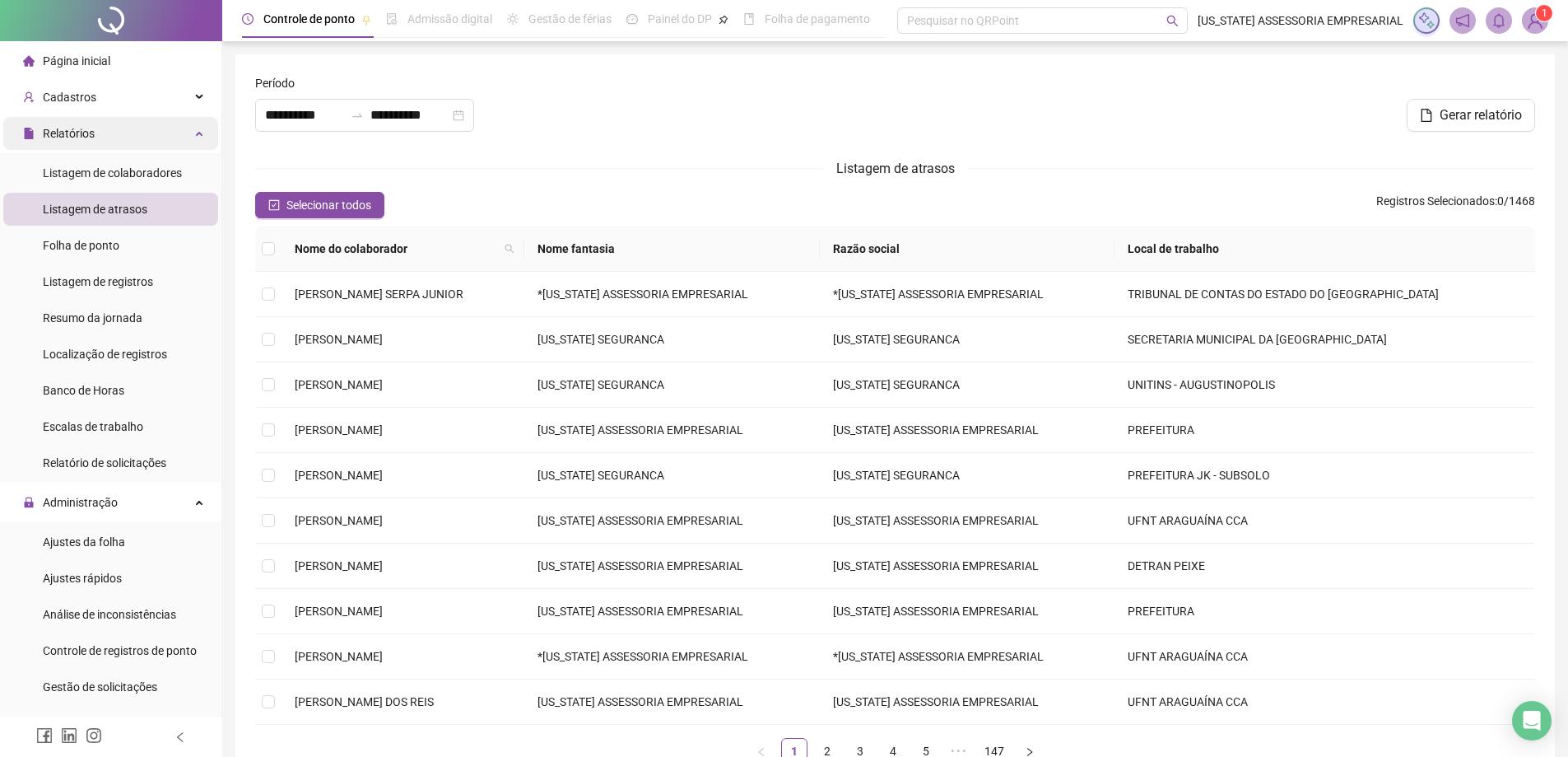
click at [139, 121] on div "Relatórios" at bounding box center [110, 133] width 215 height 33
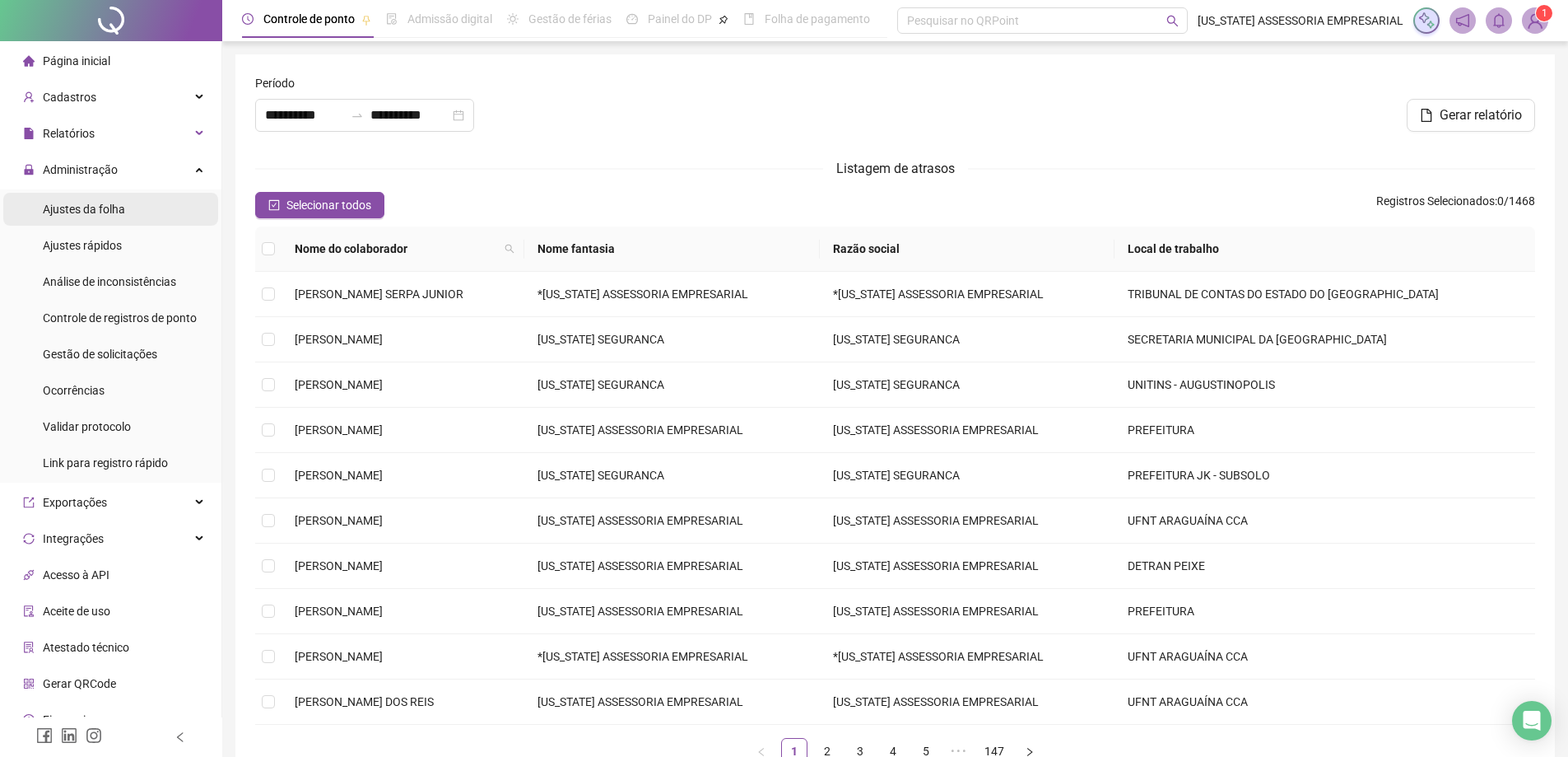
click at [115, 211] on span "Ajustes da folha" at bounding box center [83, 209] width 82 height 13
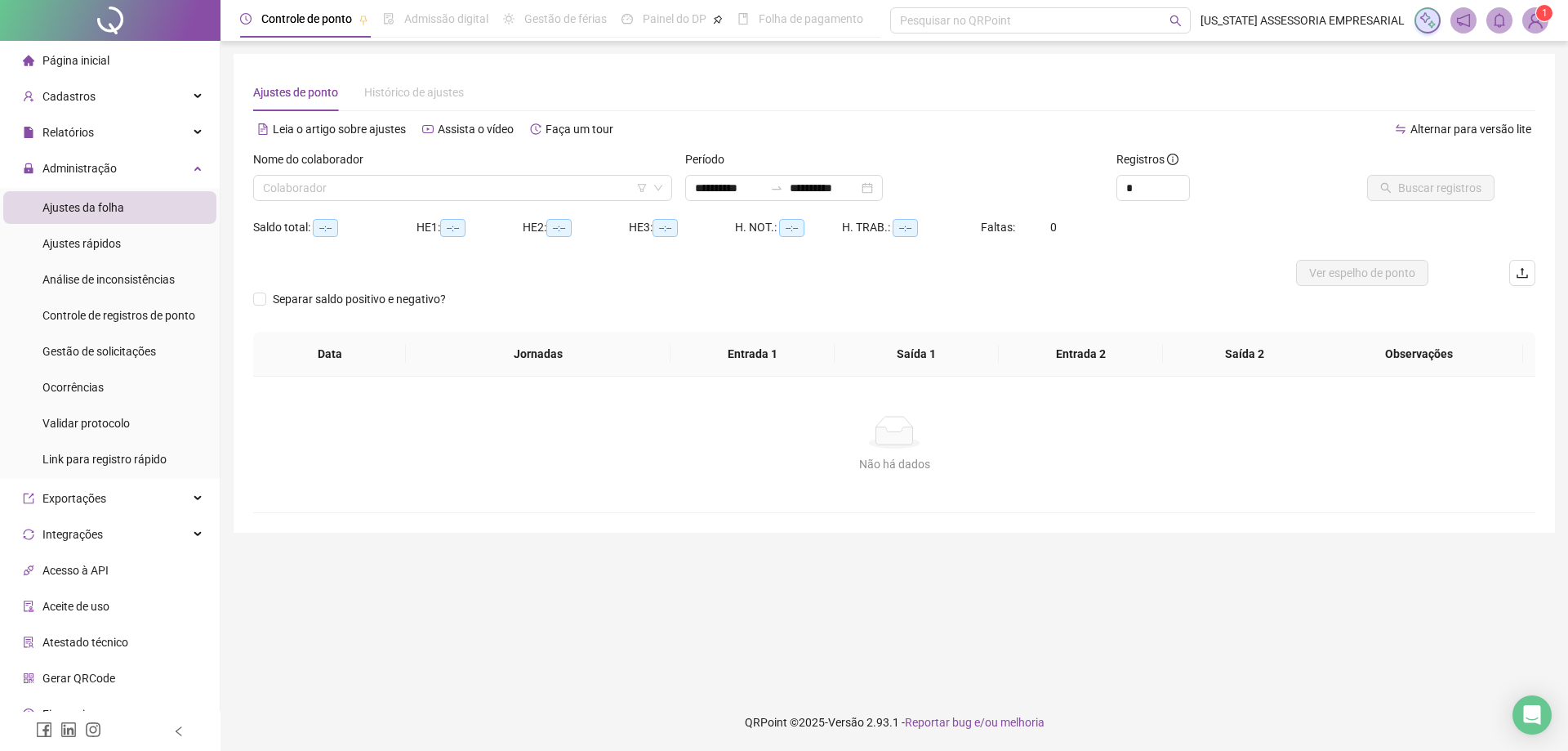
type input "**********"
click at [391, 194] on input "search" at bounding box center [455, 188] width 385 height 25
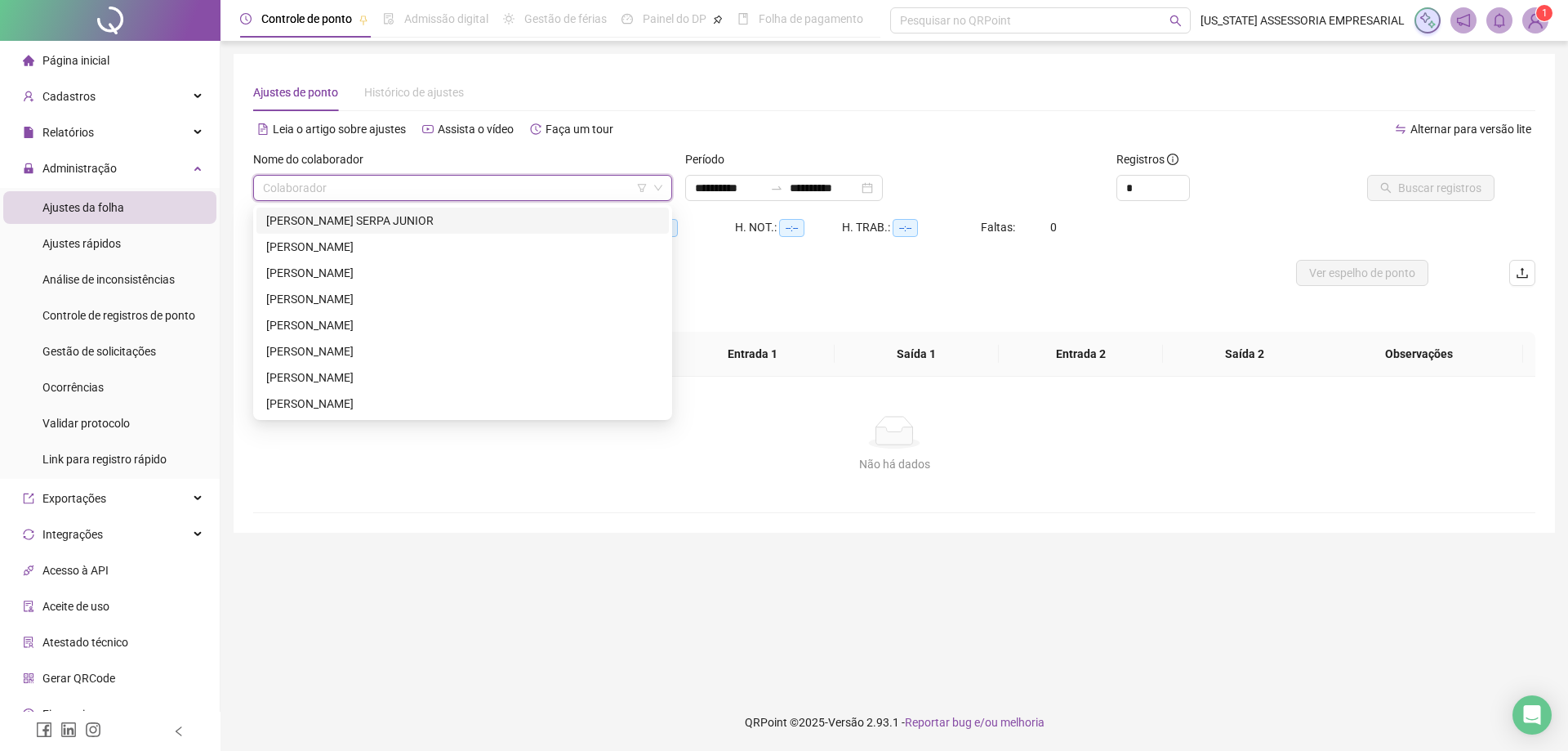
click at [337, 188] on input "search" at bounding box center [455, 188] width 385 height 25
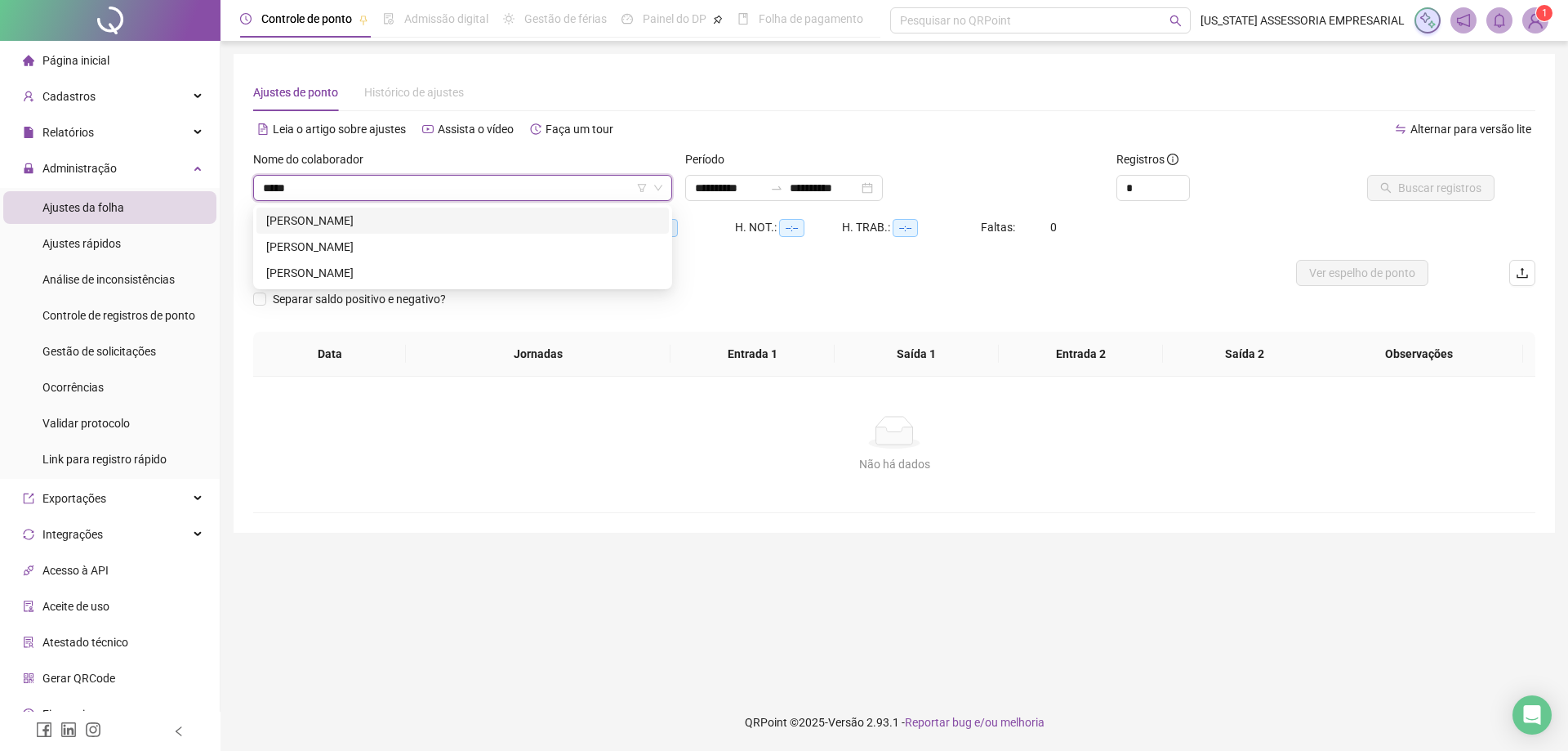
type input "******"
click at [331, 214] on div "[PERSON_NAME]" at bounding box center [462, 220] width 392 height 18
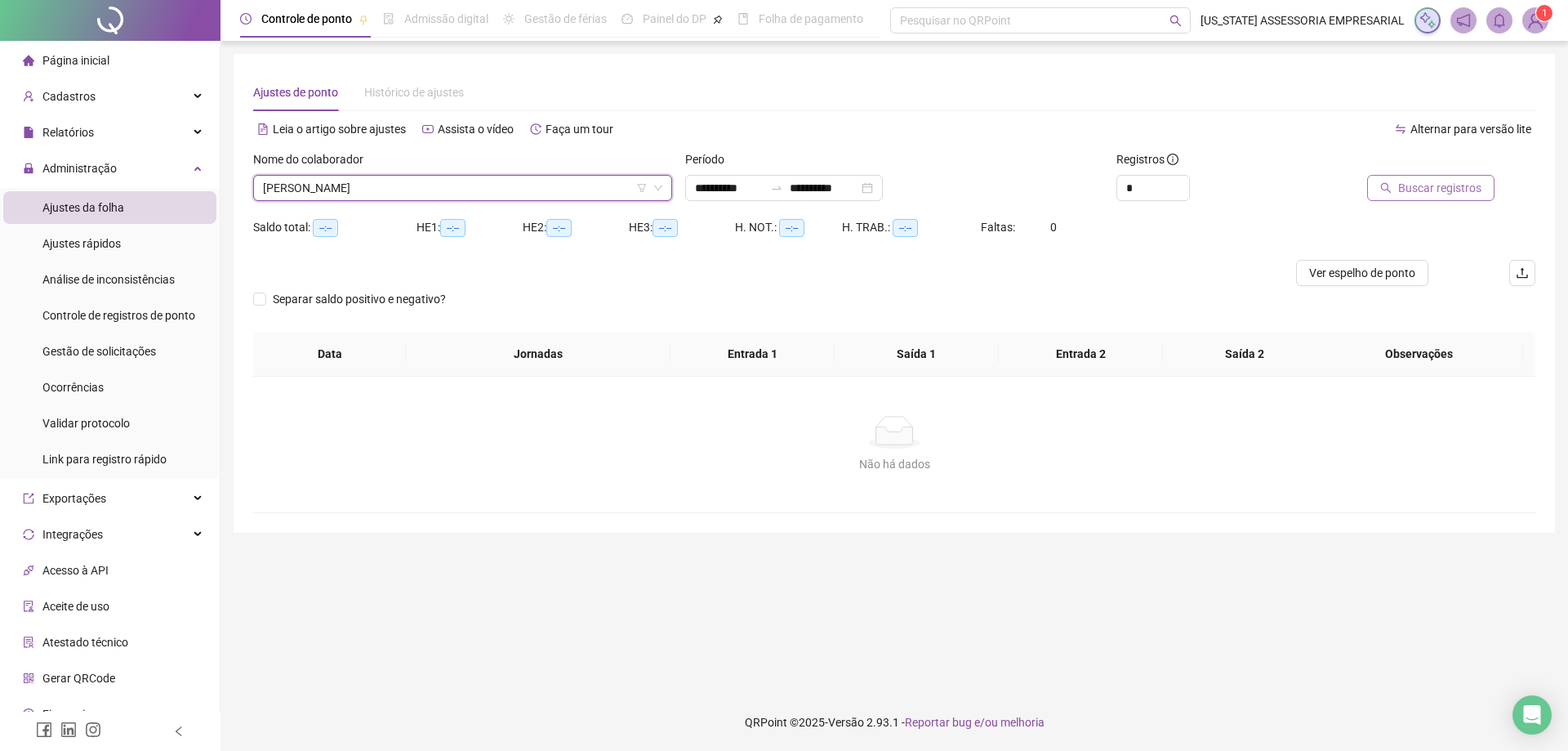
click at [1441, 191] on span "Buscar registros" at bounding box center [1439, 187] width 83 height 18
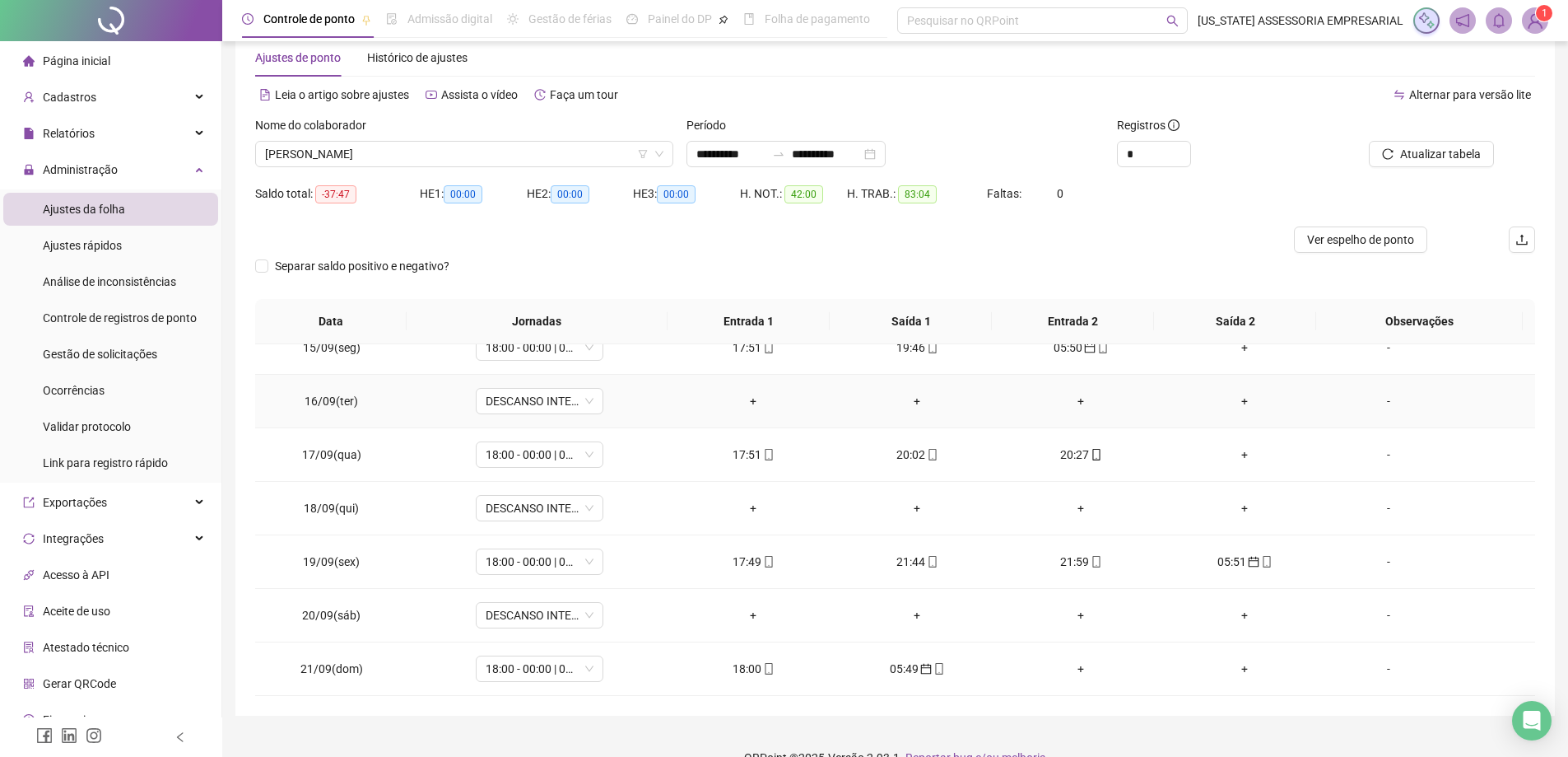
scroll to position [65, 0]
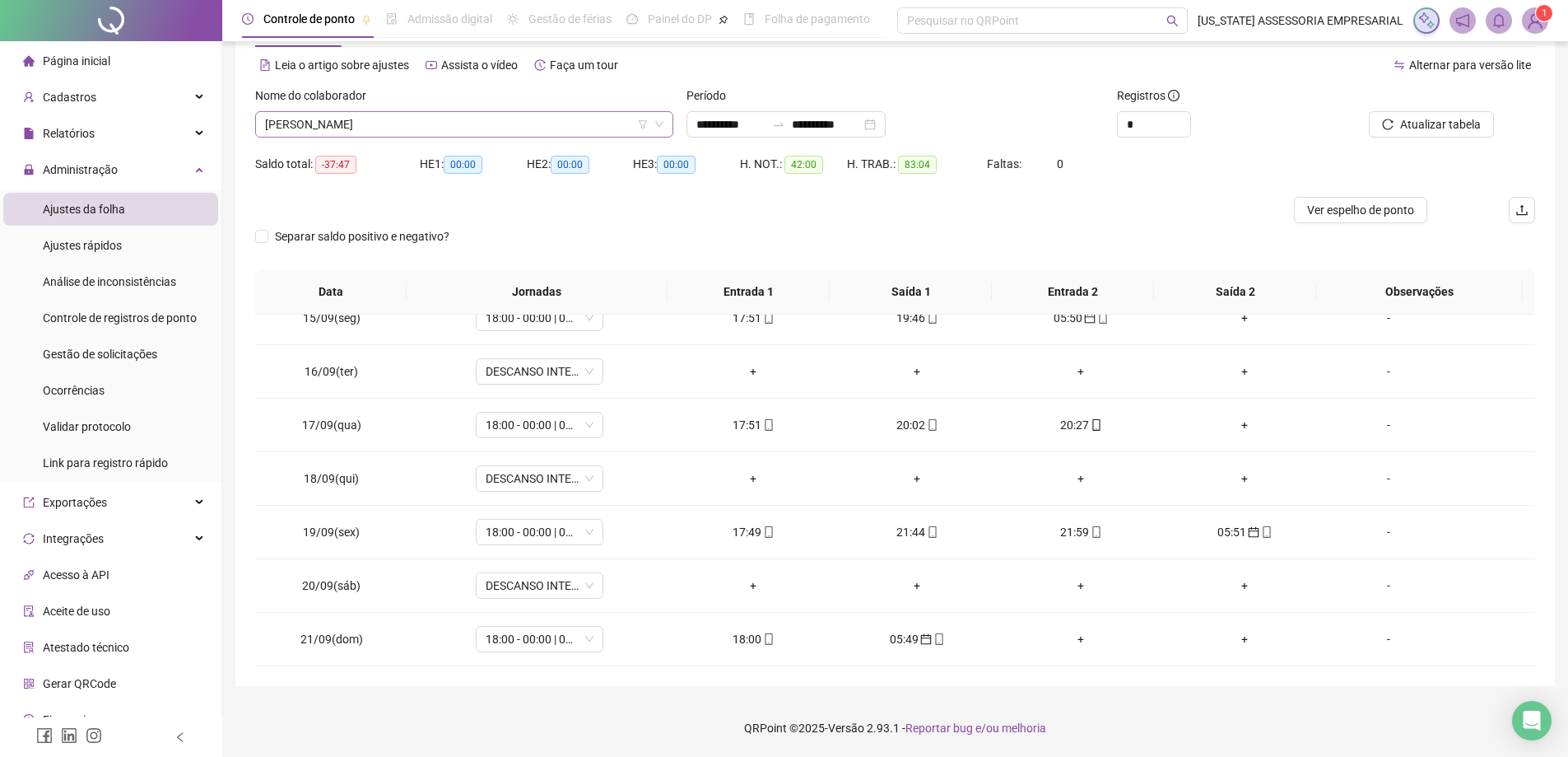
click at [318, 124] on span "[PERSON_NAME]" at bounding box center [464, 124] width 398 height 25
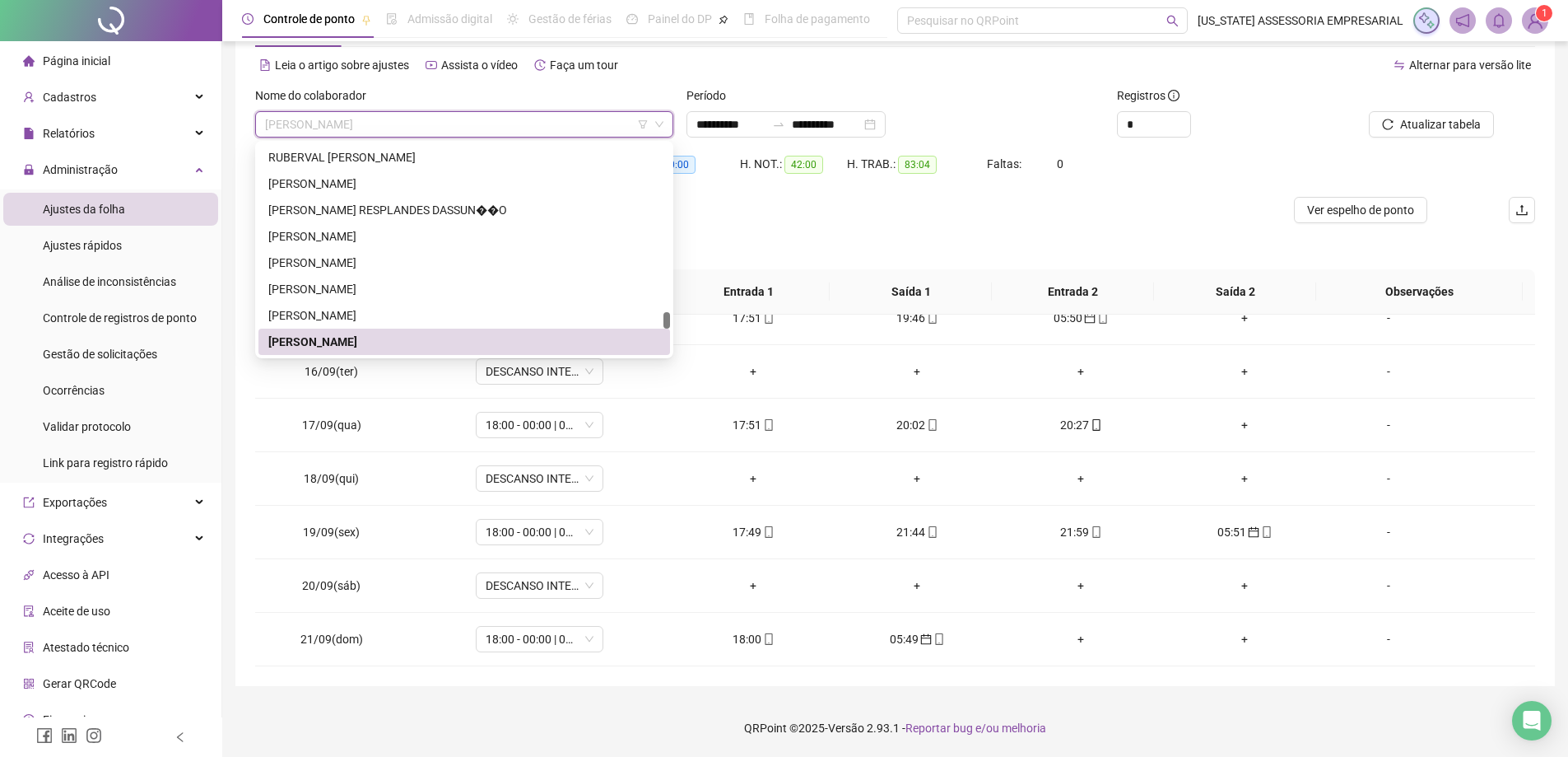
click at [318, 124] on span "[PERSON_NAME]" at bounding box center [464, 124] width 398 height 25
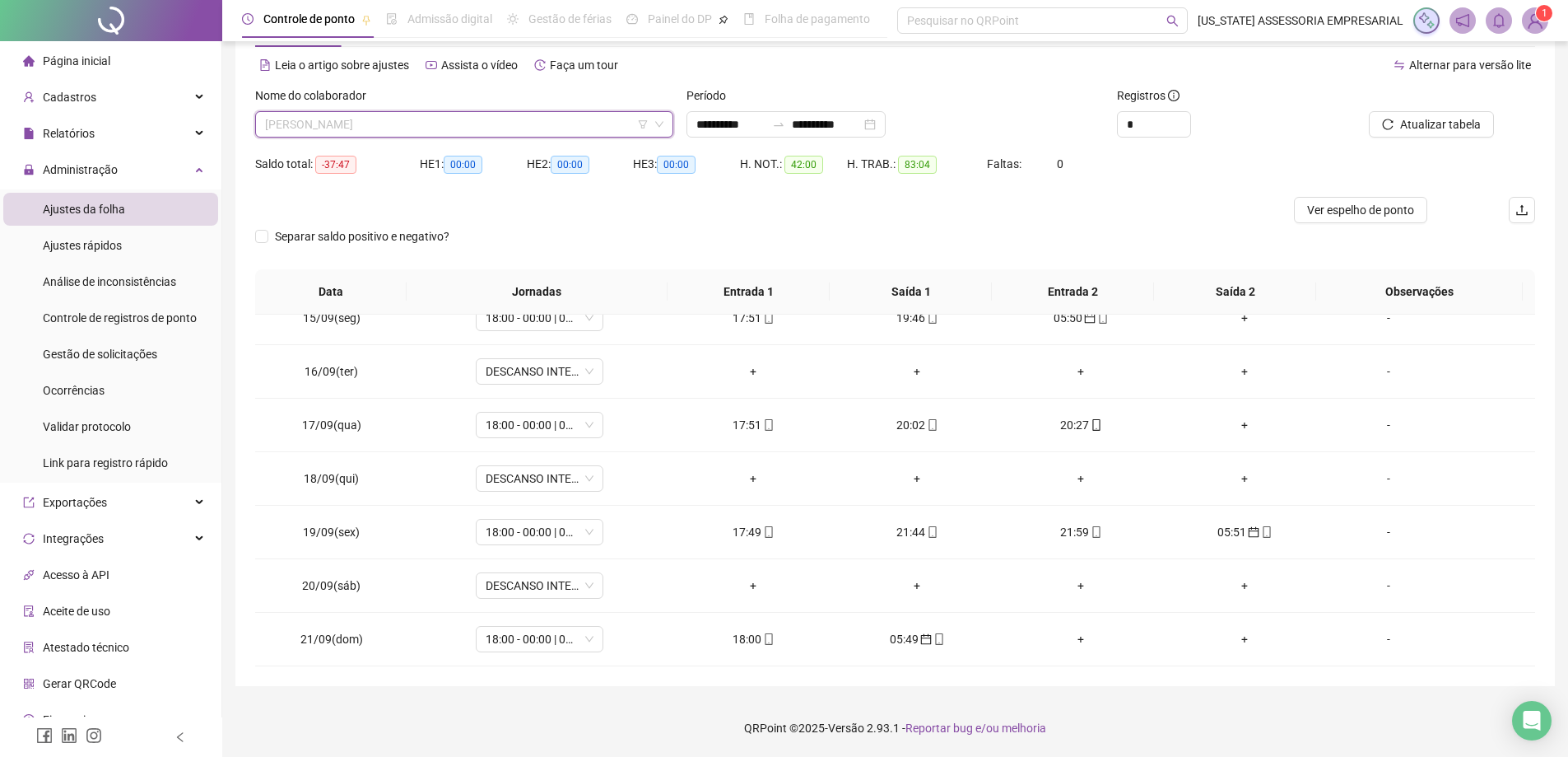
click at [318, 124] on span "[PERSON_NAME]" at bounding box center [464, 124] width 398 height 25
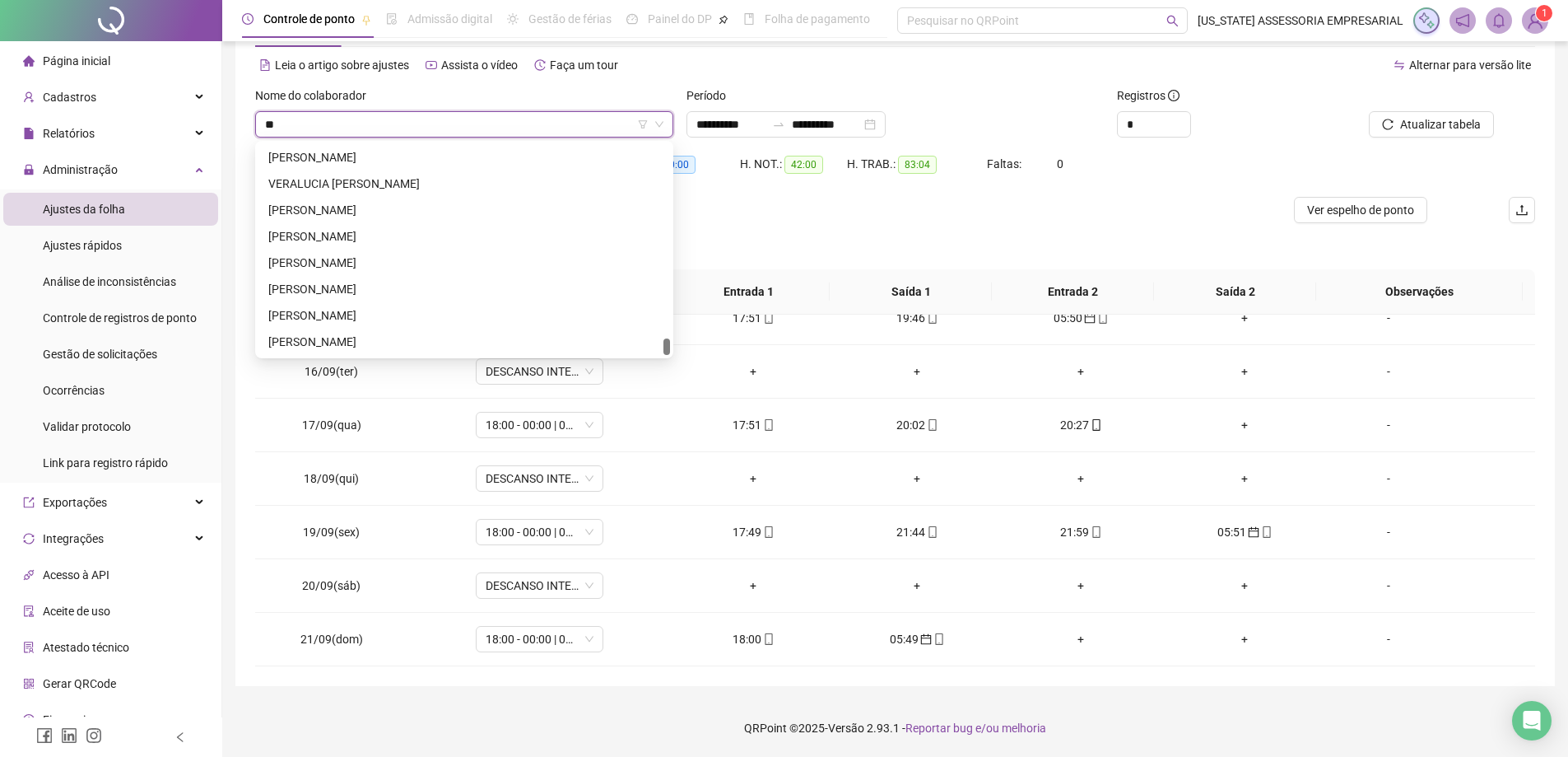
type input "***"
click at [349, 231] on div "[PERSON_NAME]" at bounding box center [464, 236] width 392 height 18
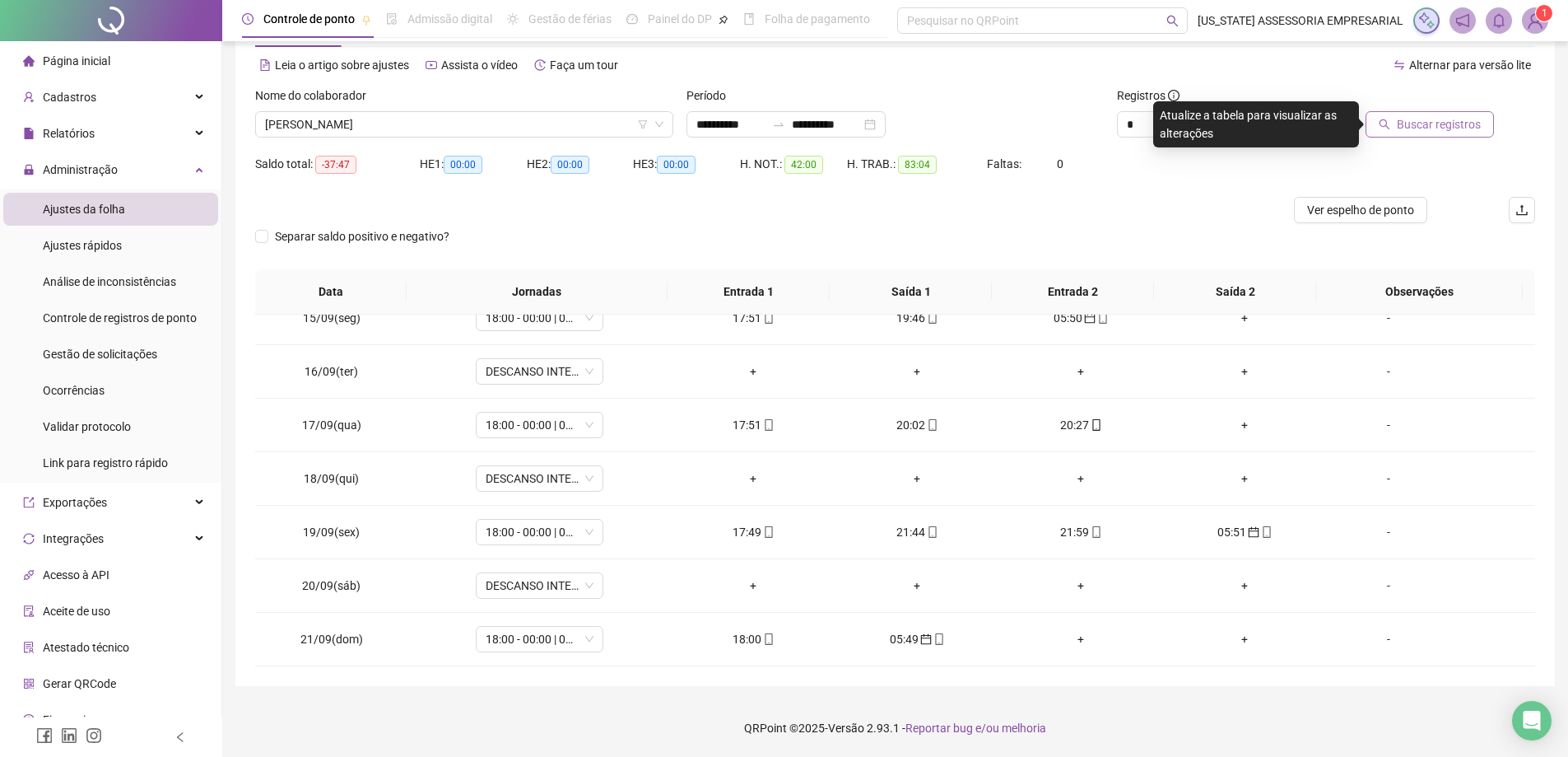
click at [1431, 127] on span "Buscar registros" at bounding box center [1438, 124] width 84 height 18
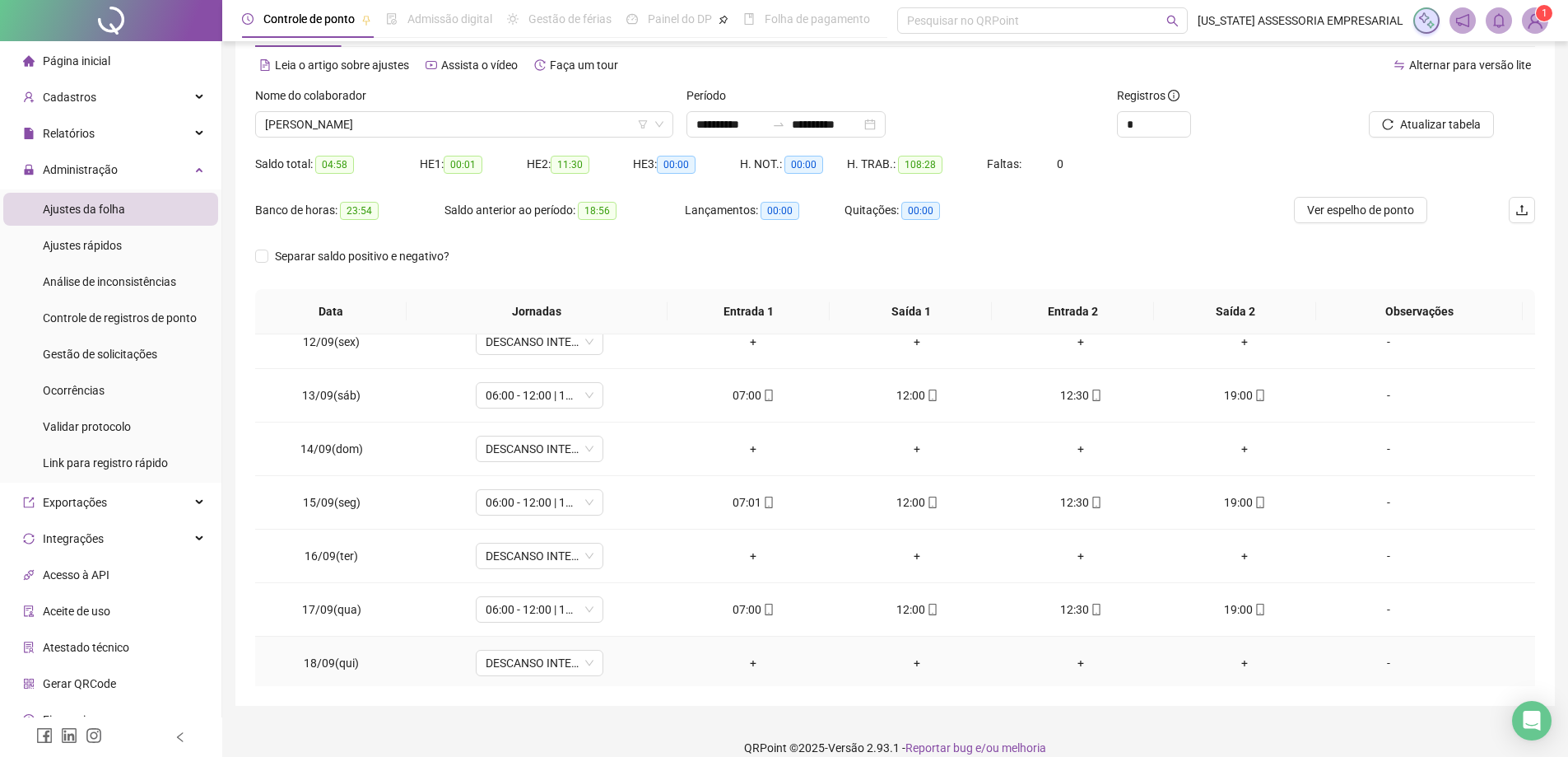
scroll to position [772, 0]
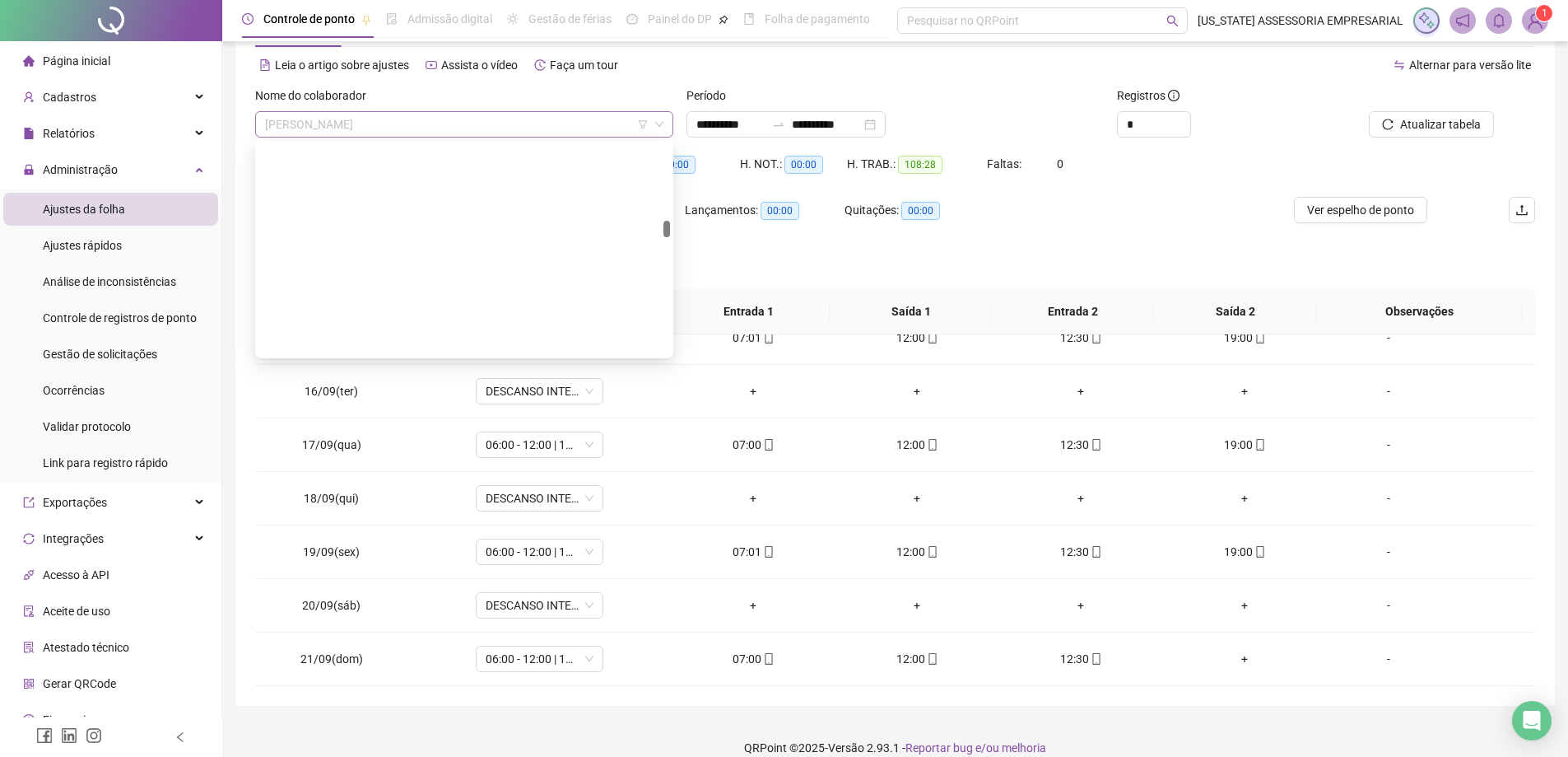
click at [340, 122] on span "[PERSON_NAME]" at bounding box center [464, 124] width 398 height 25
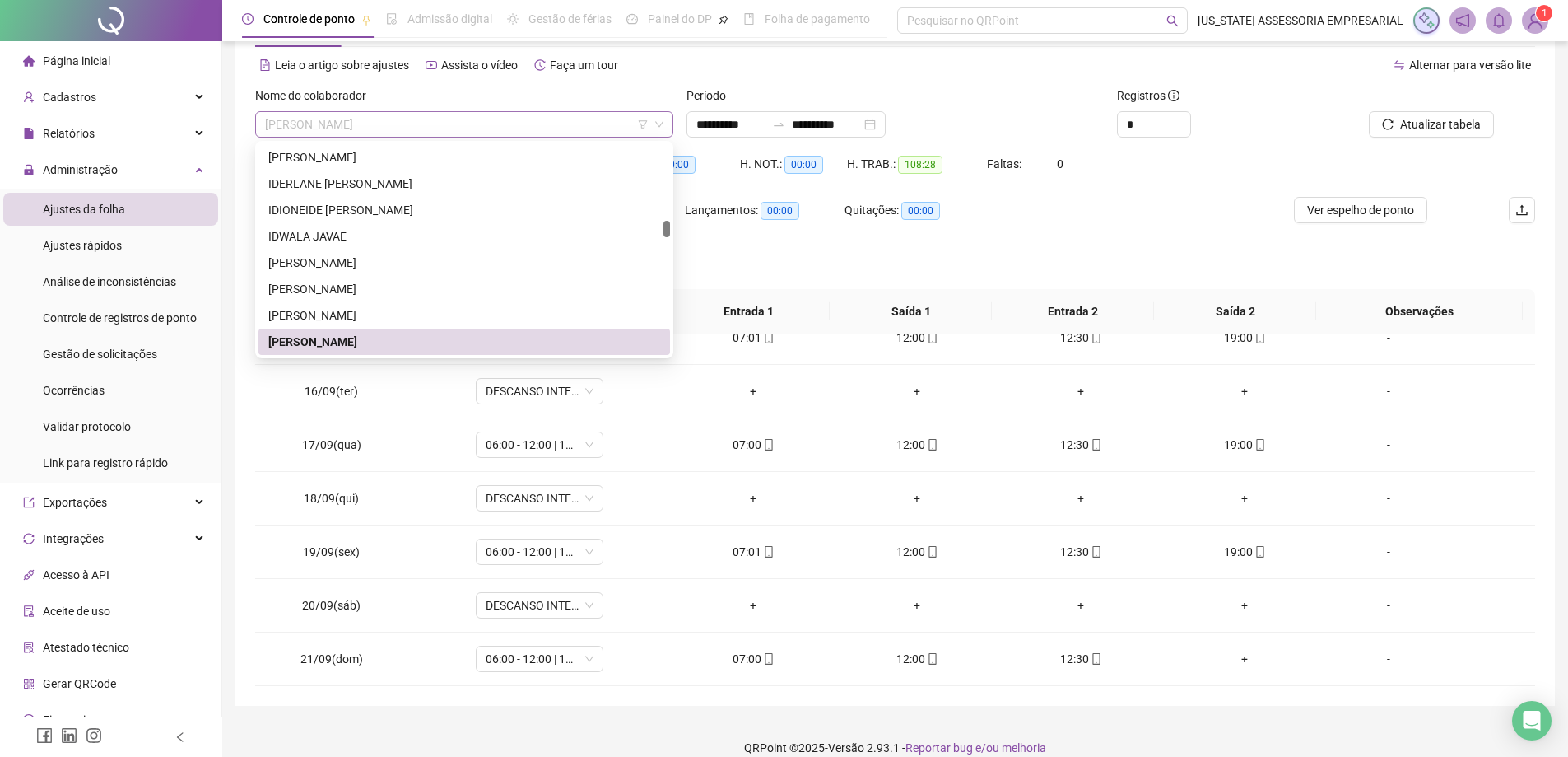
click at [340, 122] on span "[PERSON_NAME]" at bounding box center [464, 124] width 398 height 25
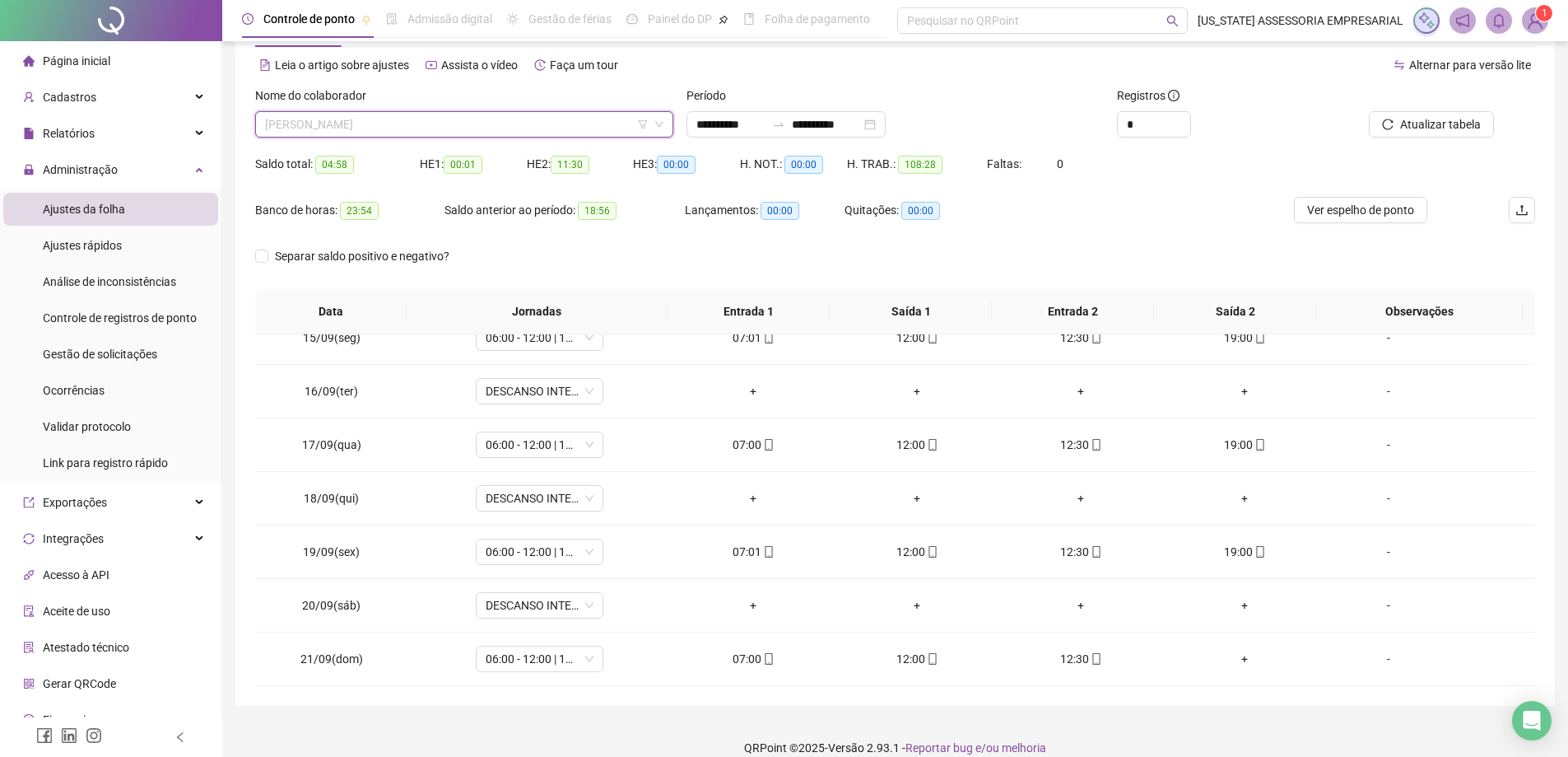
click at [340, 122] on span "[PERSON_NAME]" at bounding box center [464, 124] width 398 height 25
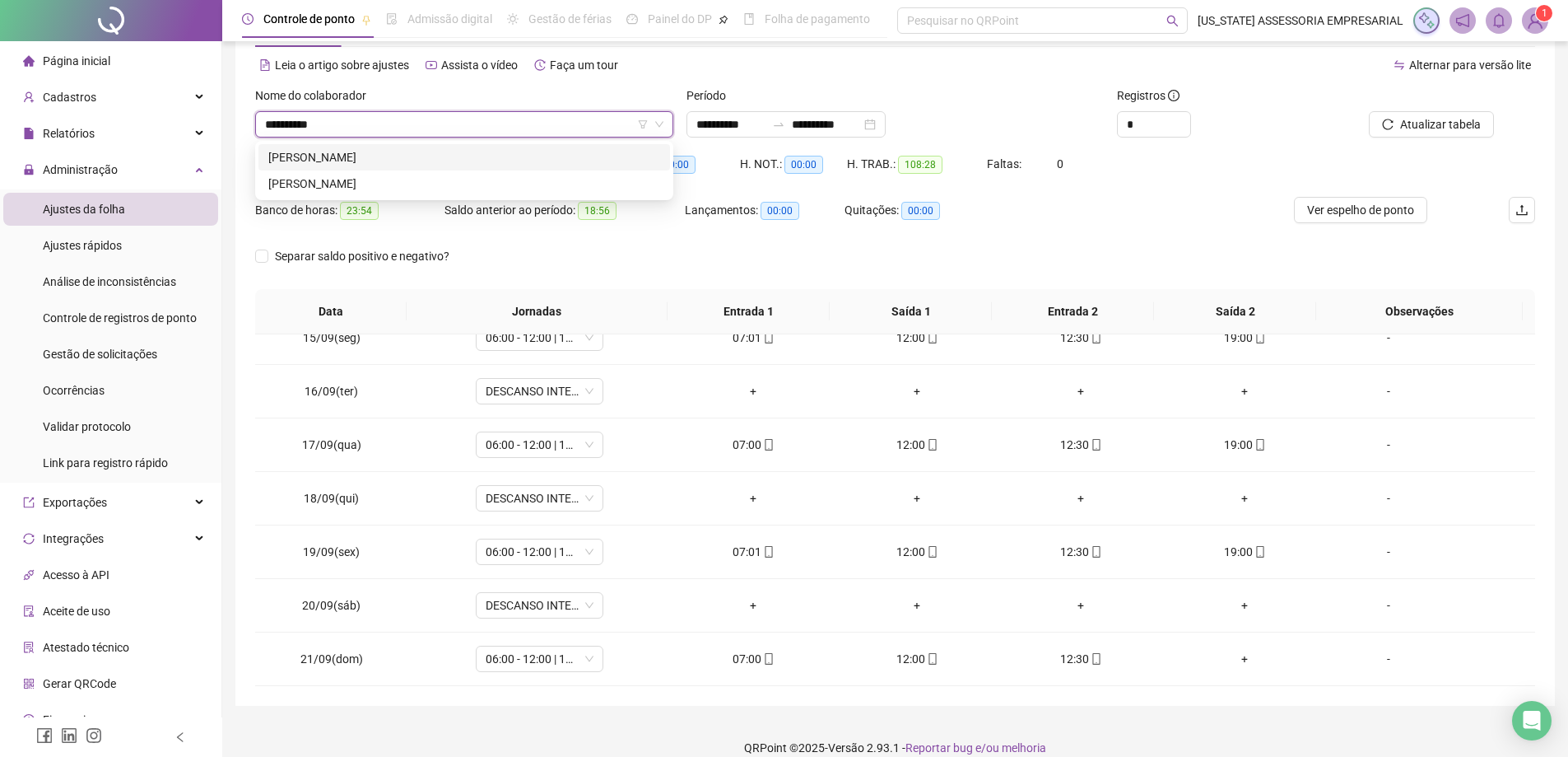
type input "**********"
click at [428, 146] on div "[PERSON_NAME]" at bounding box center [463, 157] width 411 height 26
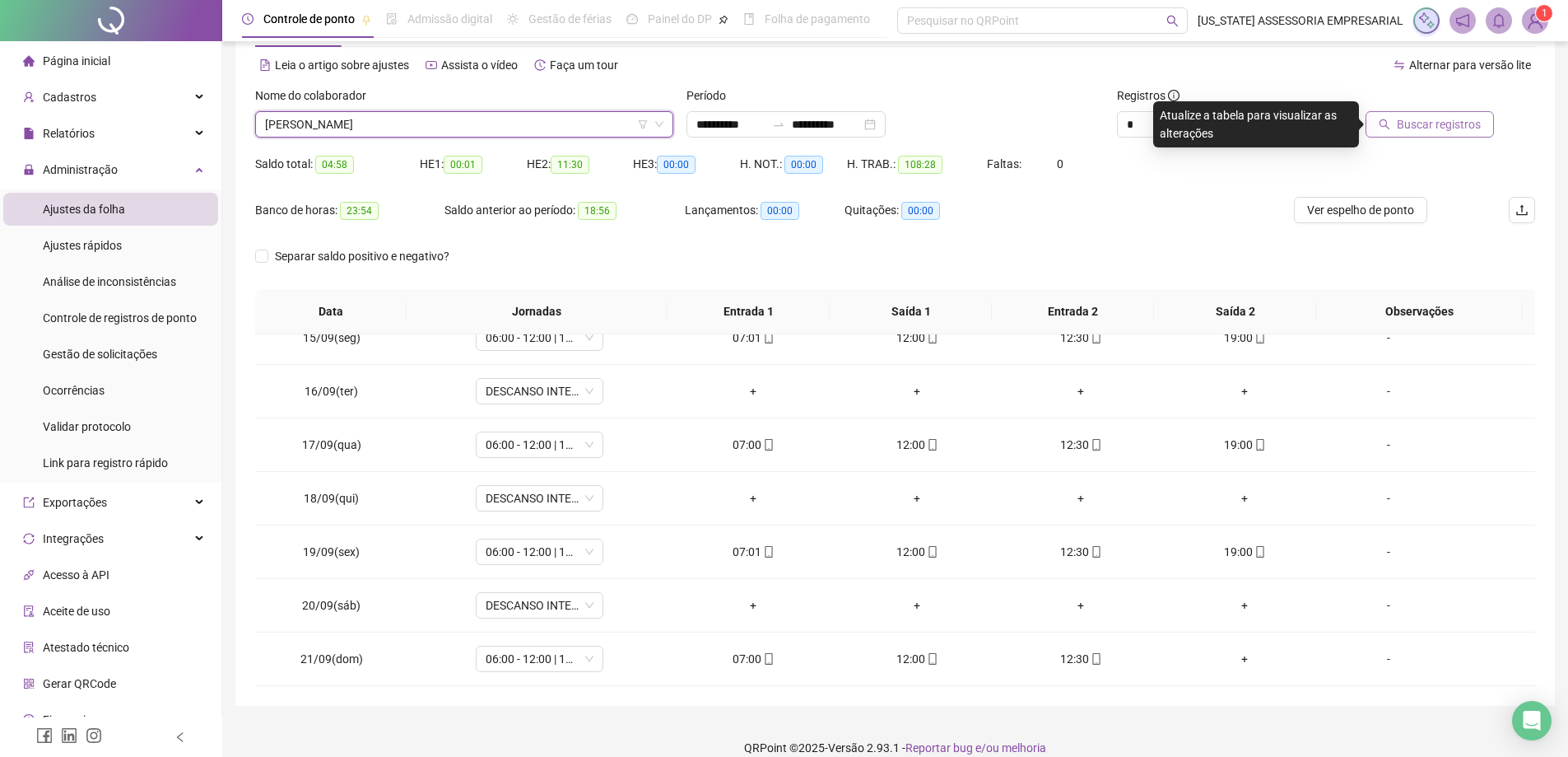
click at [1451, 122] on span "Buscar registros" at bounding box center [1438, 124] width 84 height 18
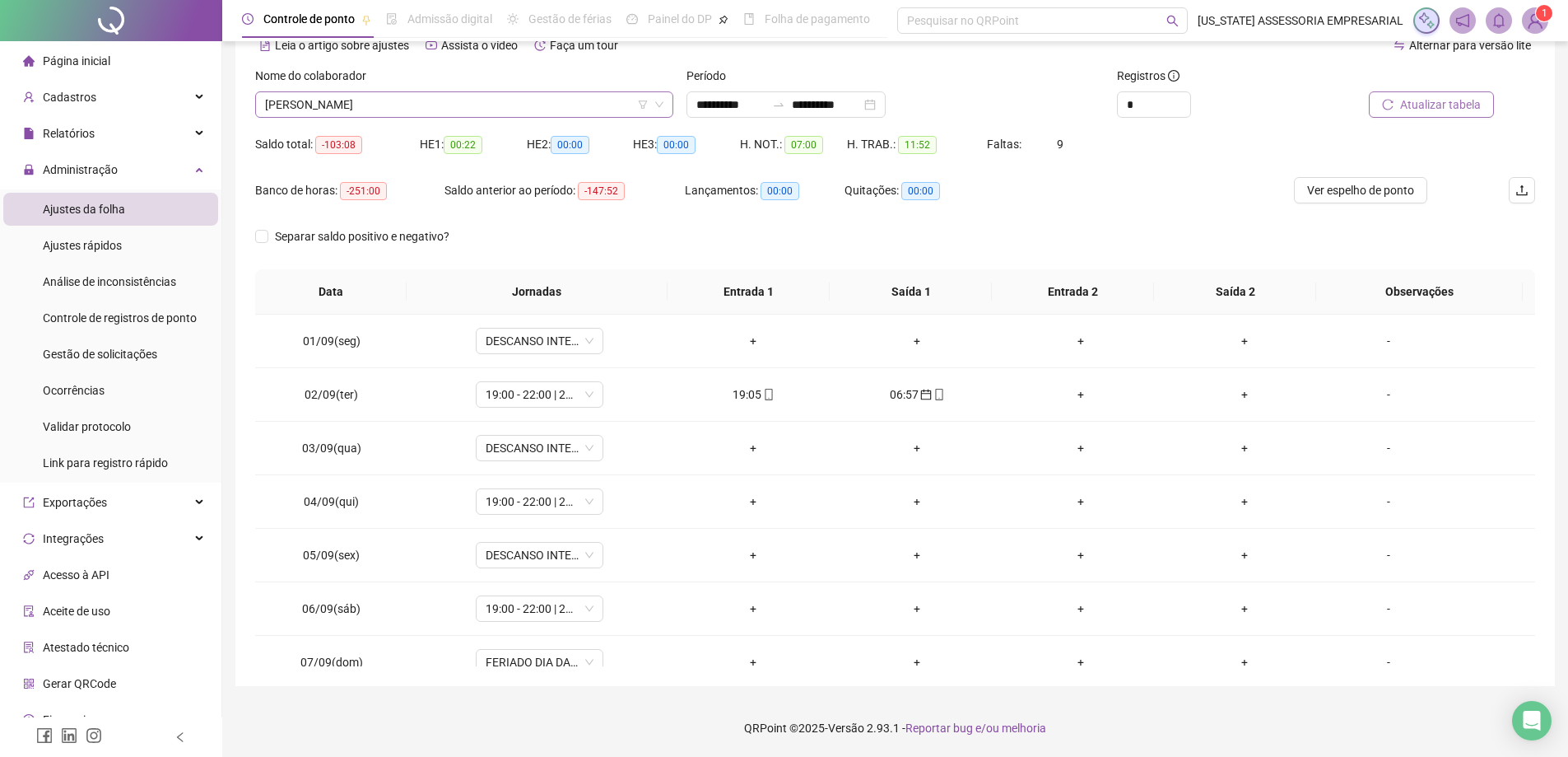
click at [451, 111] on span "[PERSON_NAME]" at bounding box center [464, 105] width 398 height 25
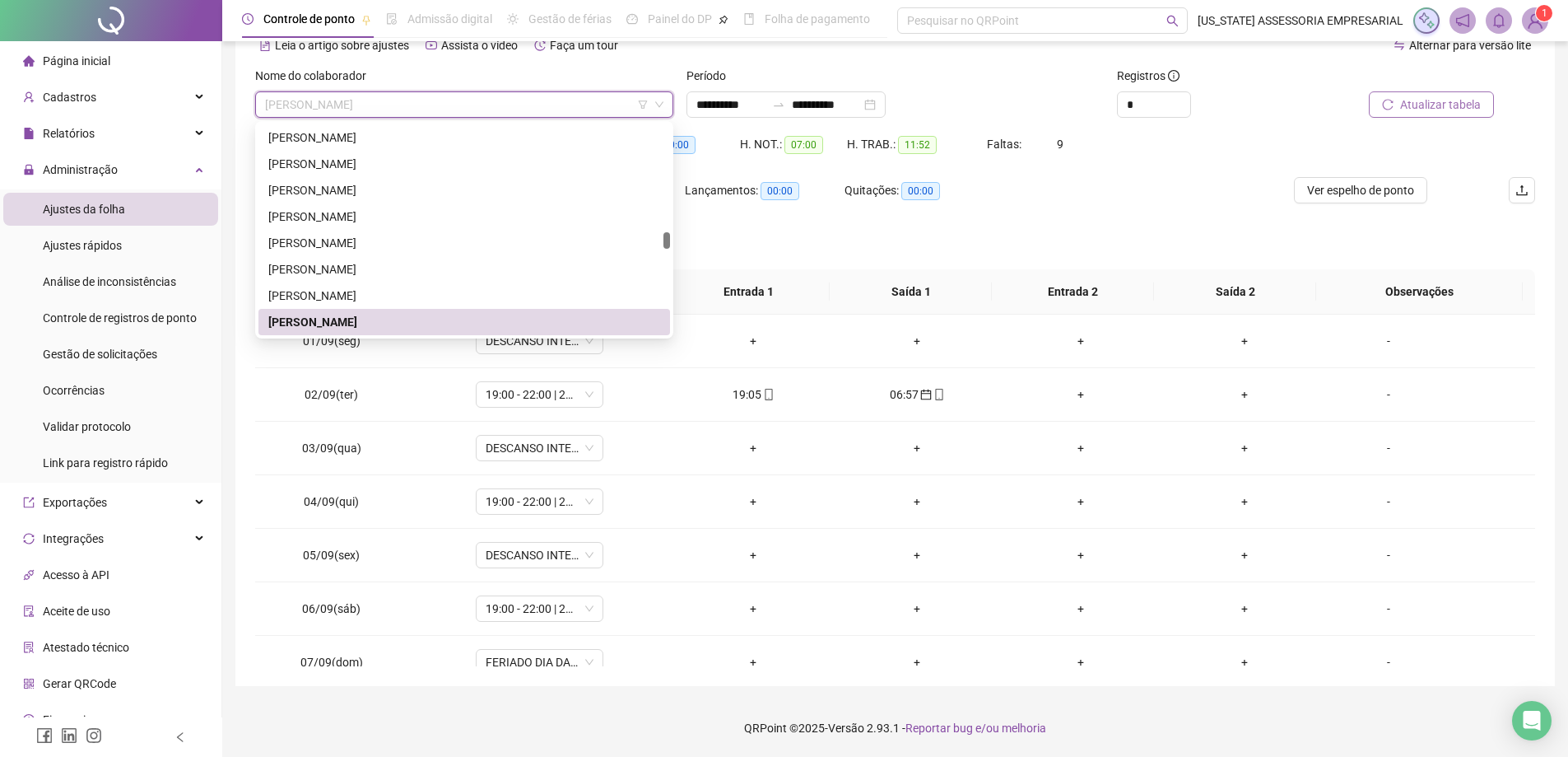
click at [456, 103] on span "[PERSON_NAME]" at bounding box center [464, 105] width 398 height 25
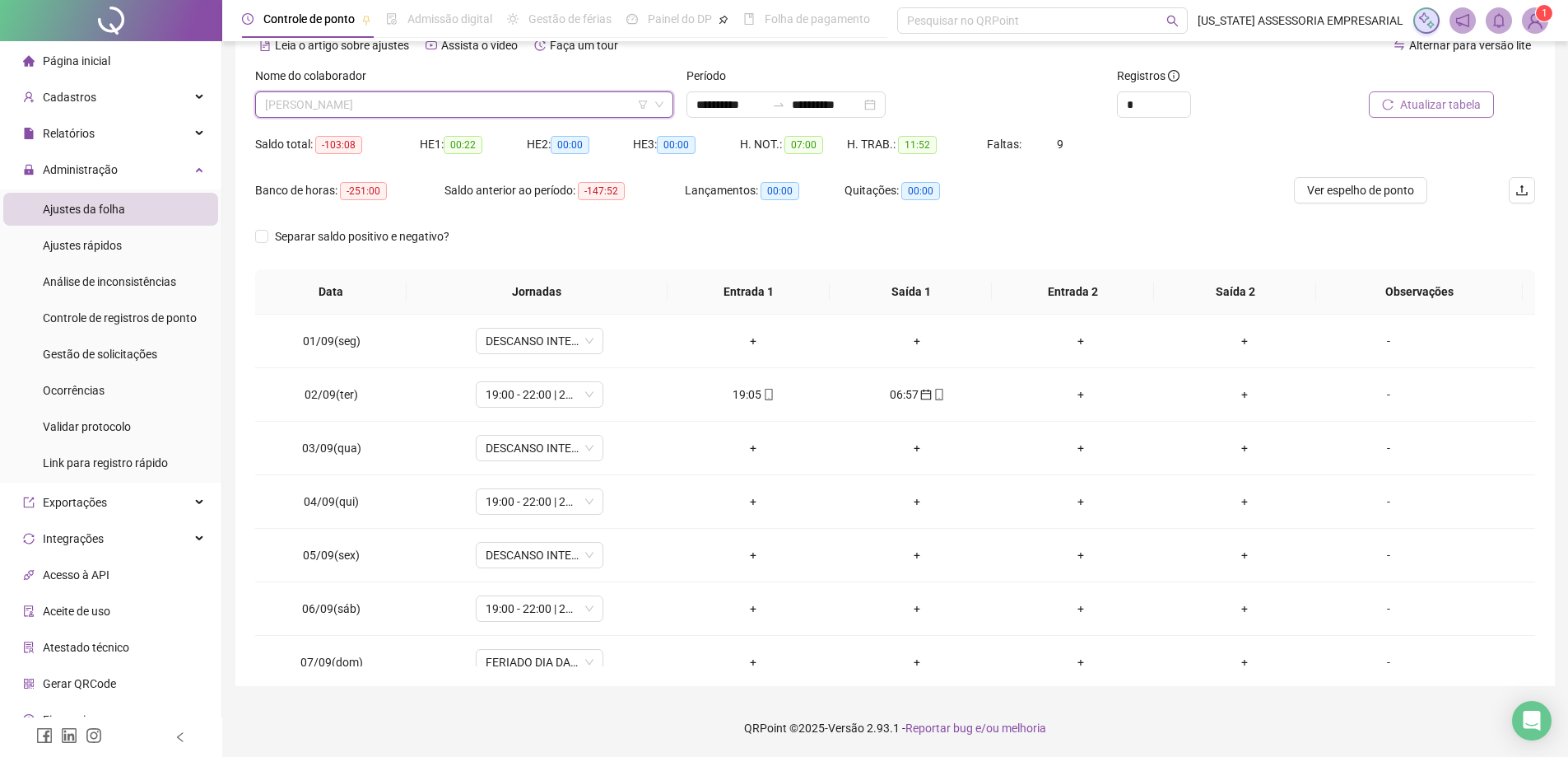
click at [456, 101] on span "[PERSON_NAME]" at bounding box center [464, 105] width 398 height 25
type input "**********"
click at [430, 144] on div "[PERSON_NAME] DE MACEDO" at bounding box center [464, 137] width 392 height 18
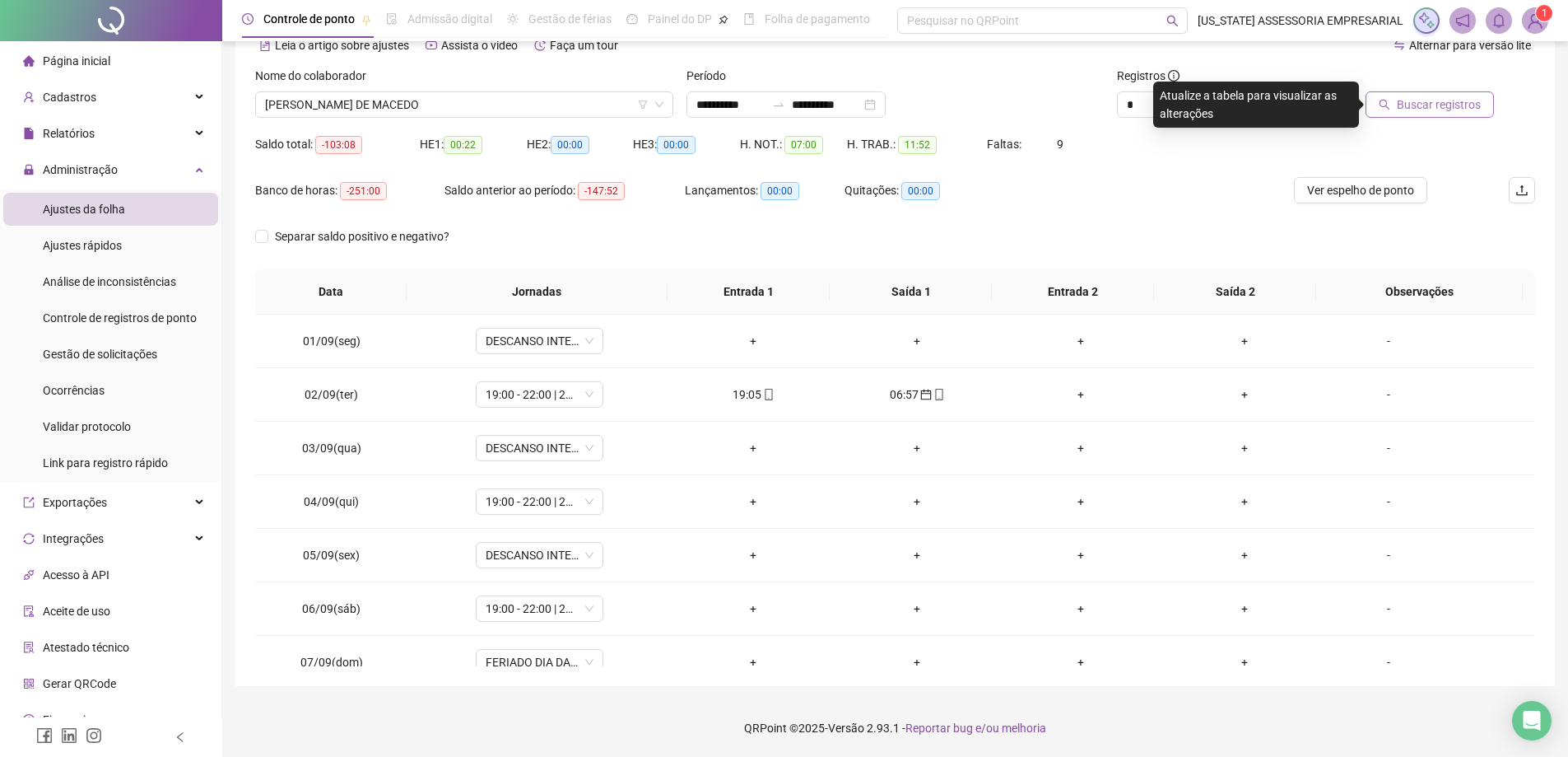
click at [1422, 97] on span "Buscar registros" at bounding box center [1438, 104] width 84 height 18
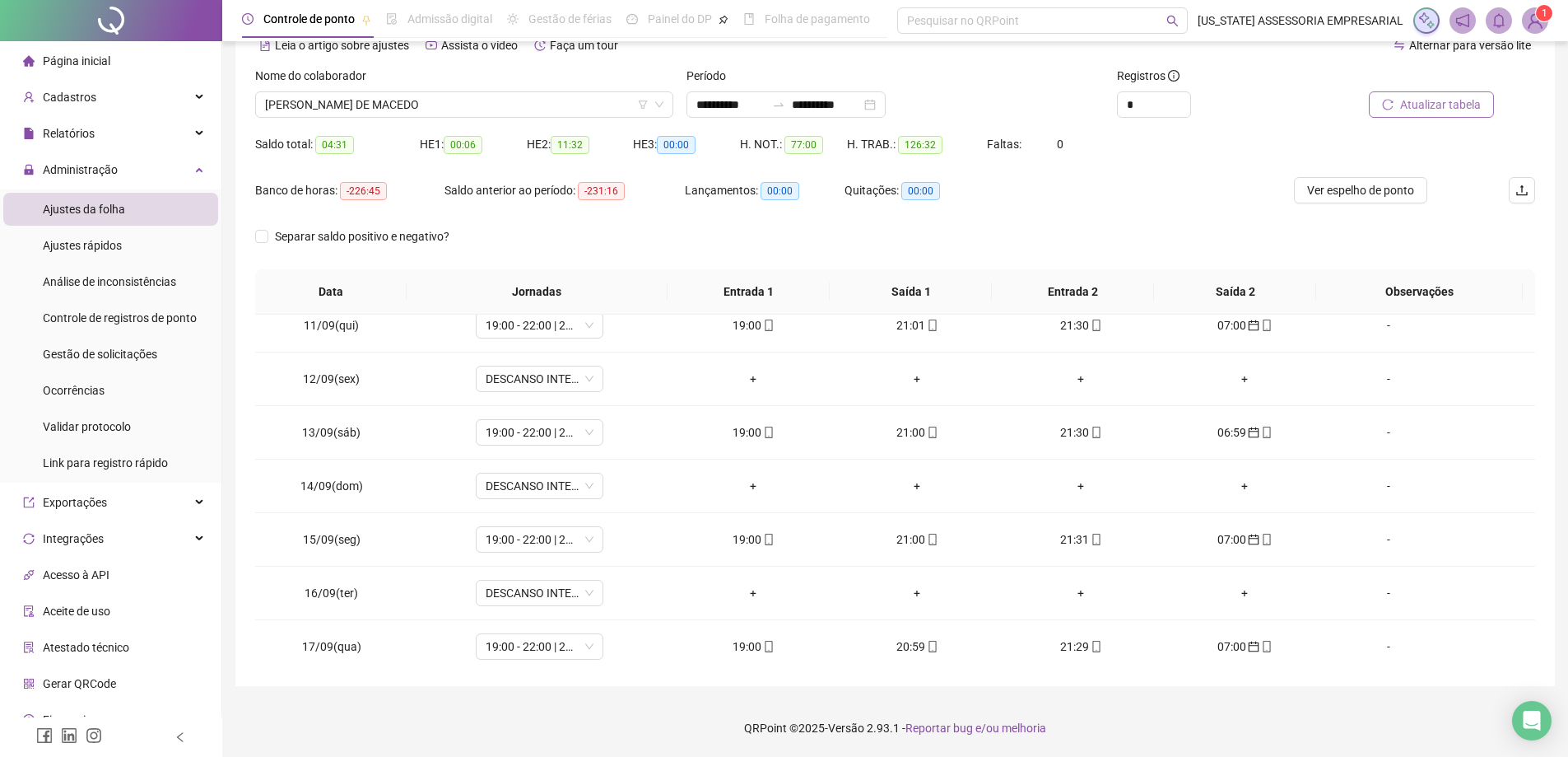
scroll to position [772, 0]
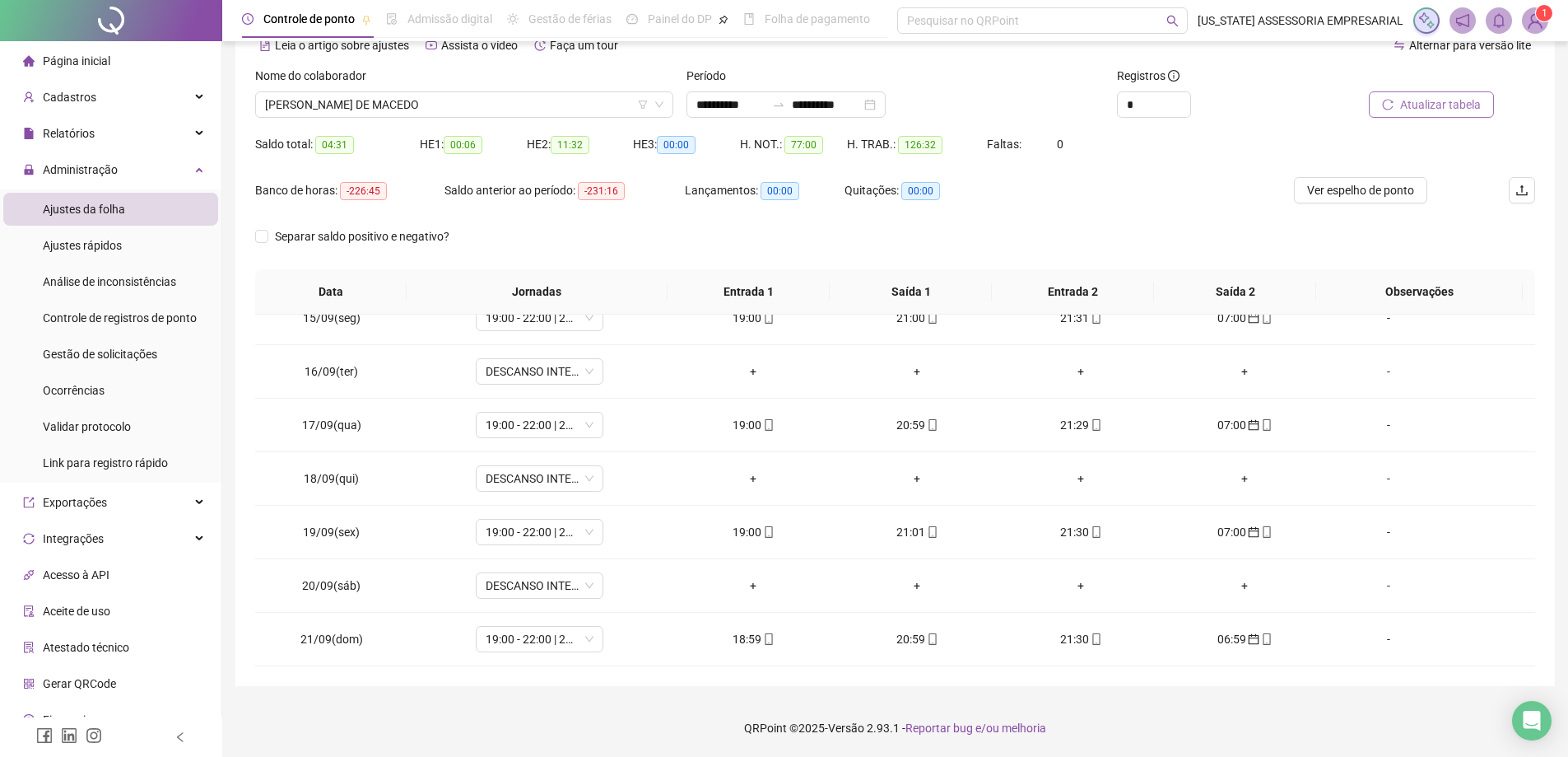
click at [419, 86] on div "Nome do colaborador" at bounding box center [464, 79] width 418 height 25
click at [421, 105] on span "[PERSON_NAME] DE MACEDO" at bounding box center [464, 105] width 398 height 25
click at [417, 98] on span "[PERSON_NAME] DE MACEDO" at bounding box center [464, 105] width 398 height 25
click at [424, 105] on span "[PERSON_NAME] DE MACEDO" at bounding box center [464, 105] width 398 height 25
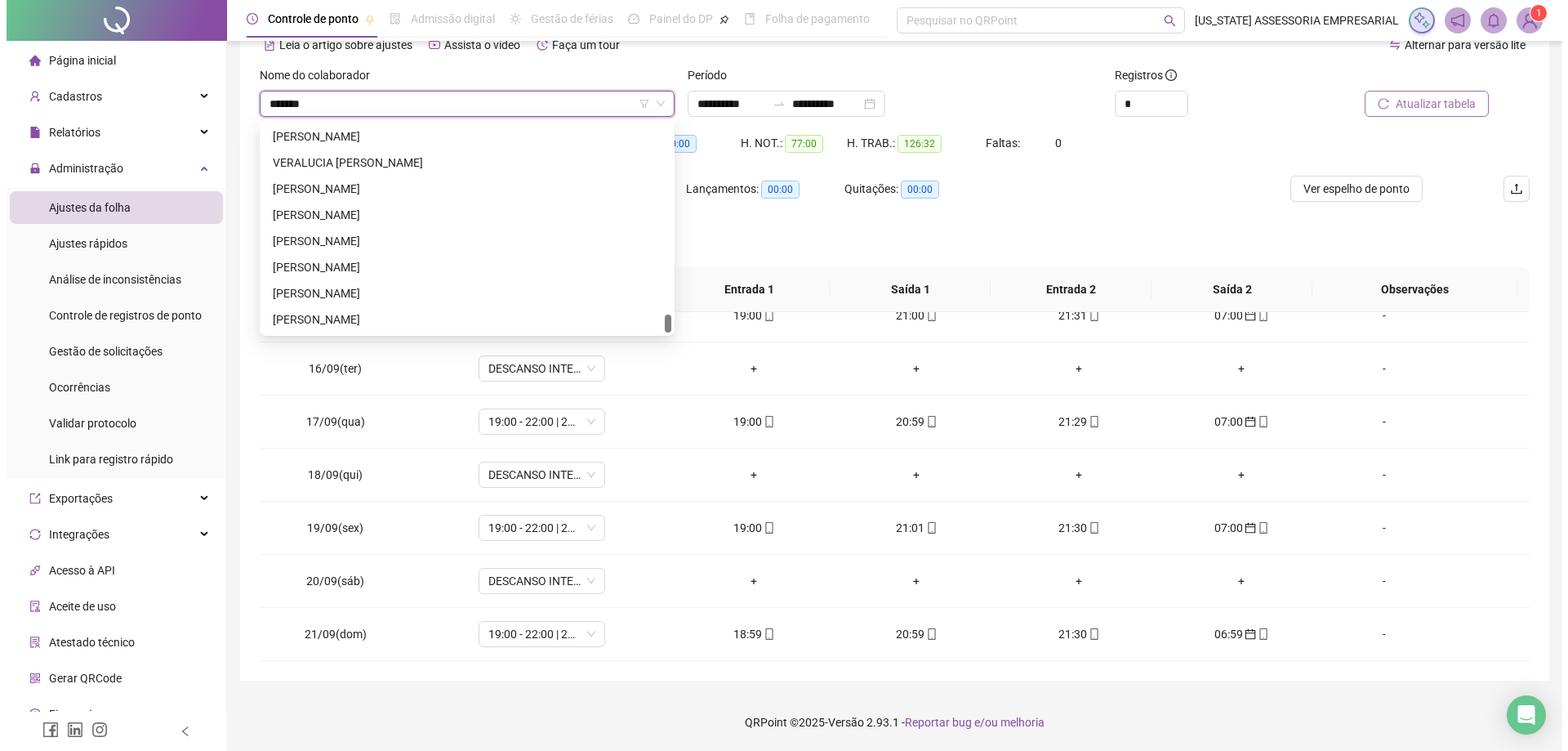
scroll to position [0, 0]
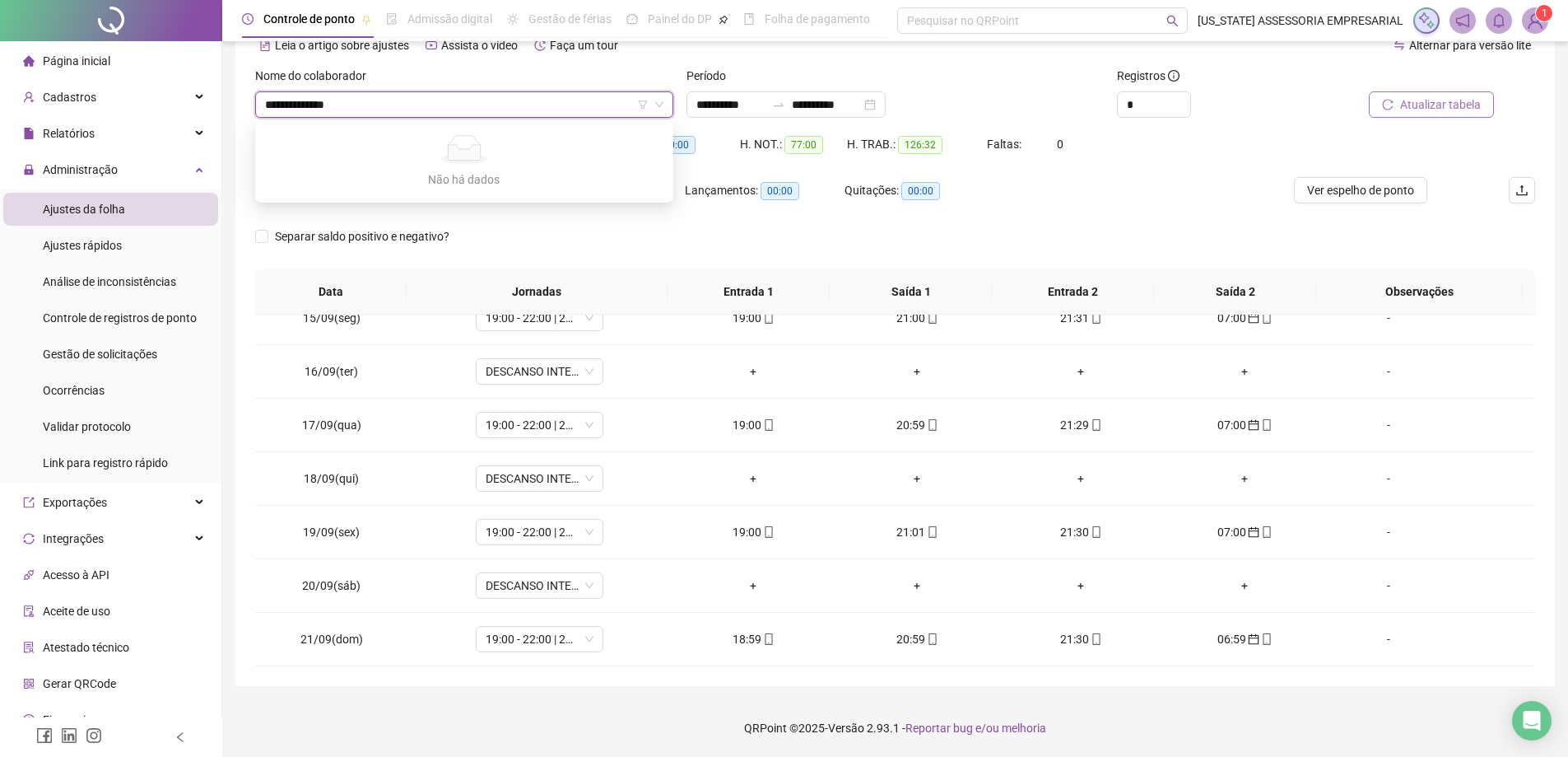
type input "**********"
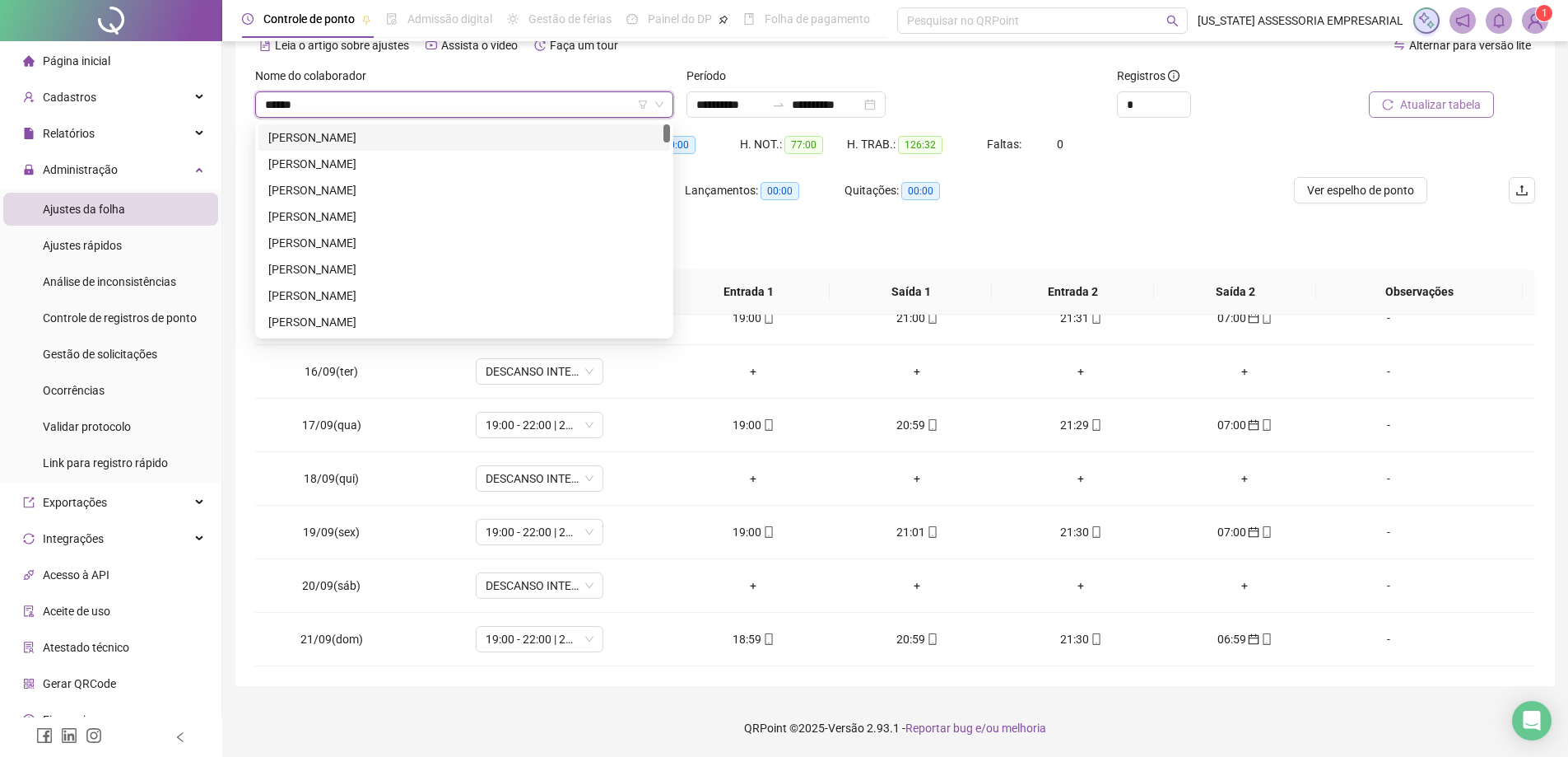
type input "*******"
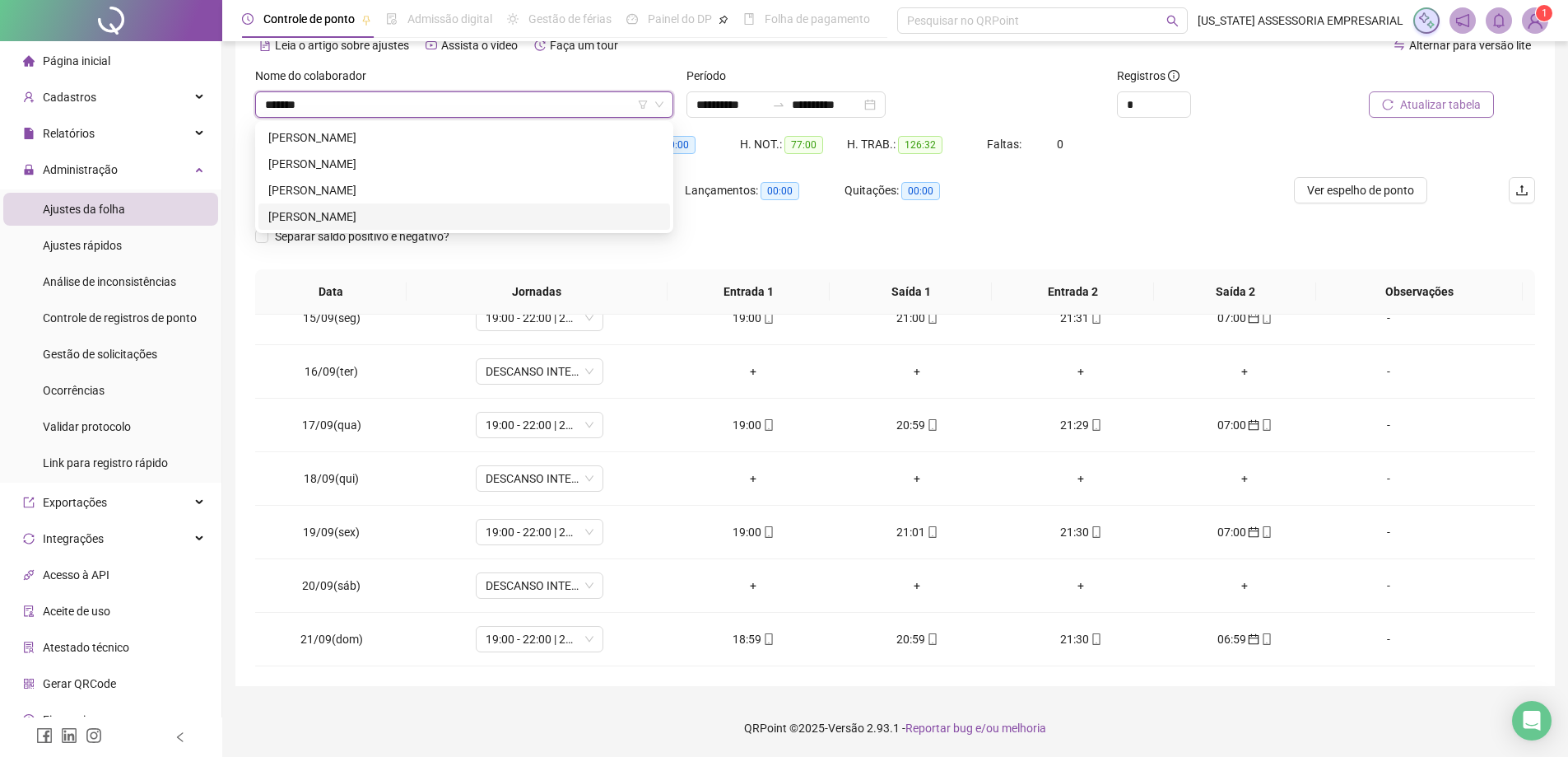
click at [360, 208] on div "[PERSON_NAME]" at bounding box center [464, 216] width 392 height 18
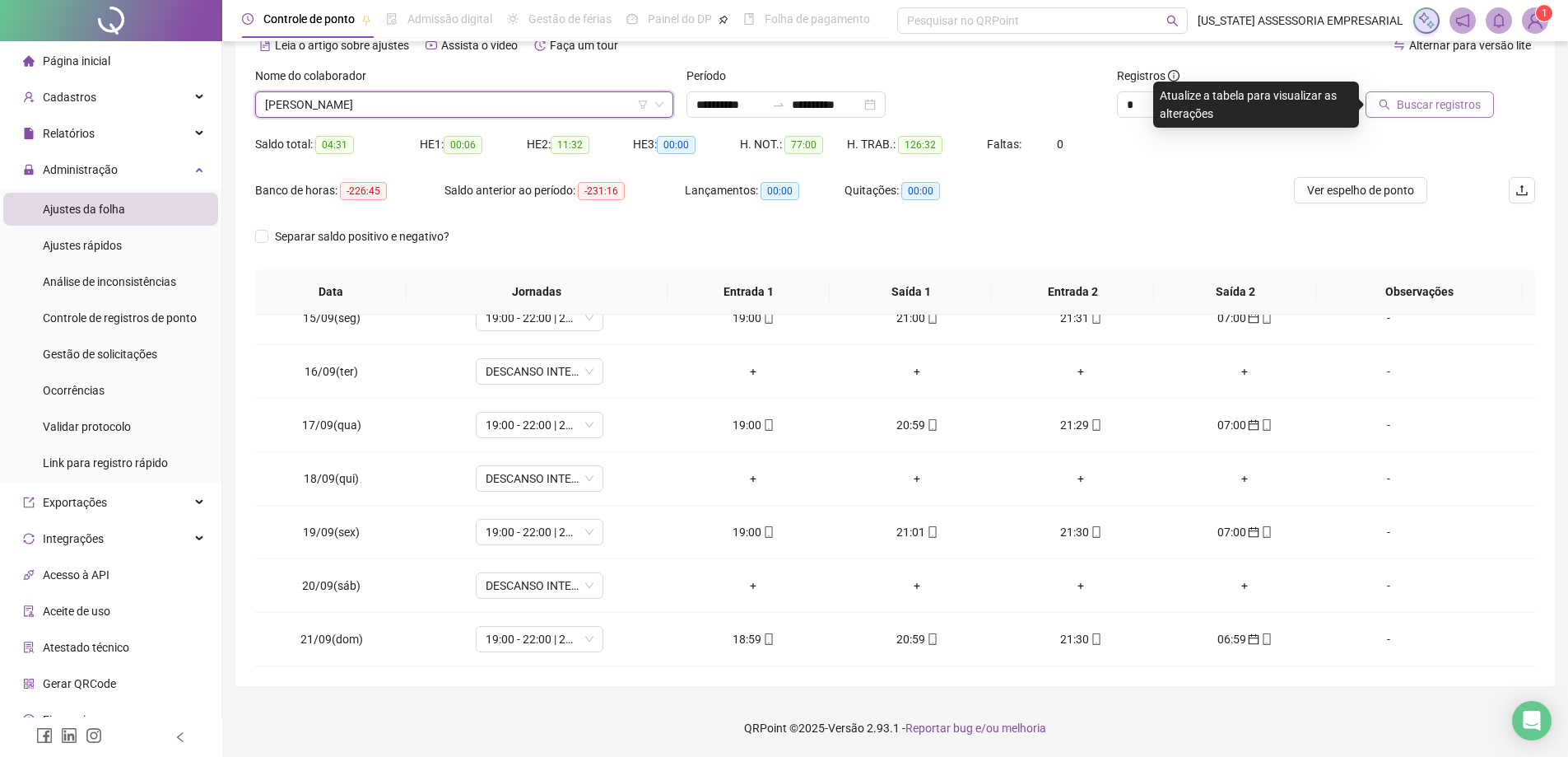
click at [1401, 101] on span "Buscar registros" at bounding box center [1438, 104] width 84 height 18
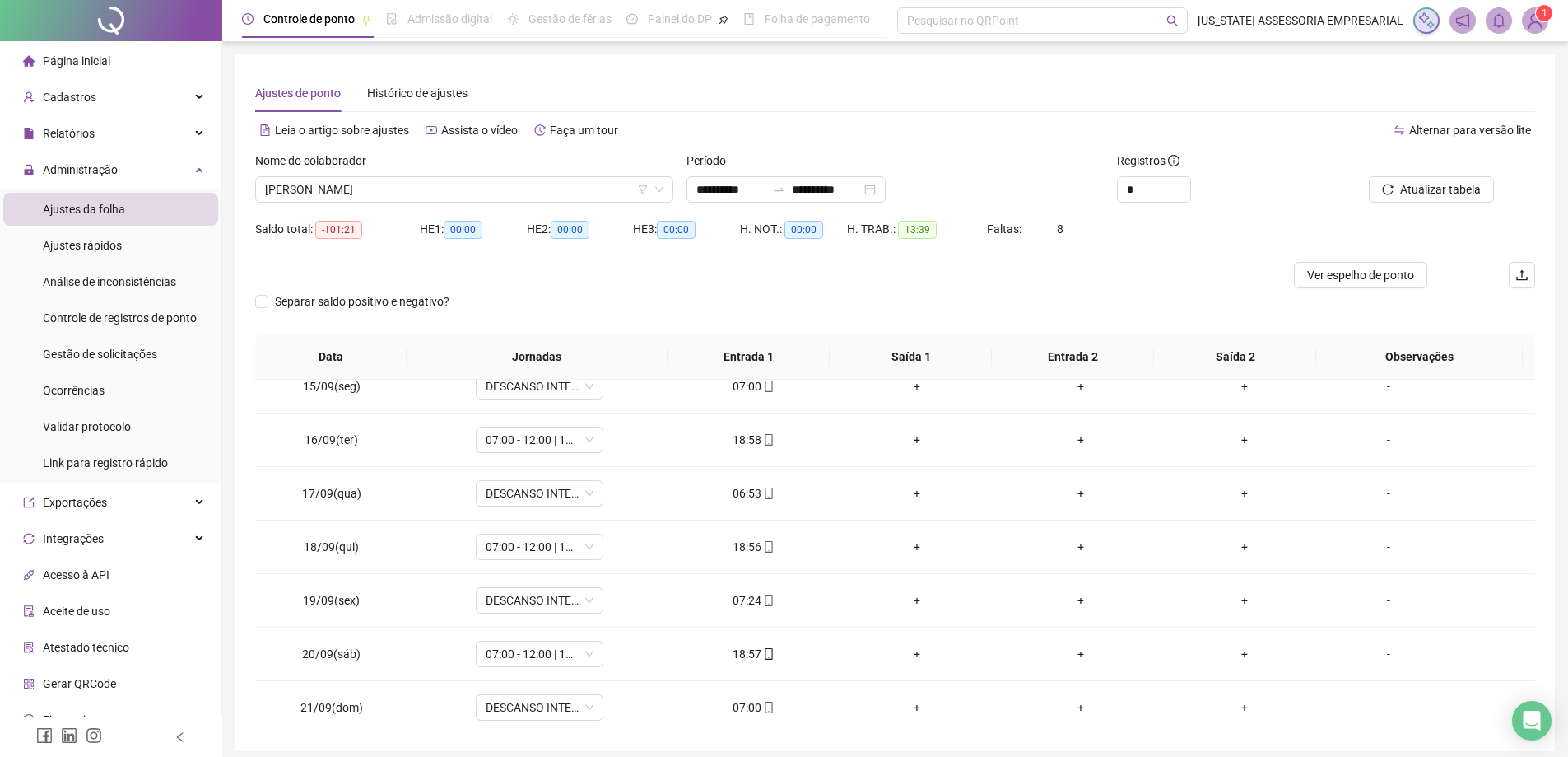
scroll to position [772, 0]
click at [496, 179] on span "[PERSON_NAME]" at bounding box center [464, 190] width 398 height 25
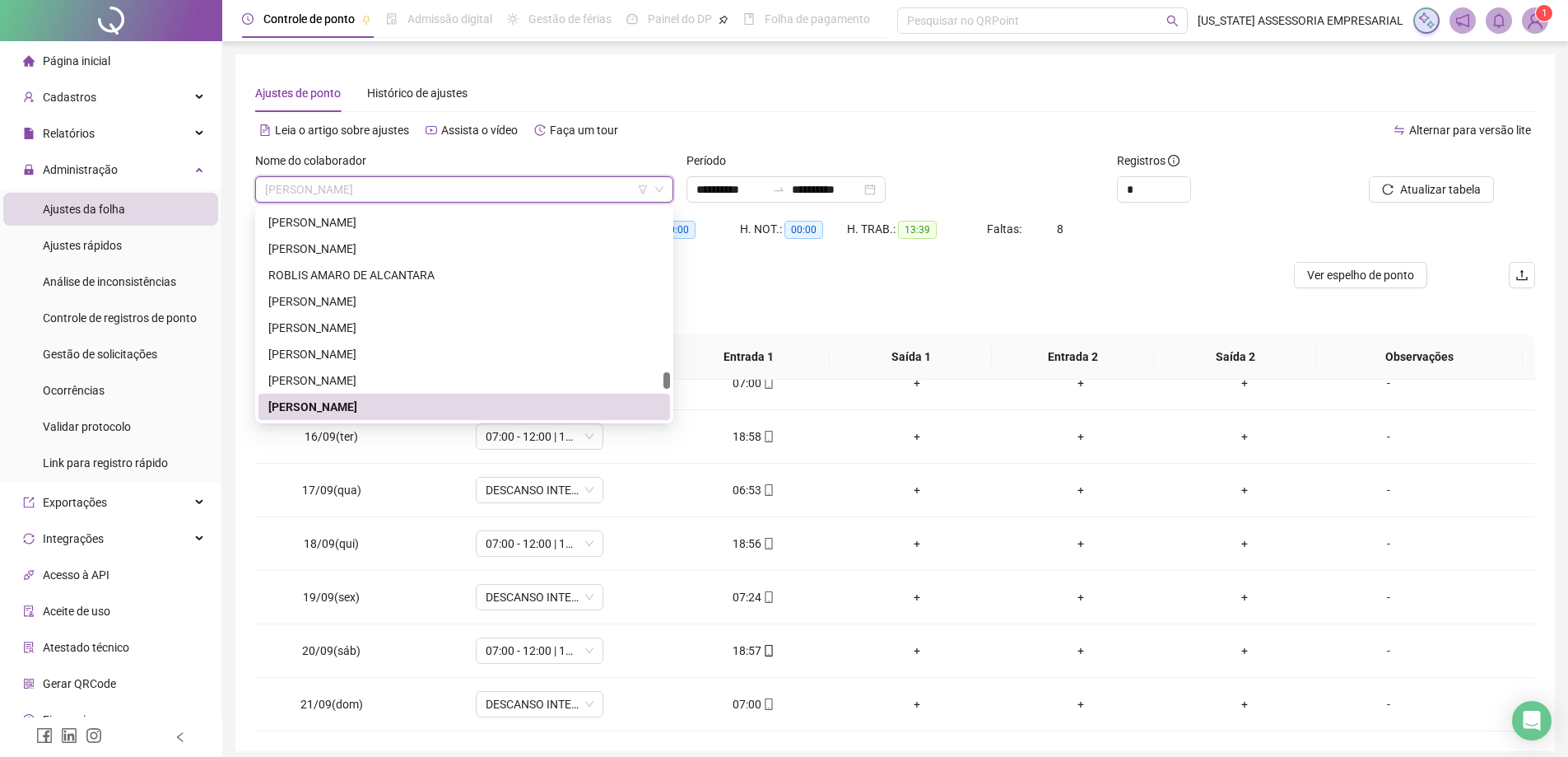
click at [496, 179] on span "[PERSON_NAME]" at bounding box center [464, 190] width 398 height 25
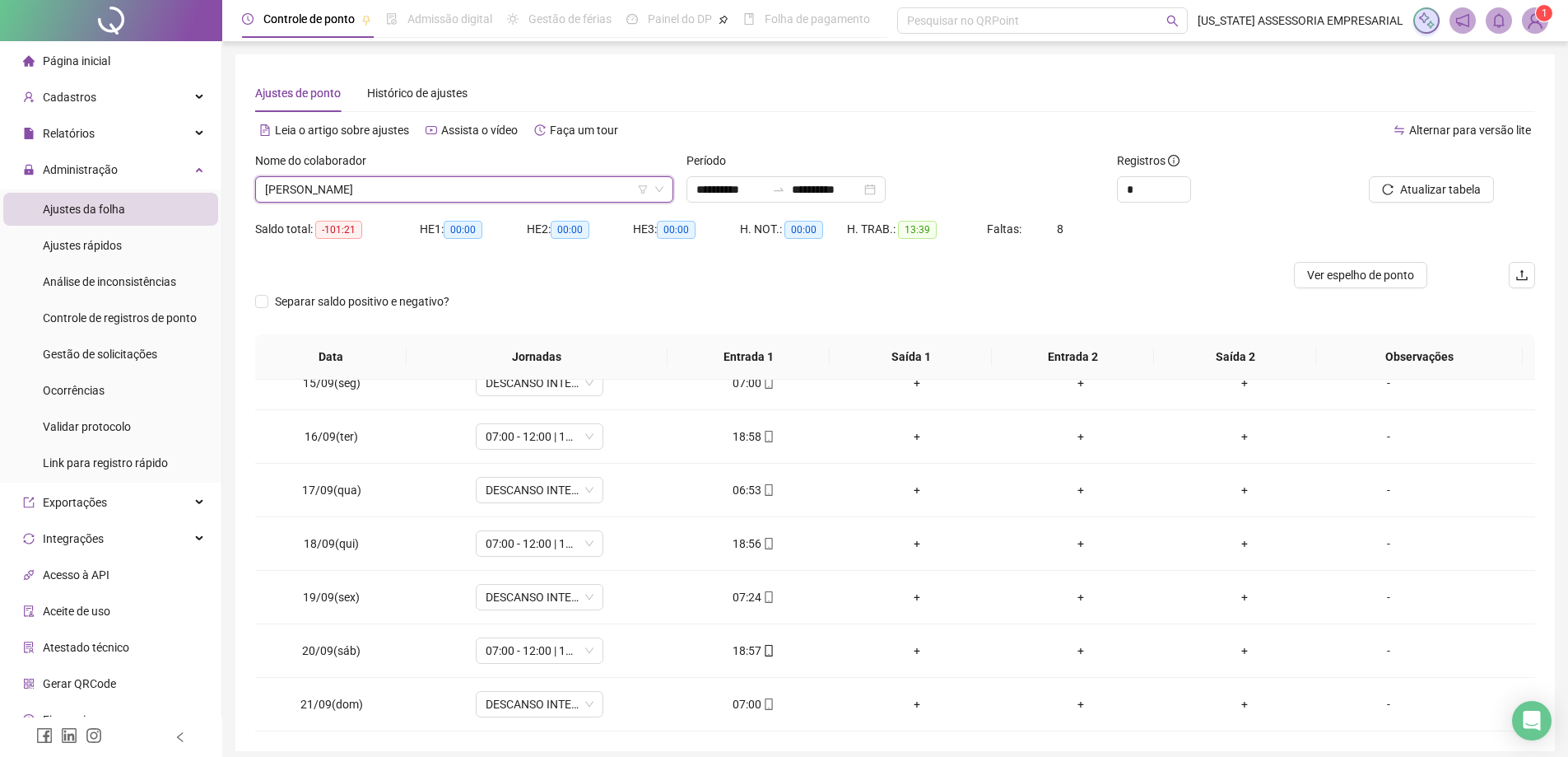
click at [496, 179] on span "[PERSON_NAME]" at bounding box center [464, 190] width 398 height 25
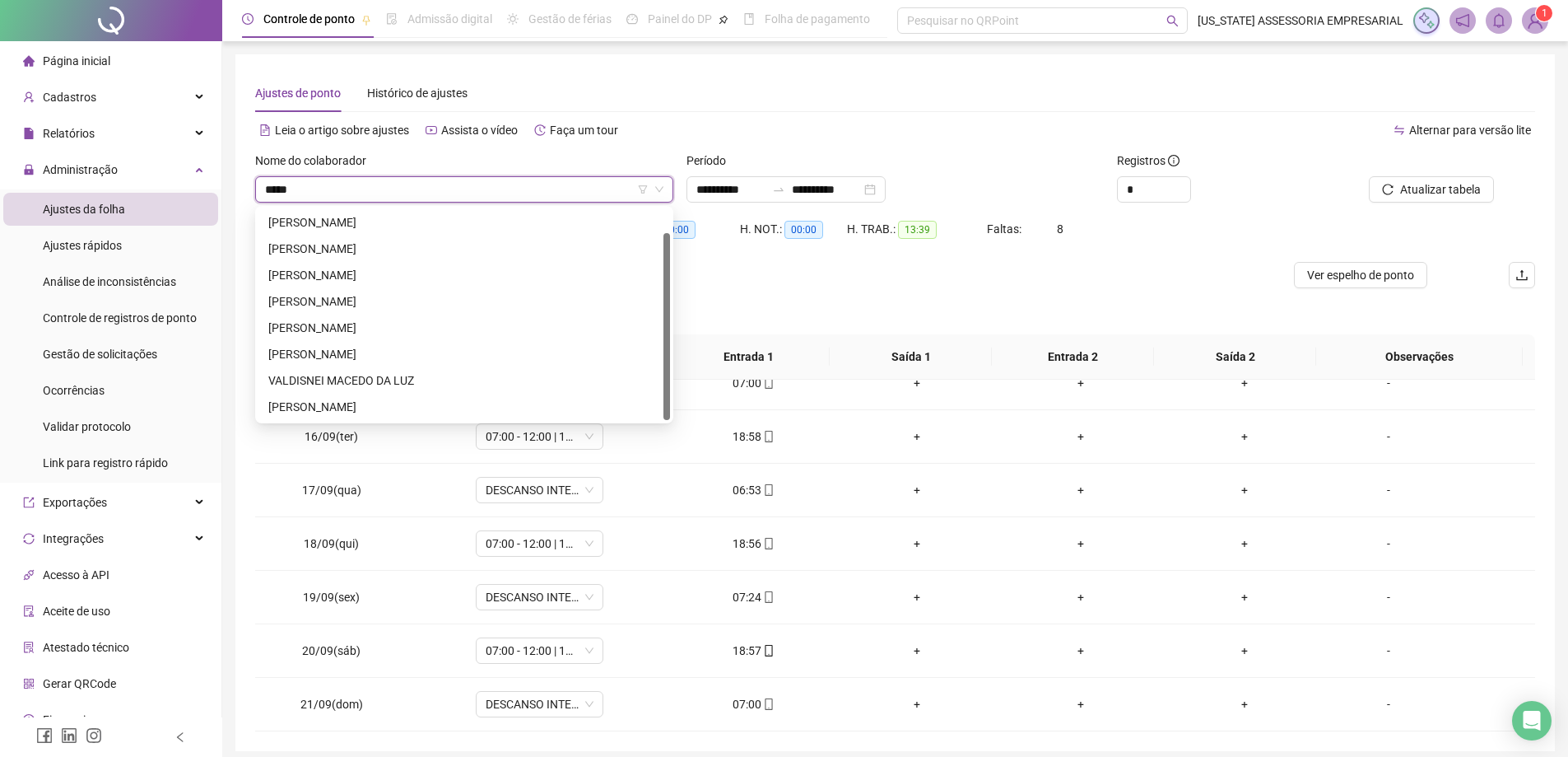
scroll to position [0, 0]
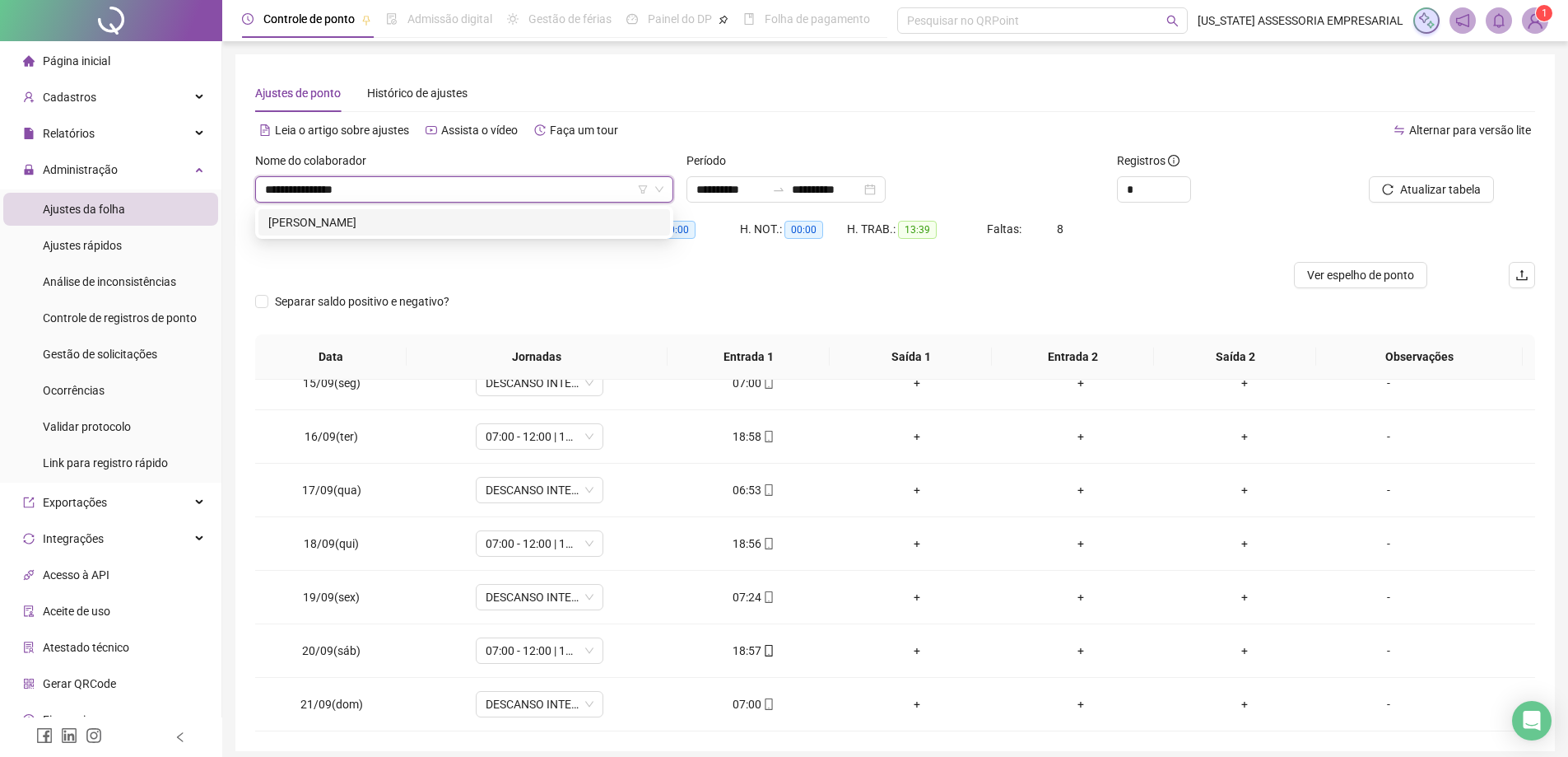
type input "**********"
click at [461, 219] on div "[PERSON_NAME]" at bounding box center [464, 222] width 392 height 18
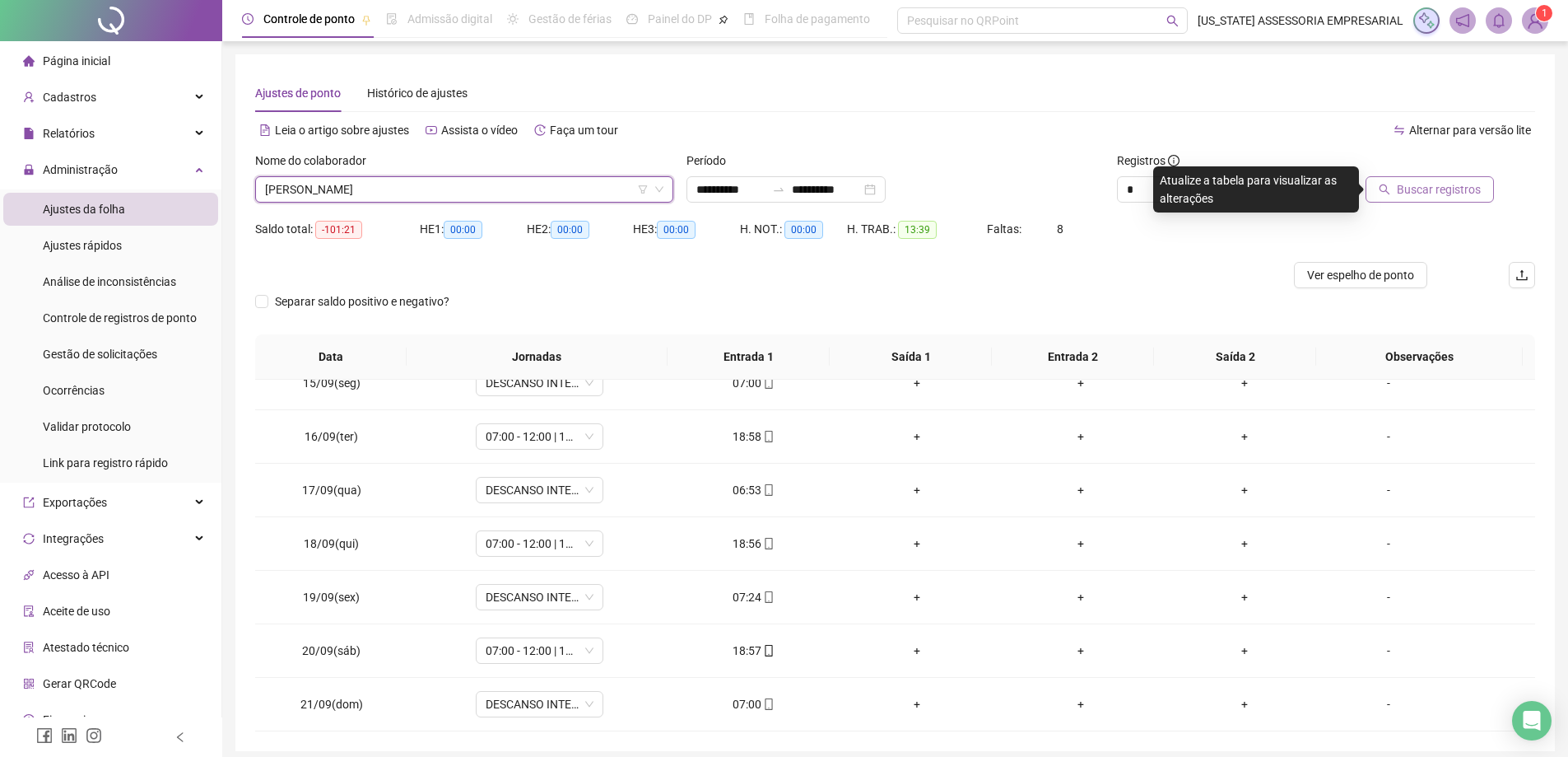
click at [1401, 180] on span "Buscar registros" at bounding box center [1438, 189] width 84 height 18
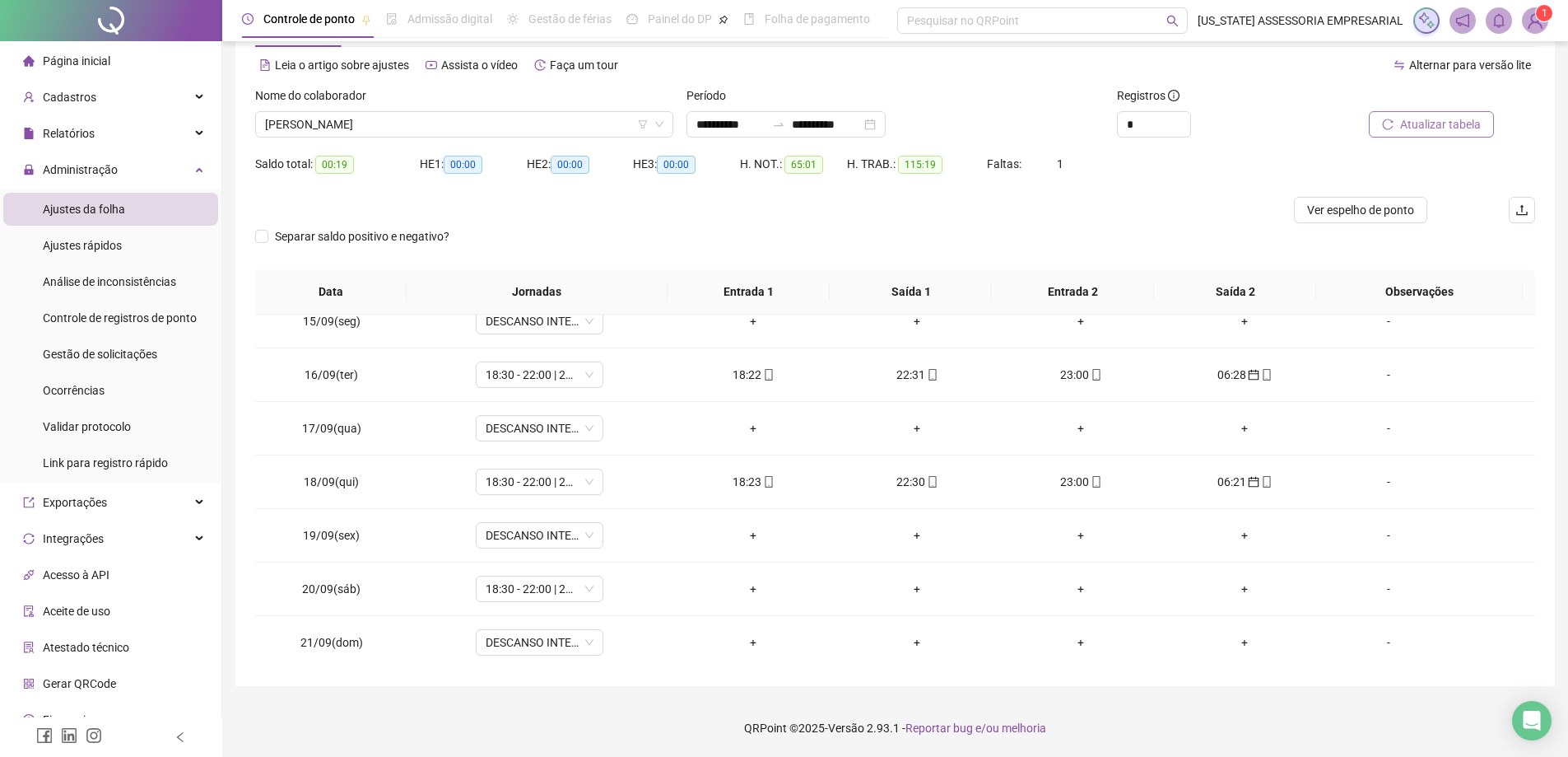
scroll to position [772, 0]
click at [1369, 111] on button "Atualizar tabela" at bounding box center [1431, 123] width 125 height 26
click at [441, 117] on span "[PERSON_NAME]" at bounding box center [464, 124] width 398 height 25
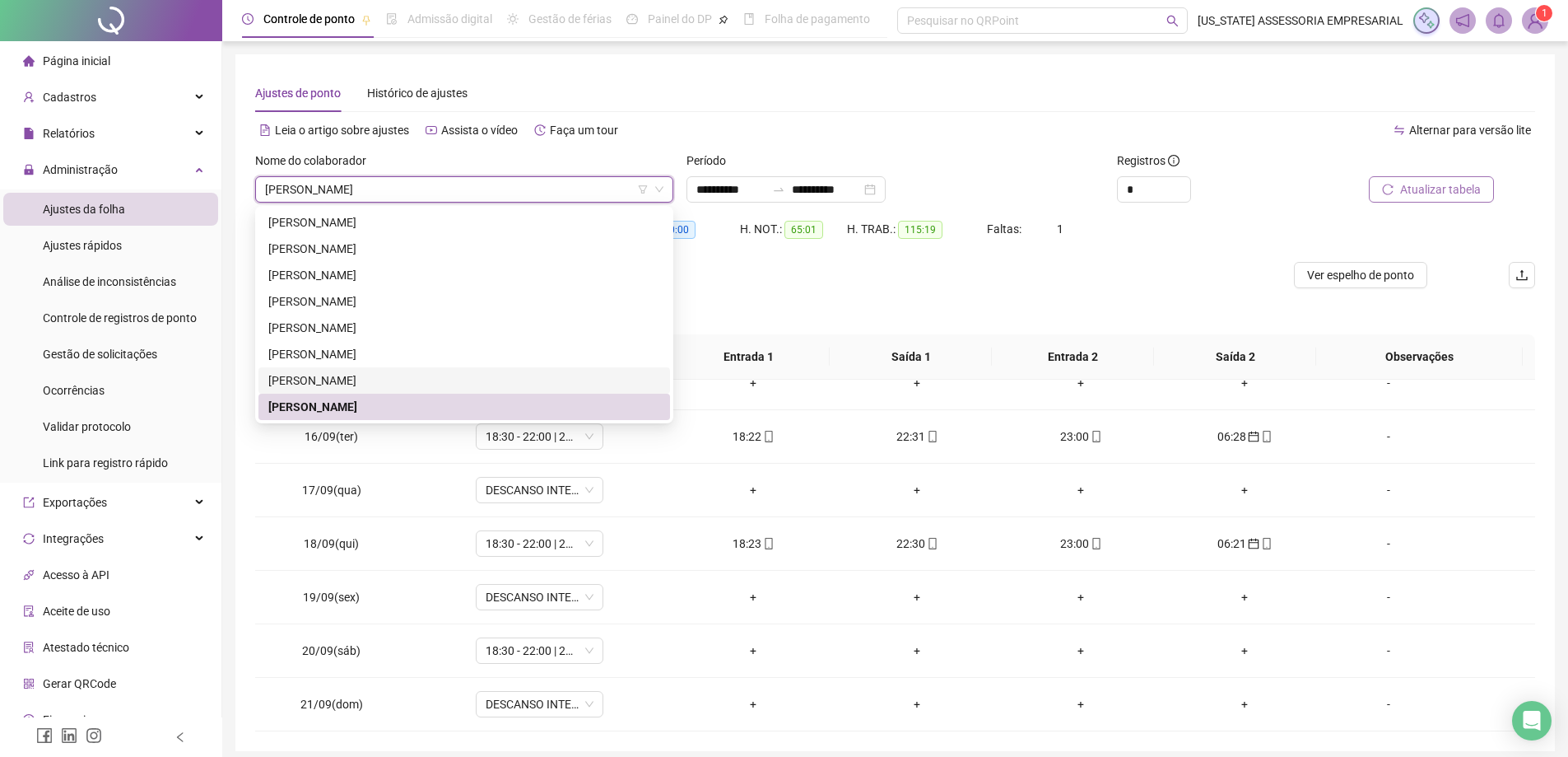
click at [238, 485] on div "**********" at bounding box center [895, 402] width 1320 height 696
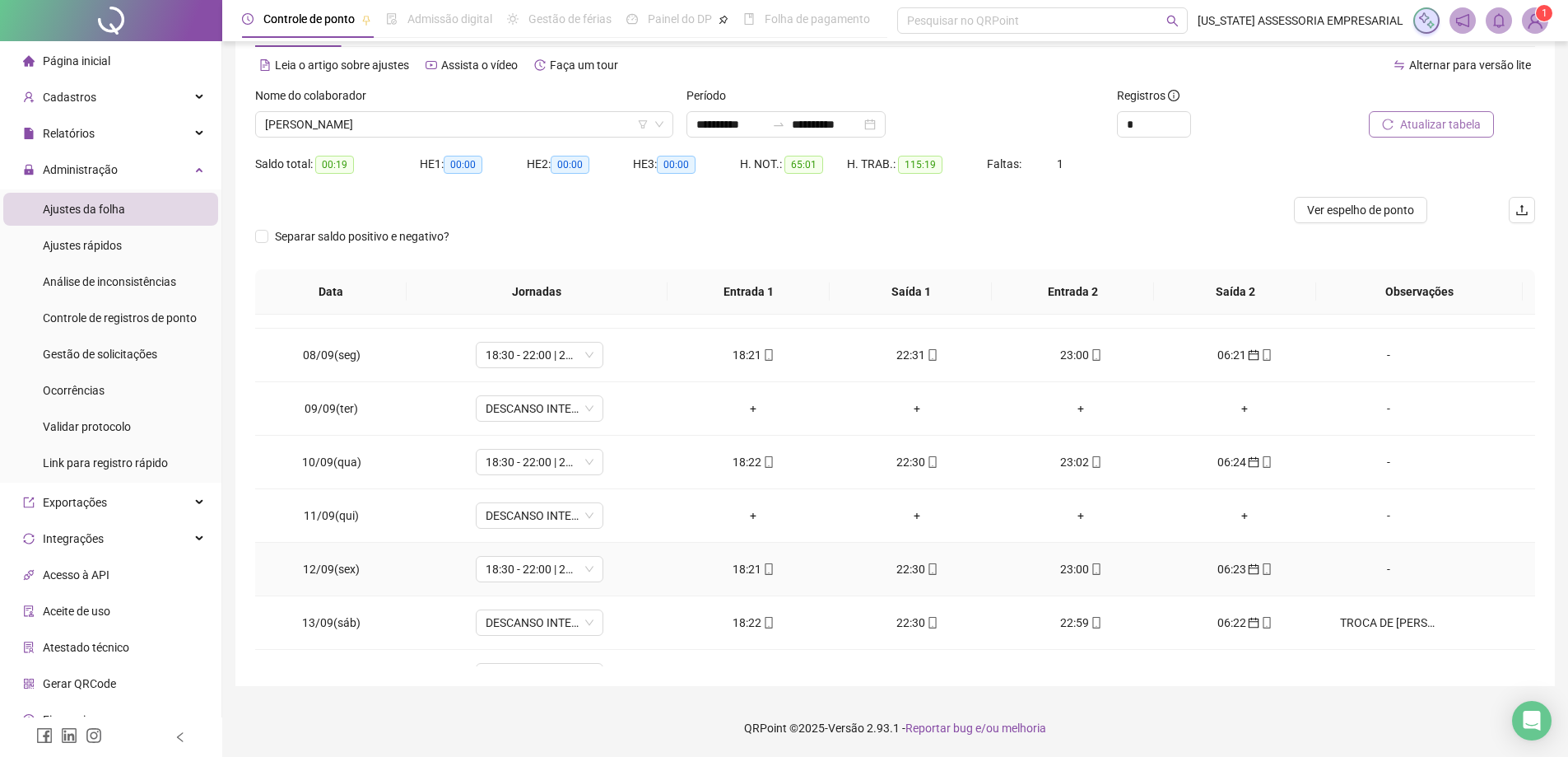
scroll to position [0, 0]
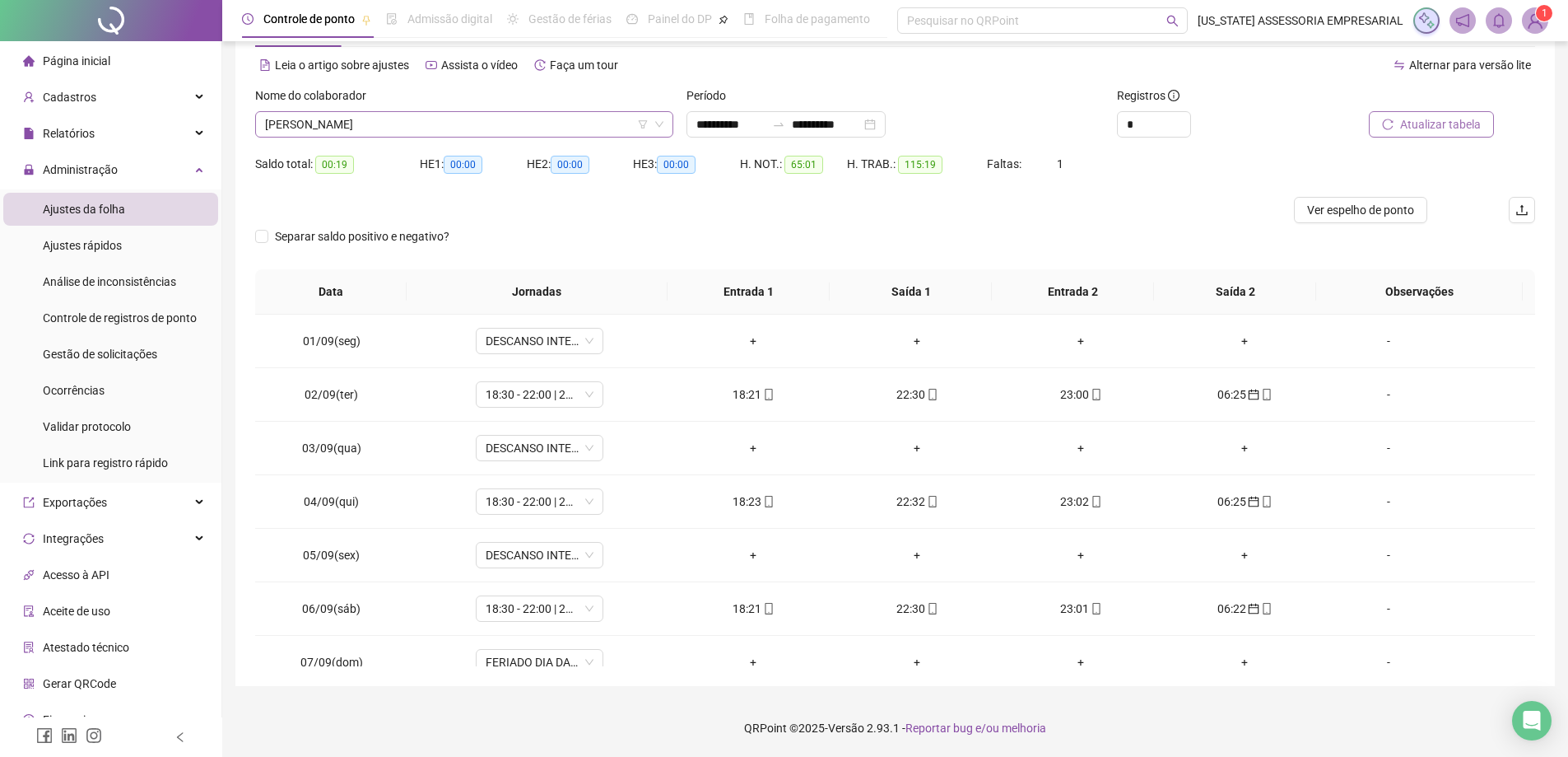
click at [435, 131] on span "[PERSON_NAME]" at bounding box center [464, 124] width 398 height 25
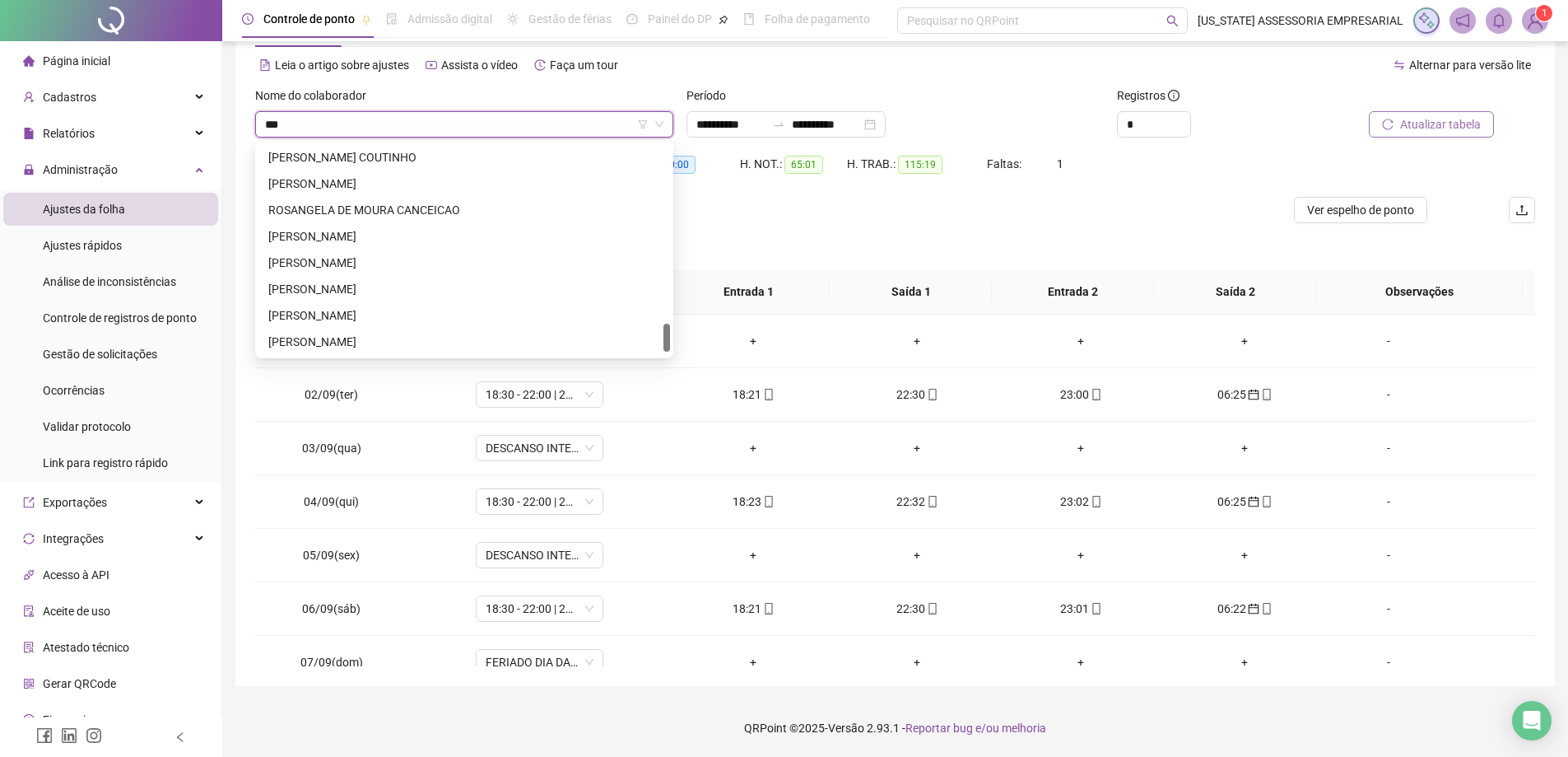
type input "****"
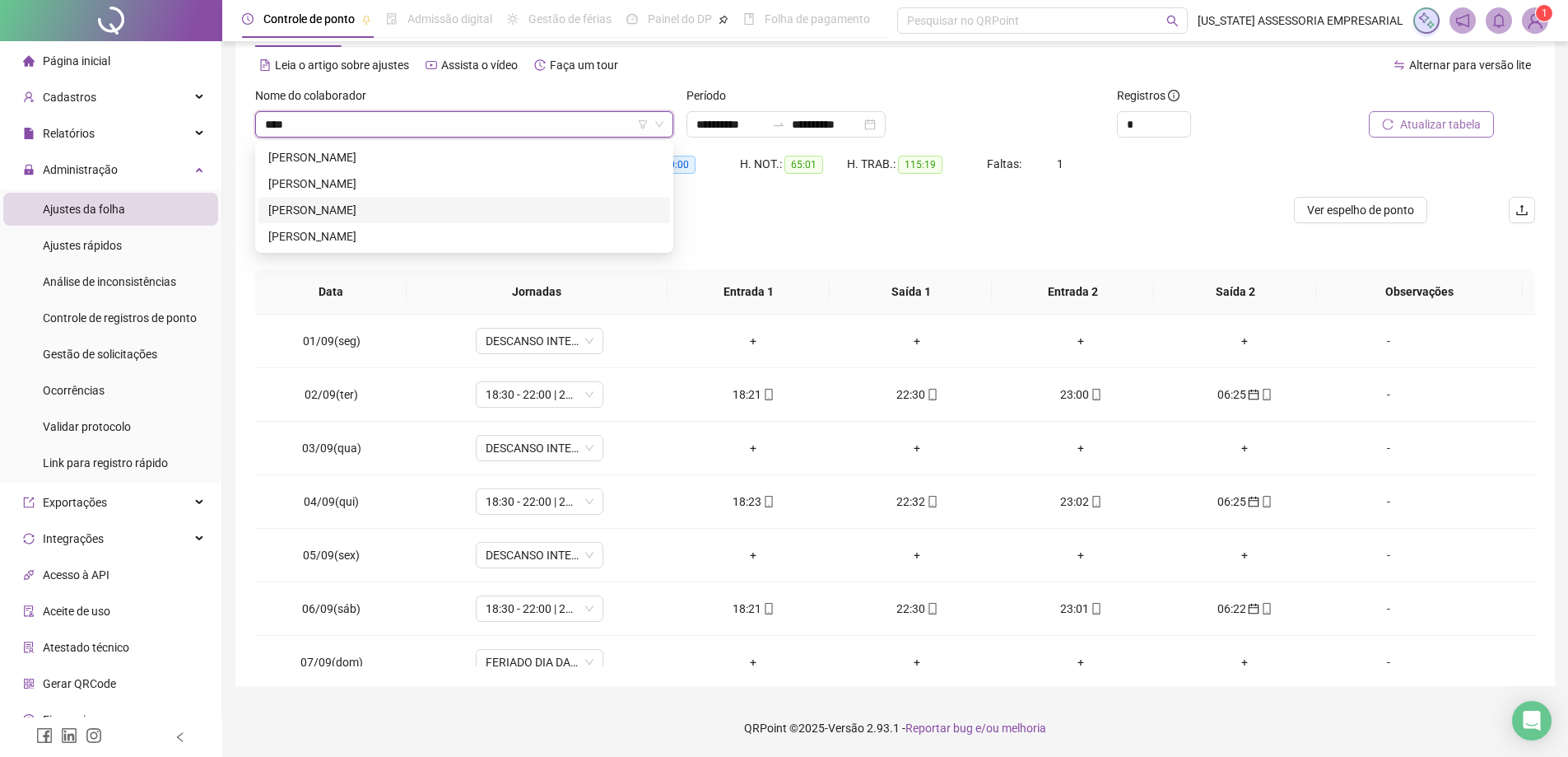
click at [369, 205] on div "[PERSON_NAME]" at bounding box center [464, 210] width 392 height 18
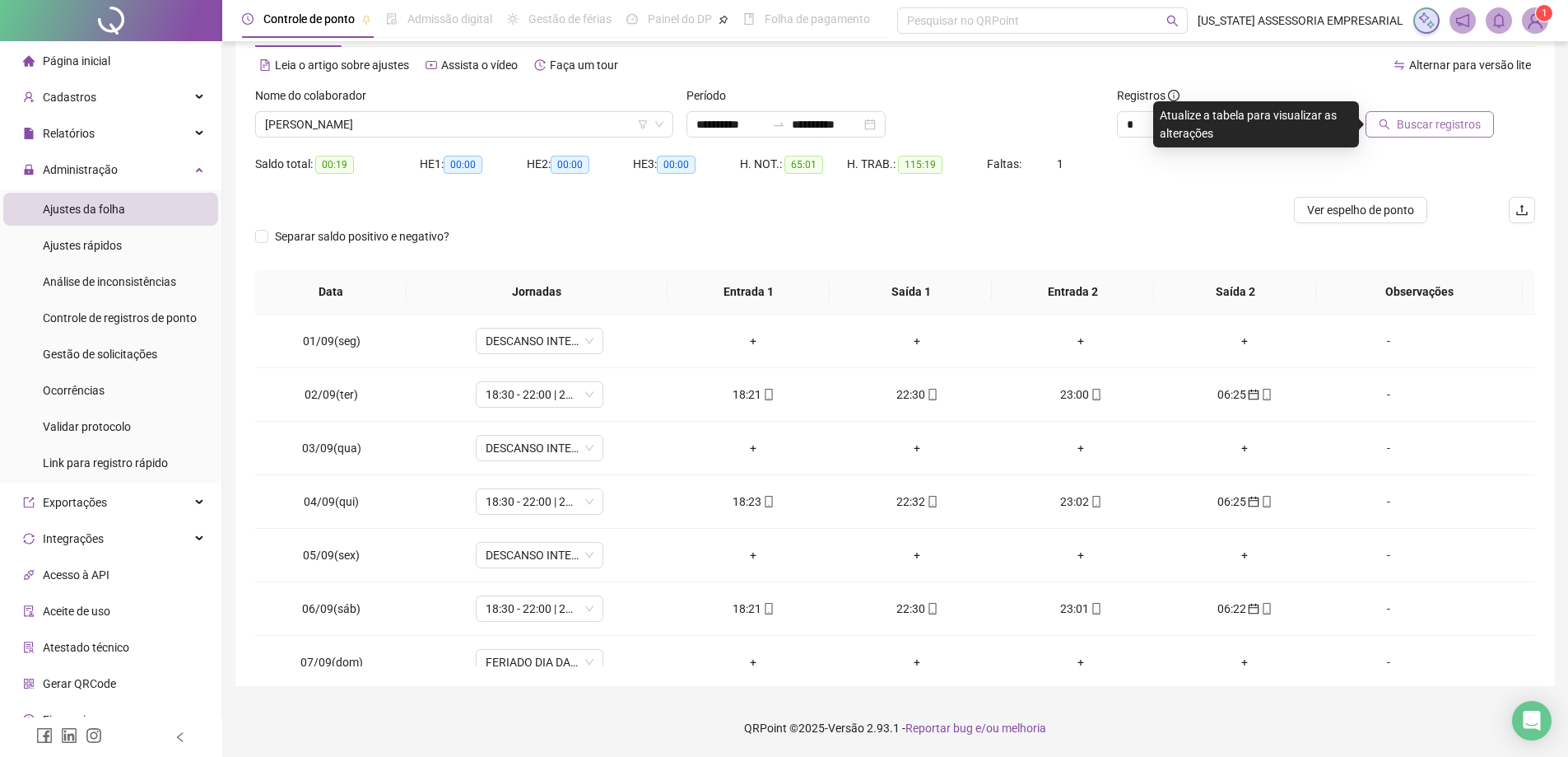
click at [1407, 126] on span "Buscar registros" at bounding box center [1438, 124] width 84 height 18
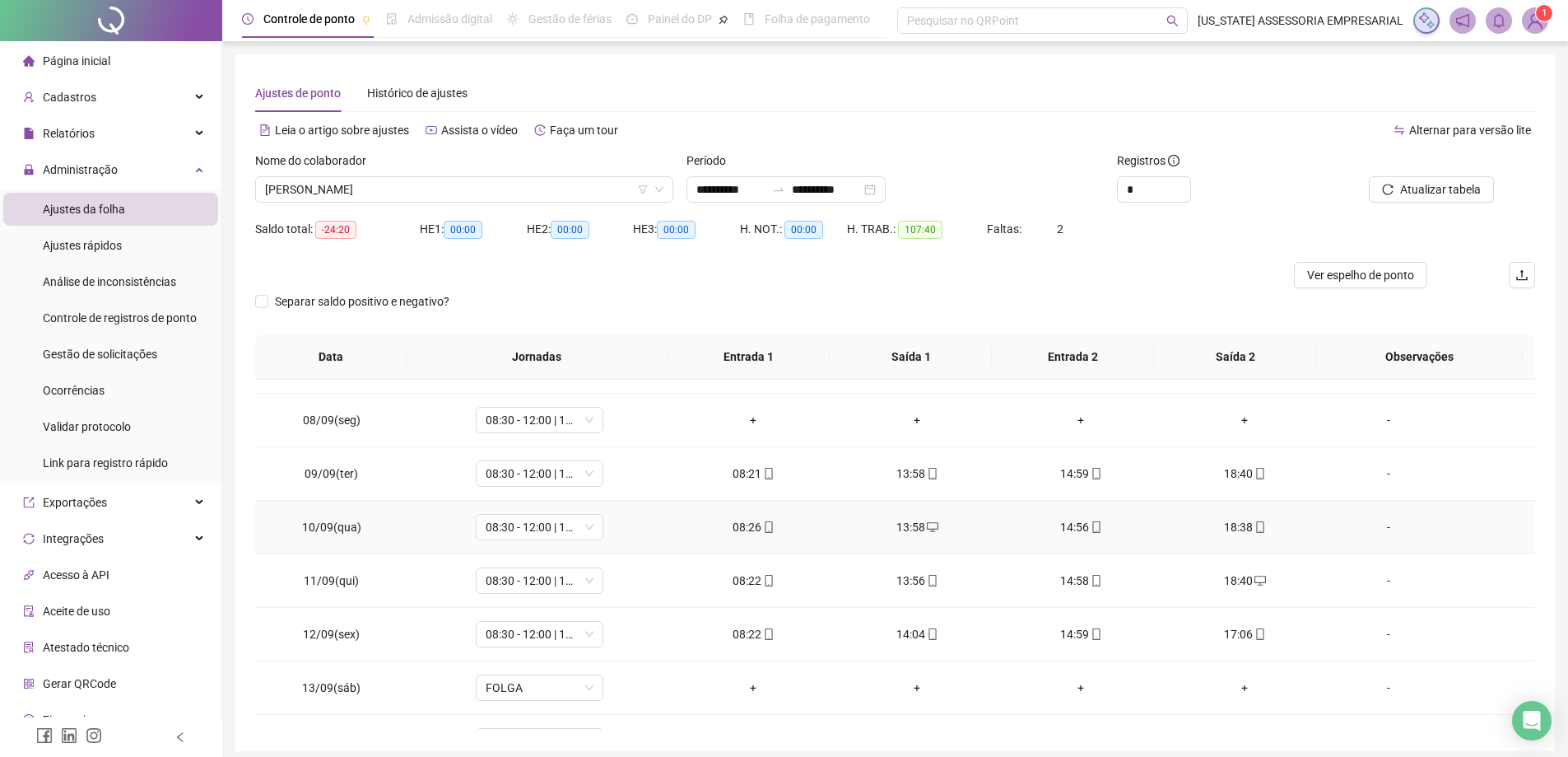
scroll to position [278, 0]
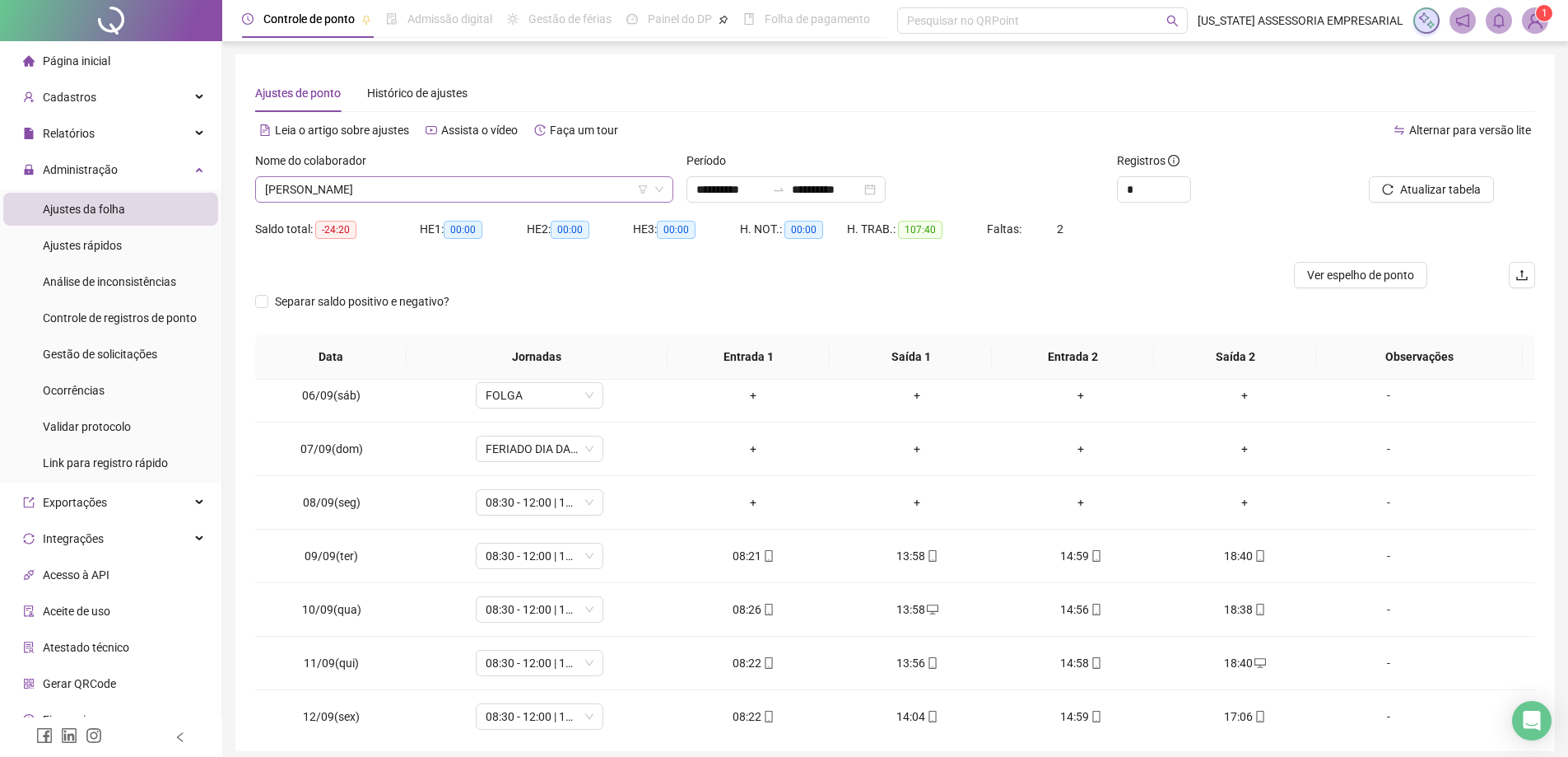
click at [407, 185] on span "[PERSON_NAME]" at bounding box center [464, 190] width 398 height 25
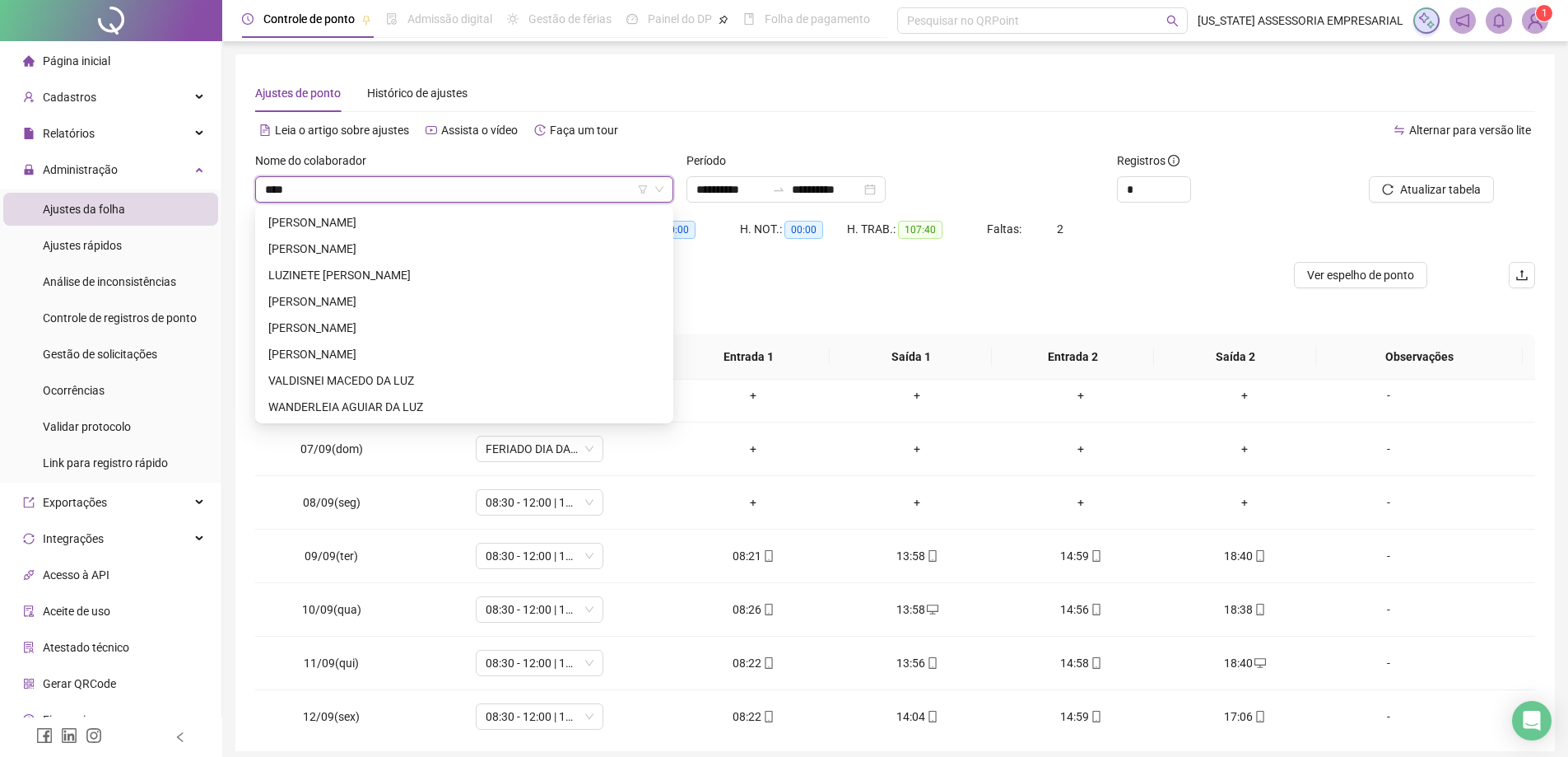
scroll to position [0, 0]
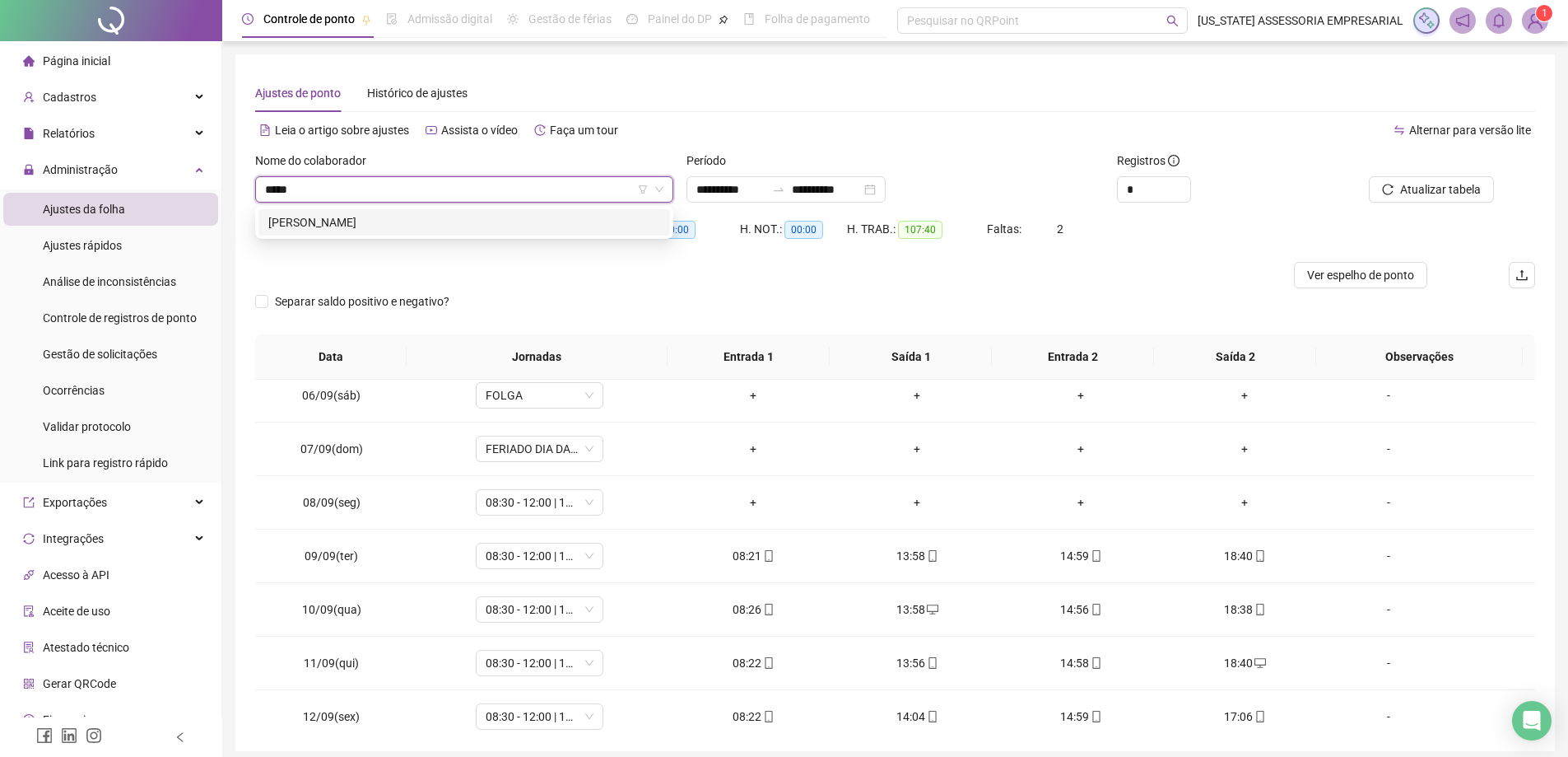
type input "******"
click at [417, 217] on div "[PERSON_NAME]" at bounding box center [464, 222] width 392 height 18
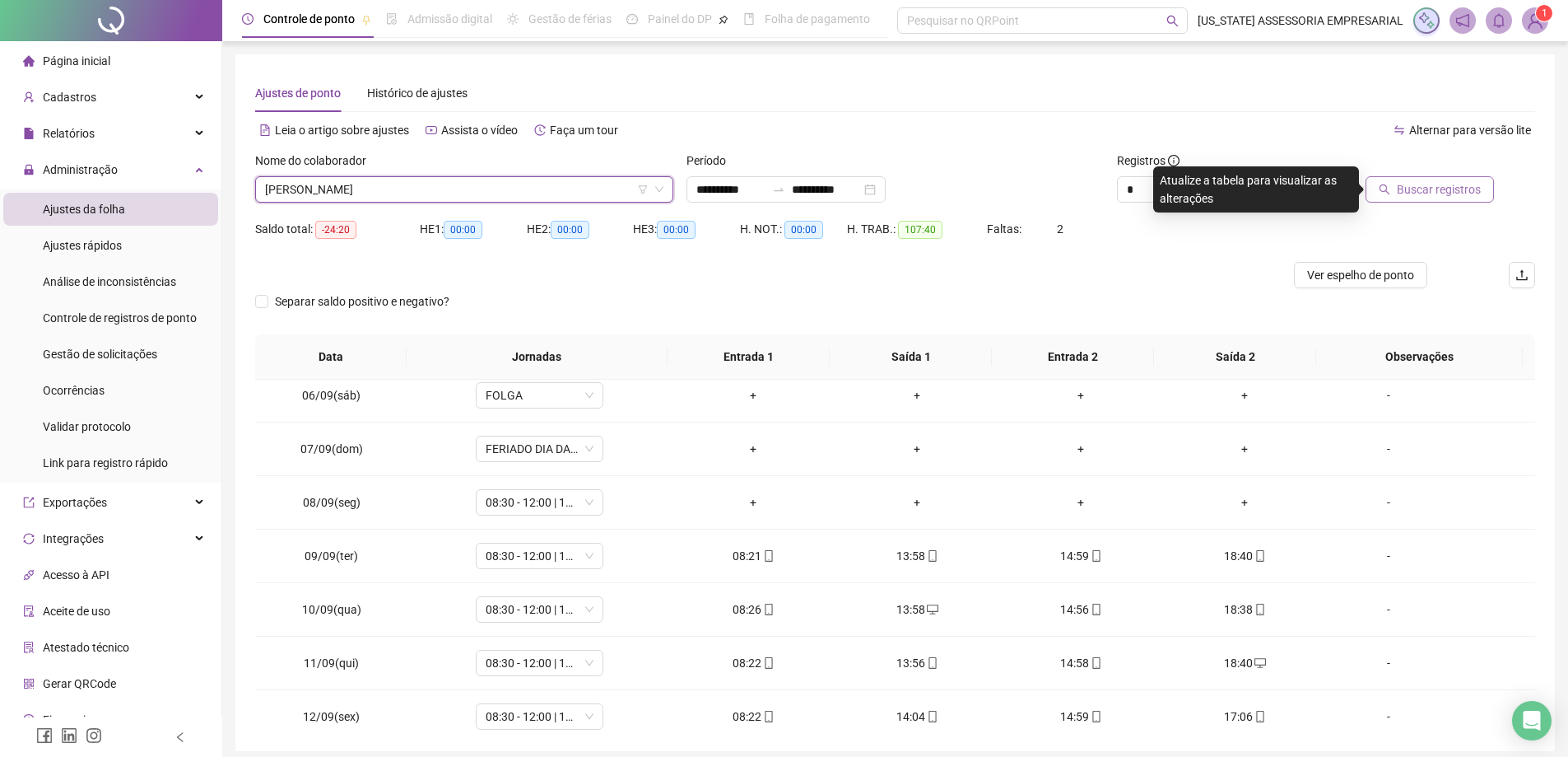
click at [1453, 179] on button "Buscar registros" at bounding box center [1428, 189] width 128 height 26
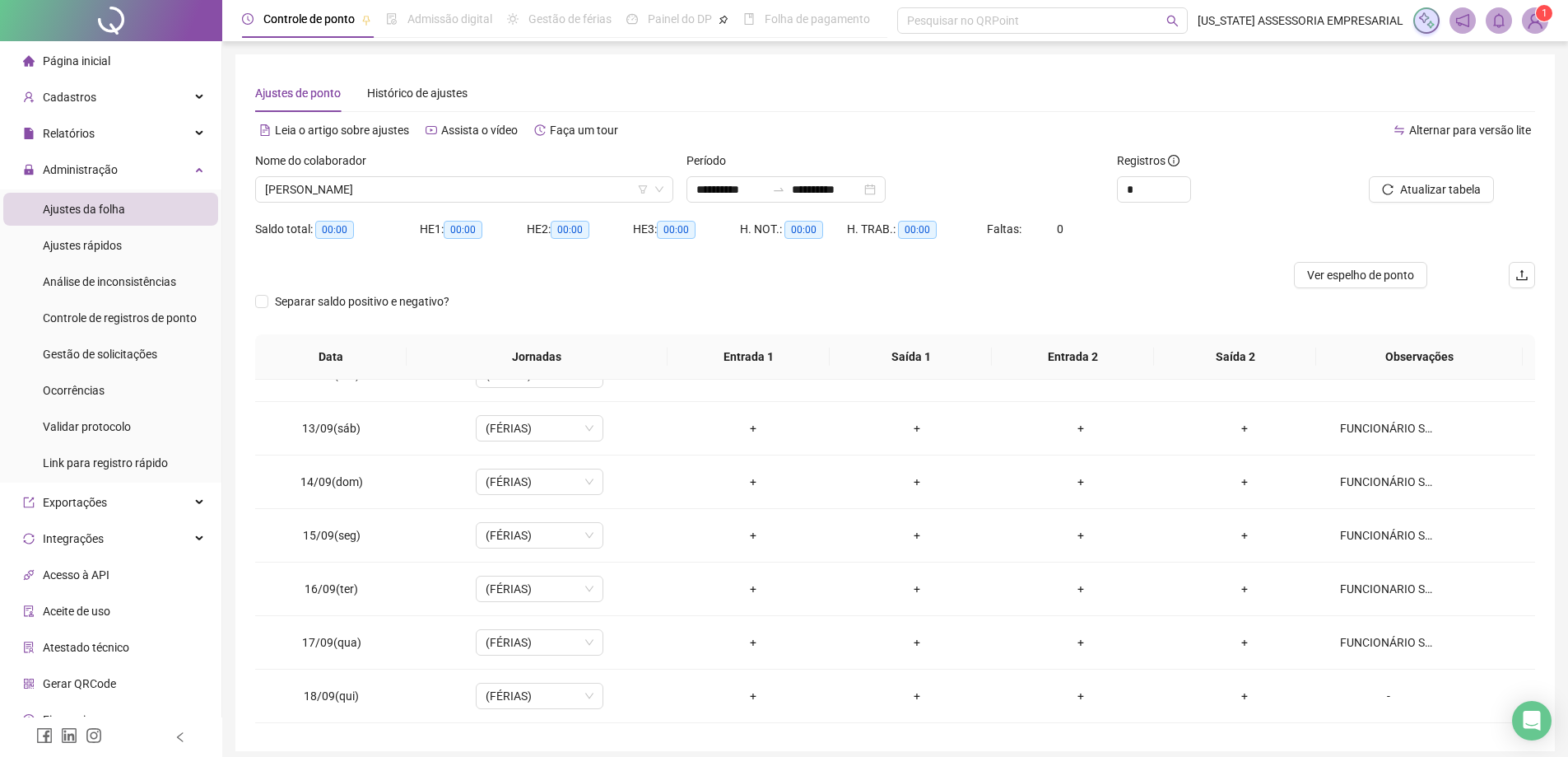
scroll to position [772, 0]
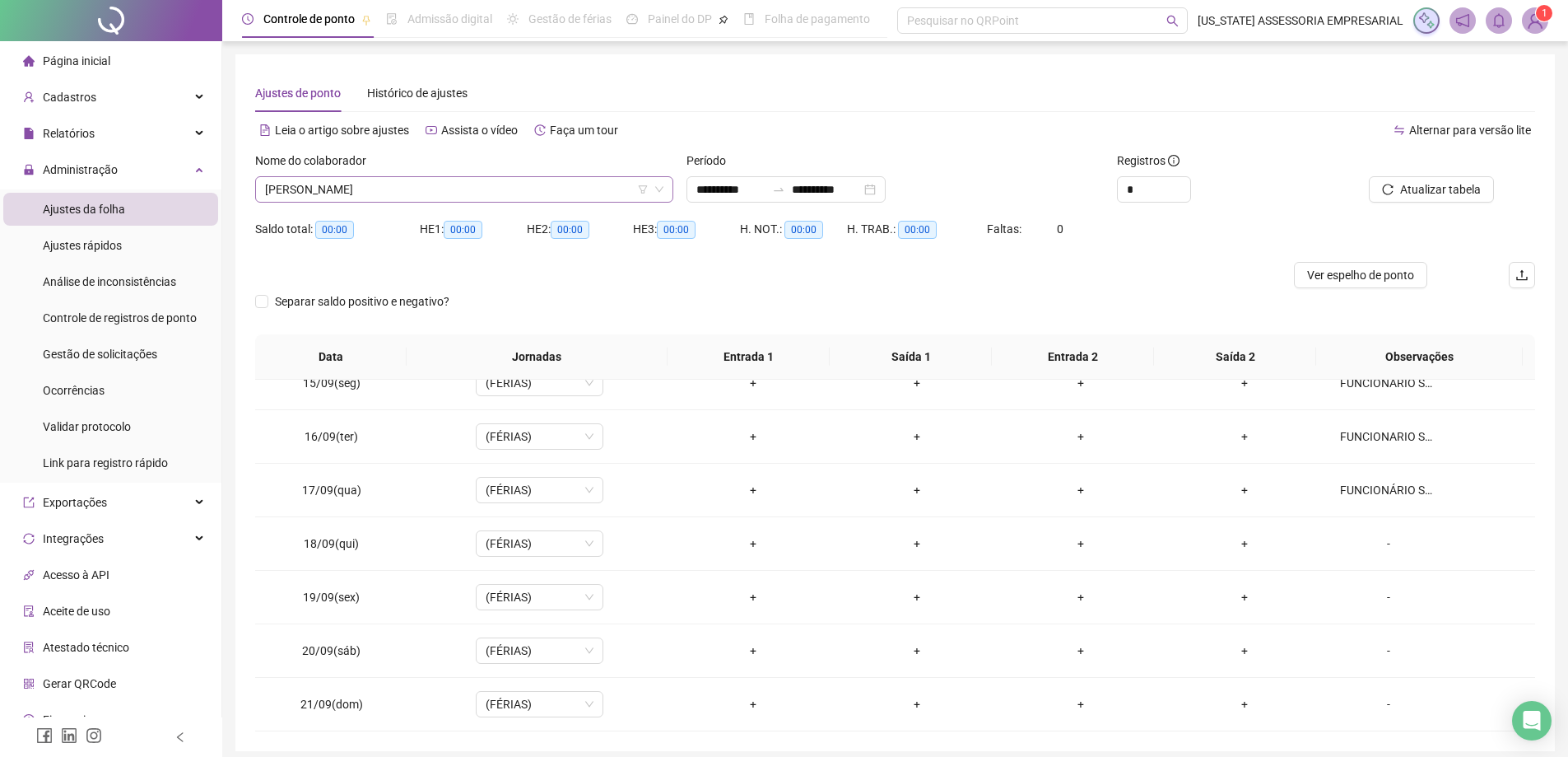
click at [468, 178] on span "[PERSON_NAME]" at bounding box center [464, 190] width 398 height 25
click at [468, 180] on span "[PERSON_NAME]" at bounding box center [464, 190] width 398 height 25
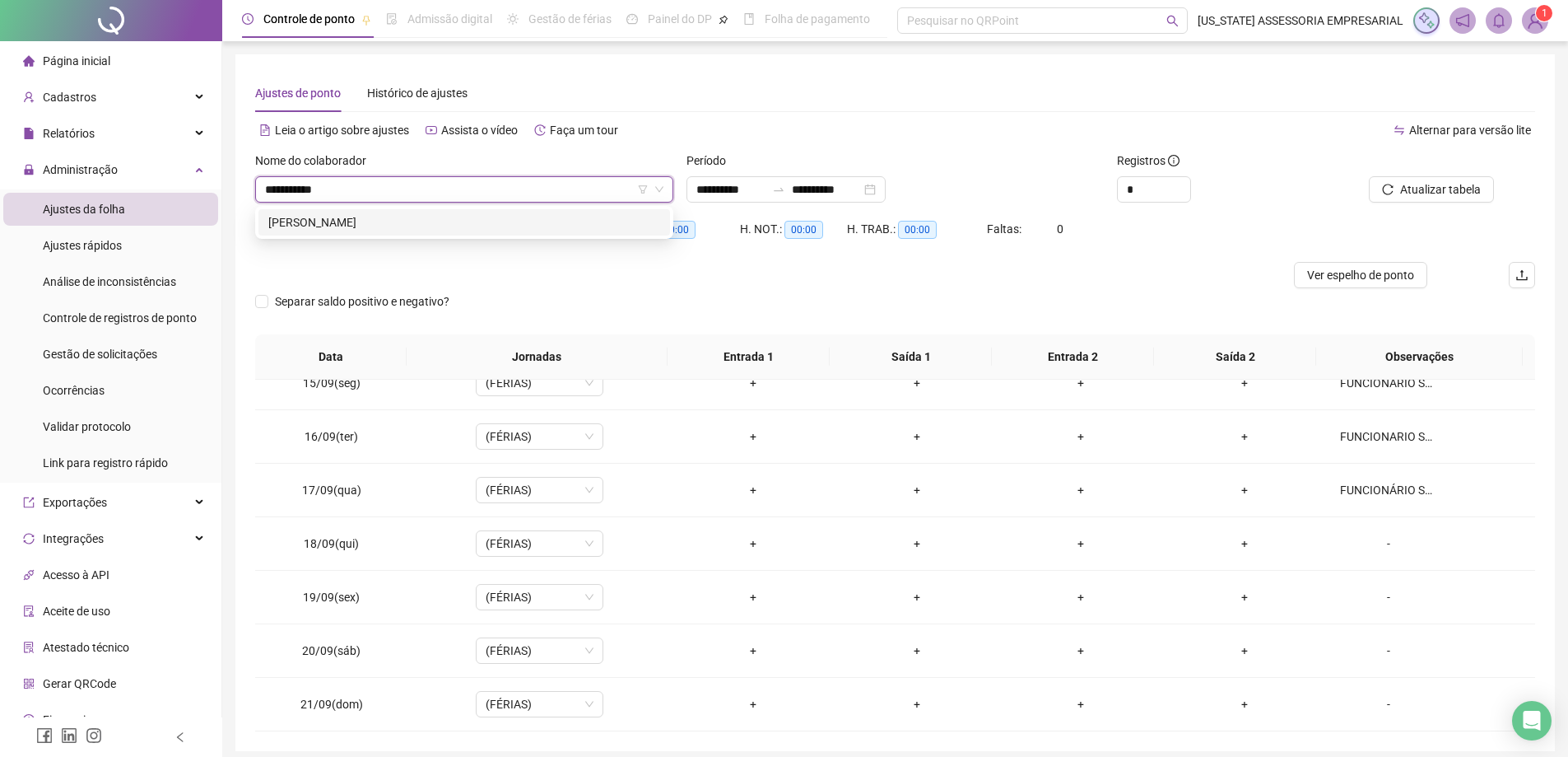
type input "**********"
click at [498, 216] on div "[PERSON_NAME]" at bounding box center [464, 222] width 392 height 18
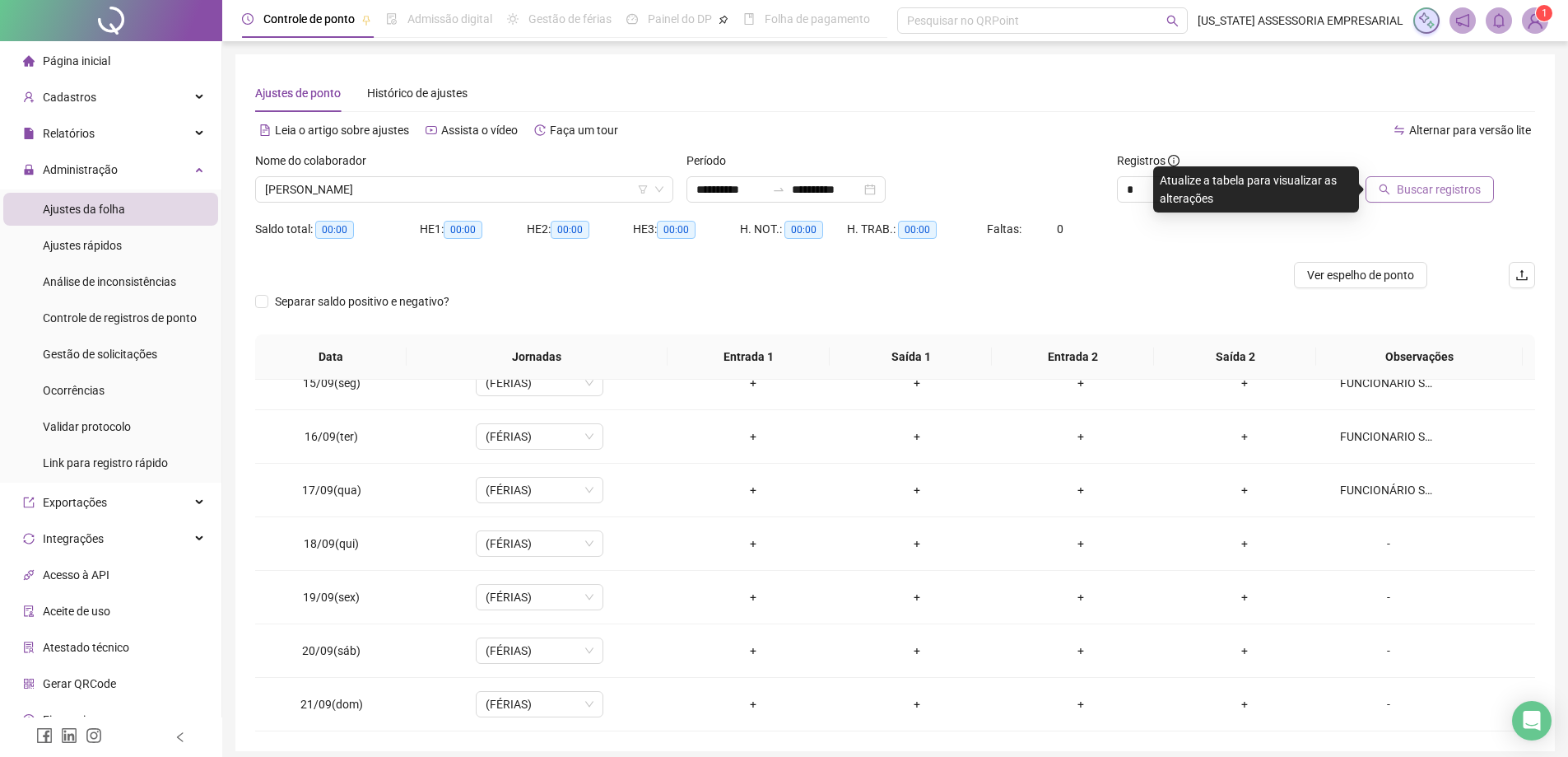
click at [1436, 184] on span "Buscar registros" at bounding box center [1438, 189] width 84 height 18
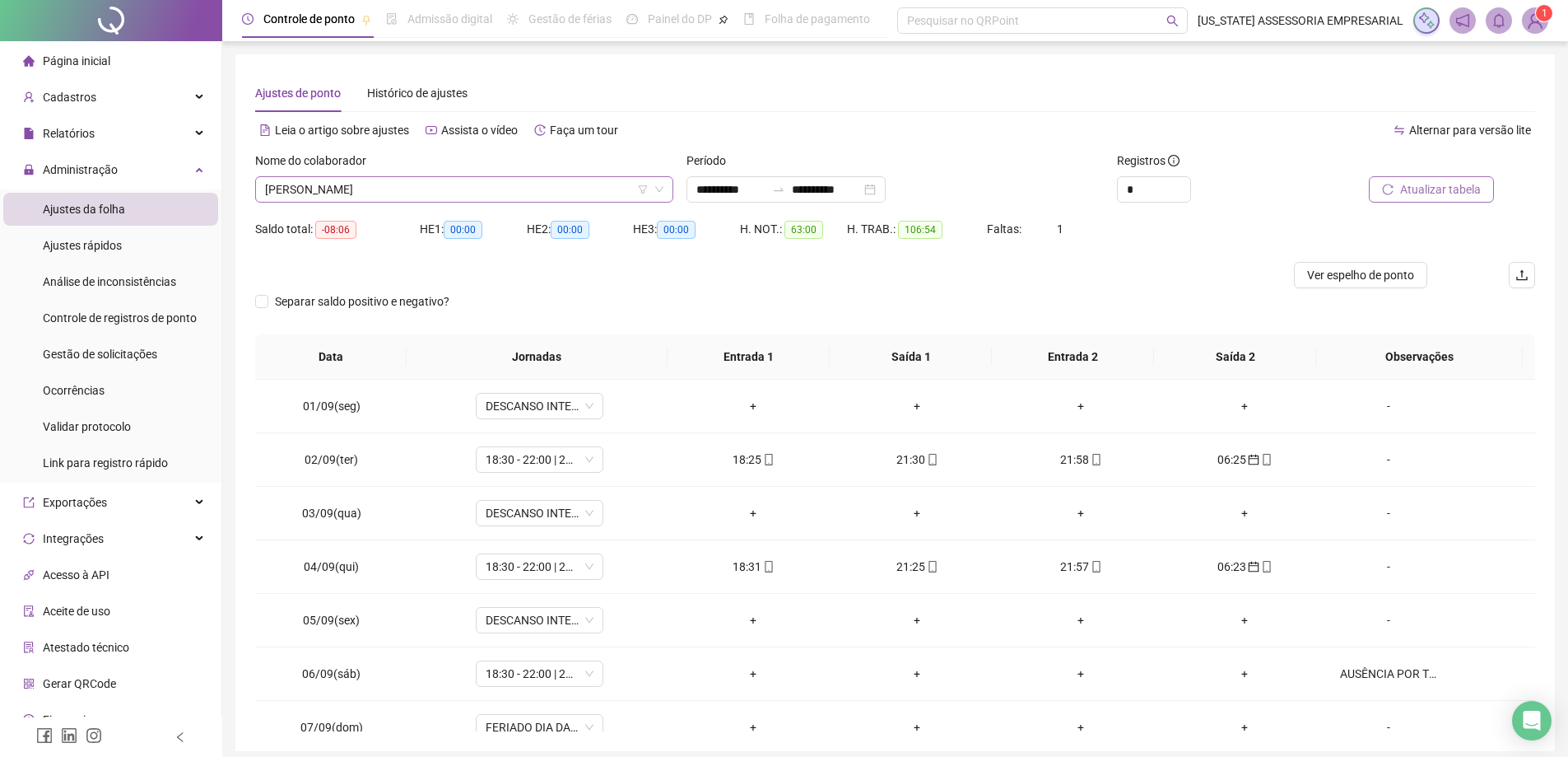
click at [609, 196] on span "[PERSON_NAME]" at bounding box center [464, 190] width 398 height 25
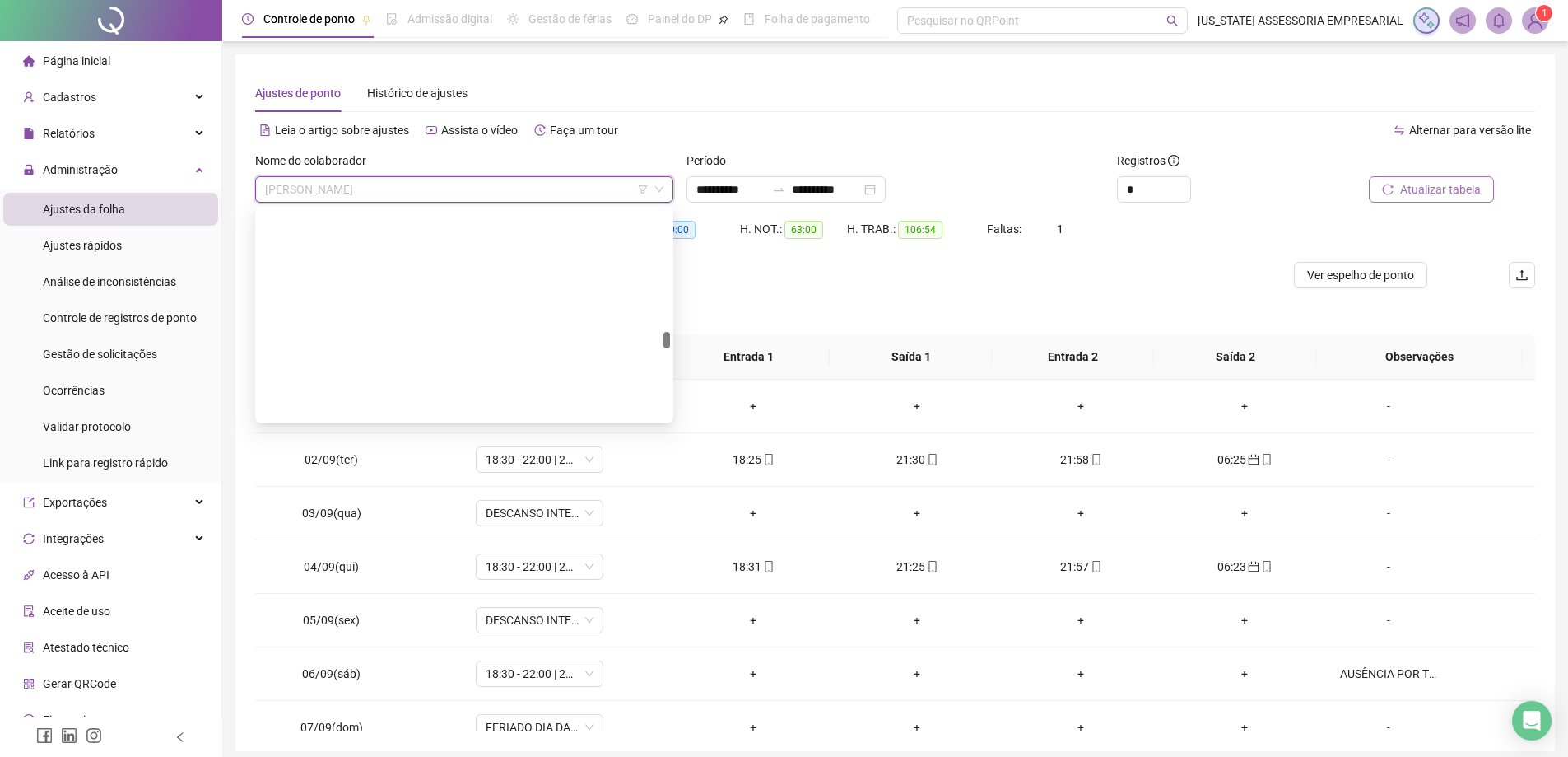
scroll to position [24215, 0]
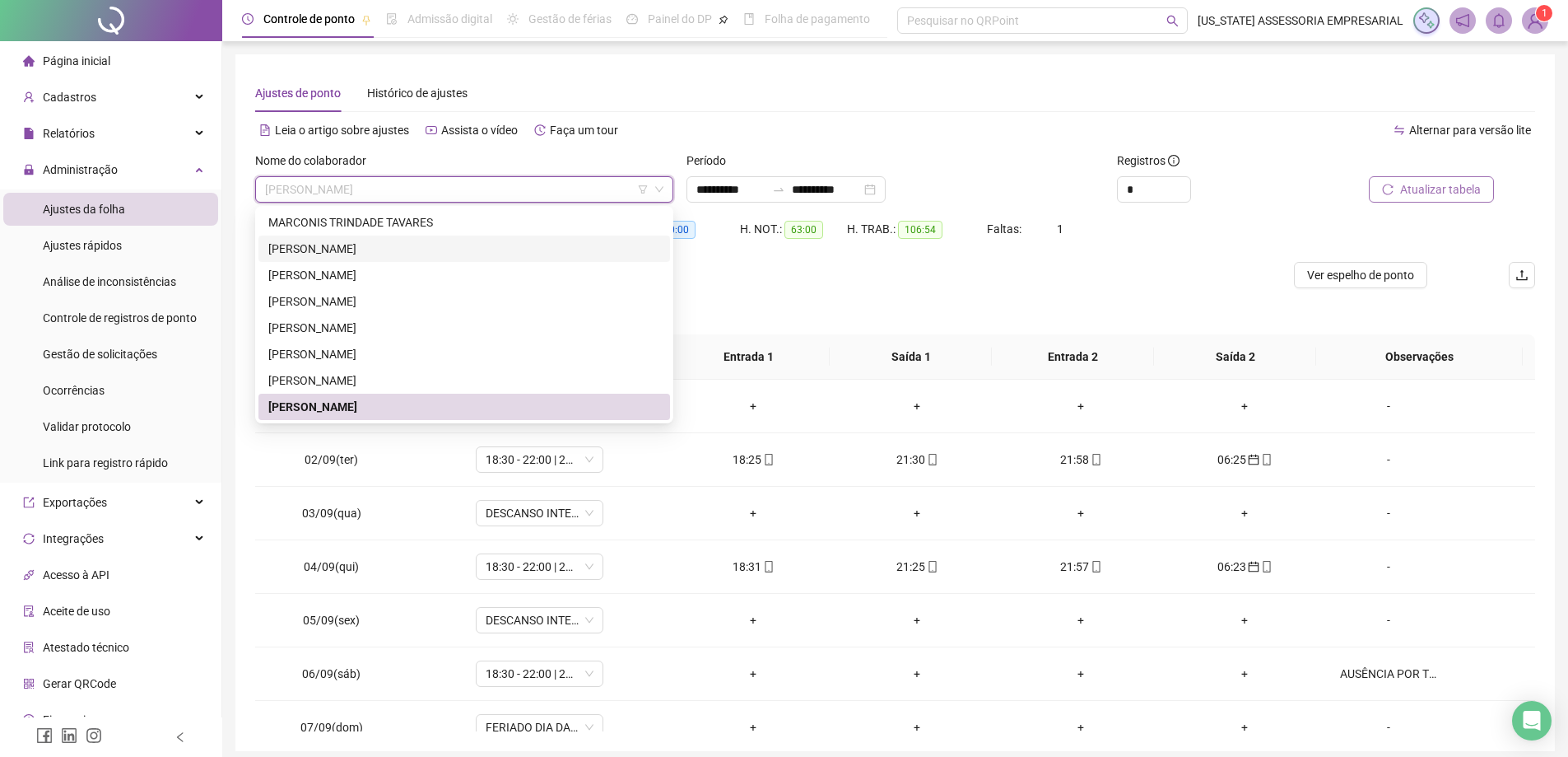
click at [382, 177] on span "[PERSON_NAME]" at bounding box center [464, 190] width 398 height 25
click at [396, 196] on span "[PERSON_NAME]" at bounding box center [464, 190] width 398 height 25
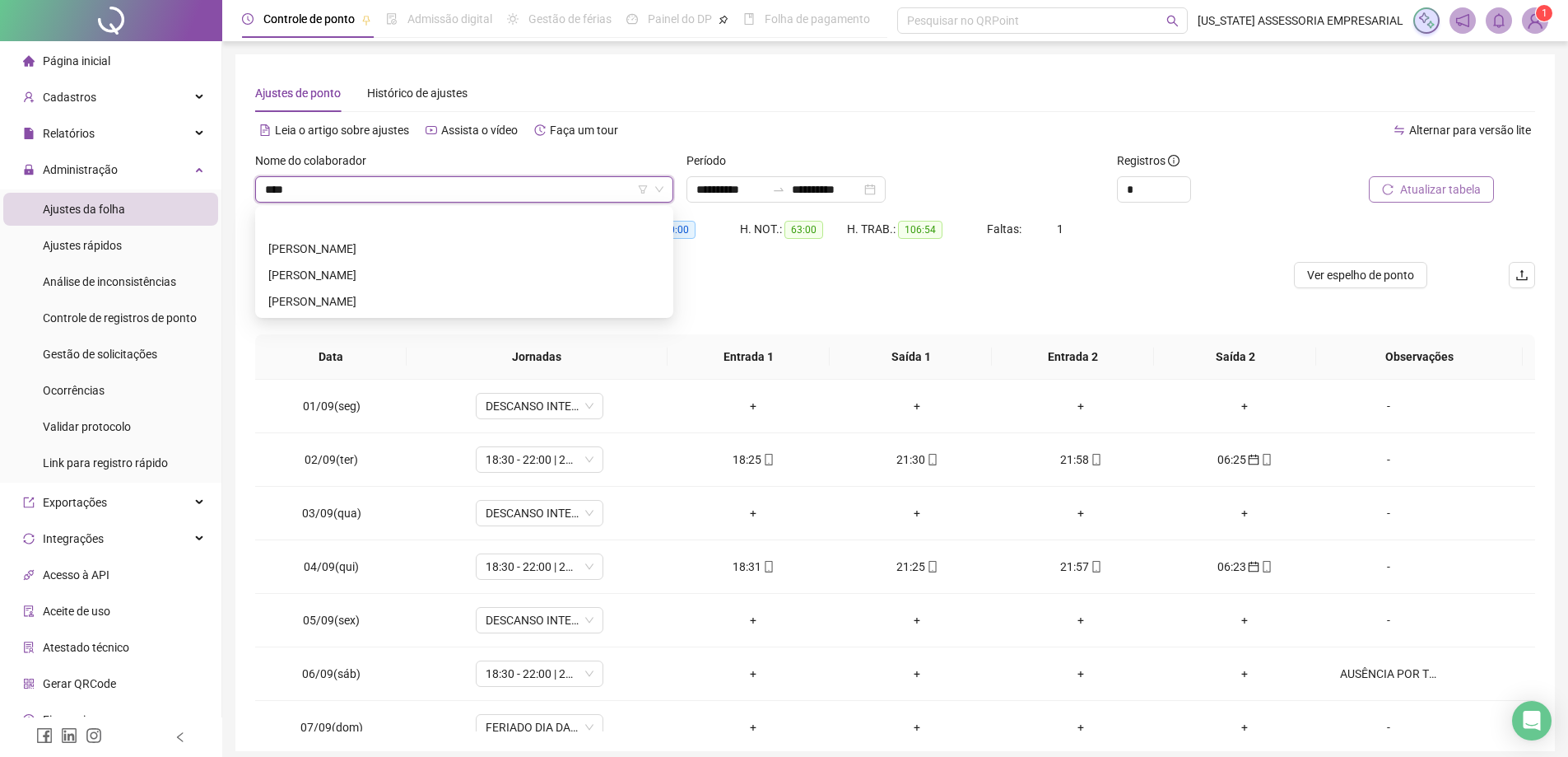
scroll to position [0, 0]
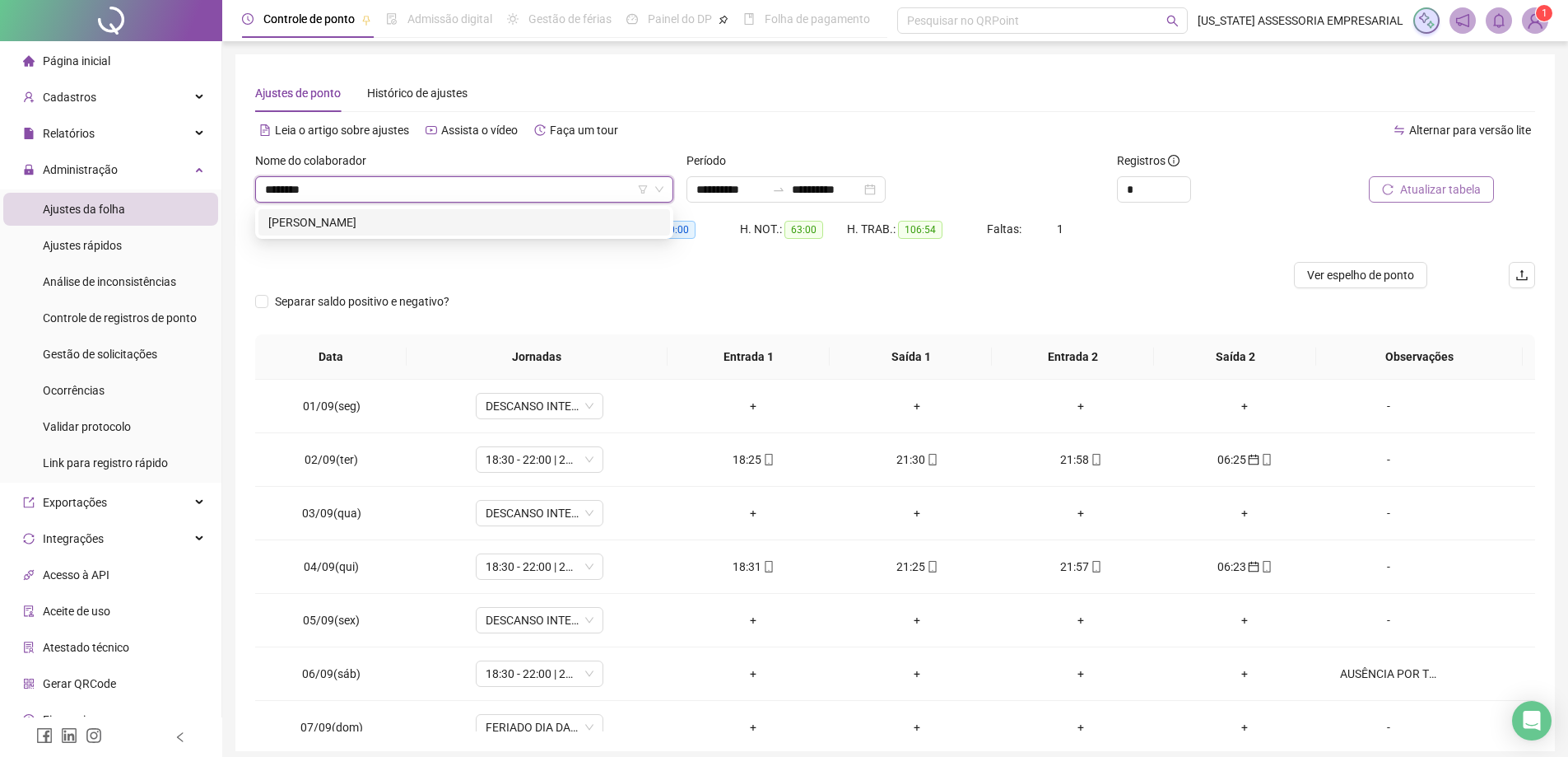
type input "*********"
click at [395, 223] on div "[PERSON_NAME]" at bounding box center [464, 222] width 392 height 18
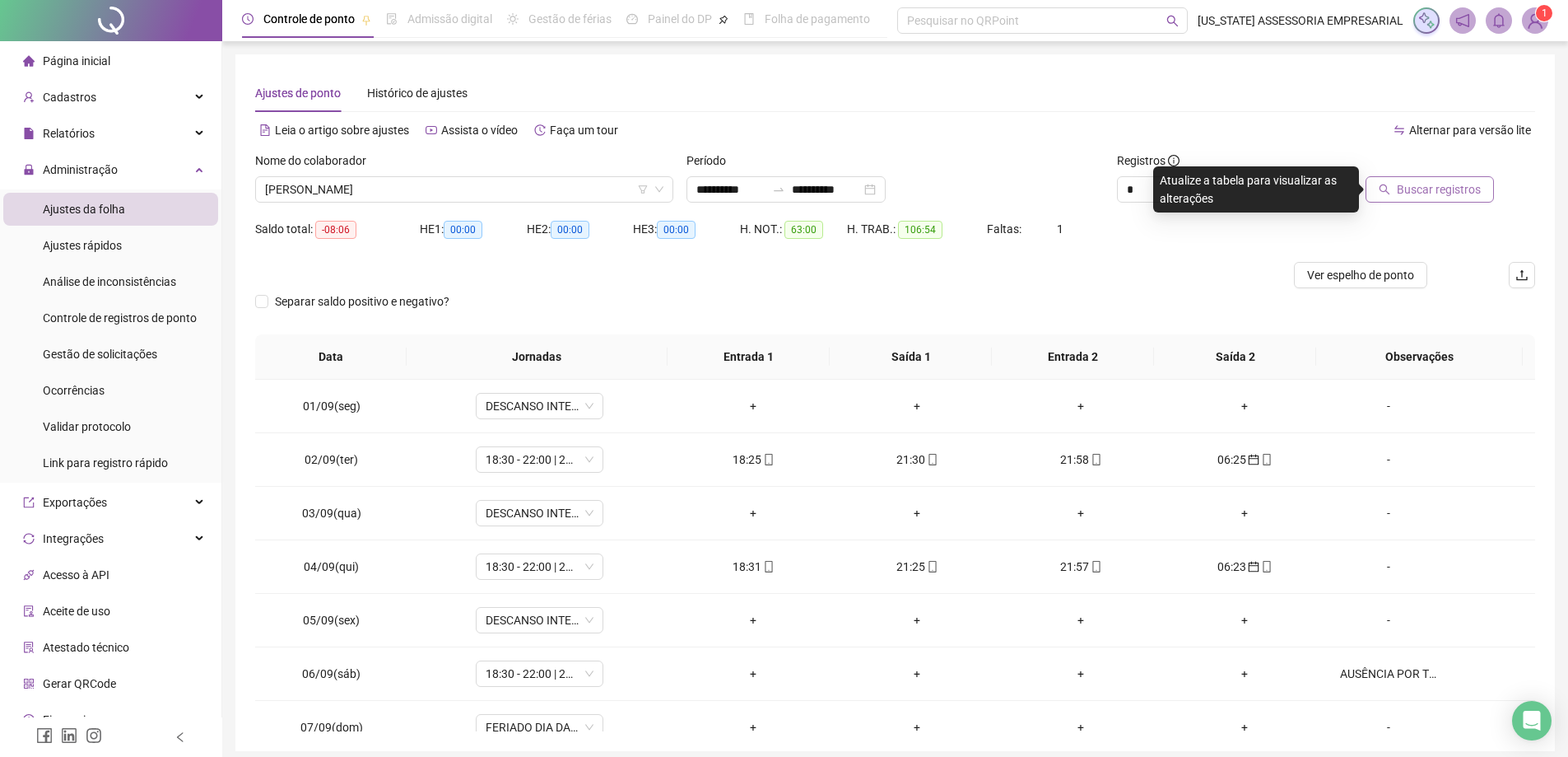
click at [1442, 193] on span "Buscar registros" at bounding box center [1438, 189] width 84 height 18
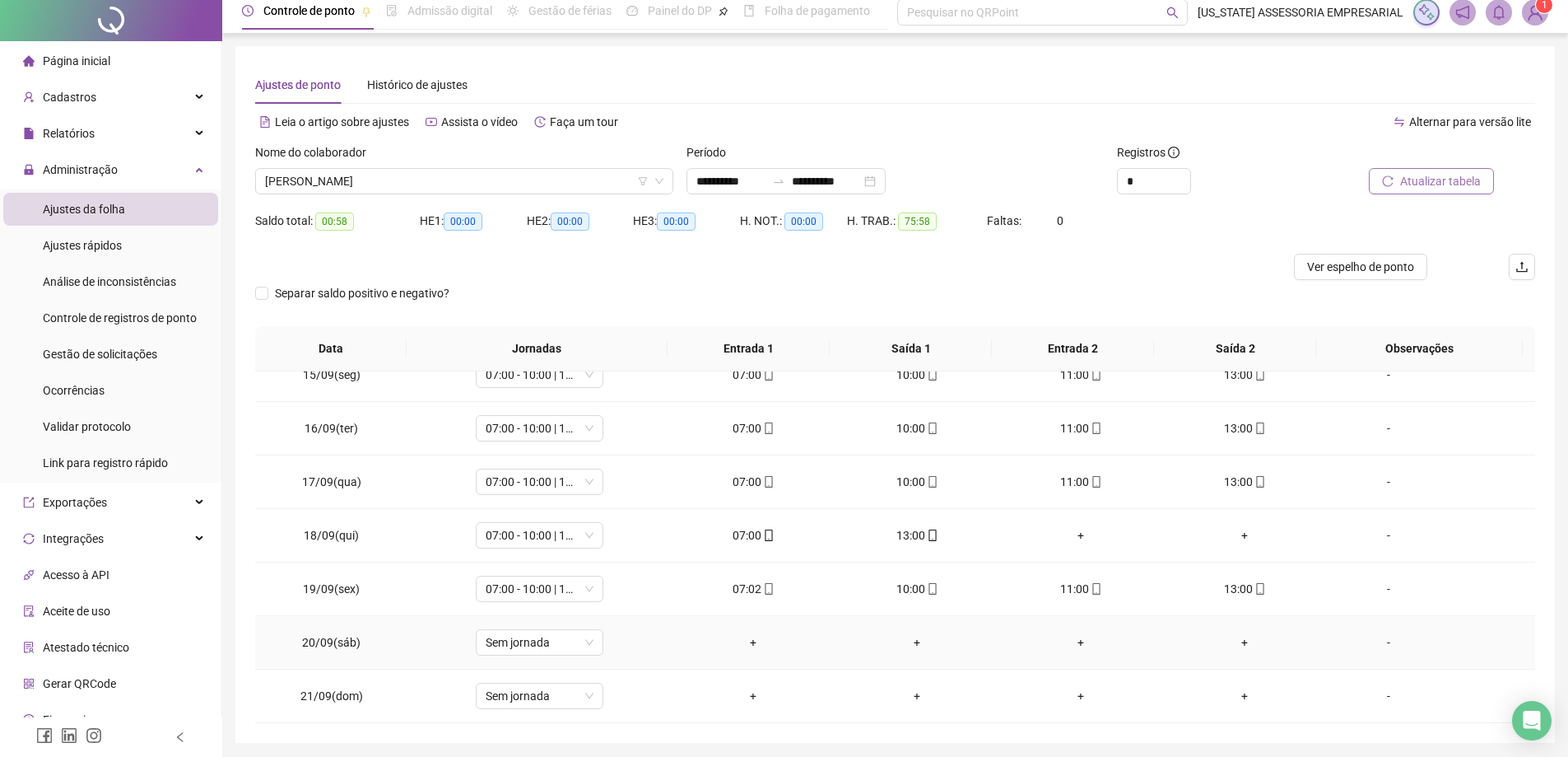
scroll to position [65, 0]
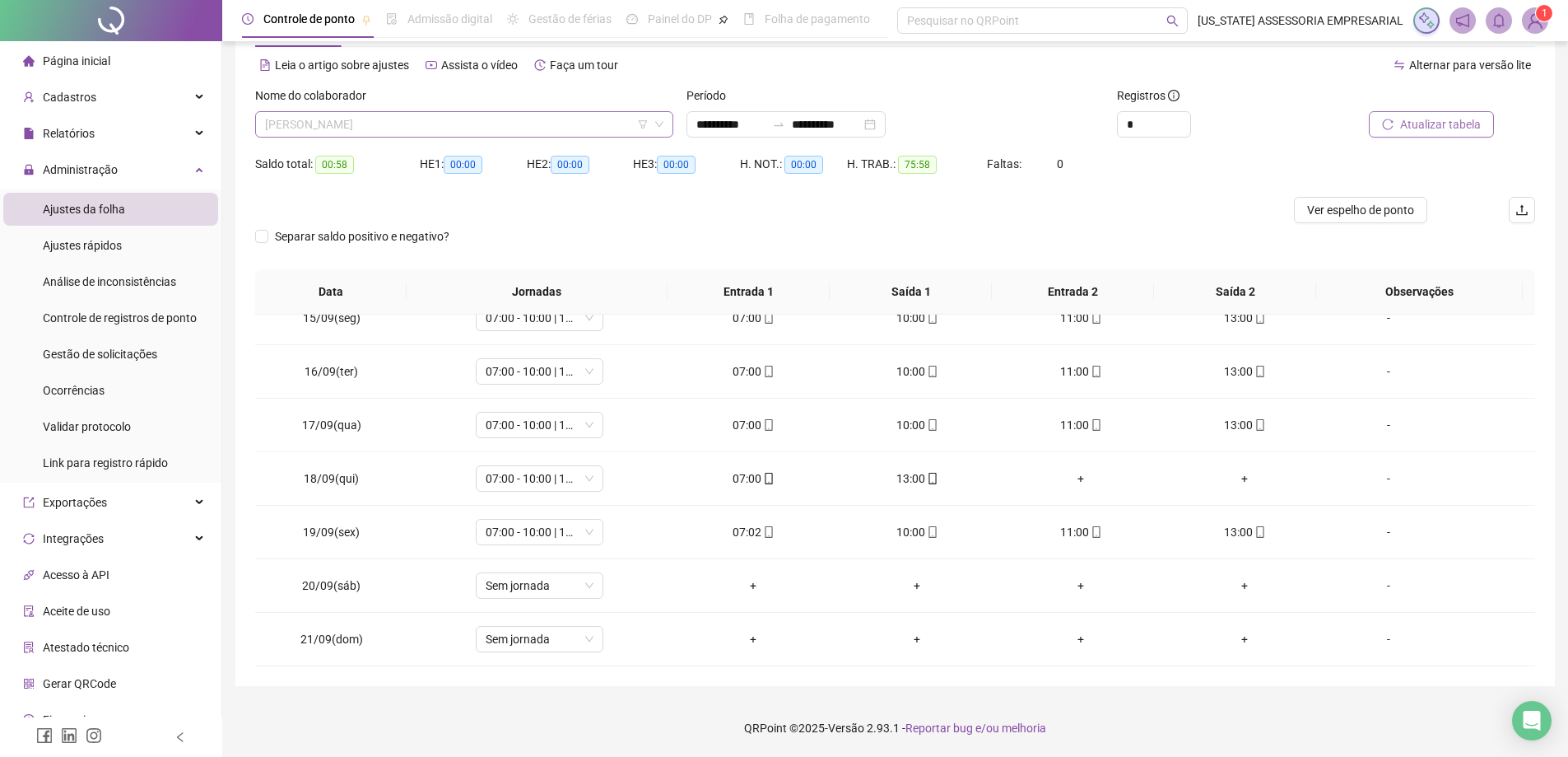
click at [446, 132] on span "[PERSON_NAME]" at bounding box center [464, 124] width 398 height 25
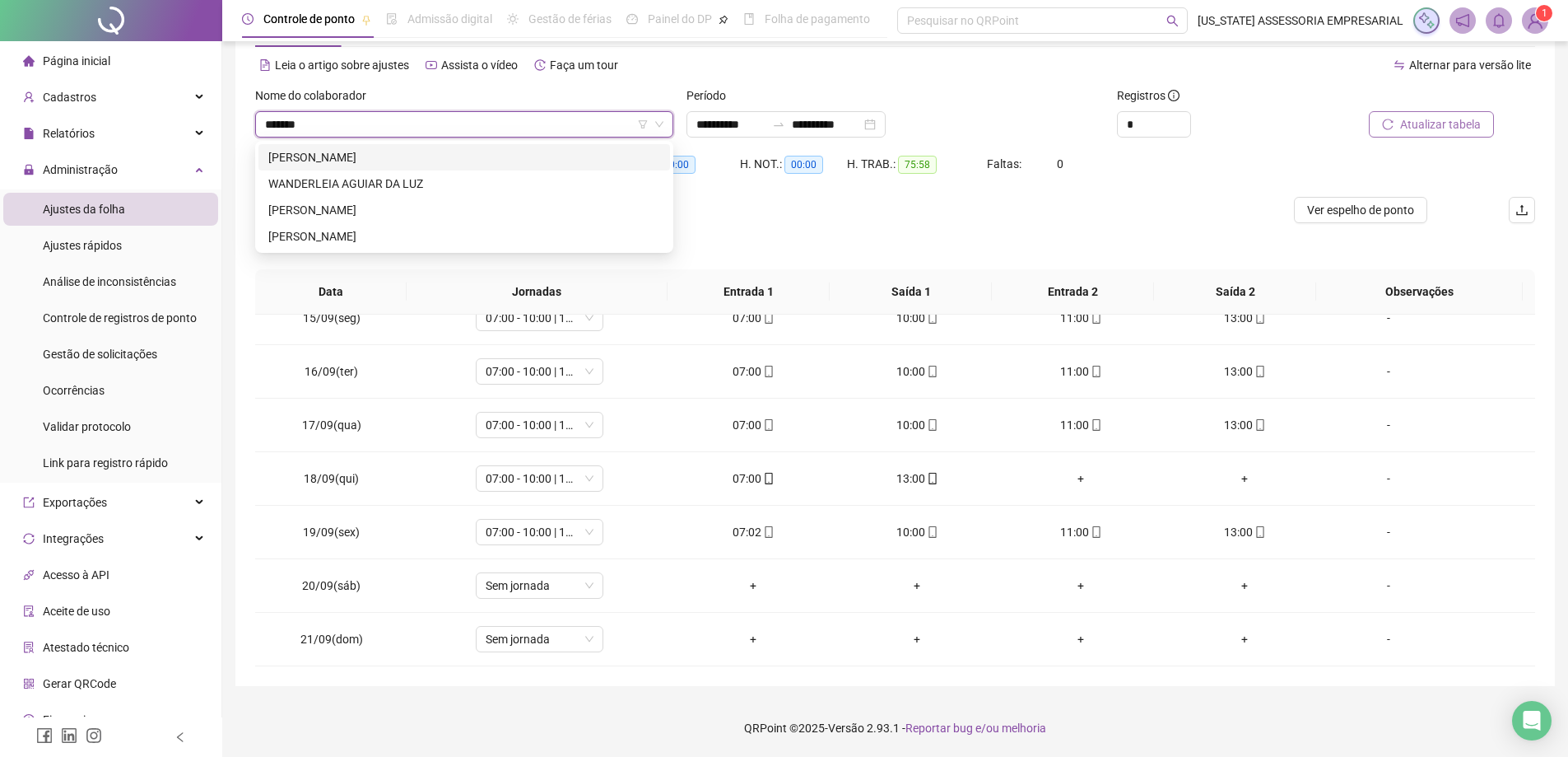
scroll to position [0, 0]
type input "*********"
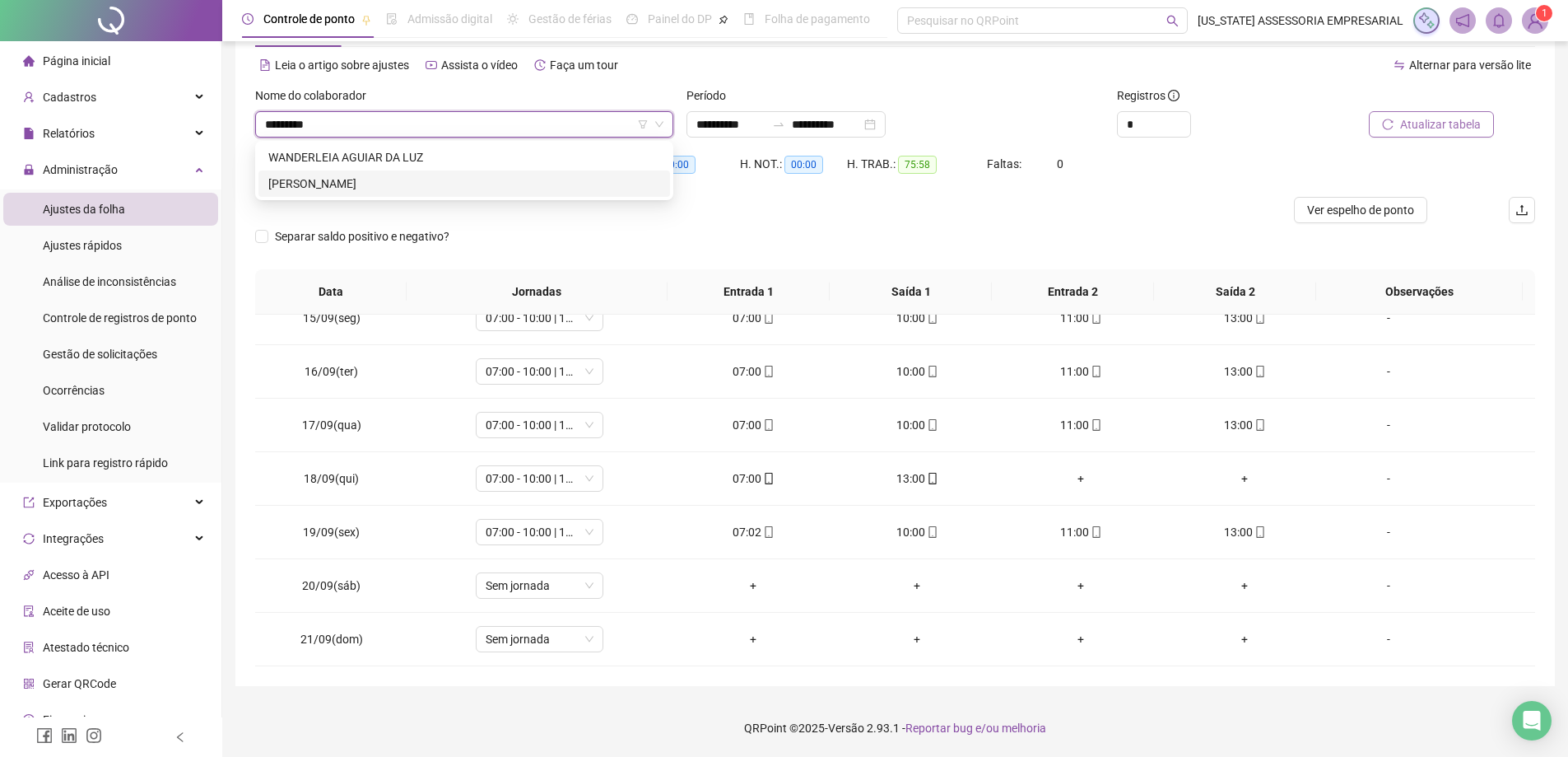
click at [402, 181] on div "[PERSON_NAME]" at bounding box center [464, 183] width 392 height 18
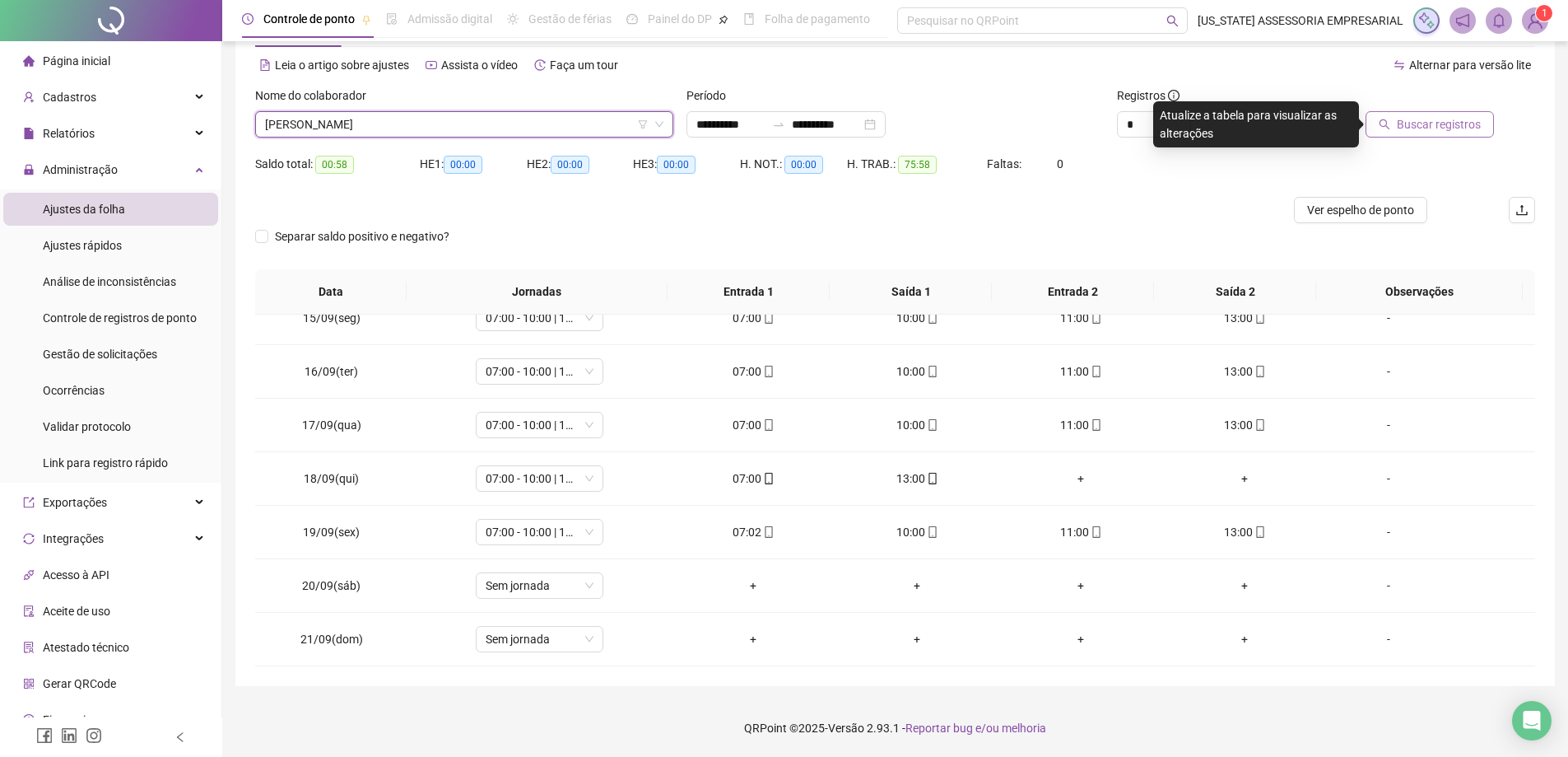
click at [1441, 119] on span "Buscar registros" at bounding box center [1438, 124] width 84 height 18
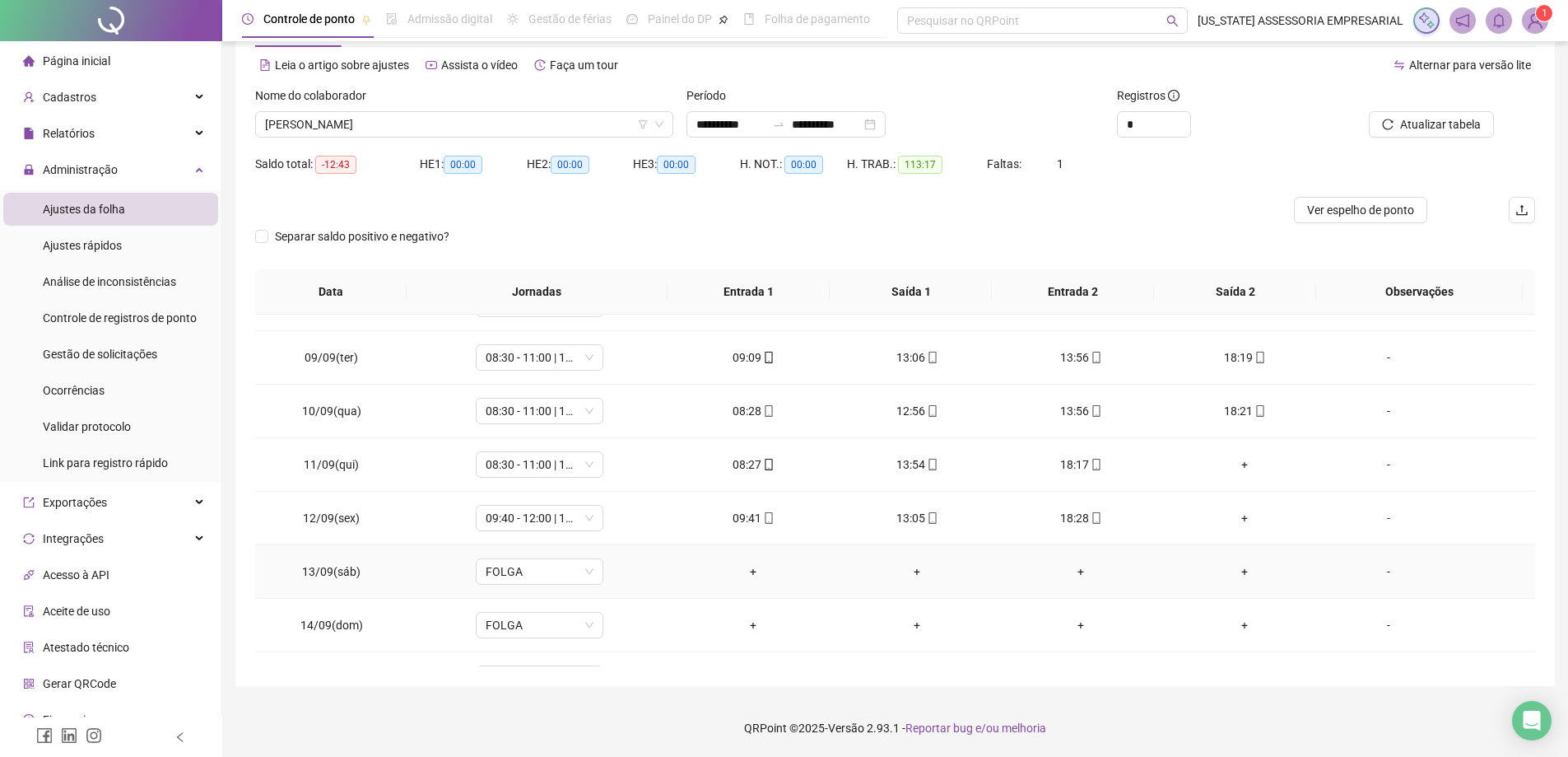
scroll to position [772, 0]
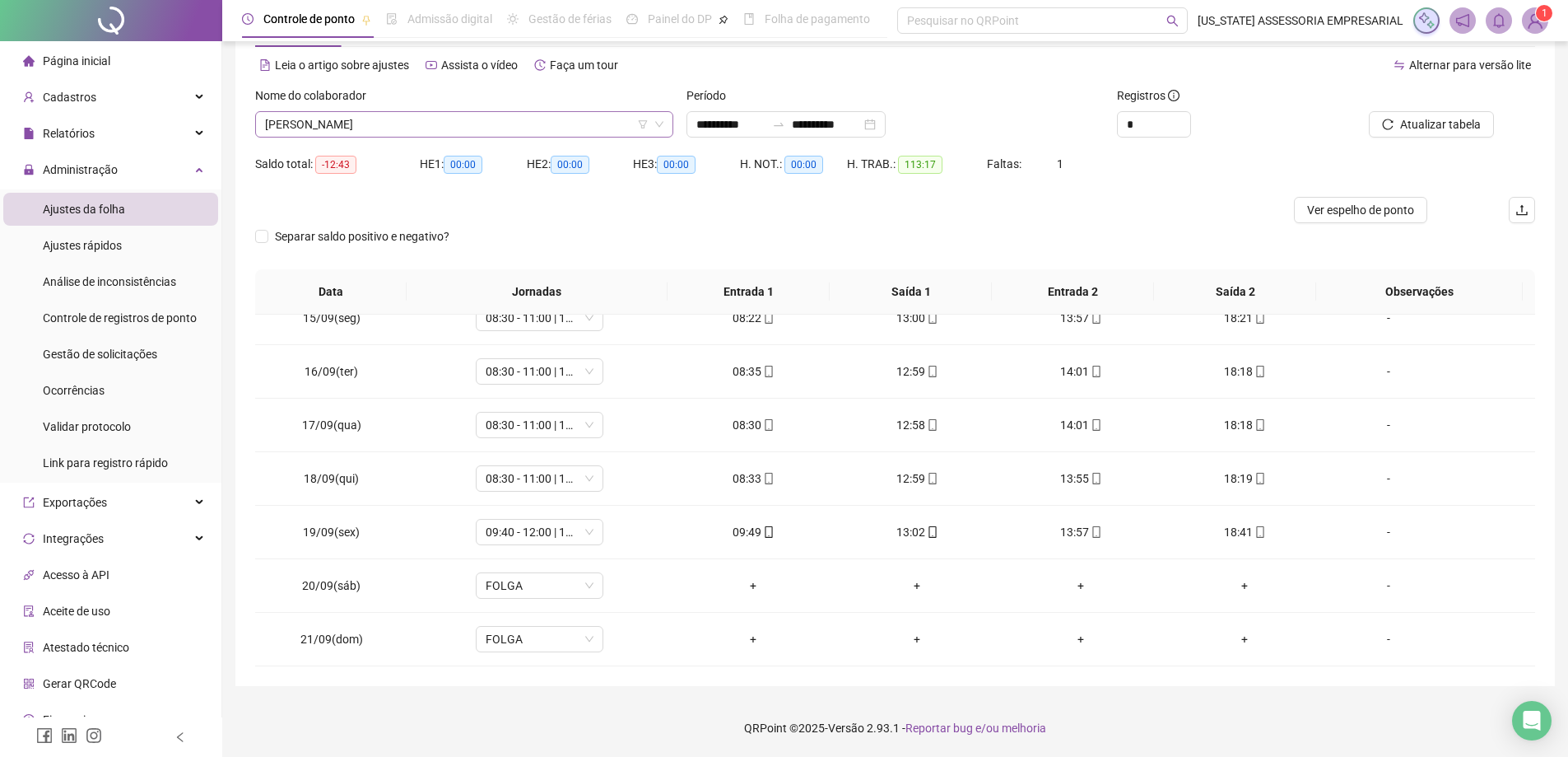
click at [399, 117] on span "[PERSON_NAME]" at bounding box center [464, 124] width 398 height 25
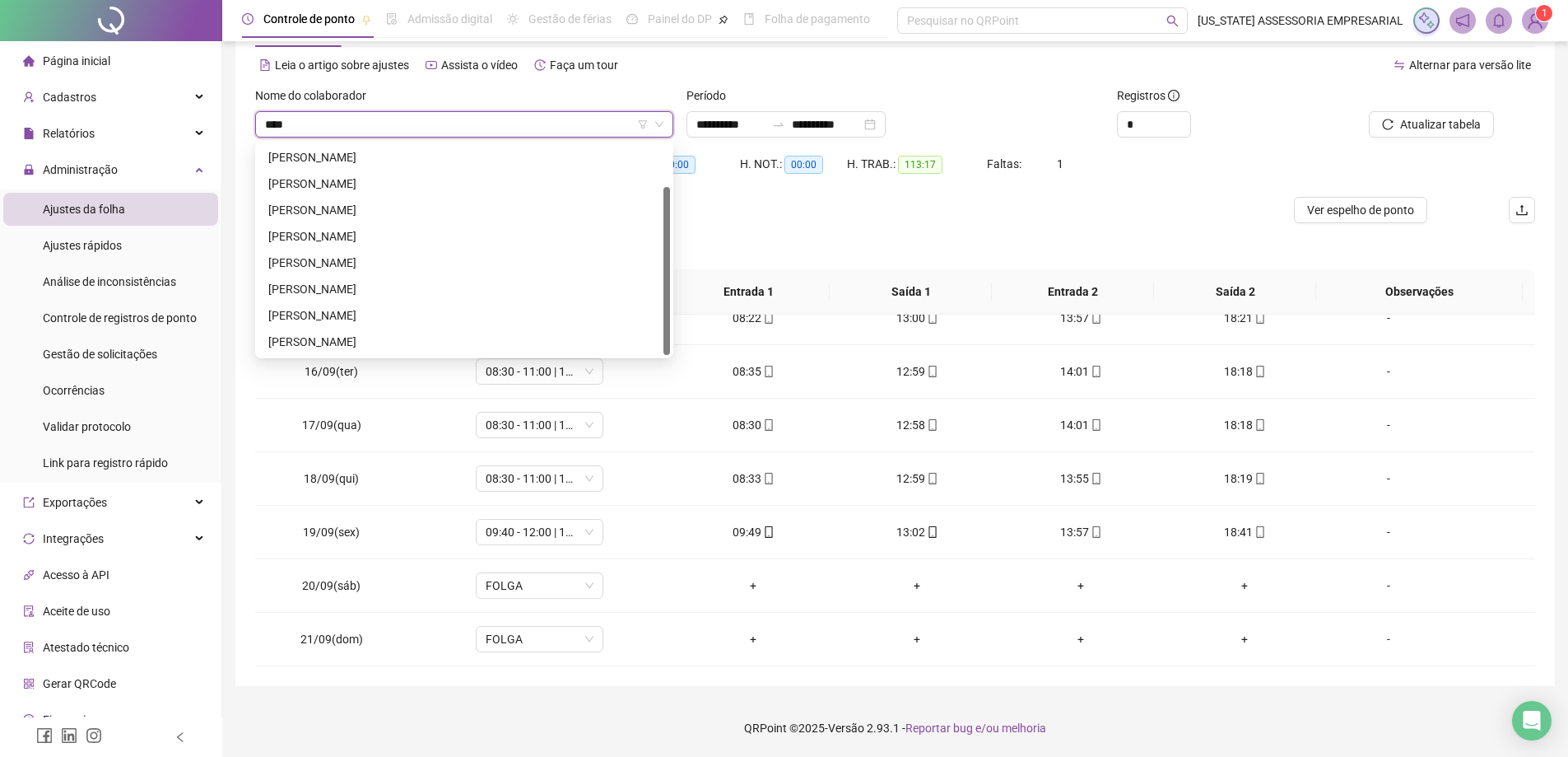
scroll to position [0, 0]
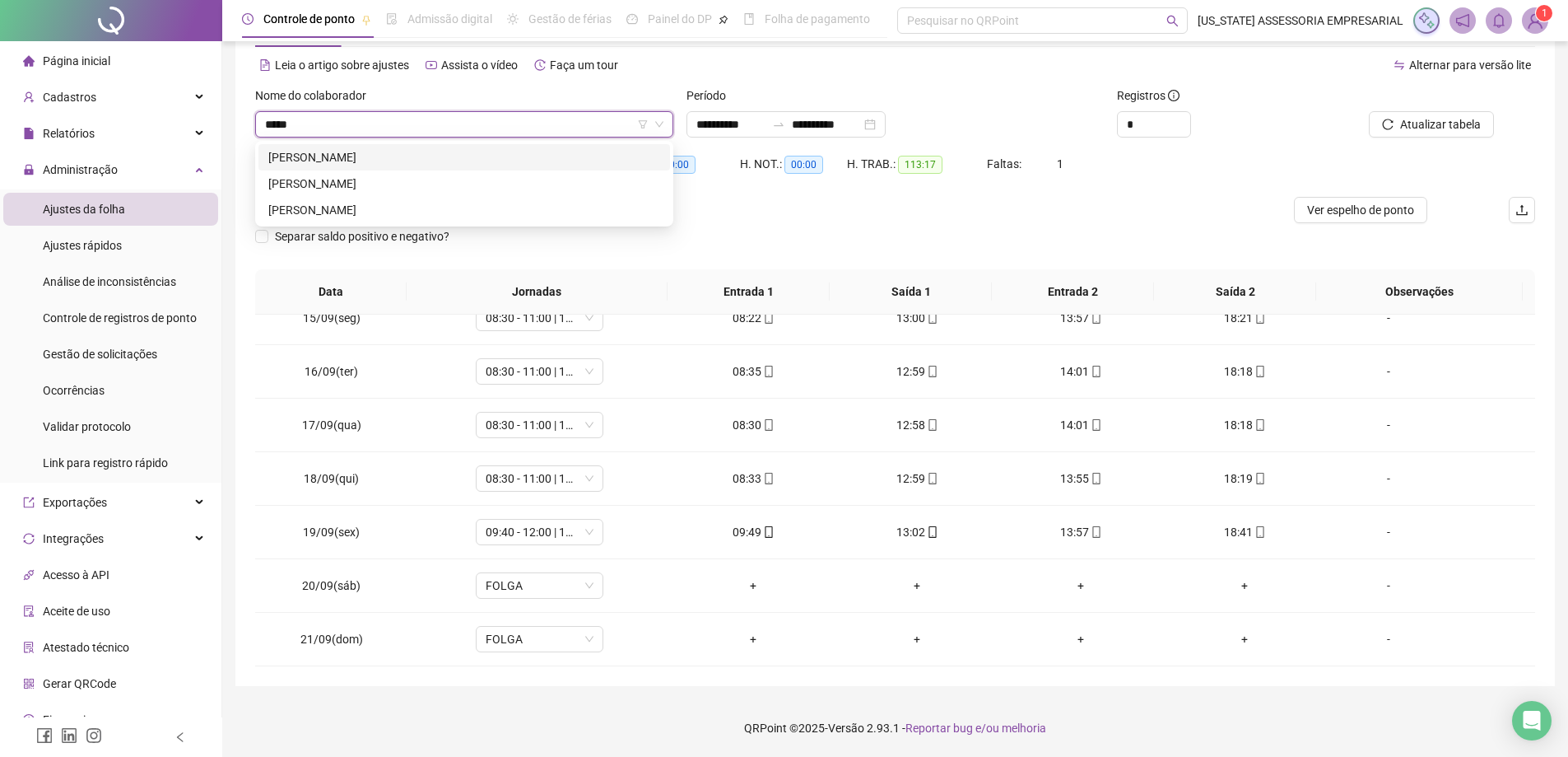
type input "******"
click at [403, 149] on div "[PERSON_NAME]" at bounding box center [464, 157] width 392 height 18
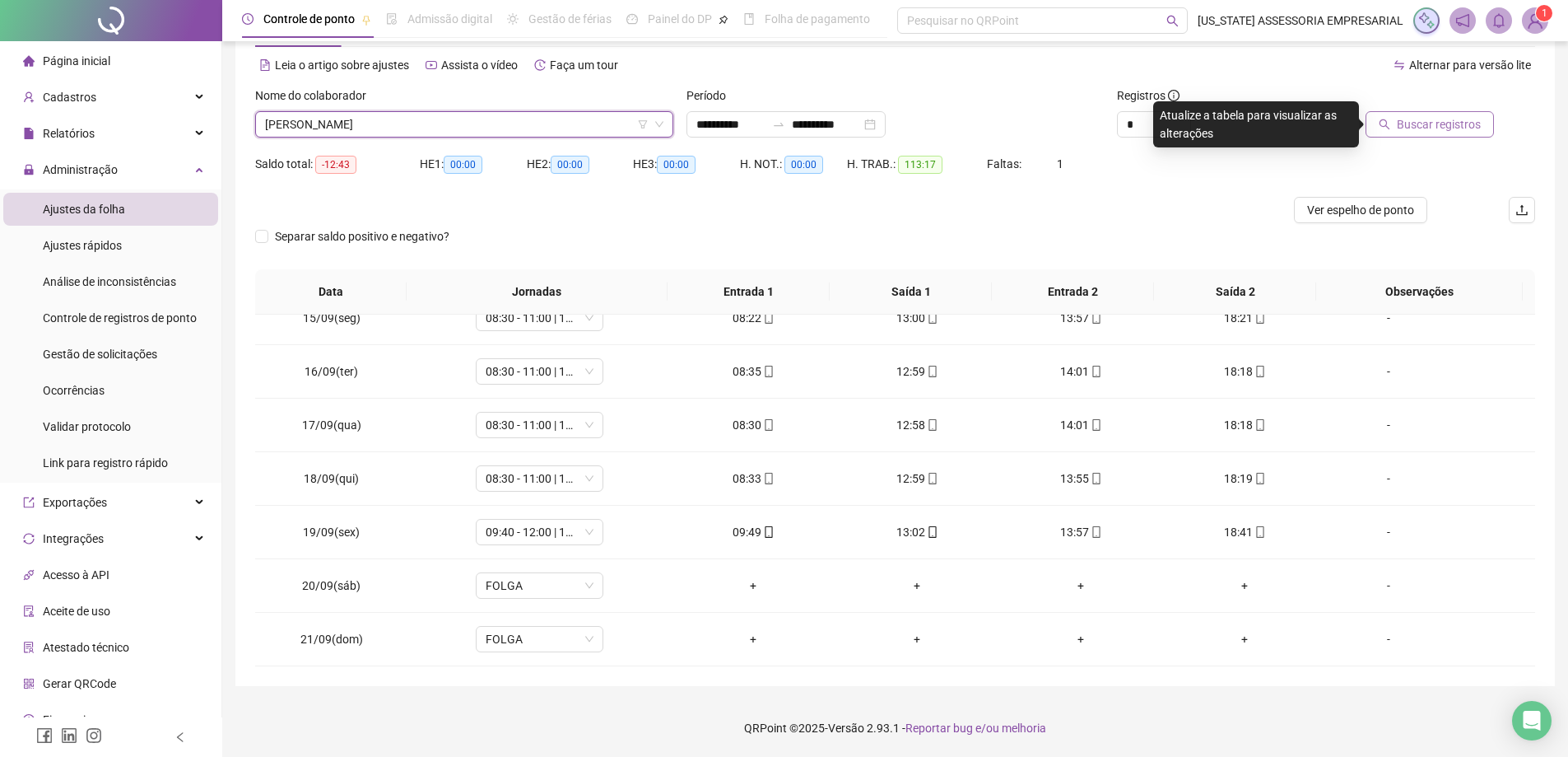
click at [1474, 126] on span "Buscar registros" at bounding box center [1438, 124] width 84 height 18
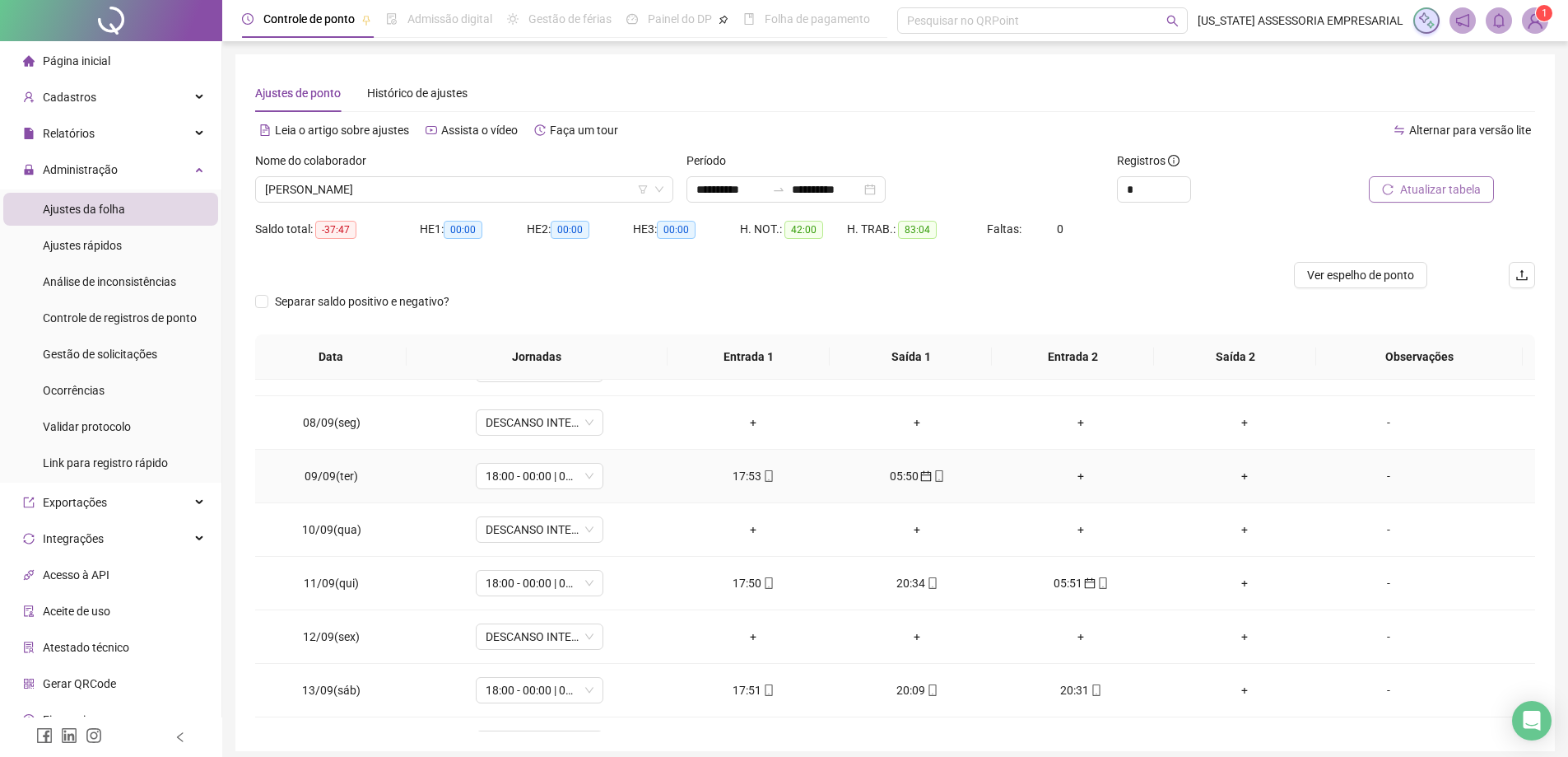
scroll to position [411, 0]
